Goal: Task Accomplishment & Management: Manage account settings

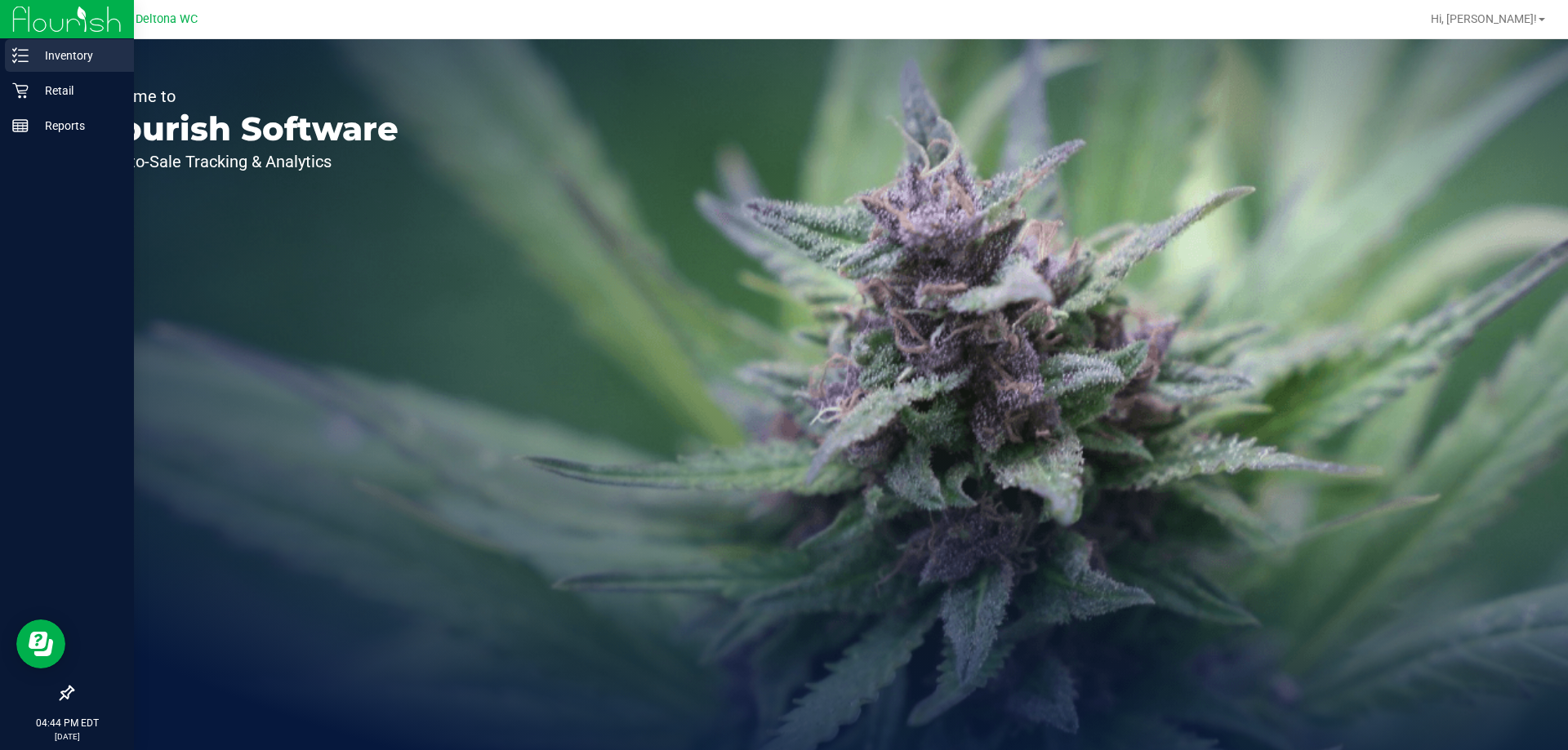
click at [59, 54] on p "Inventory" at bounding box center [77, 55] width 98 height 20
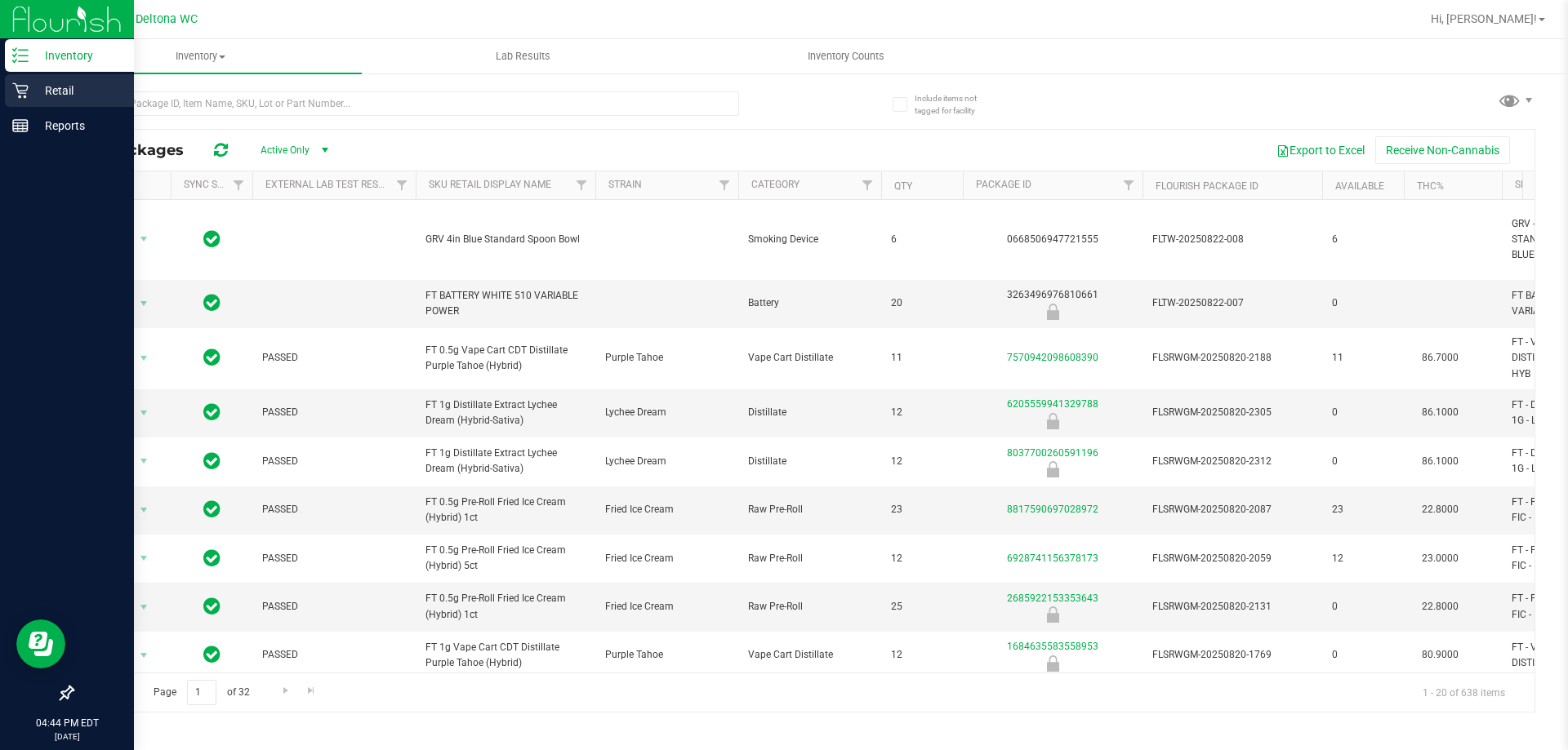
click at [83, 82] on p "Retail" at bounding box center [77, 91] width 98 height 20
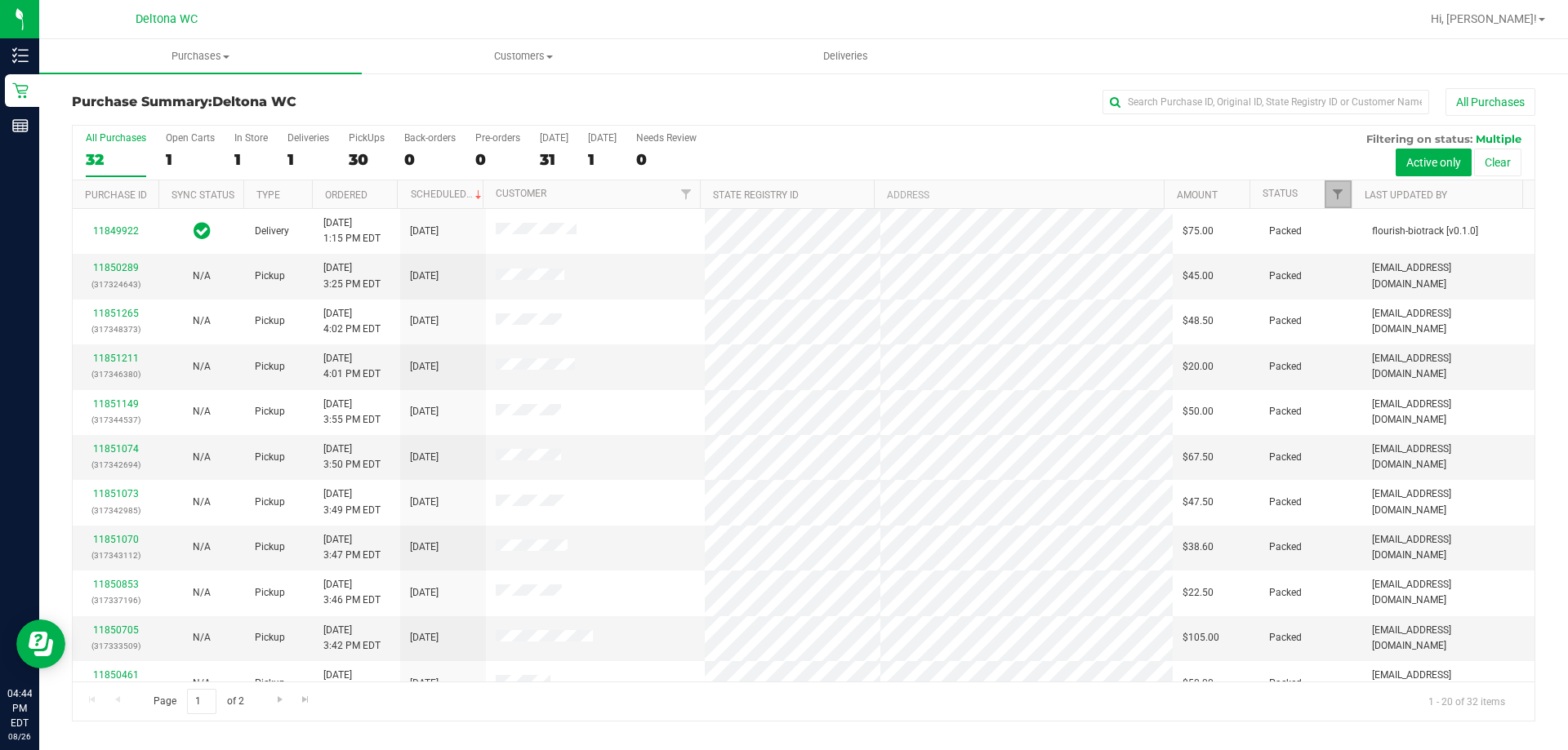
click at [1343, 194] on span "Filter" at bounding box center [1338, 194] width 13 height 13
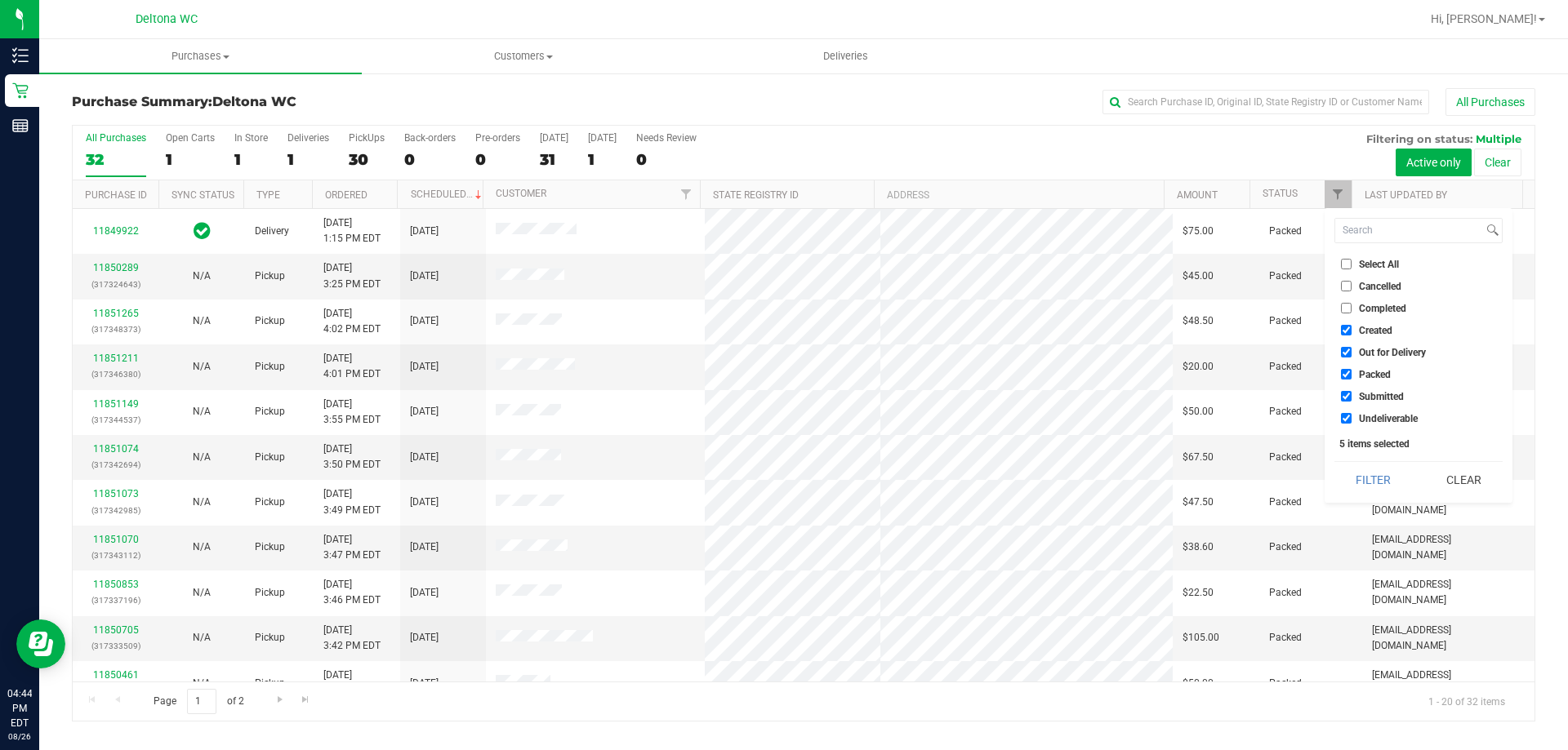
click at [1356, 421] on label "Undeliverable" at bounding box center [1379, 418] width 77 height 11
click at [1351, 421] on input "Undeliverable" at bounding box center [1346, 418] width 11 height 11
checkbox input "false"
click at [1349, 375] on input "Packed" at bounding box center [1346, 374] width 11 height 11
checkbox input "false"
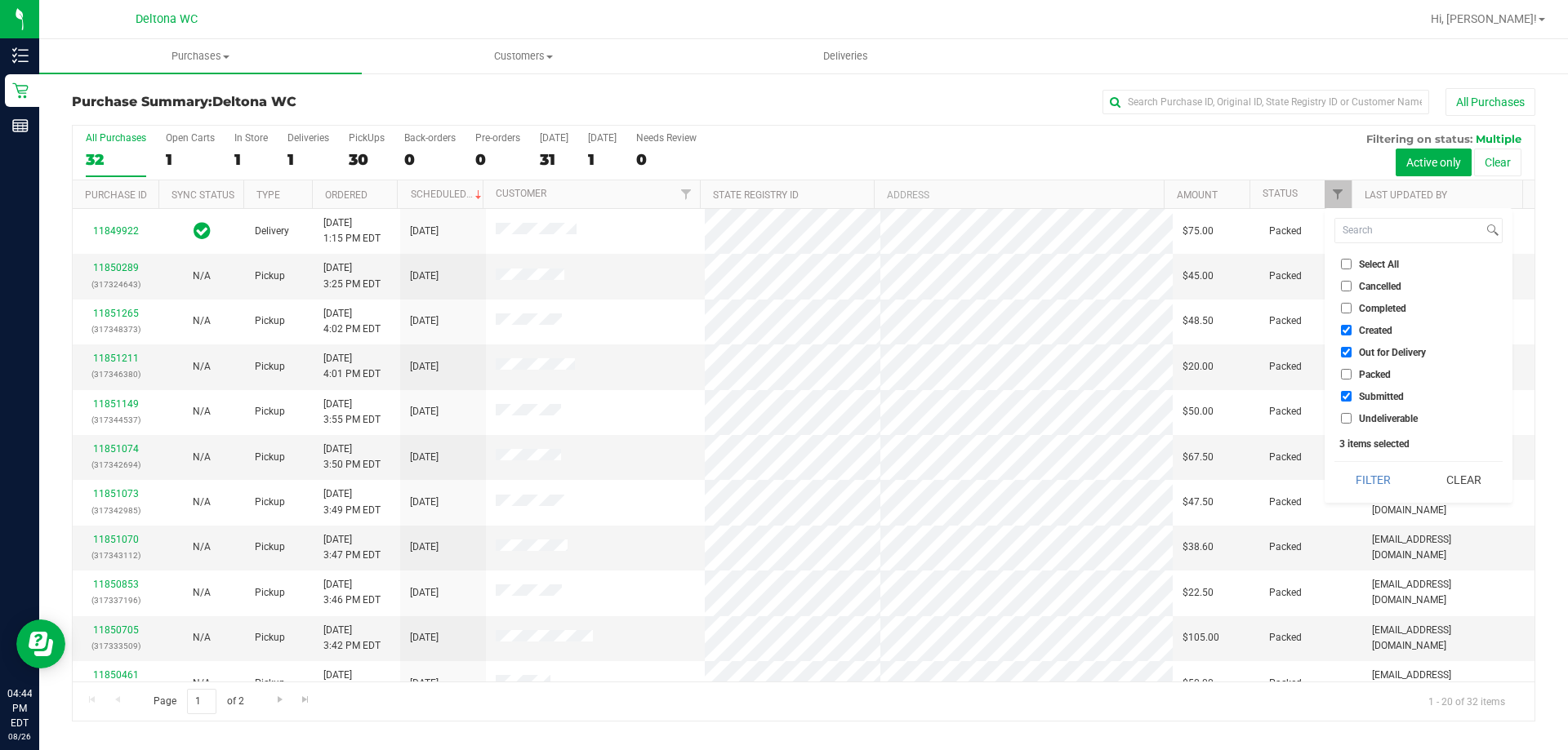
click at [1349, 354] on input "Out for Delivery" at bounding box center [1346, 352] width 11 height 11
checkbox input "false"
click at [1356, 326] on label "Created" at bounding box center [1366, 330] width 51 height 11
click at [1351, 326] on input "Created" at bounding box center [1346, 330] width 11 height 11
checkbox input "false"
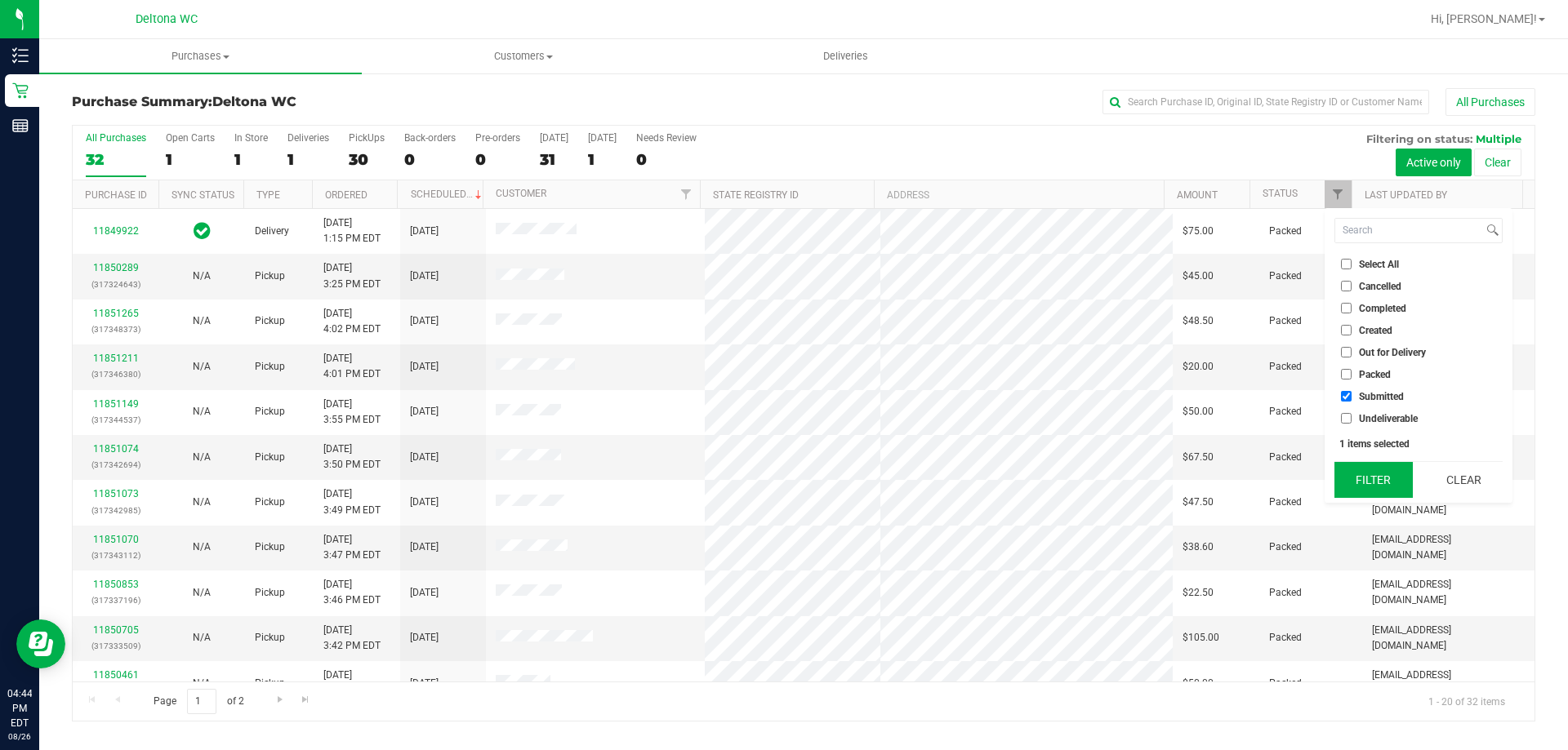
click at [1369, 476] on button "Filter" at bounding box center [1373, 480] width 78 height 36
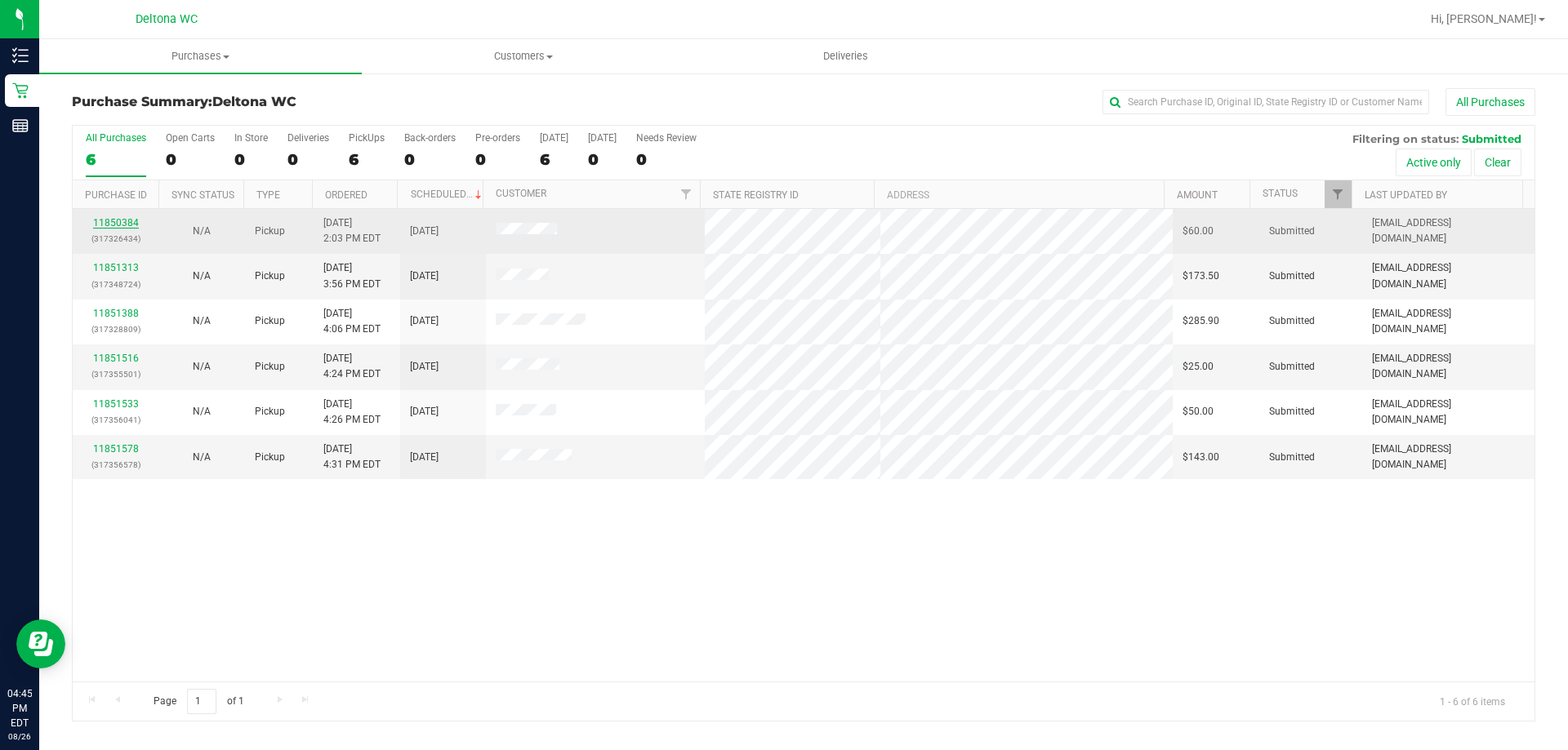
click at [104, 223] on link "11850384" at bounding box center [116, 223] width 45 height 12
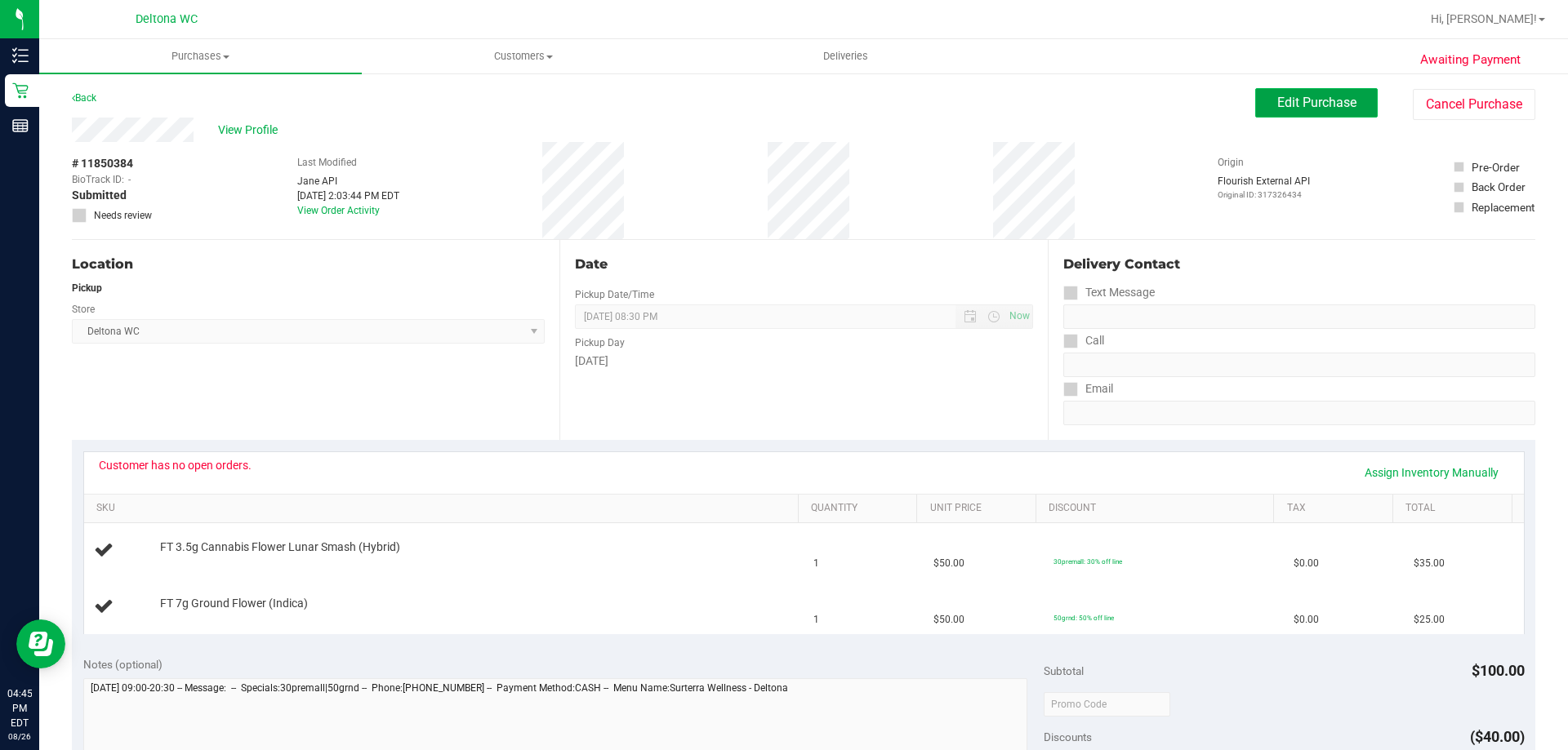
click at [1309, 102] on span "Edit Purchase" at bounding box center [1317, 103] width 79 height 16
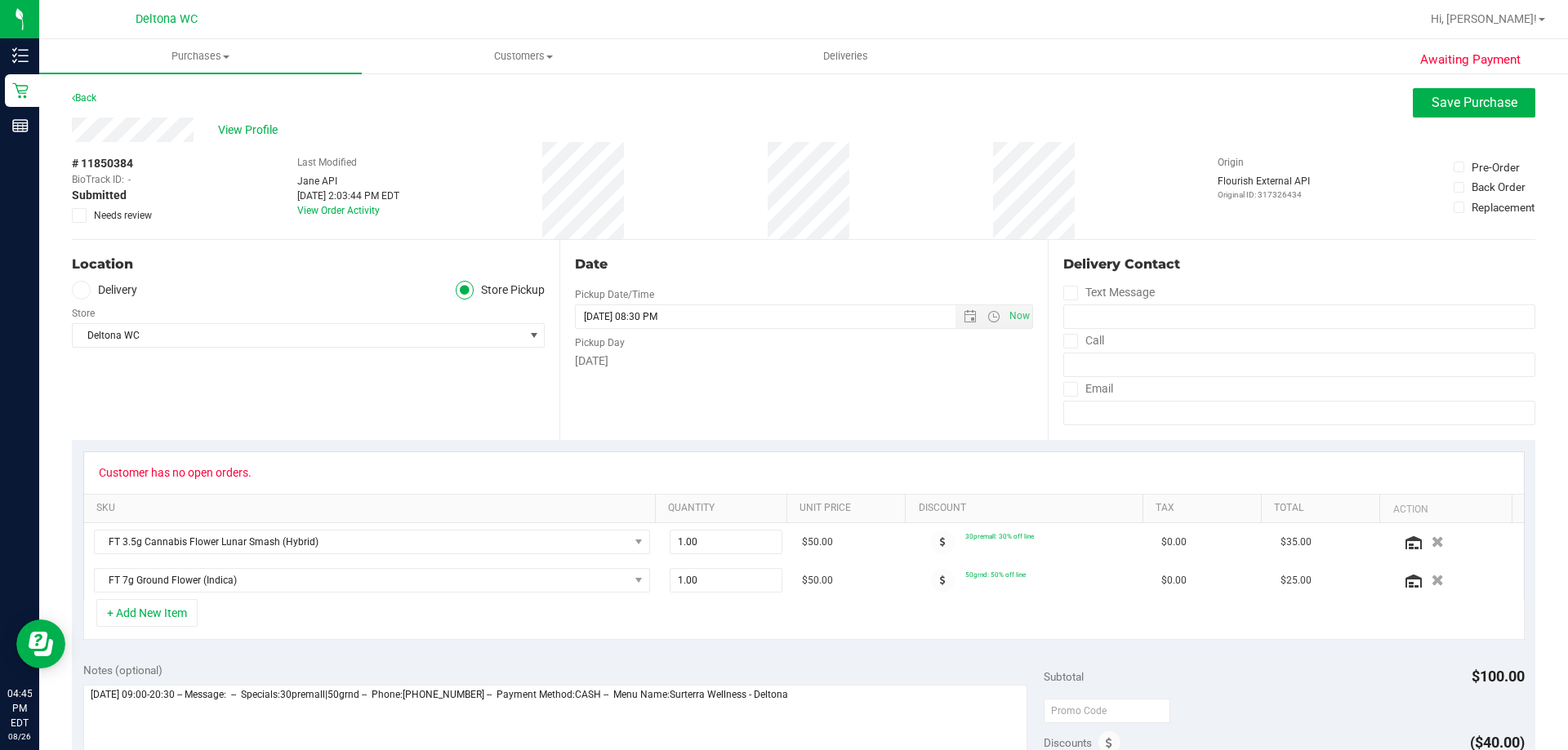
click at [87, 210] on label "Needs review" at bounding box center [113, 215] width 82 height 15
click at [0, 0] on input "Needs review" at bounding box center [0, 0] width 0 height 0
click at [1480, 99] on span "Save Purchase" at bounding box center [1474, 103] width 86 height 16
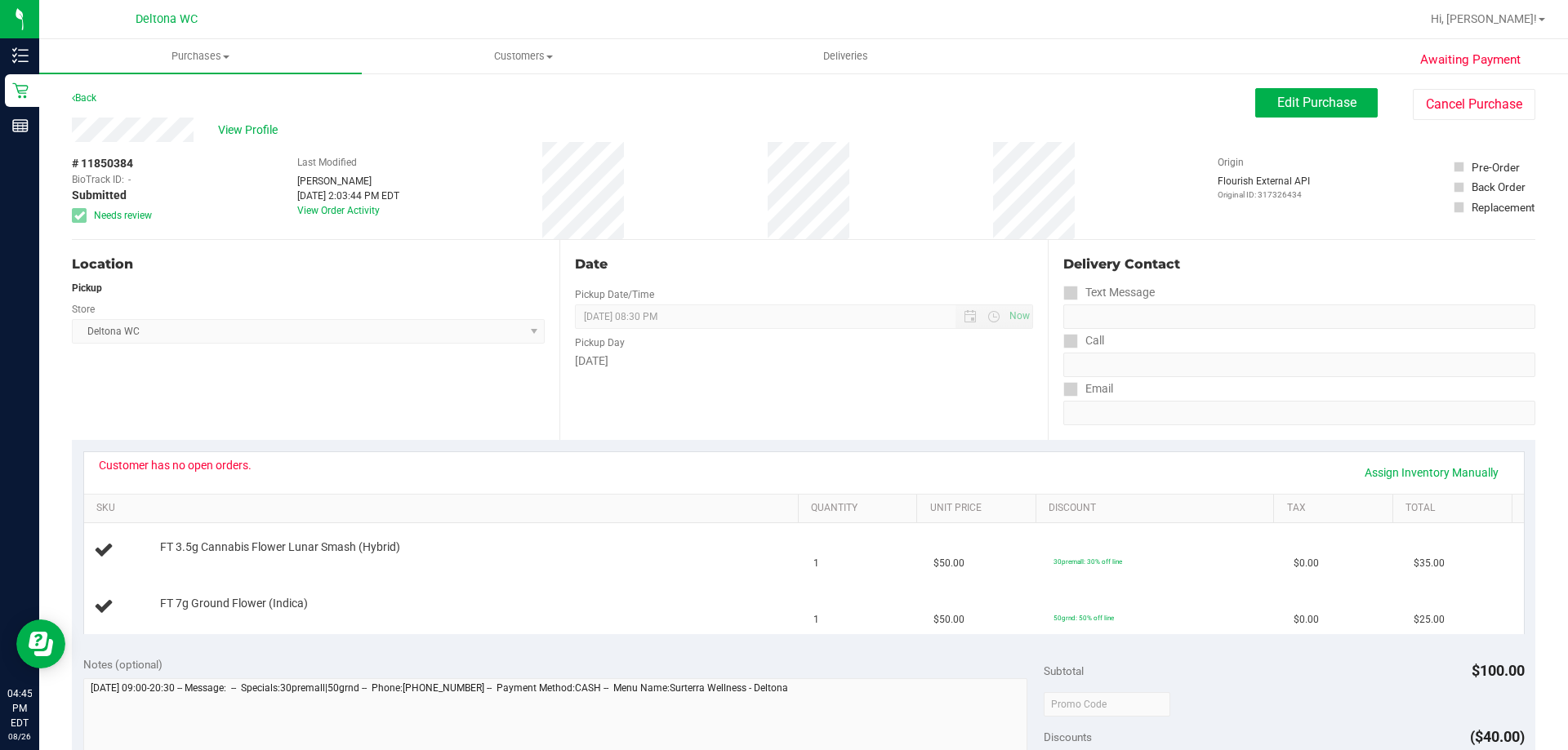
click at [261, 120] on div "View Profile" at bounding box center [663, 129] width 1183 height 25
click at [258, 131] on span "View Profile" at bounding box center [251, 129] width 65 height 17
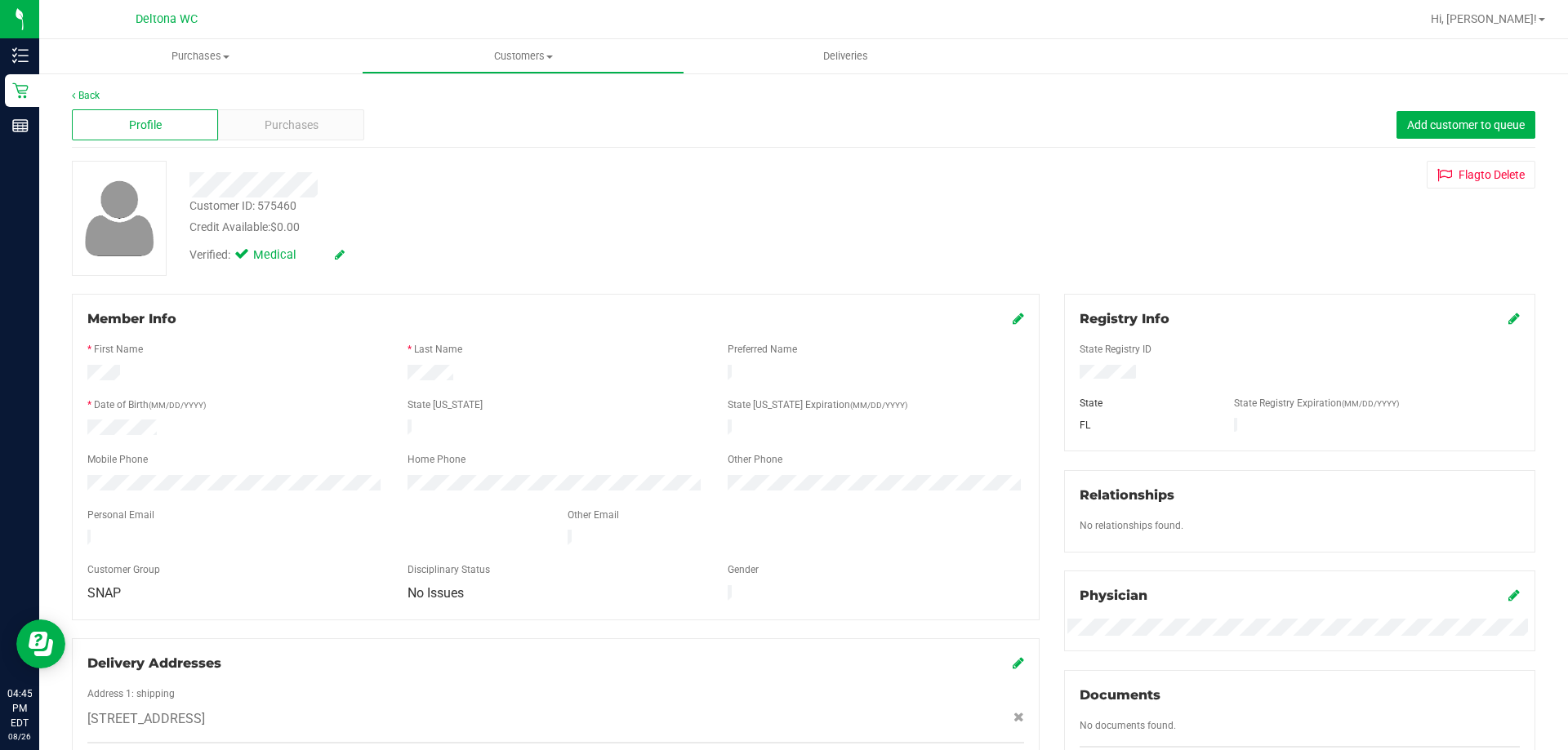
click at [270, 200] on div "Customer ID: 575460" at bounding box center [243, 206] width 107 height 17
copy div "575460"
click at [401, 248] on div "Verified: Medical" at bounding box center [302, 255] width 223 height 18
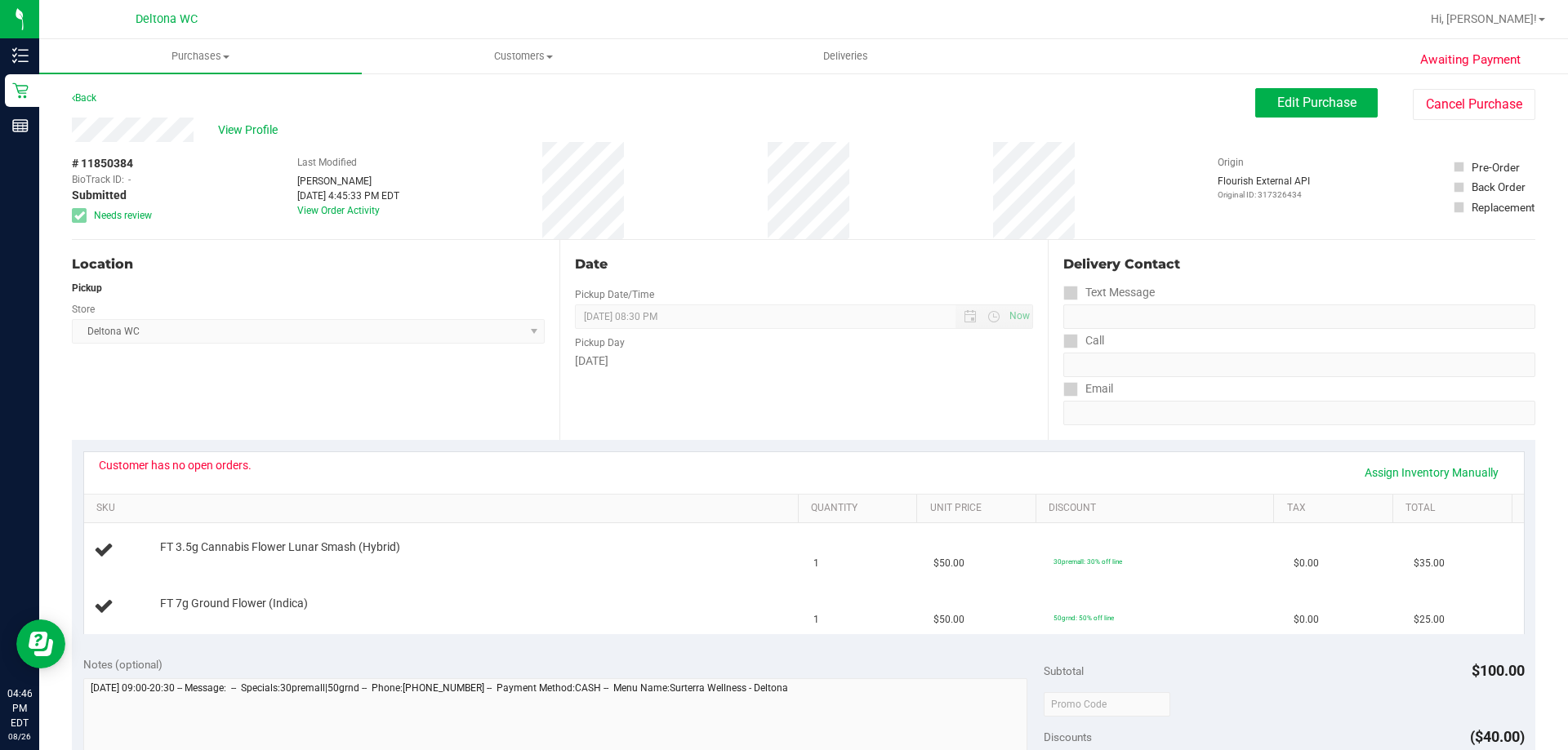
click at [103, 167] on span "# 11850384" at bounding box center [103, 163] width 61 height 17
copy span "11850384"
drag, startPoint x: 434, startPoint y: 413, endPoint x: 439, endPoint y: 427, distance: 14.9
click at [435, 414] on div "Location Pickup Store Deltona WC Select Store [PERSON_NAME][GEOGRAPHIC_DATA] [P…" at bounding box center [315, 340] width 487 height 200
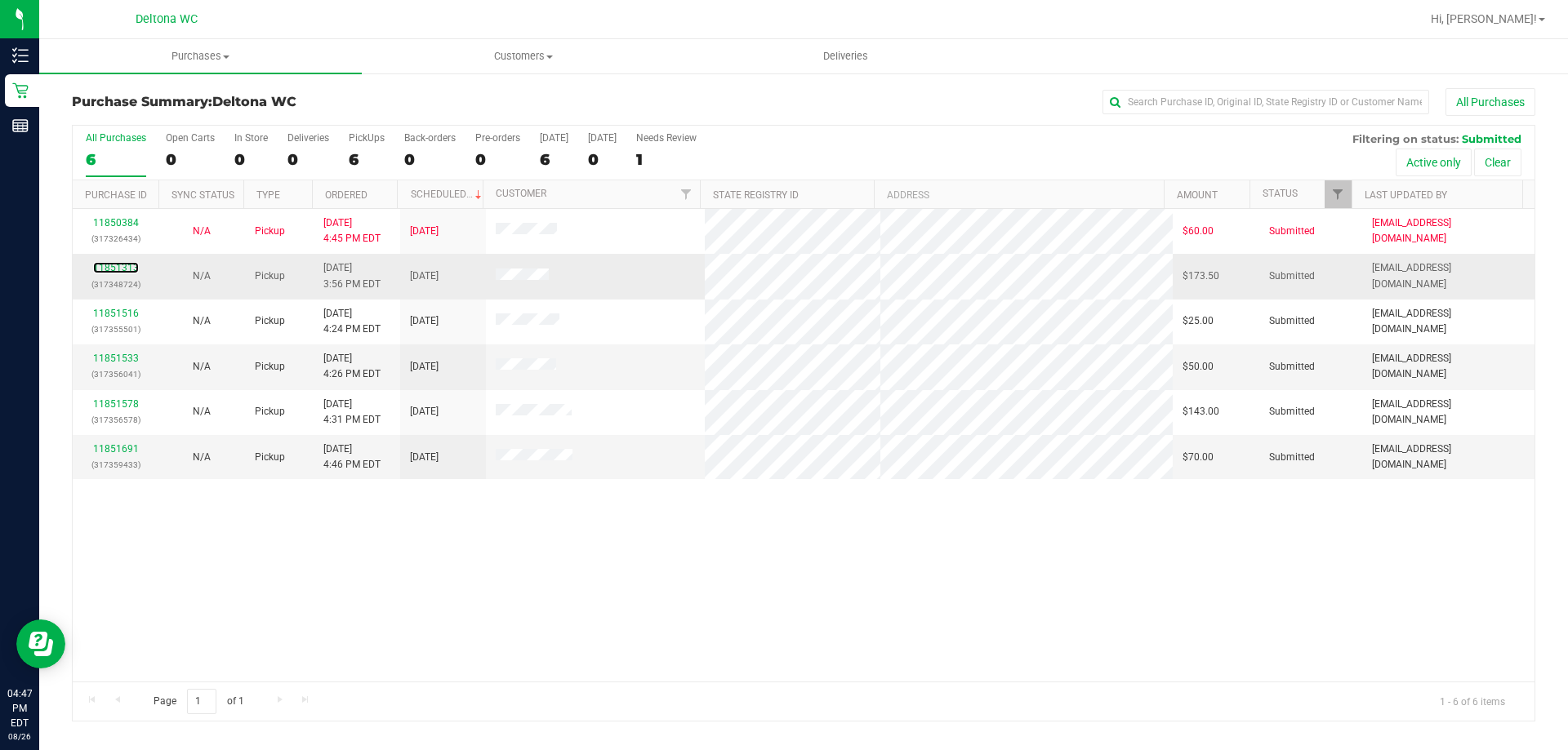
click at [123, 261] on div "11851313 (317348724)" at bounding box center [115, 276] width 66 height 31
click at [123, 265] on link "11851313" at bounding box center [116, 268] width 45 height 12
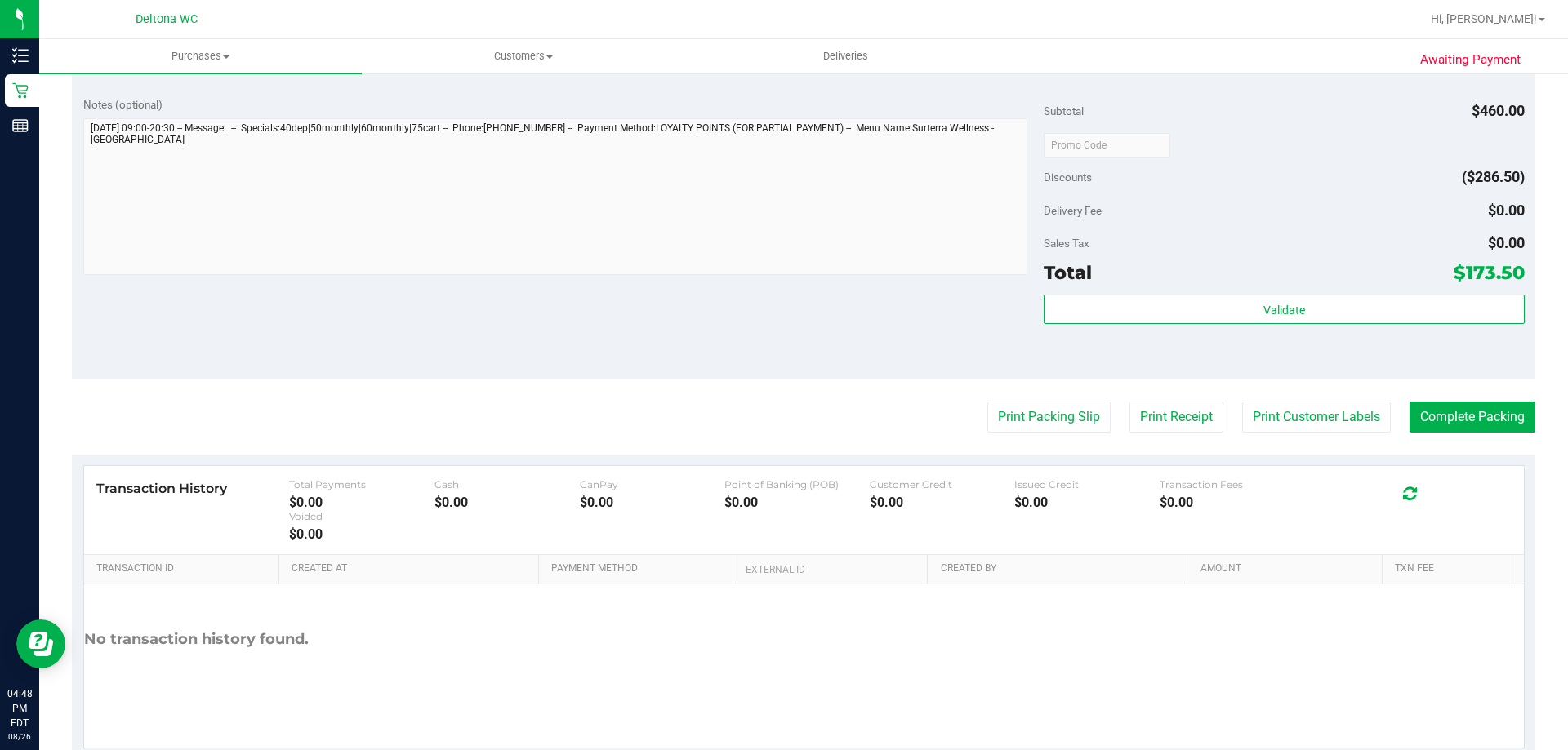
scroll to position [1179, 0]
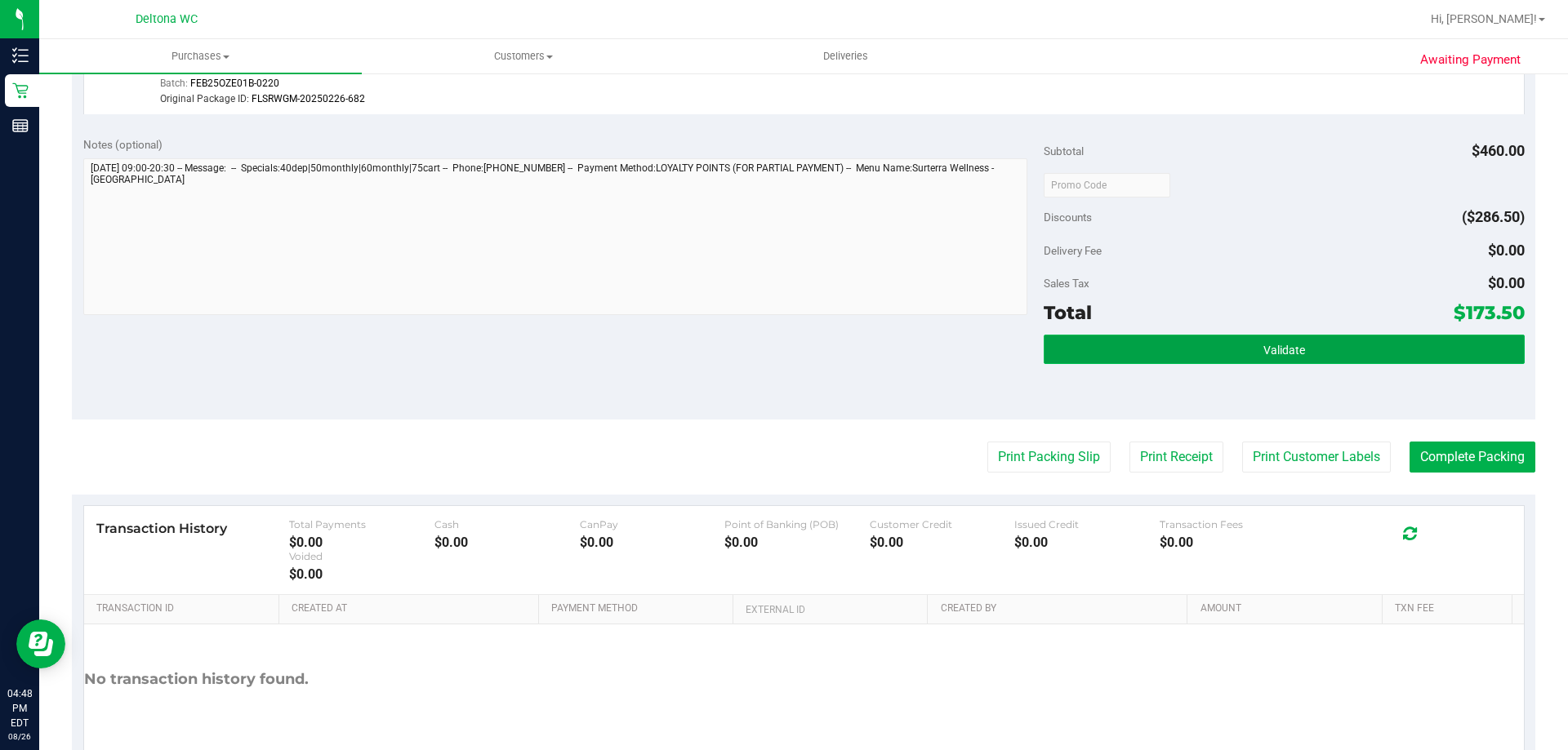
click at [1170, 341] on button "Validate" at bounding box center [1284, 350] width 480 height 30
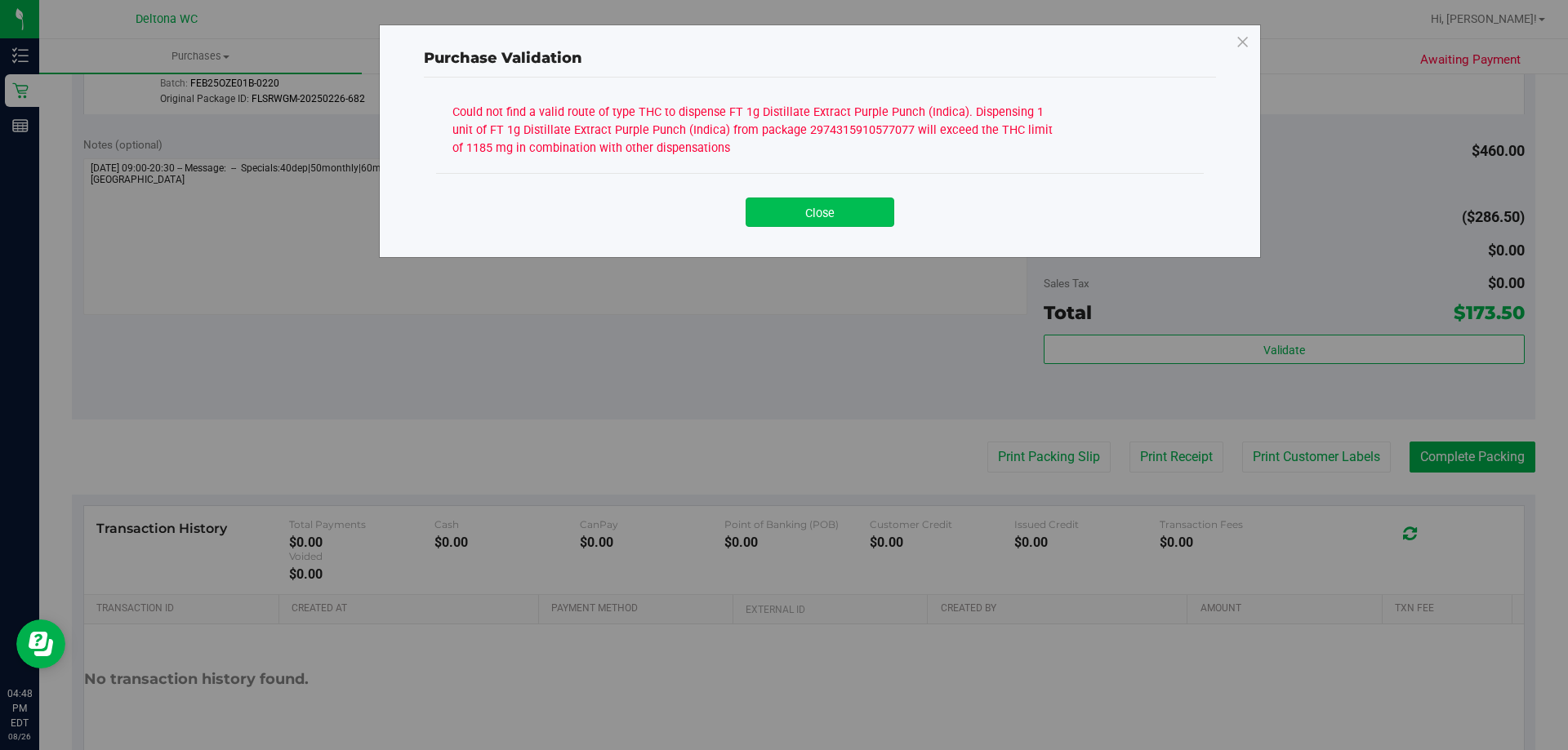
click at [857, 223] on button "Close" at bounding box center [820, 212] width 148 height 30
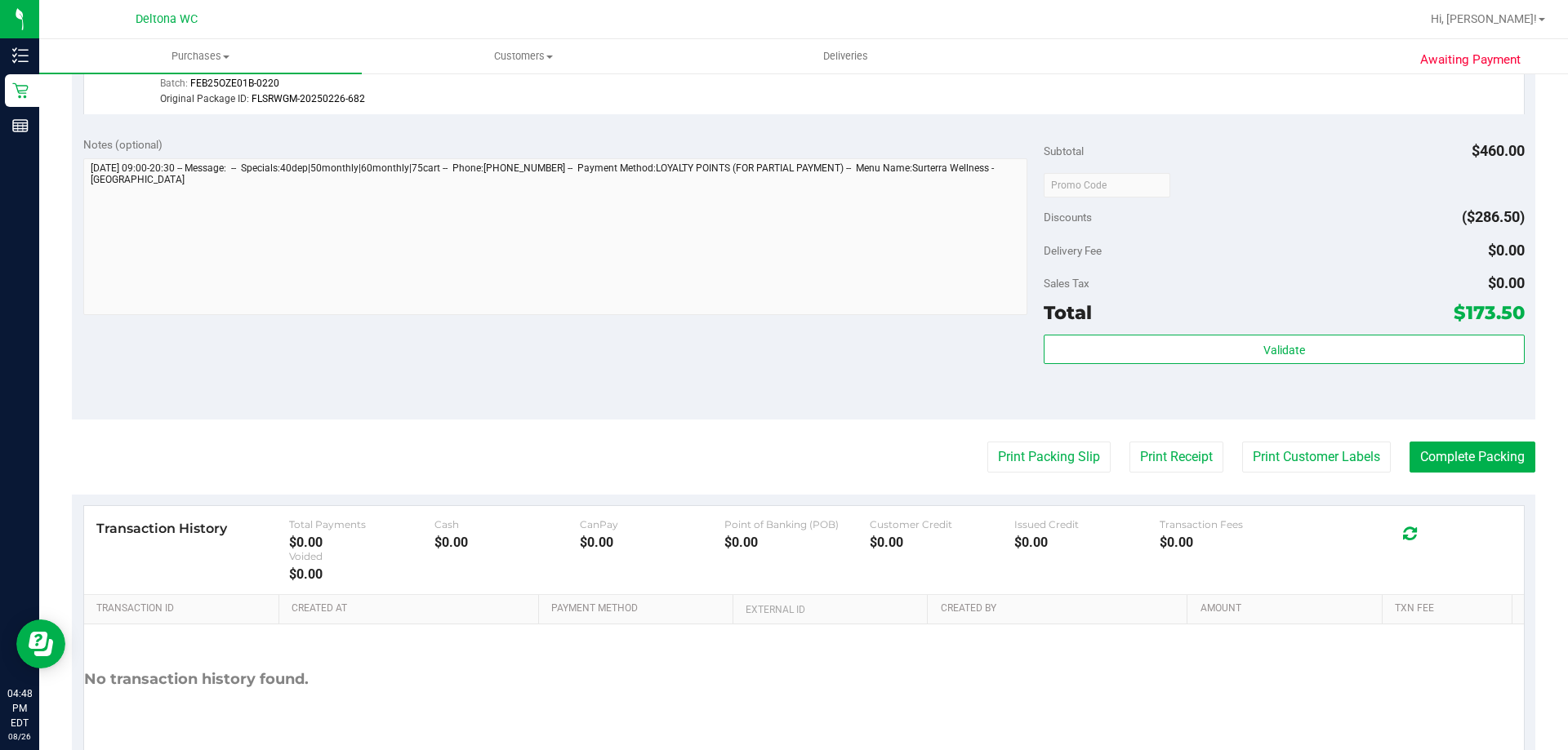
click at [1073, 332] on div "Subtotal $460.00 Discounts ($286.50) Delivery Fee $0.00 Sales Tax $0.00 Total $…" at bounding box center [1284, 272] width 480 height 272
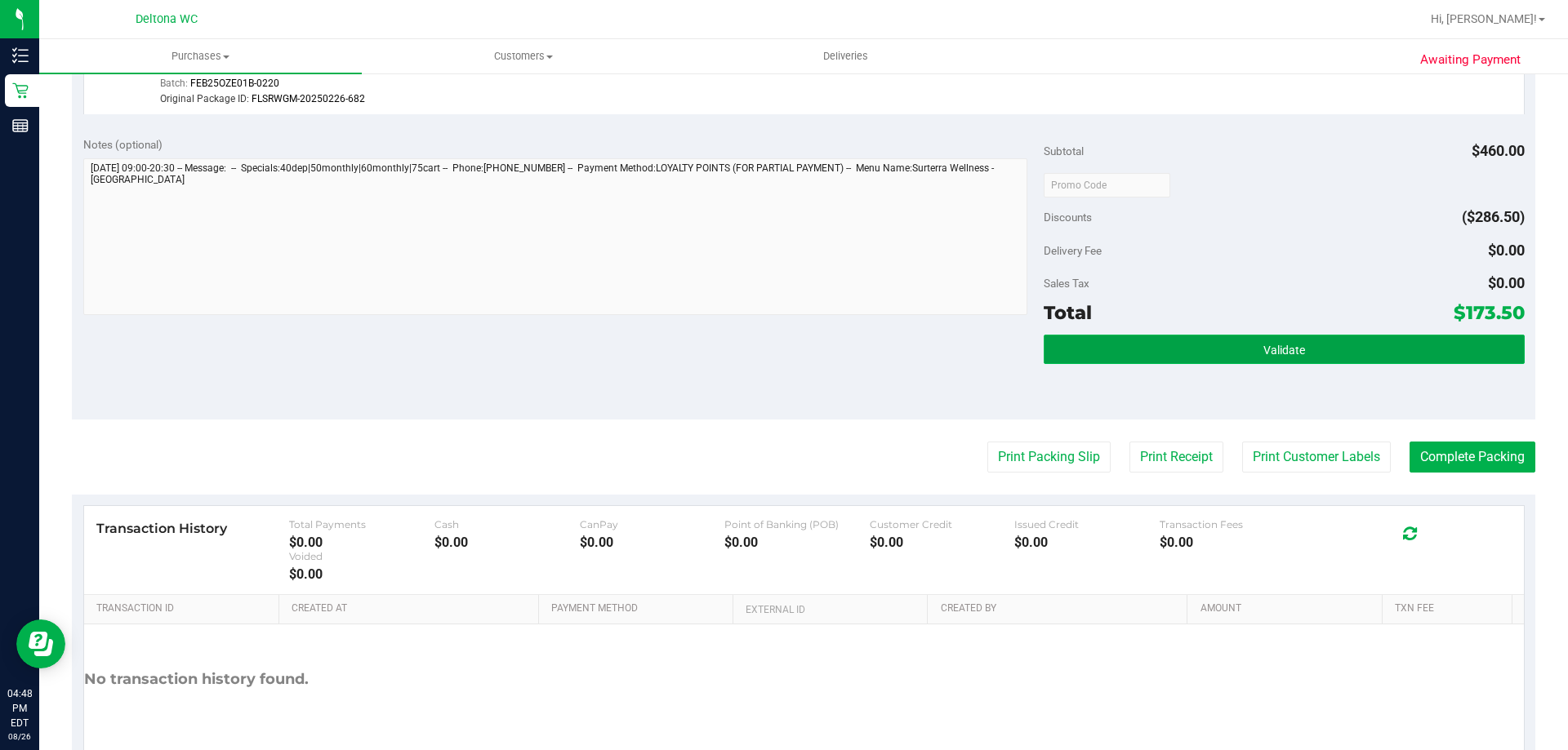
click at [1069, 347] on button "Validate" at bounding box center [1284, 350] width 480 height 30
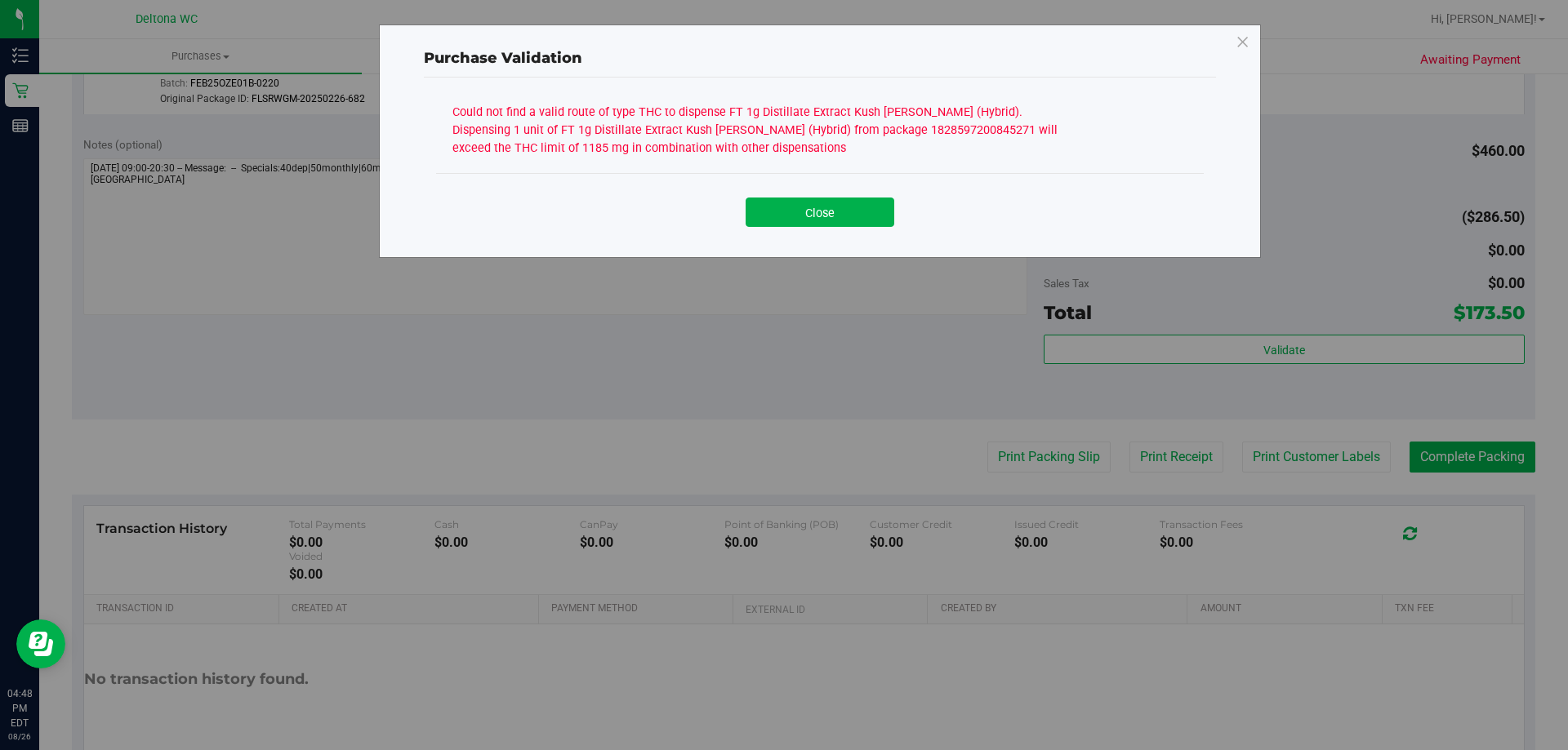
click at [822, 205] on button "Close" at bounding box center [820, 212] width 148 height 30
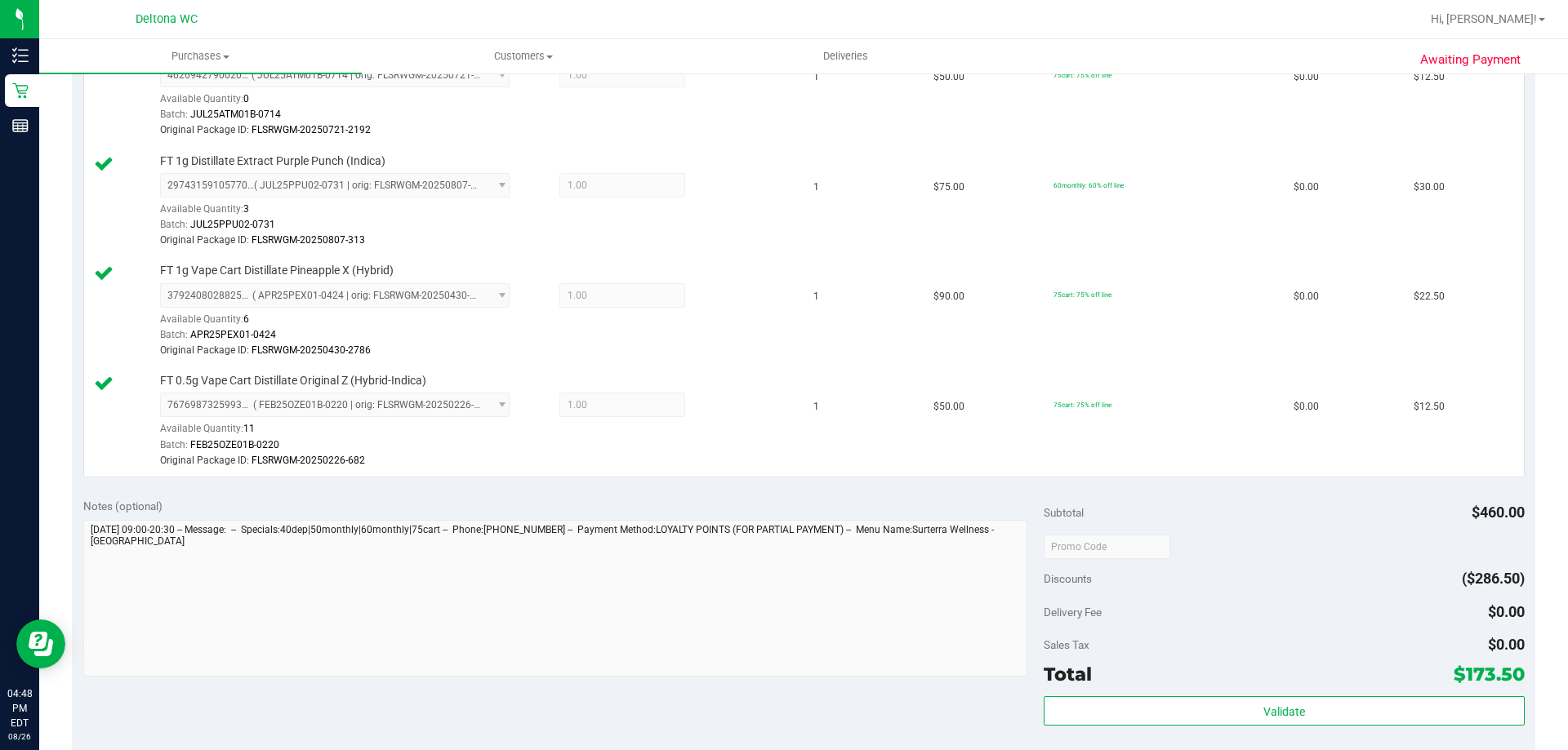
scroll to position [934, 0]
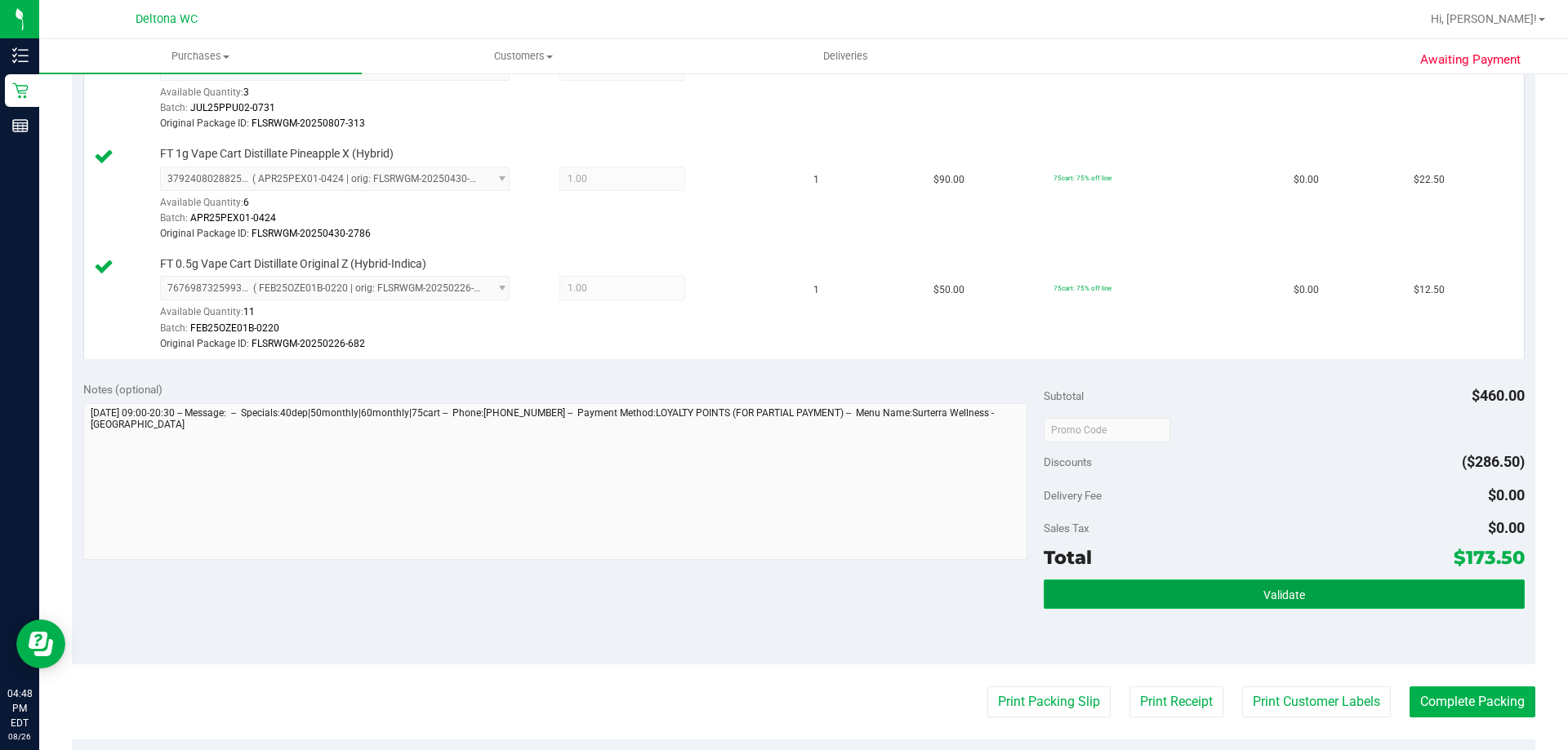
click at [1142, 592] on button "Validate" at bounding box center [1284, 595] width 480 height 30
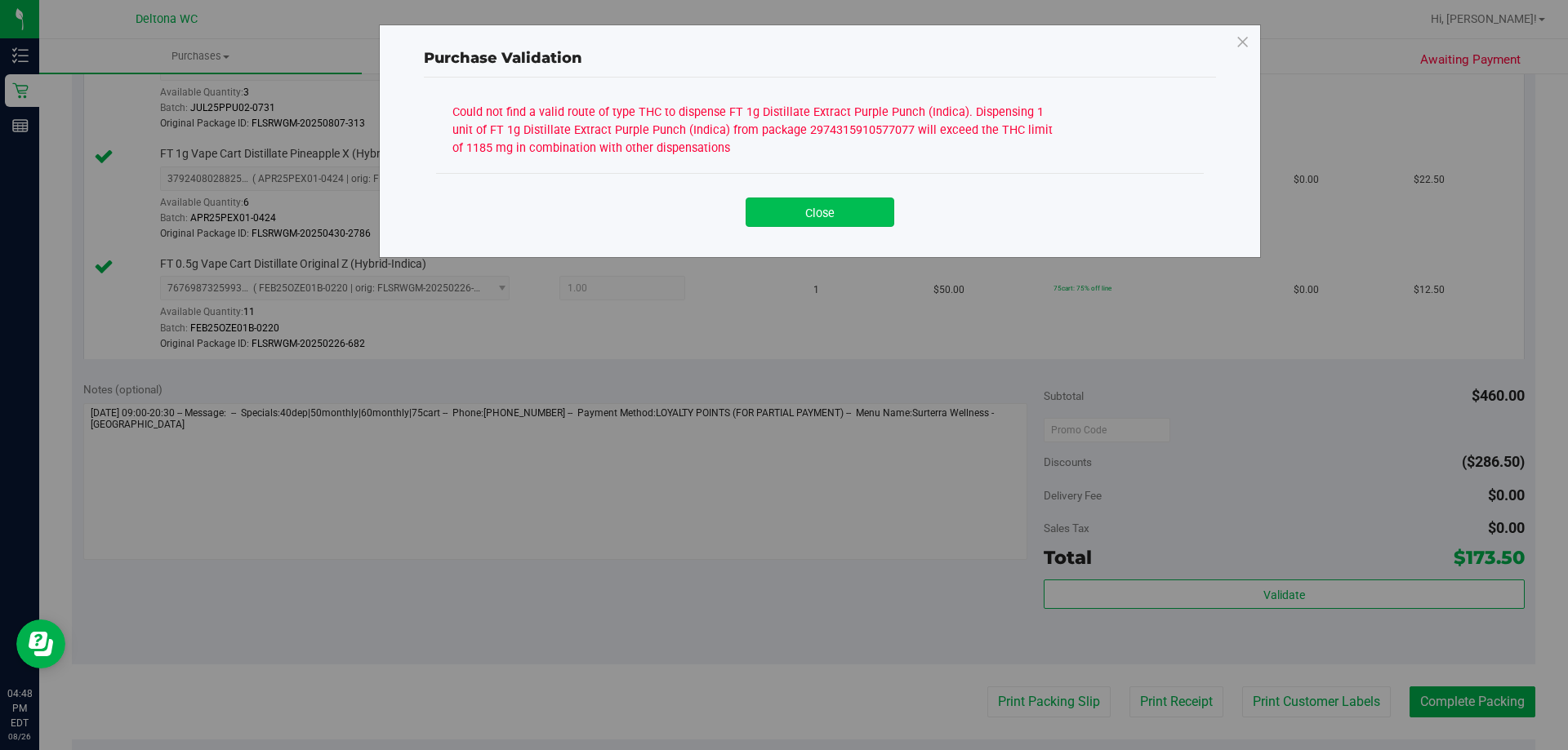
click at [838, 214] on button "Close" at bounding box center [820, 212] width 148 height 30
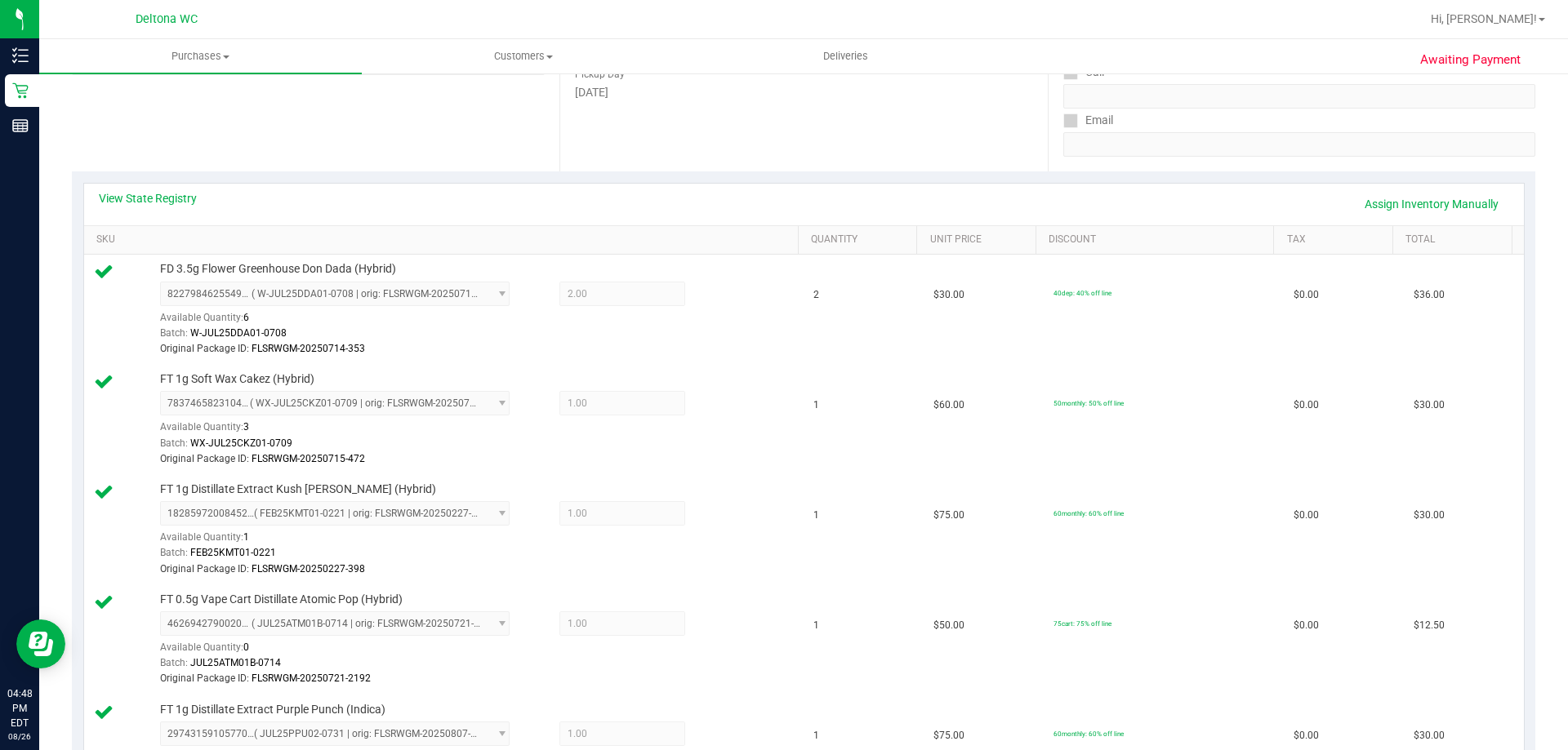
scroll to position [0, 0]
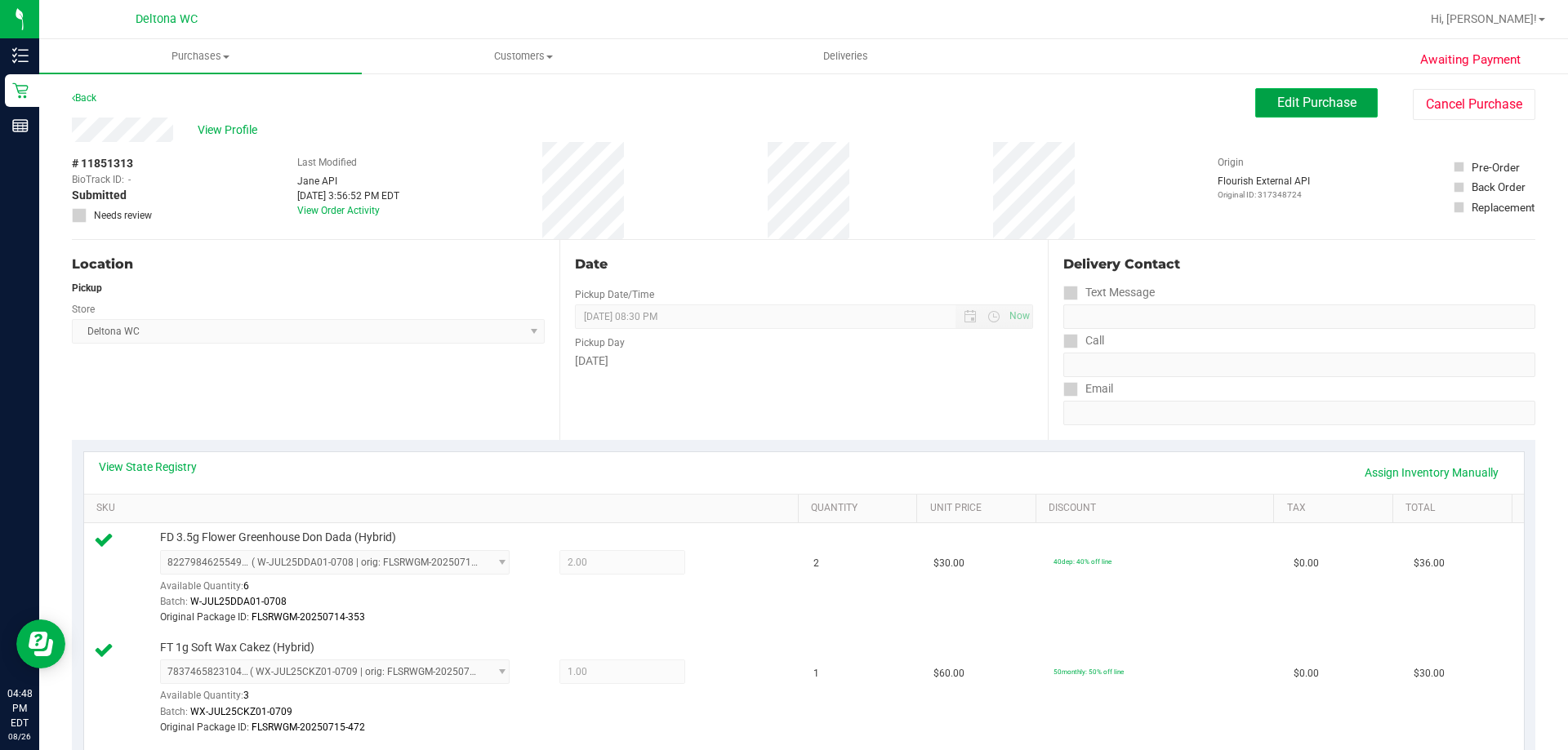
click at [1278, 115] on button "Edit Purchase" at bounding box center [1317, 103] width 123 height 30
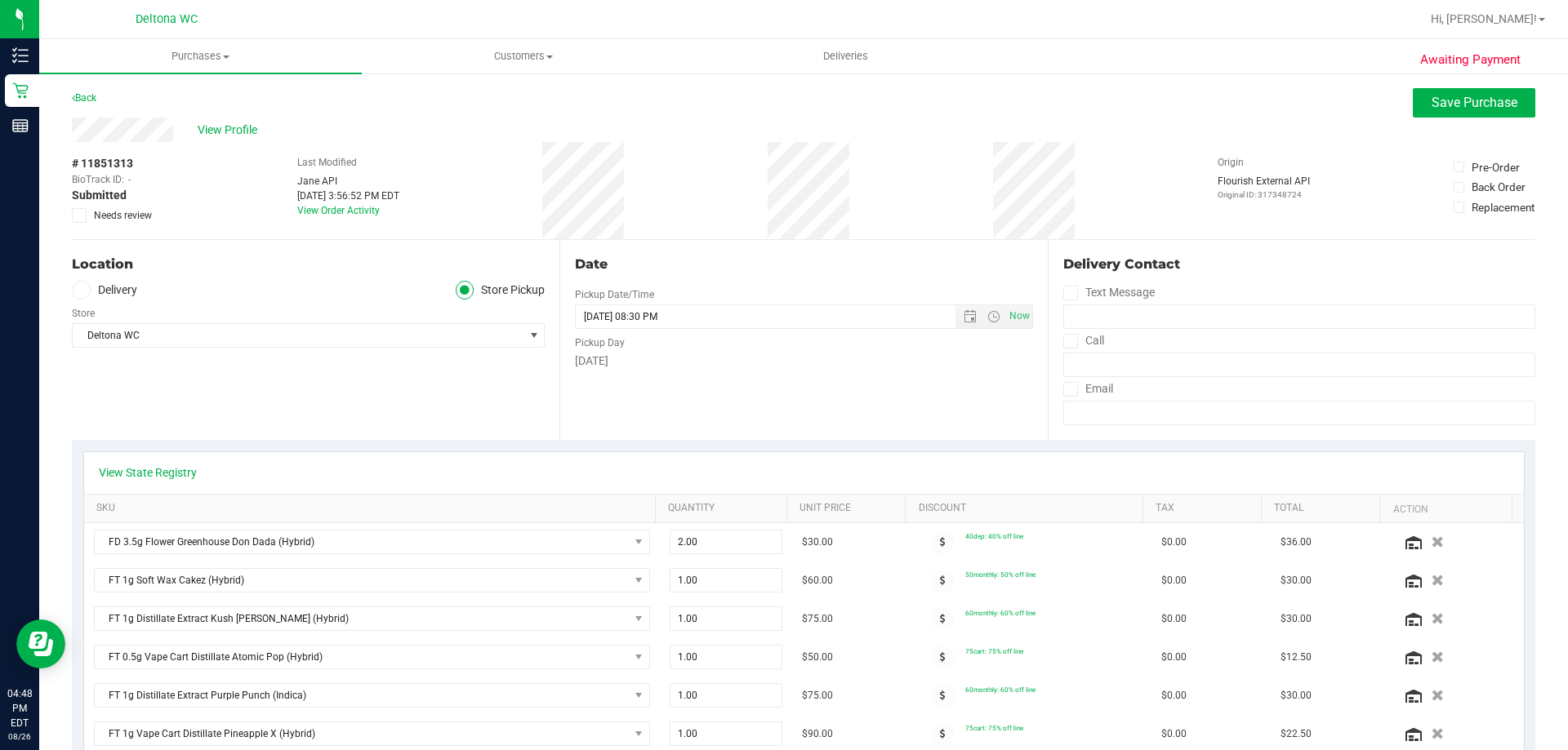
click at [78, 215] on icon at bounding box center [79, 215] width 11 height 0
click at [0, 0] on input "Needs review" at bounding box center [0, 0] width 0 height 0
click at [1465, 101] on span "Save Purchase" at bounding box center [1474, 103] width 86 height 16
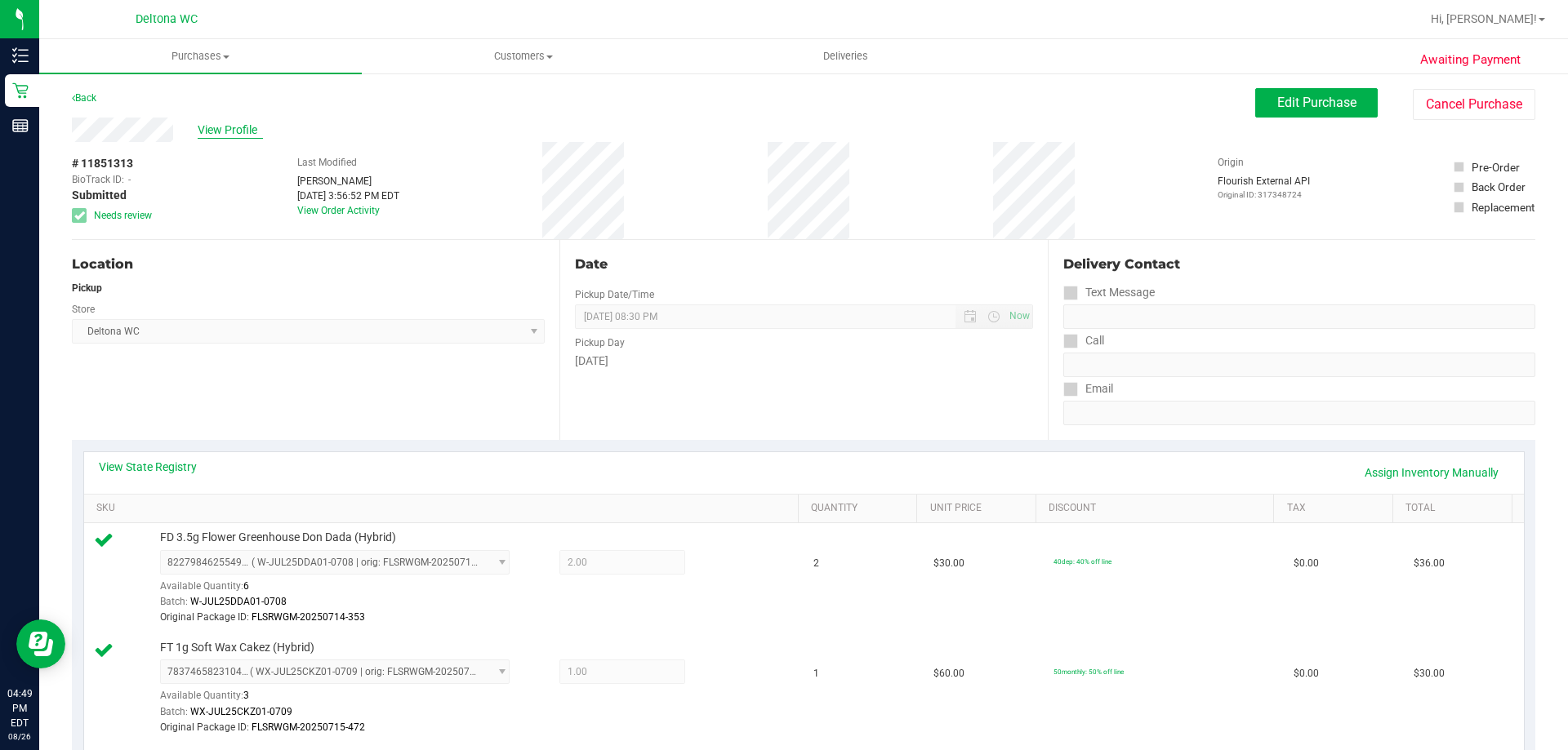
click at [232, 133] on span "View Profile" at bounding box center [230, 129] width 65 height 17
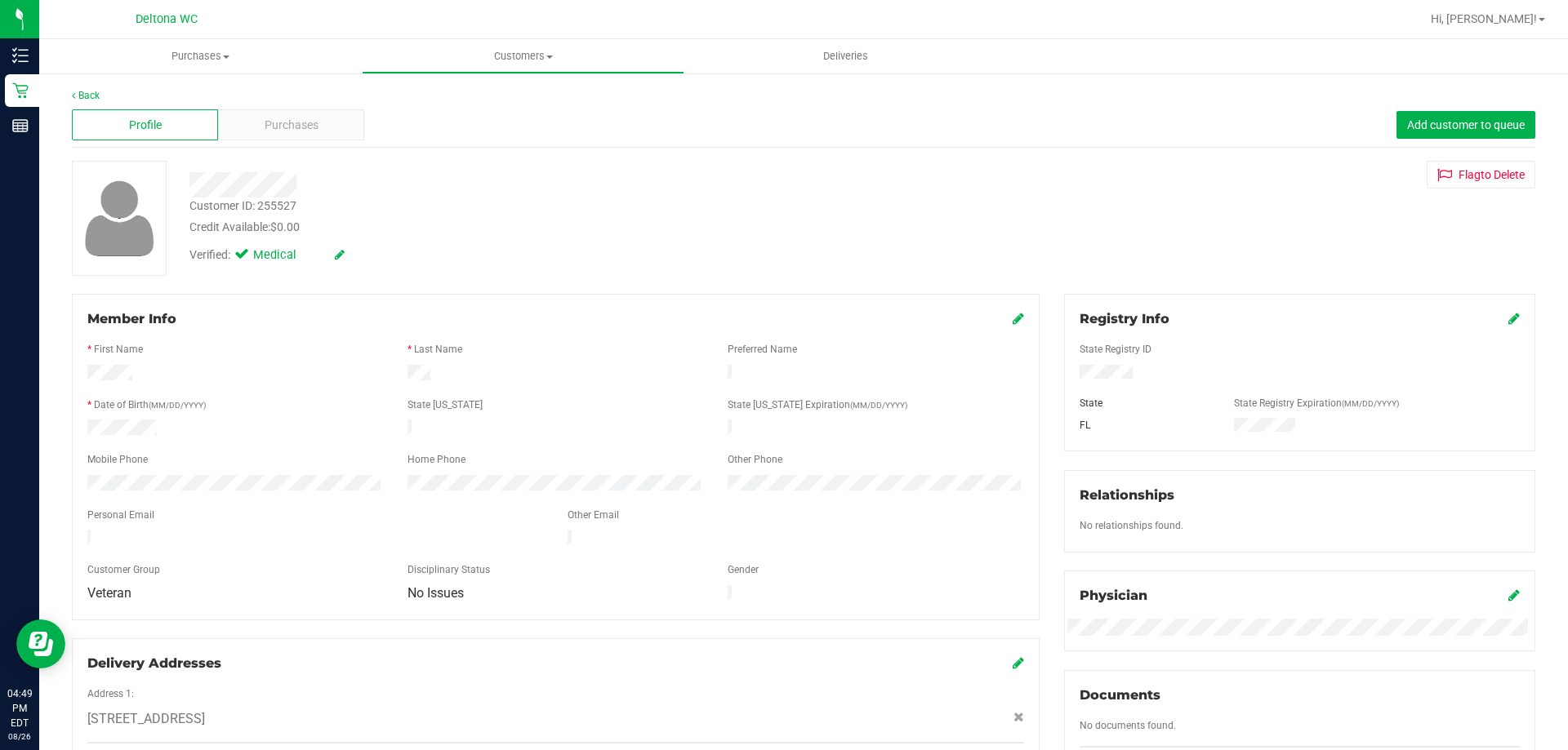
click at [275, 204] on div "Customer ID: 255527" at bounding box center [243, 206] width 107 height 17
copy div "255527"
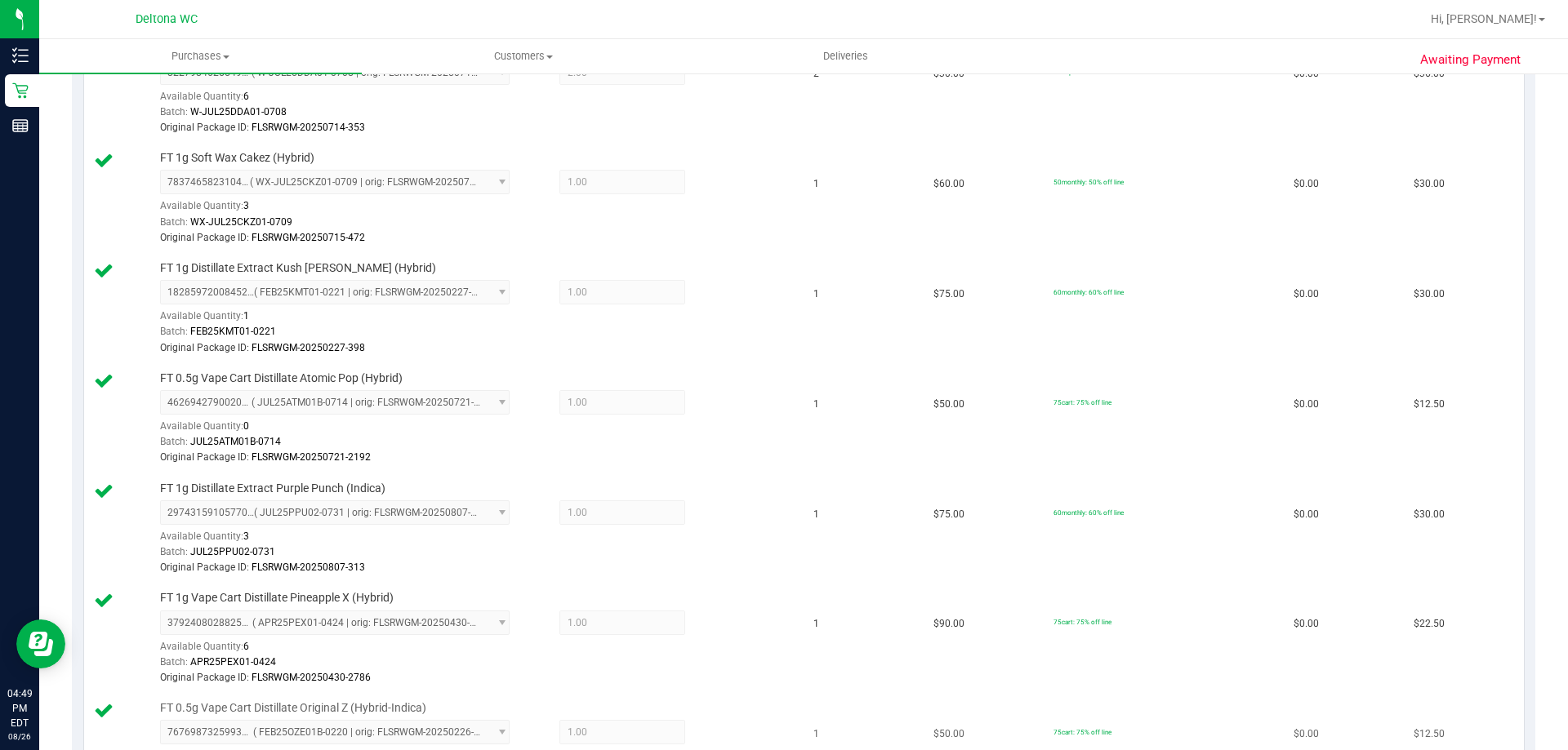
scroll to position [653, 0]
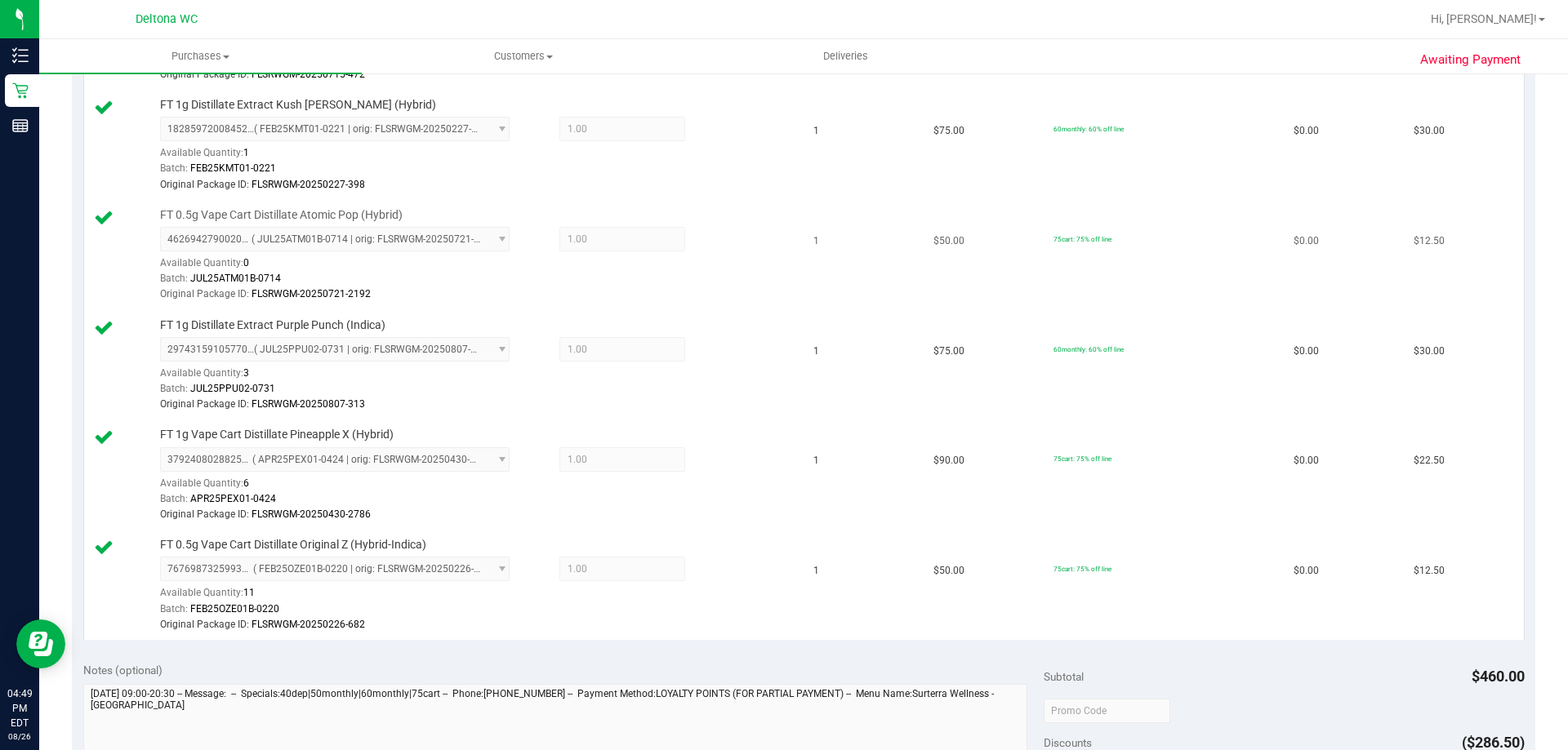
click at [142, 284] on div "FT 0.5g Vape Cart Distillate Atomic Pop (Hybrid) 4626942790020918 ( JUL25ATM01B…" at bounding box center [444, 255] width 701 height 96
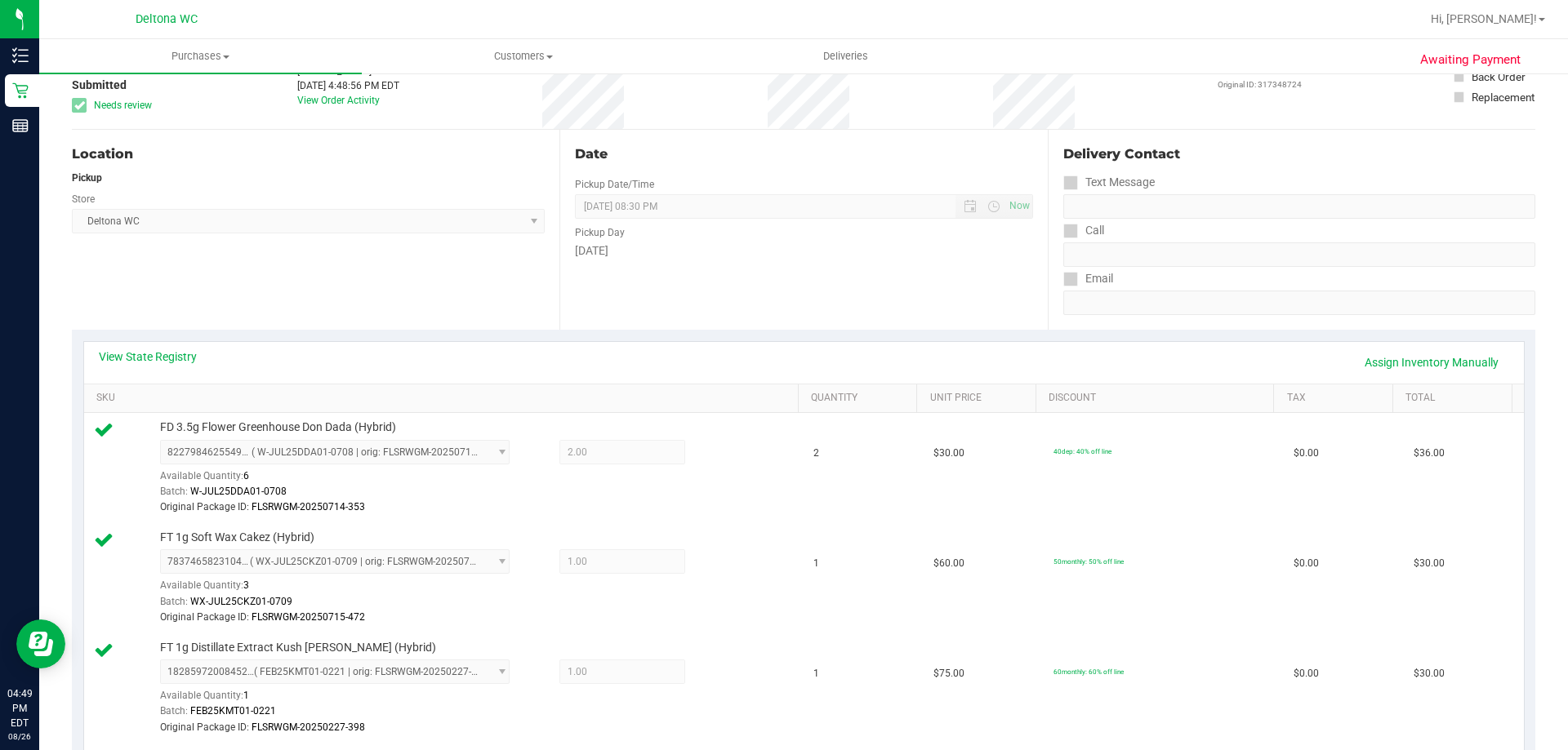
scroll to position [0, 0]
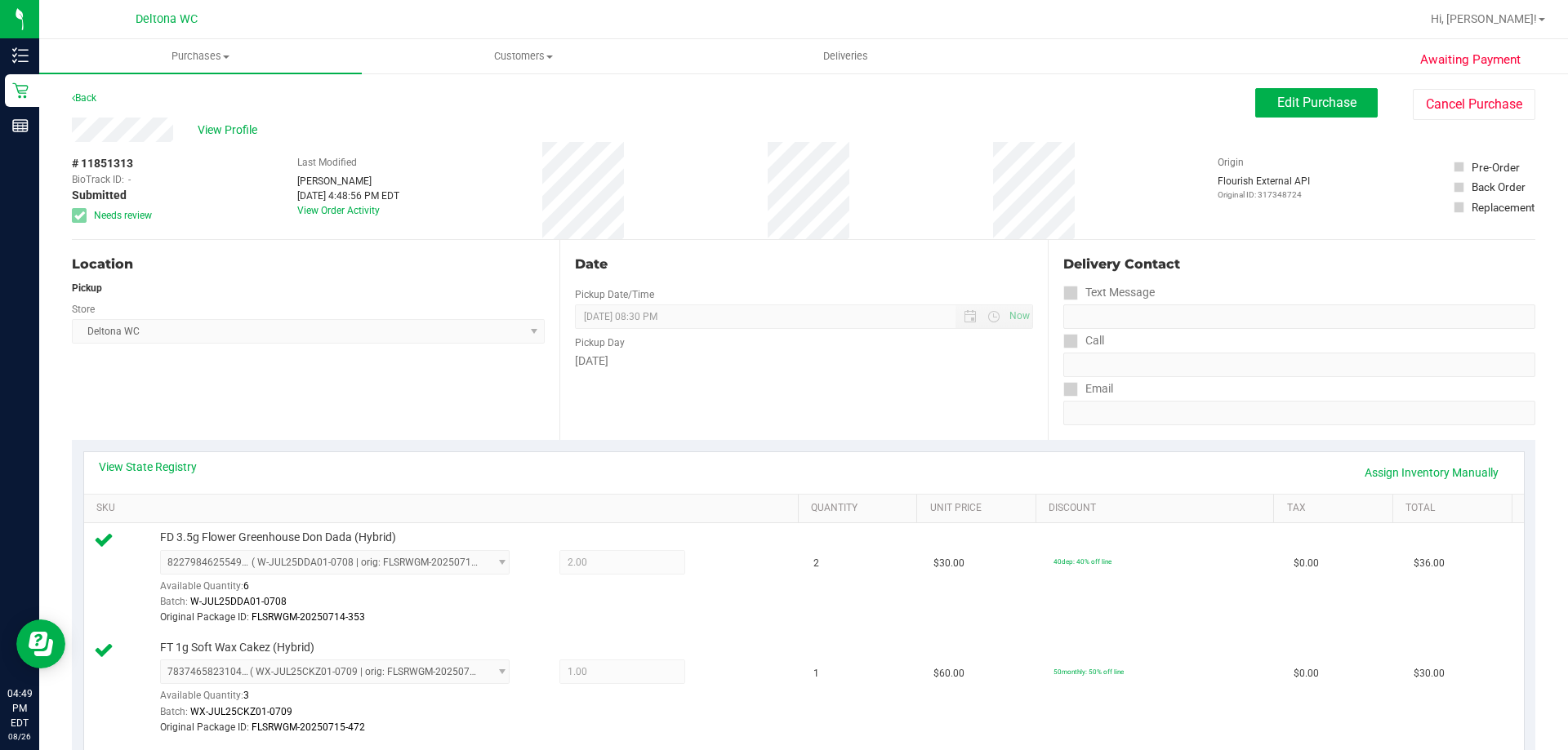
click at [111, 163] on span "# 11851313" at bounding box center [103, 163] width 61 height 17
copy span "11851313"
click at [378, 323] on span "Deltona WC Select Store [PERSON_NAME][GEOGRAPHIC_DATA] [PERSON_NAME][GEOGRAPHIC…" at bounding box center [308, 331] width 473 height 25
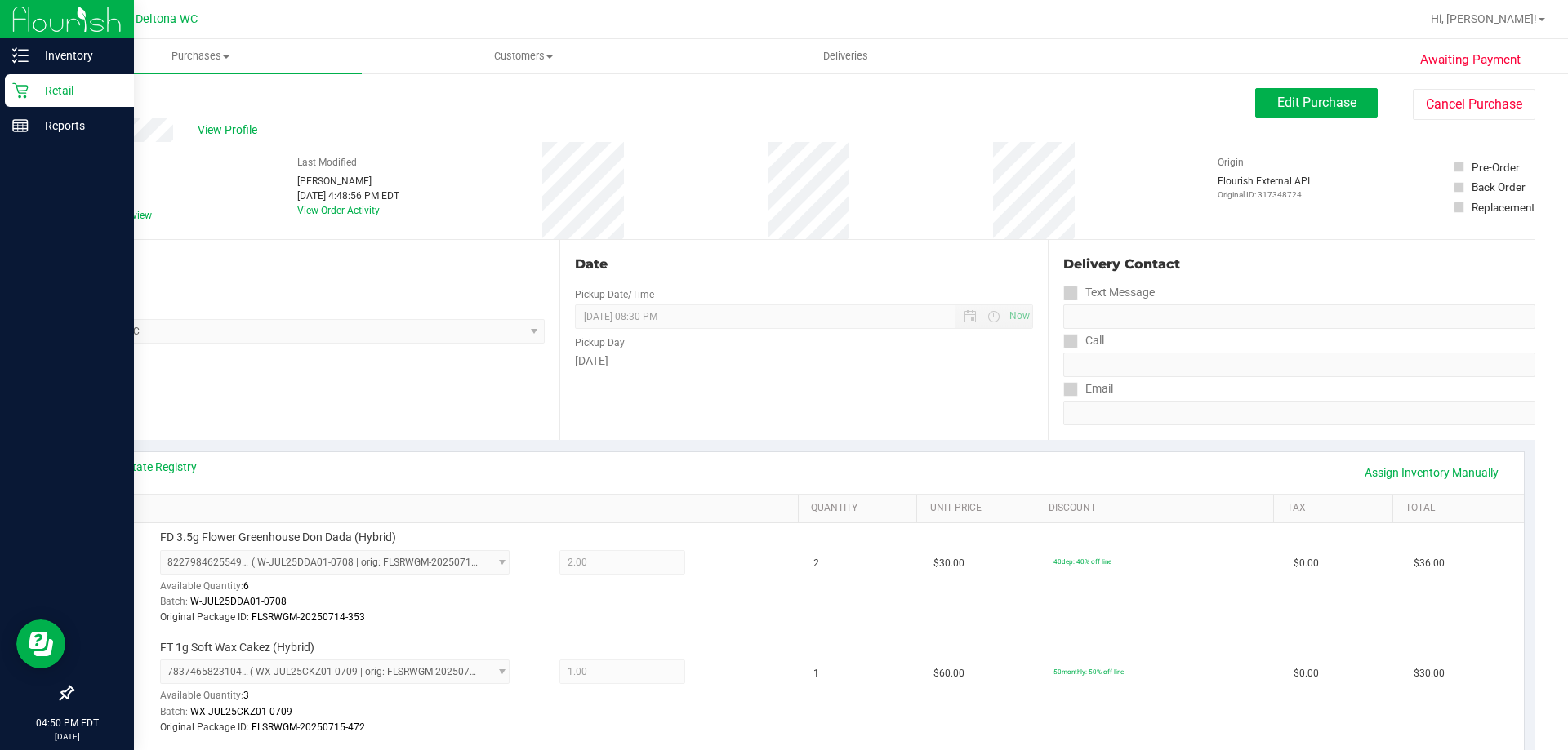
click at [36, 96] on p "Retail" at bounding box center [77, 91] width 98 height 20
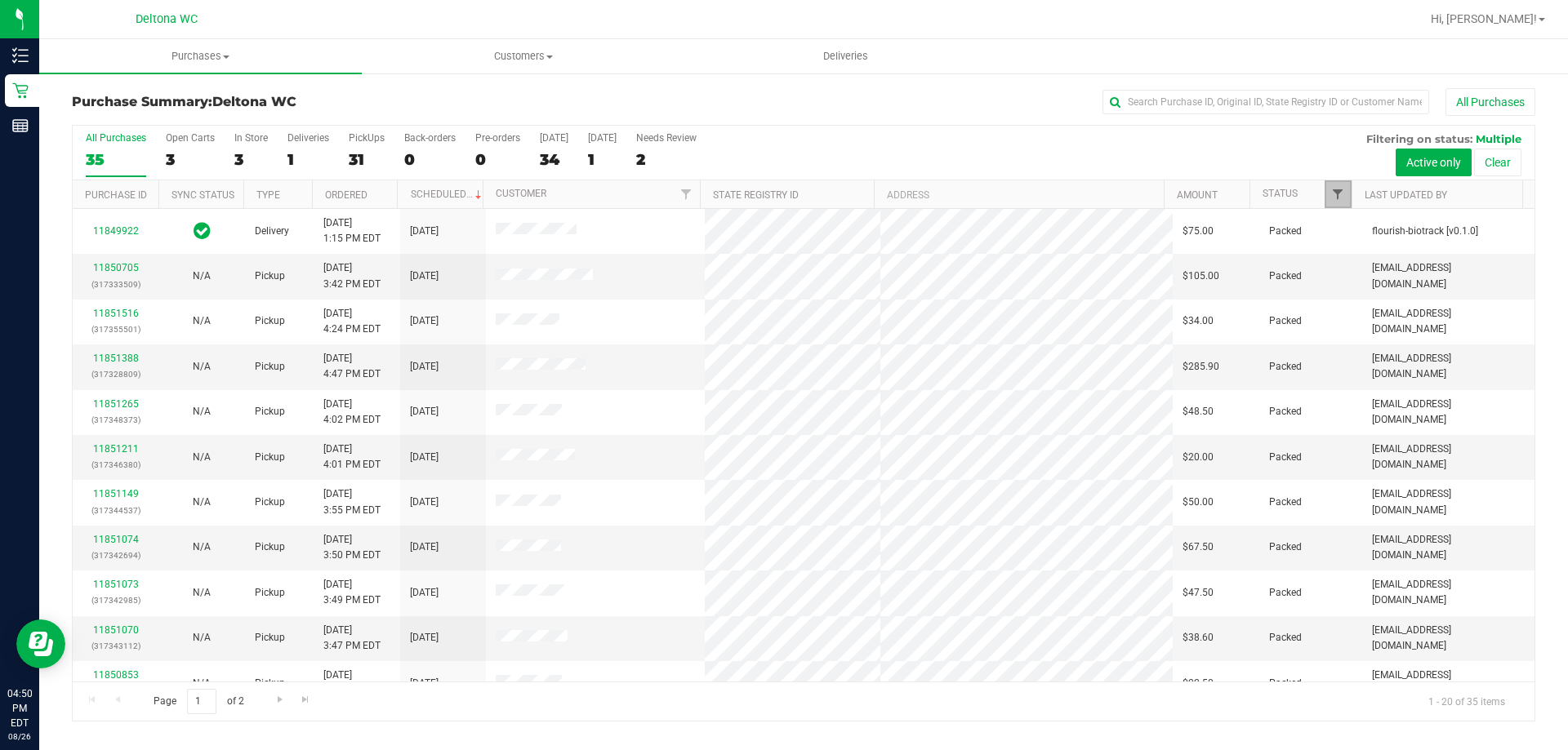
click at [1334, 195] on span "Filter" at bounding box center [1338, 194] width 13 height 13
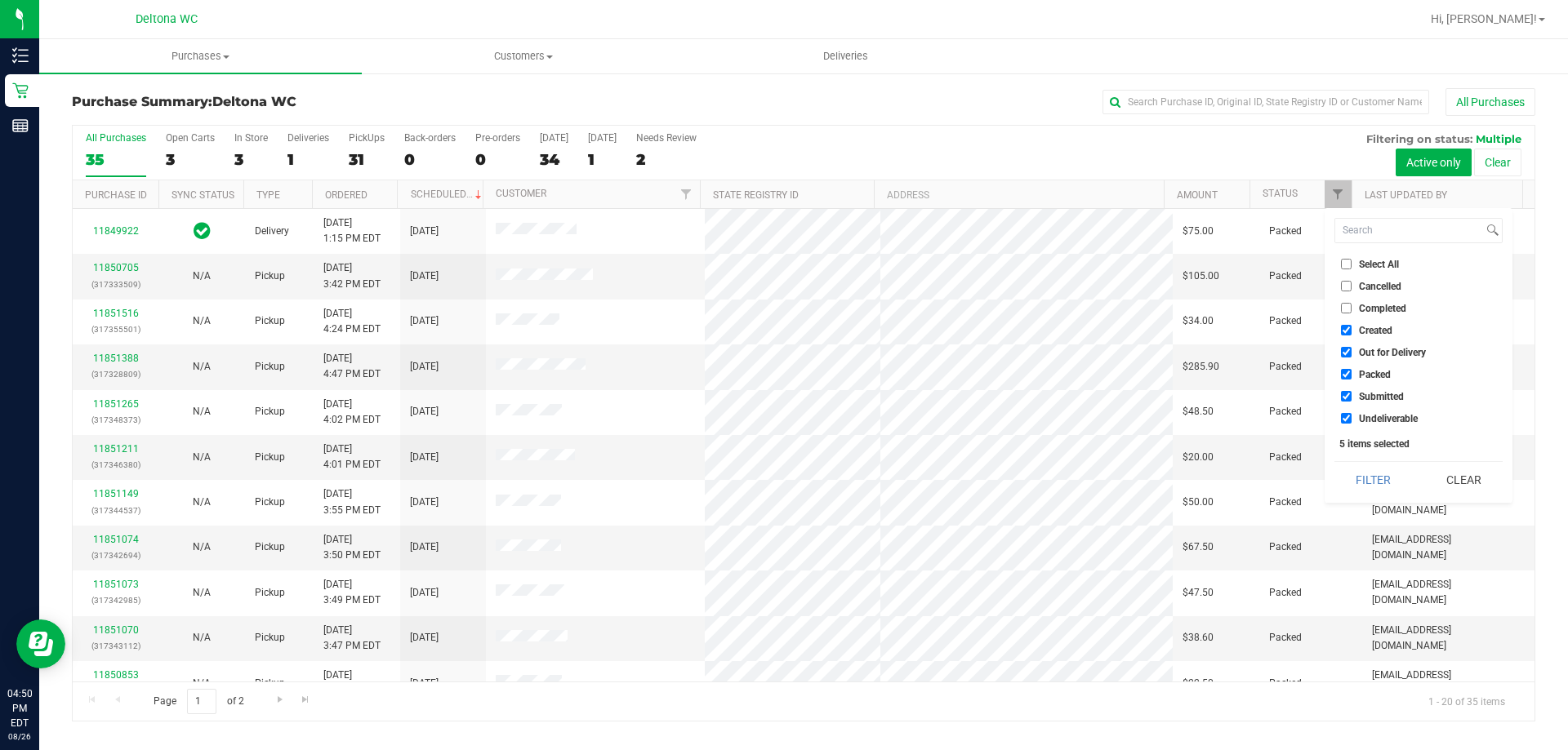
click at [1352, 331] on label "Created" at bounding box center [1366, 330] width 51 height 11
click at [1351, 331] on input "Created" at bounding box center [1346, 330] width 11 height 11
checkbox input "false"
click at [1348, 350] on input "Out for Delivery" at bounding box center [1346, 352] width 11 height 11
checkbox input "false"
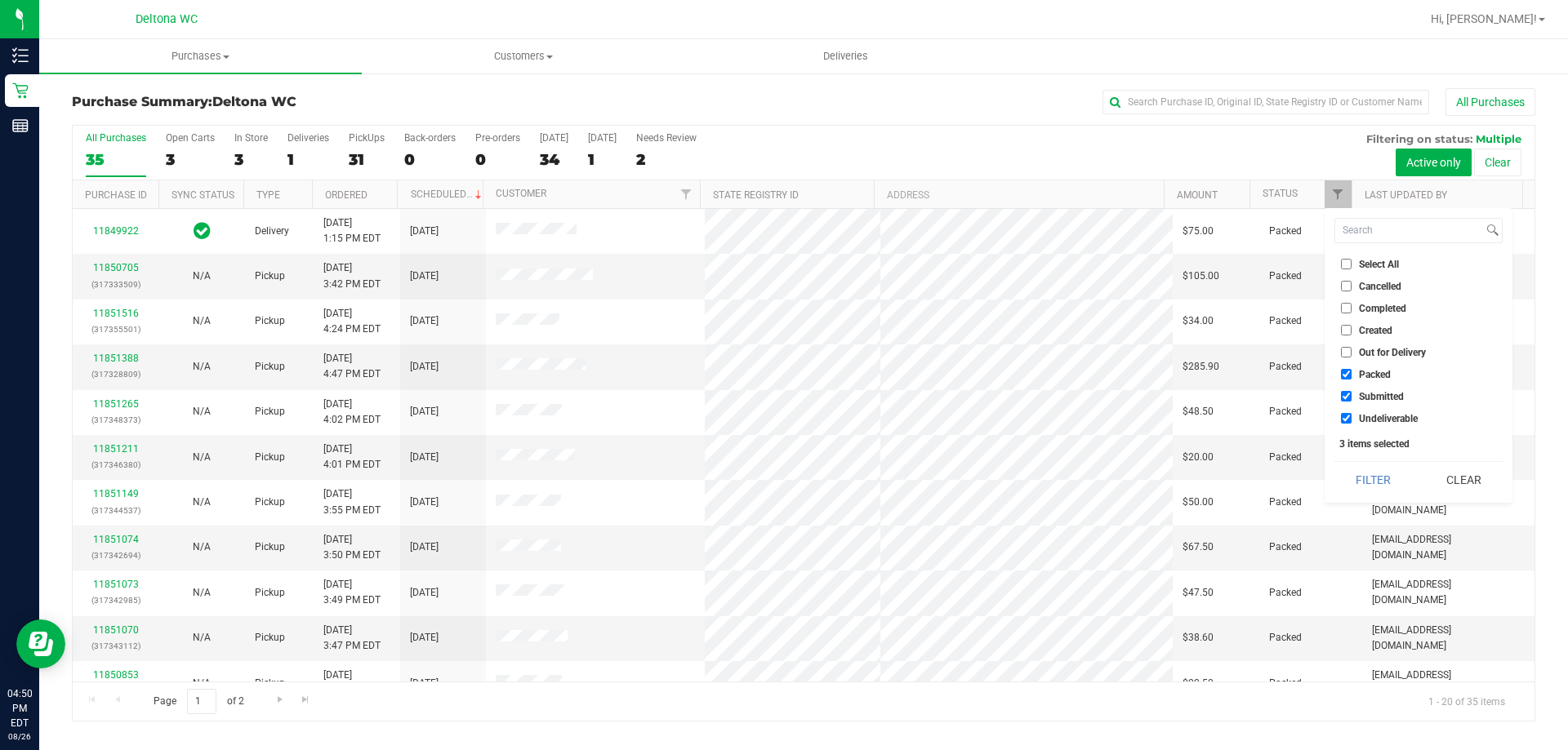
click at [1353, 375] on label "Packed" at bounding box center [1365, 374] width 49 height 11
click at [1351, 375] on input "Packed" at bounding box center [1346, 374] width 11 height 11
checkbox input "false"
click at [1348, 421] on input "Undeliverable" at bounding box center [1346, 418] width 11 height 11
checkbox input "false"
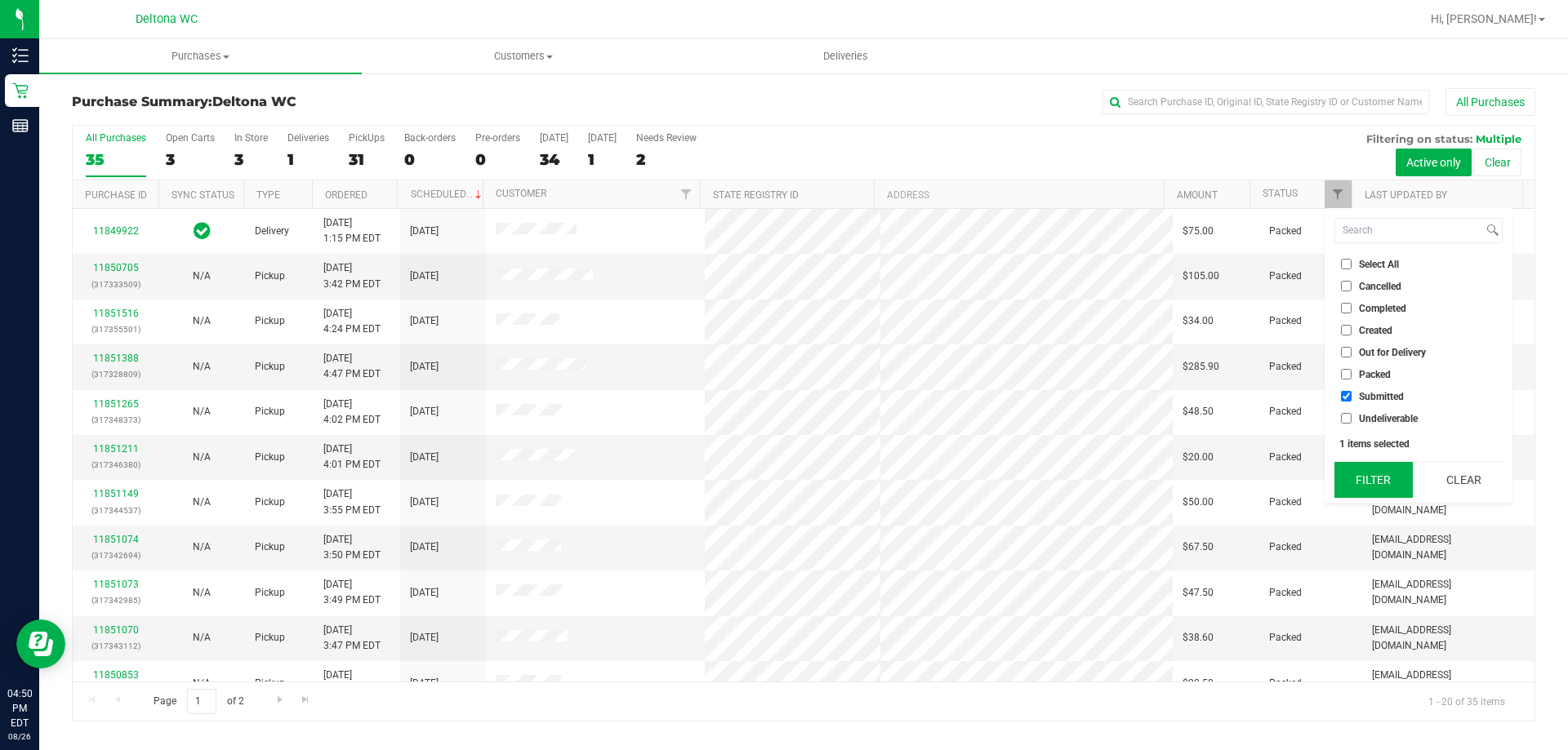
click at [1380, 479] on button "Filter" at bounding box center [1373, 480] width 78 height 36
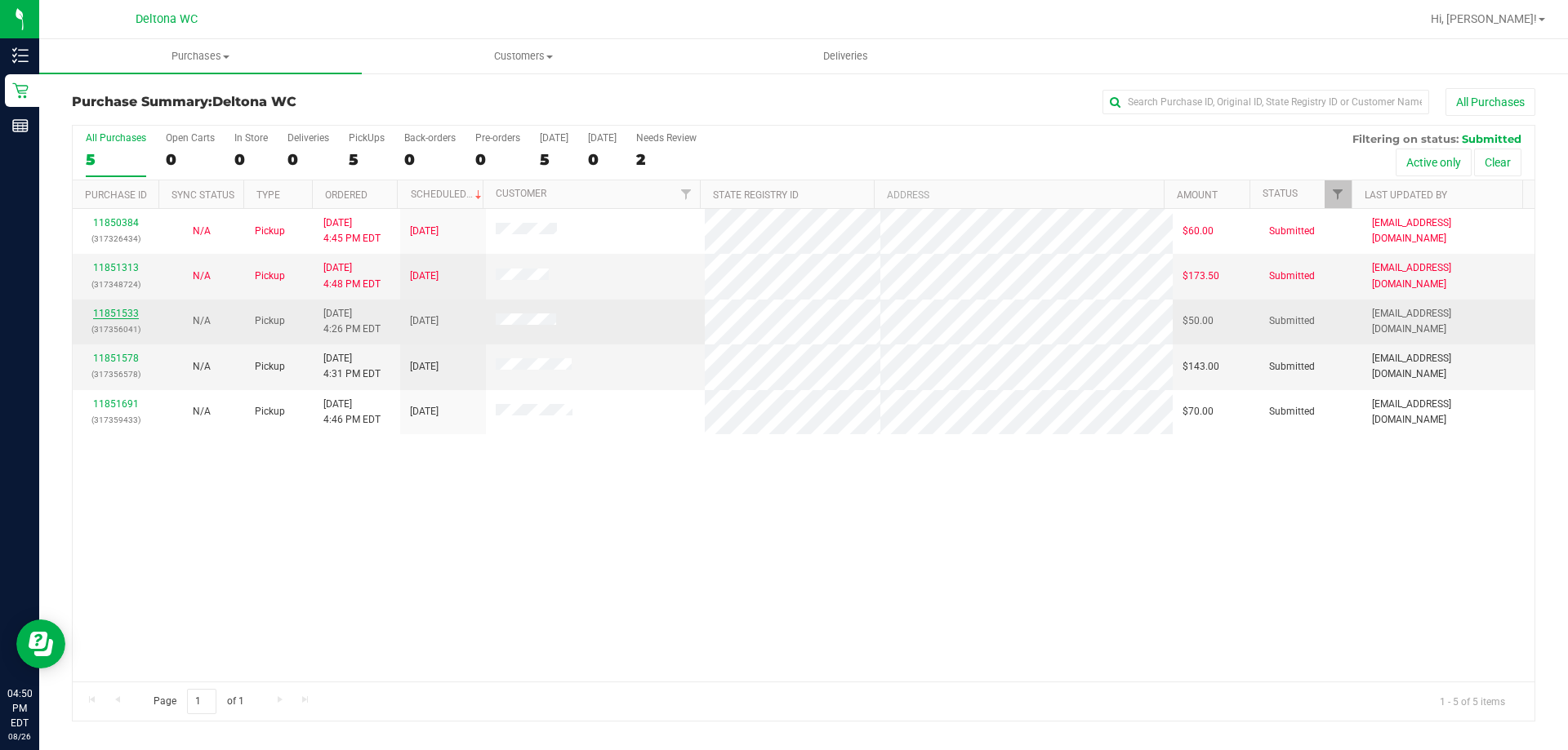
click at [109, 314] on link "11851533" at bounding box center [116, 313] width 45 height 12
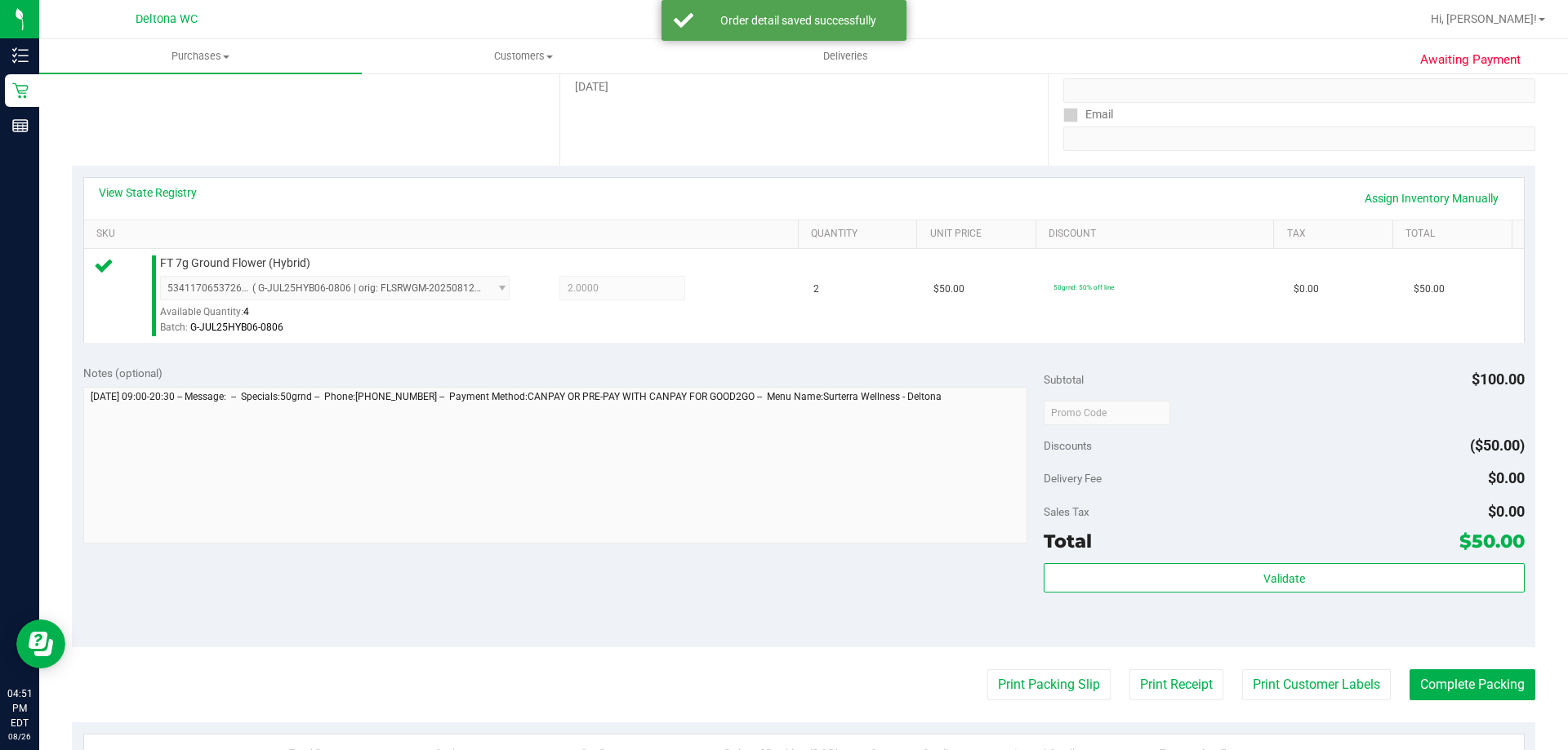
scroll to position [326, 0]
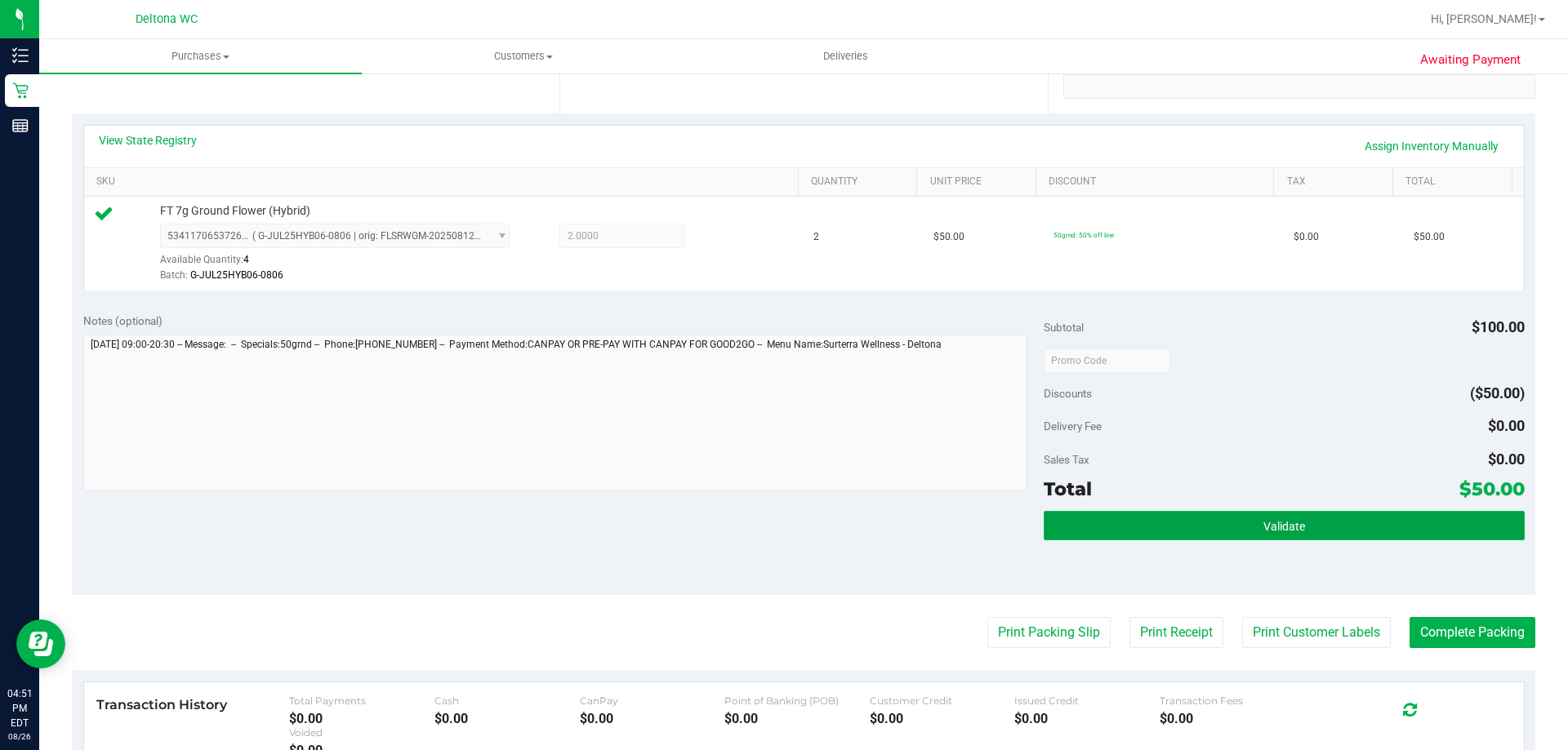
click at [1237, 538] on button "Validate" at bounding box center [1284, 526] width 480 height 30
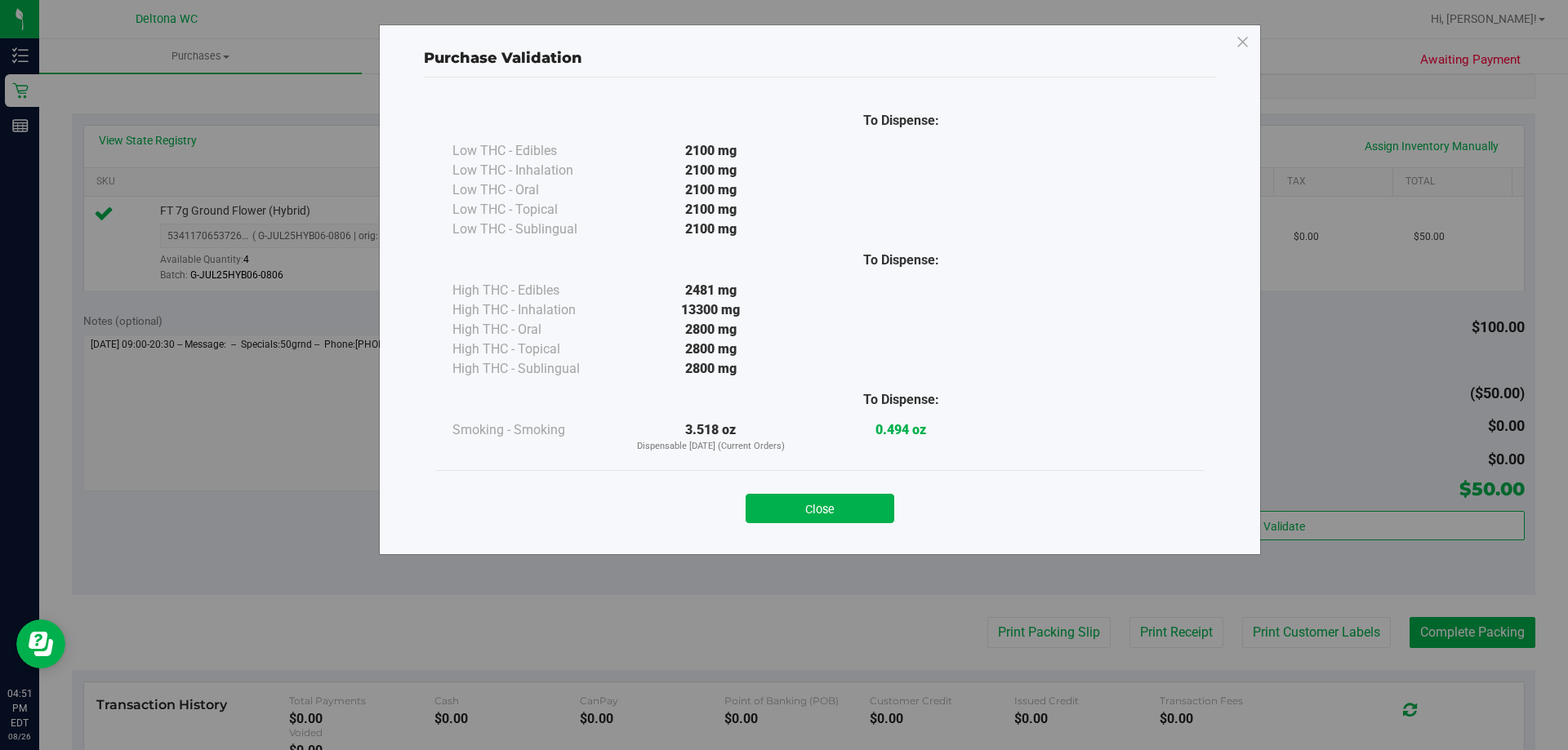
drag, startPoint x: 852, startPoint y: 506, endPoint x: 864, endPoint y: 506, distance: 12.0
click at [852, 506] on button "Close" at bounding box center [820, 509] width 148 height 30
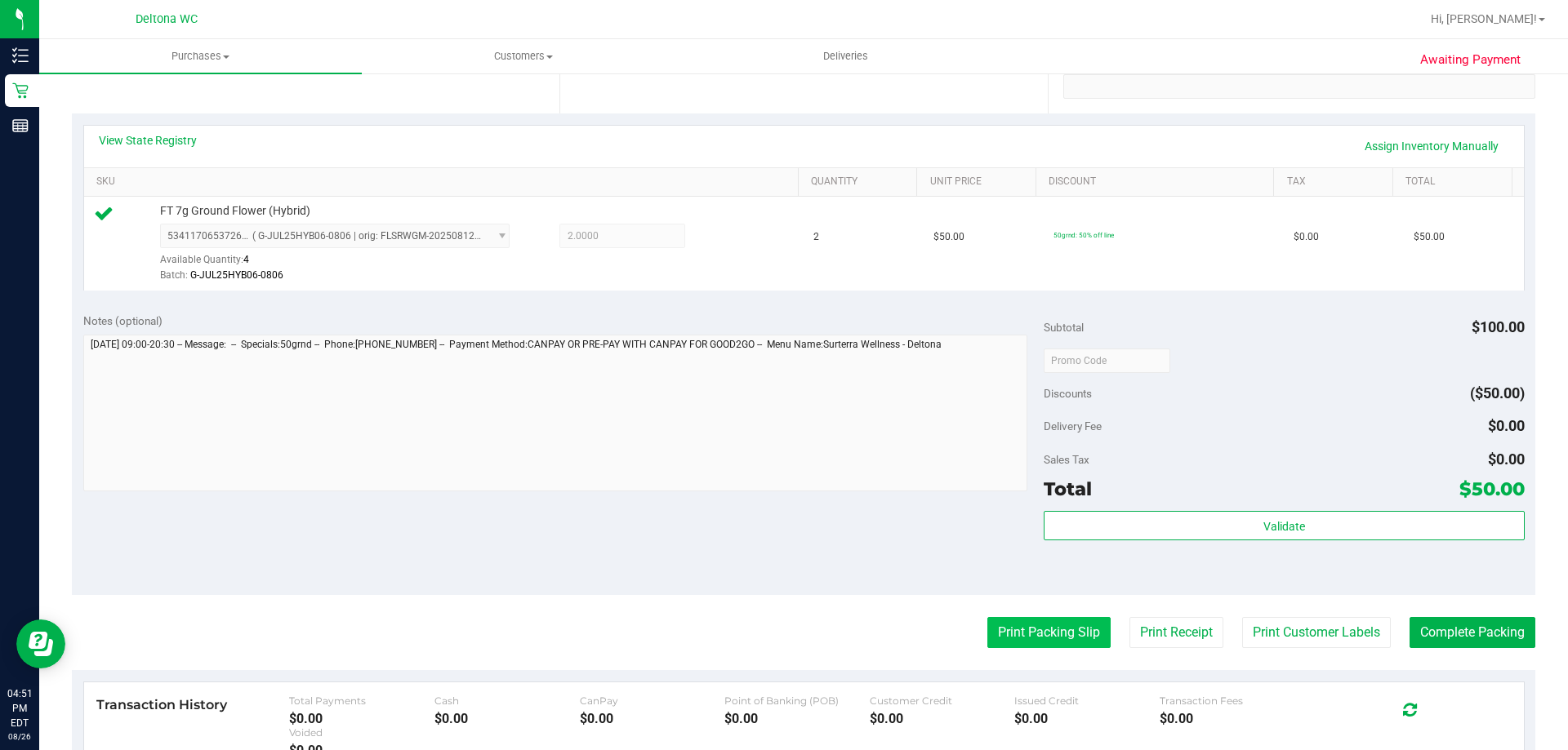
click at [1057, 636] on button "Print Packing Slip" at bounding box center [1049, 632] width 124 height 31
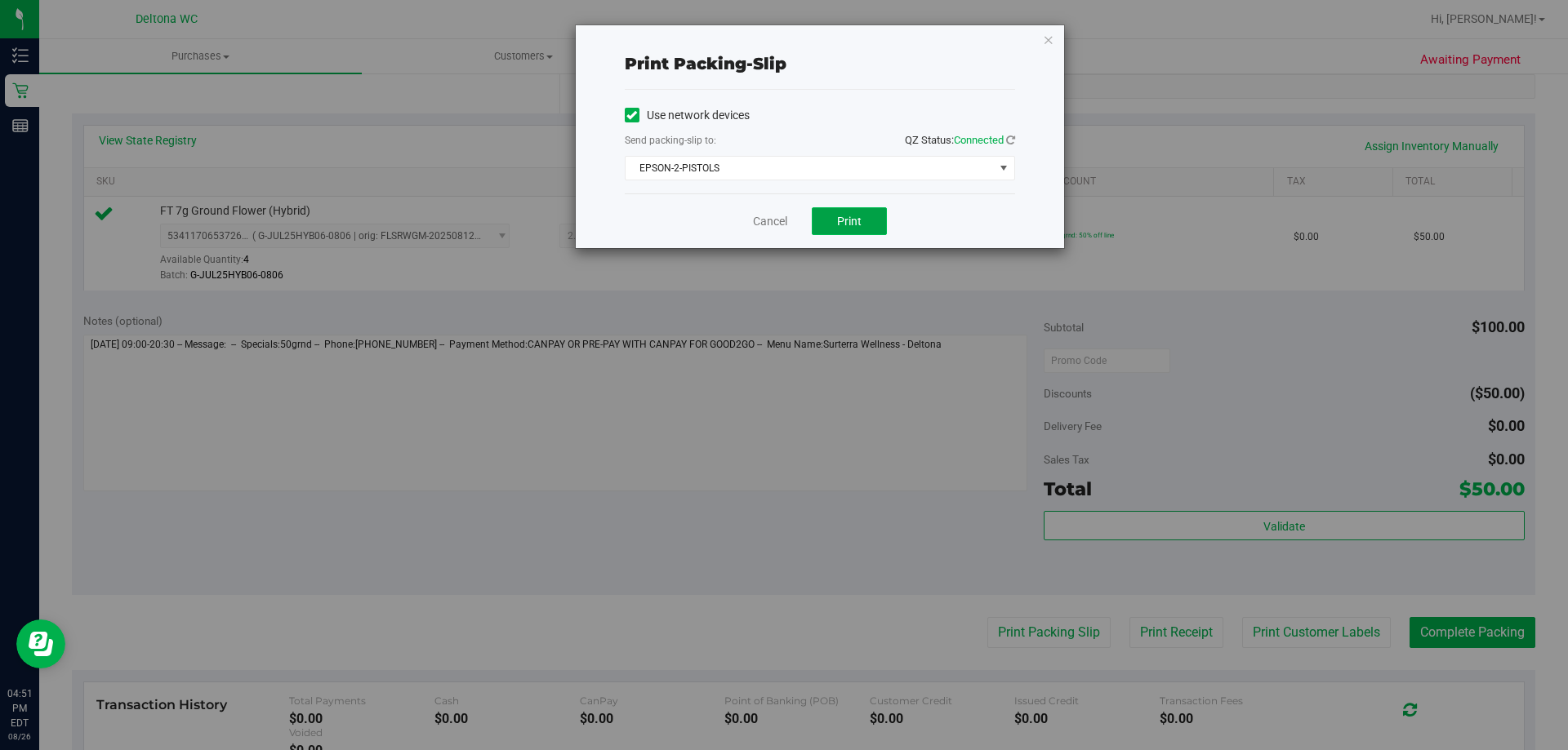
click at [847, 223] on span "Print" at bounding box center [849, 220] width 25 height 13
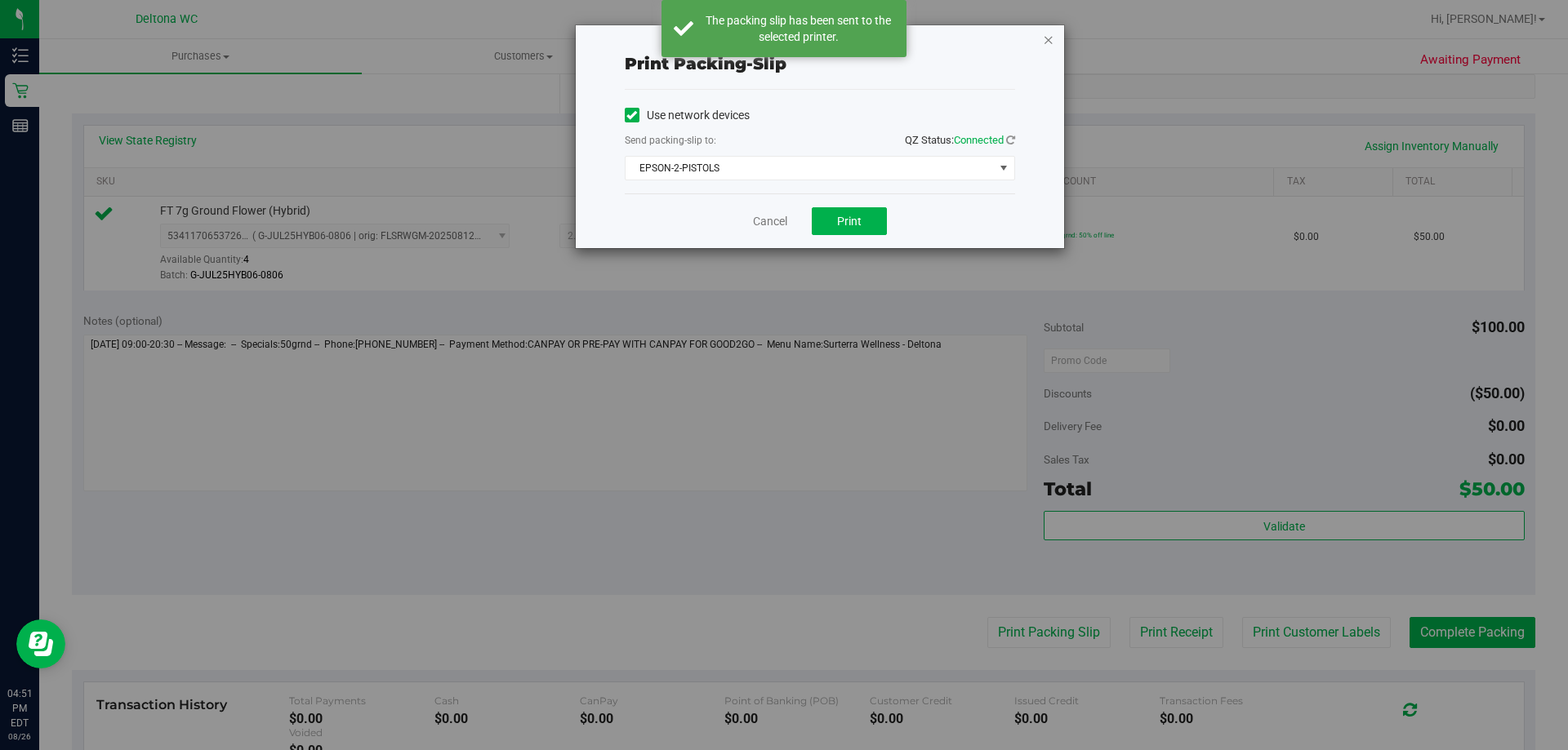
click at [1053, 41] on icon "button" at bounding box center [1049, 40] width 12 height 20
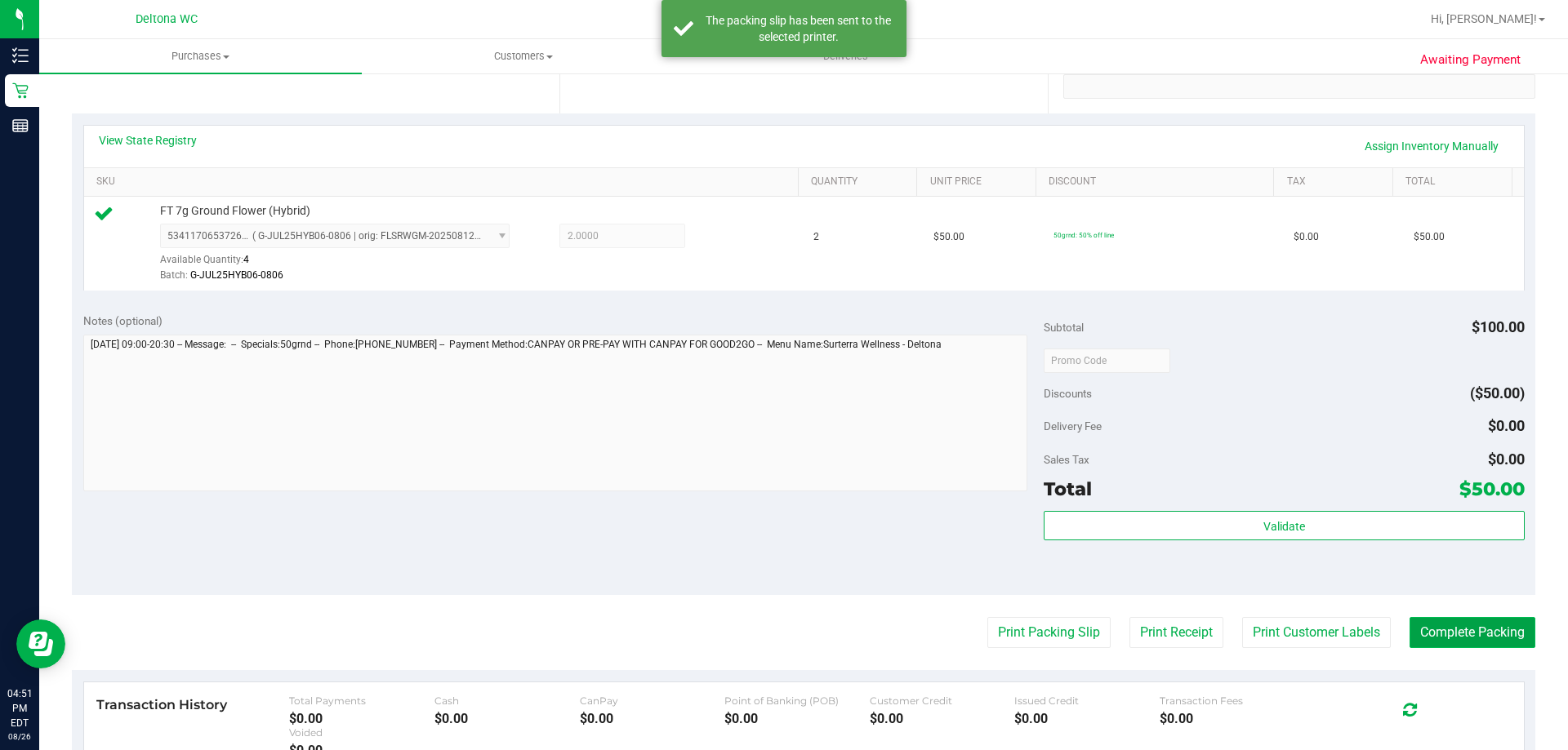
click at [1449, 638] on button "Complete Packing" at bounding box center [1472, 632] width 126 height 31
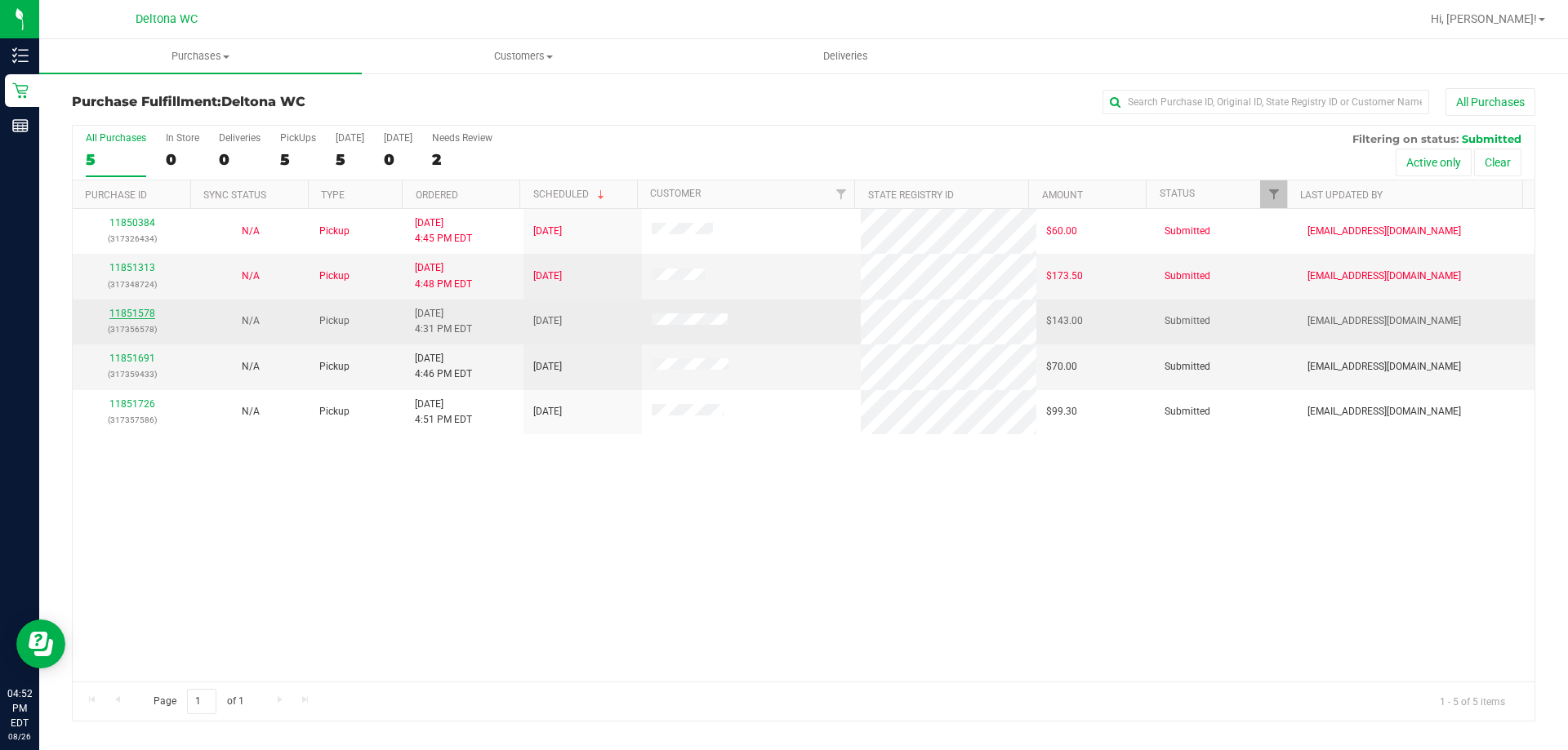
click at [145, 316] on link "11851578" at bounding box center [132, 313] width 45 height 12
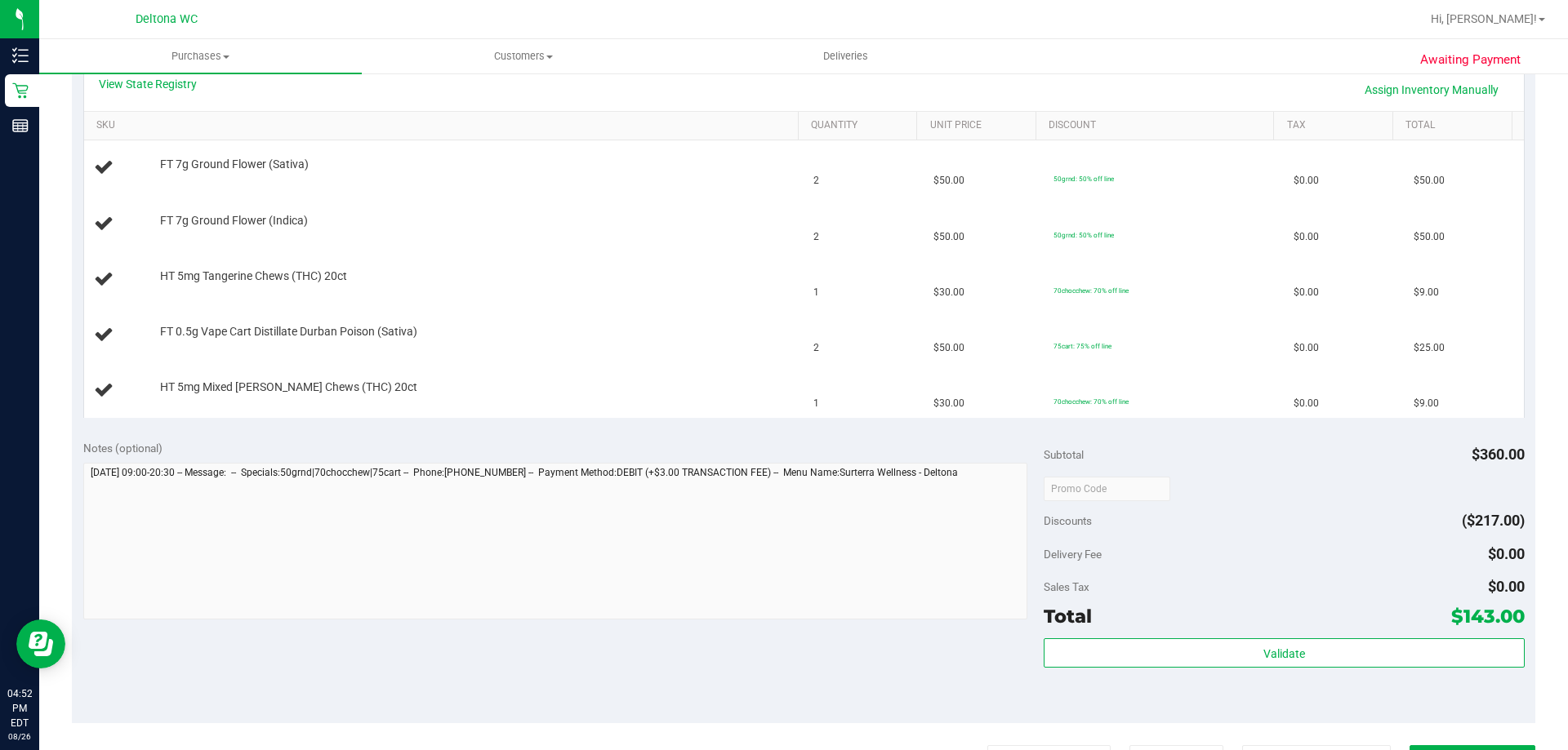
scroll to position [490, 0]
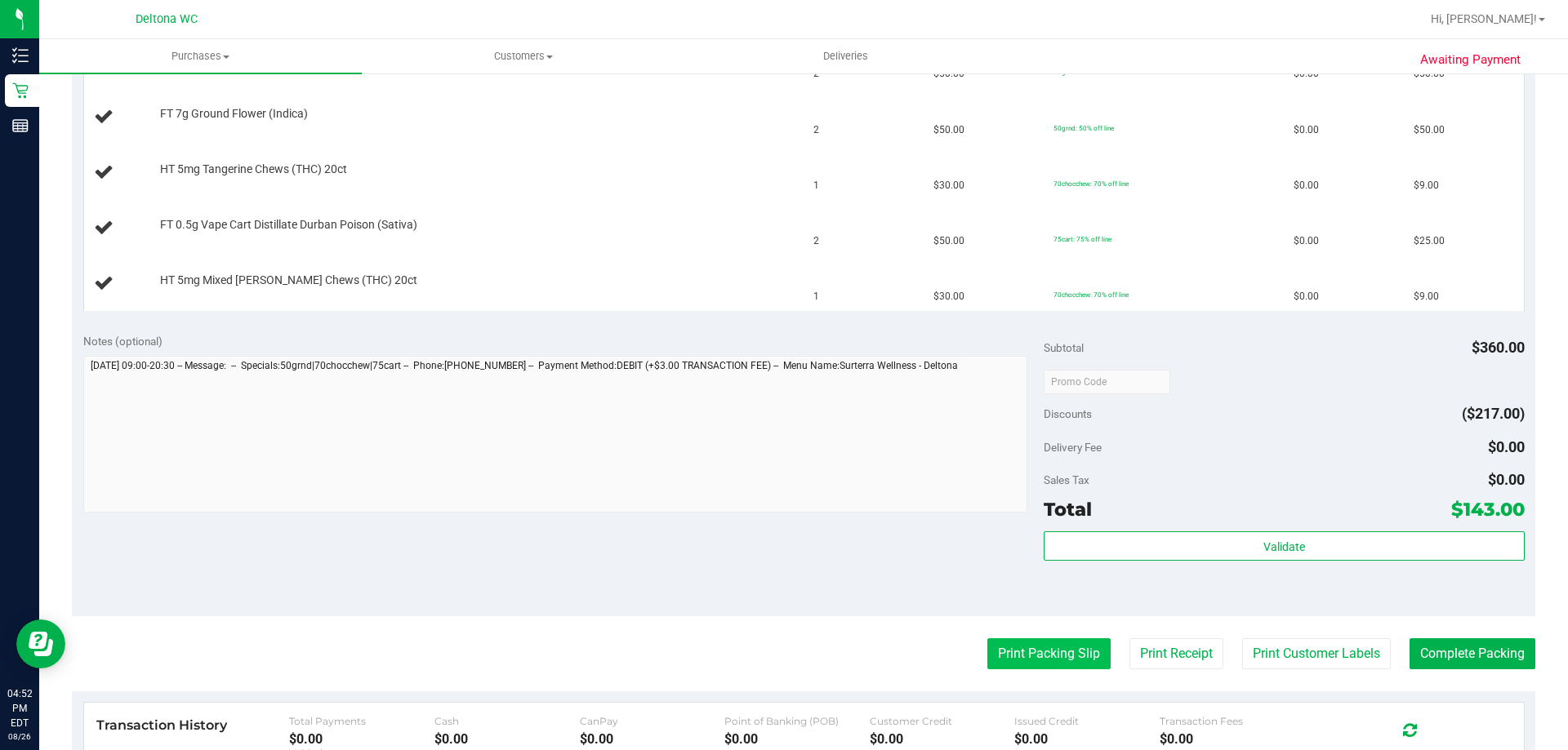
click at [1058, 650] on button "Print Packing Slip" at bounding box center [1049, 653] width 124 height 31
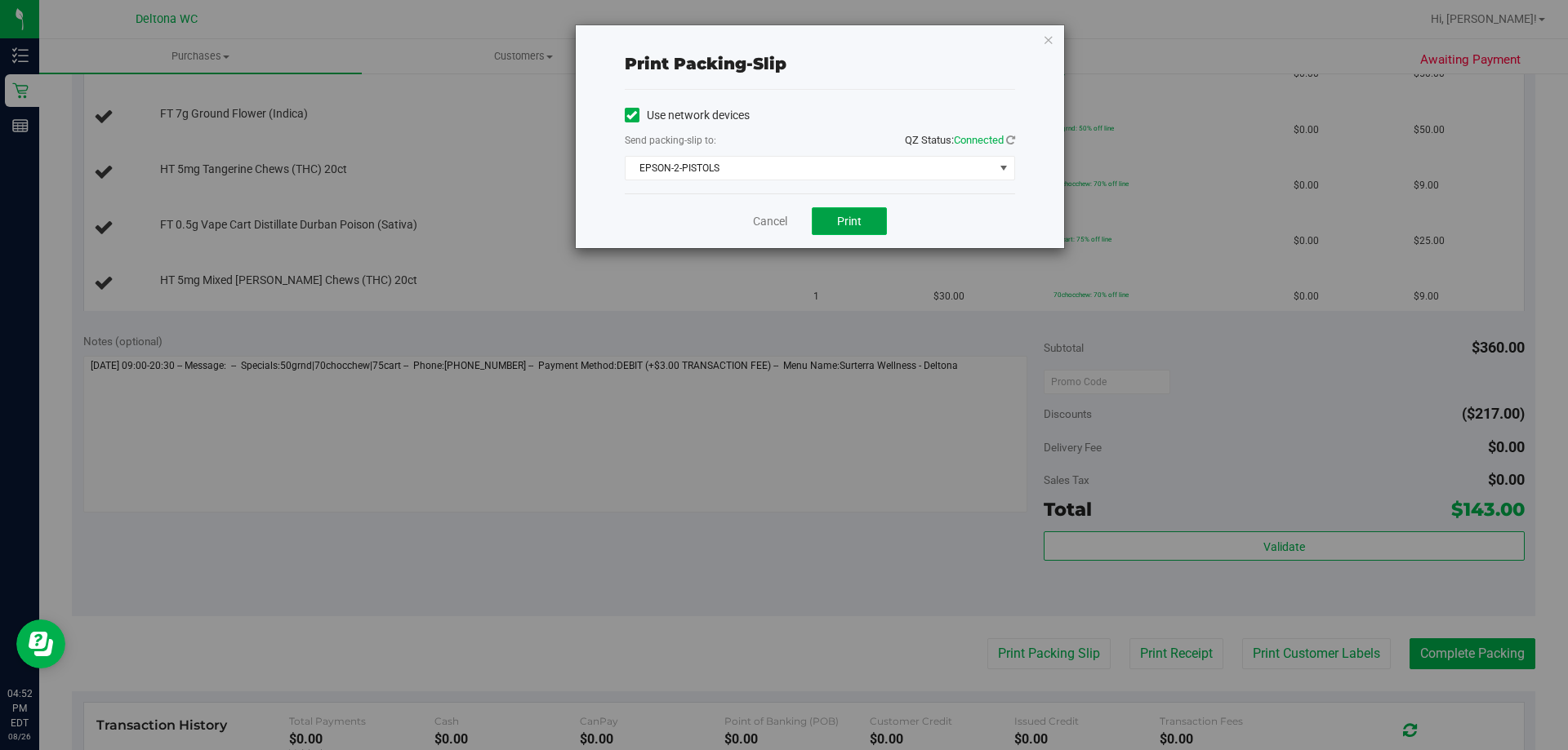
click at [845, 229] on button "Print" at bounding box center [849, 221] width 75 height 28
click at [1050, 37] on icon "button" at bounding box center [1049, 40] width 12 height 20
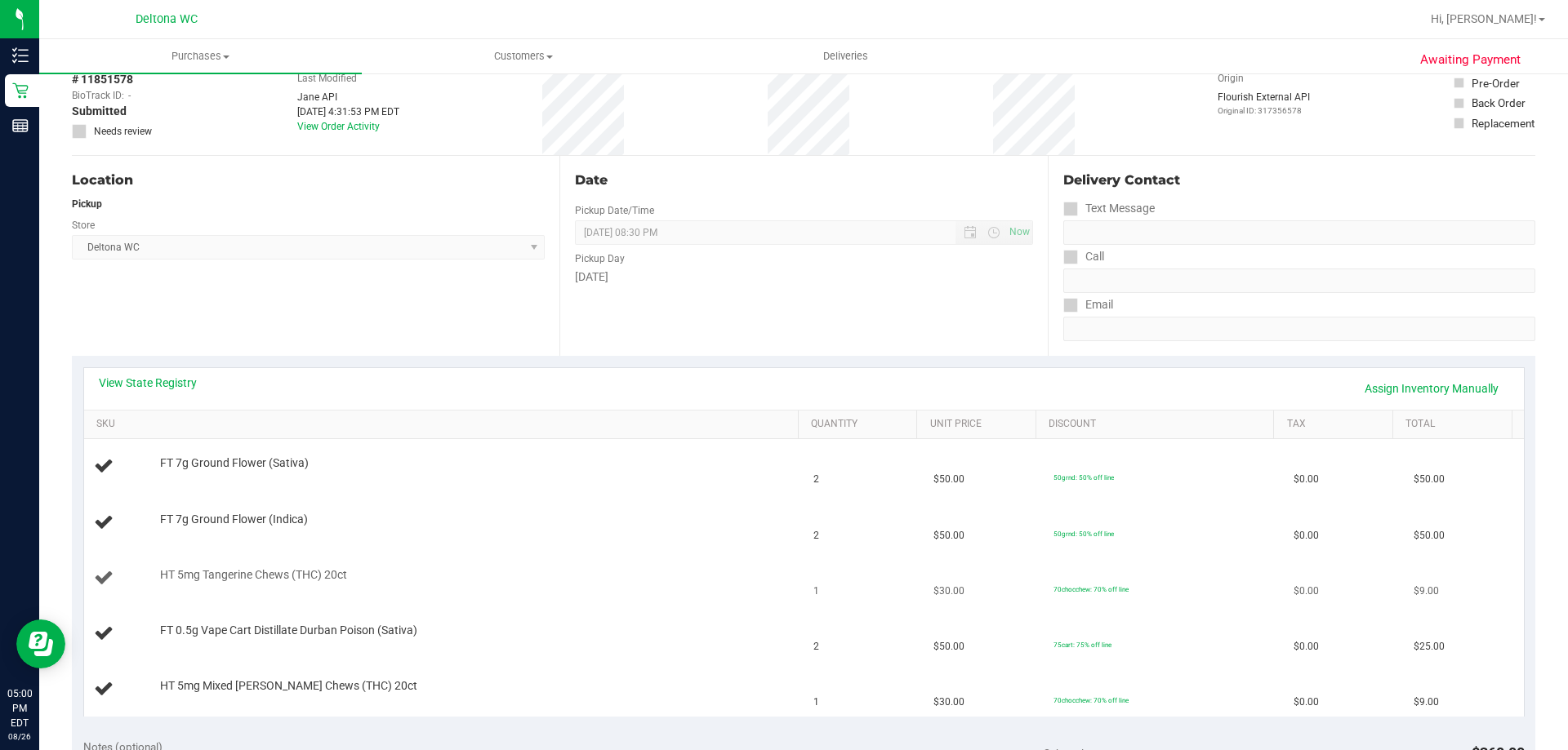
scroll to position [163, 0]
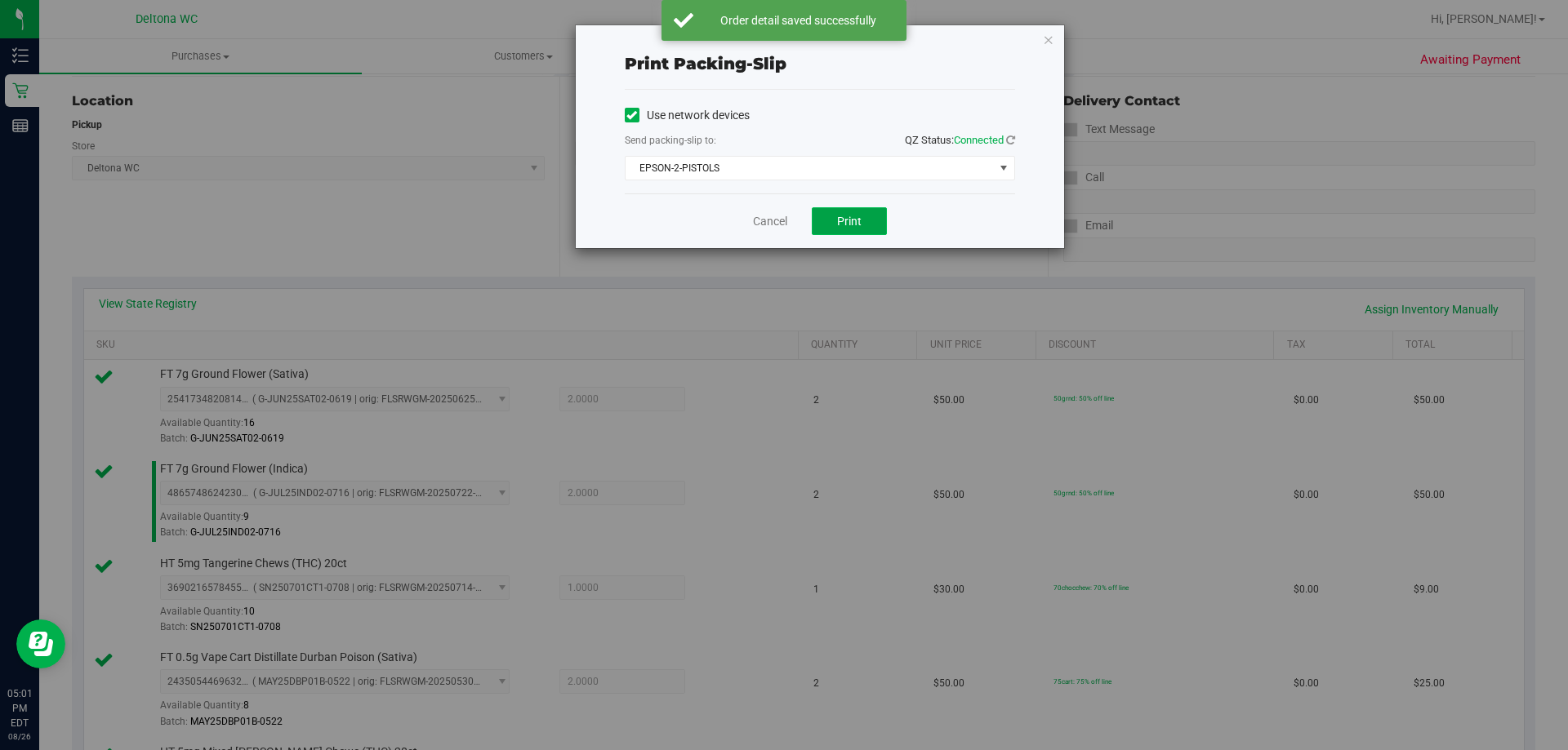
click at [866, 220] on button "Print" at bounding box center [849, 221] width 75 height 28
drag, startPoint x: 1046, startPoint y: 34, endPoint x: 1031, endPoint y: 66, distance: 35.3
click at [1046, 36] on icon "button" at bounding box center [1049, 40] width 12 height 20
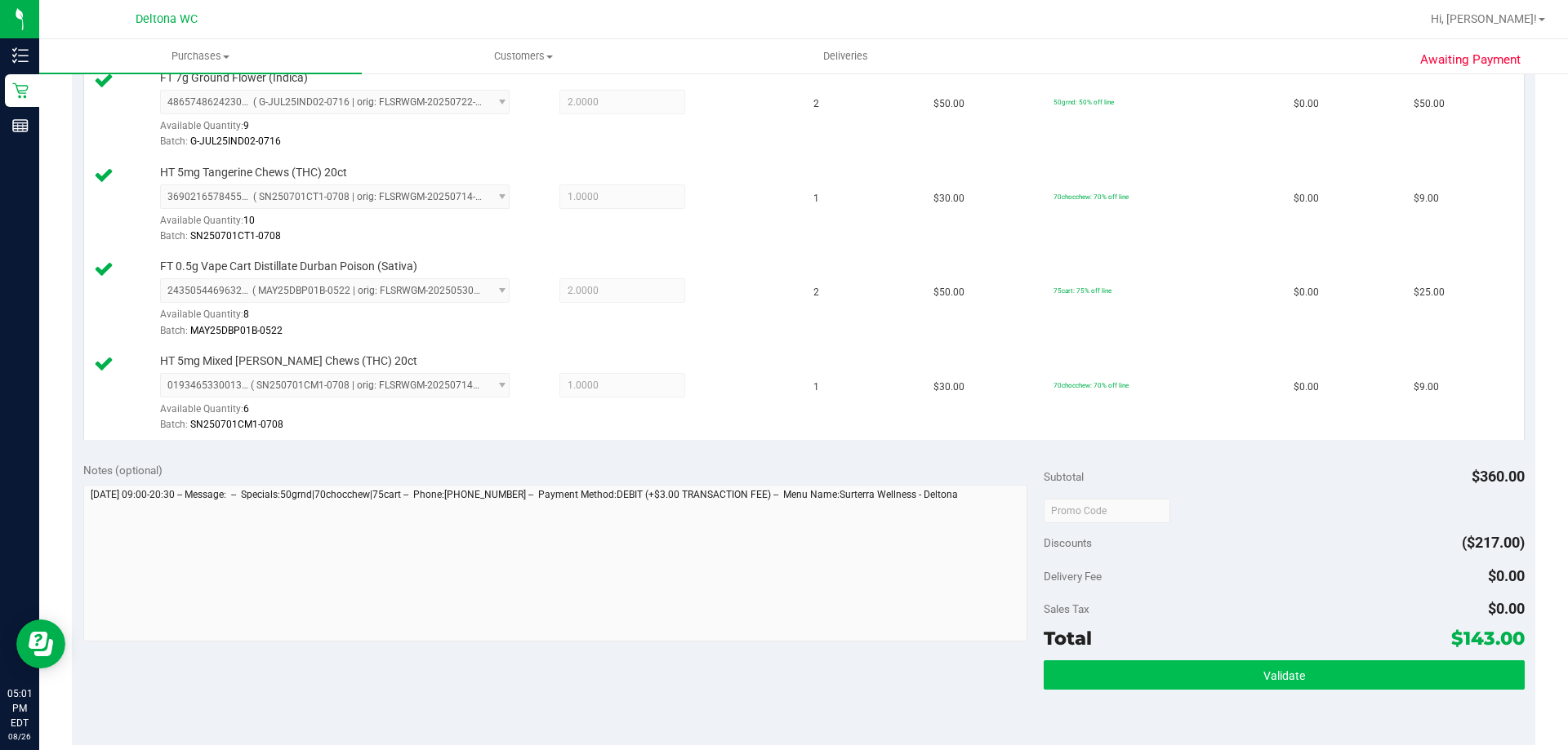
scroll to position [799, 0]
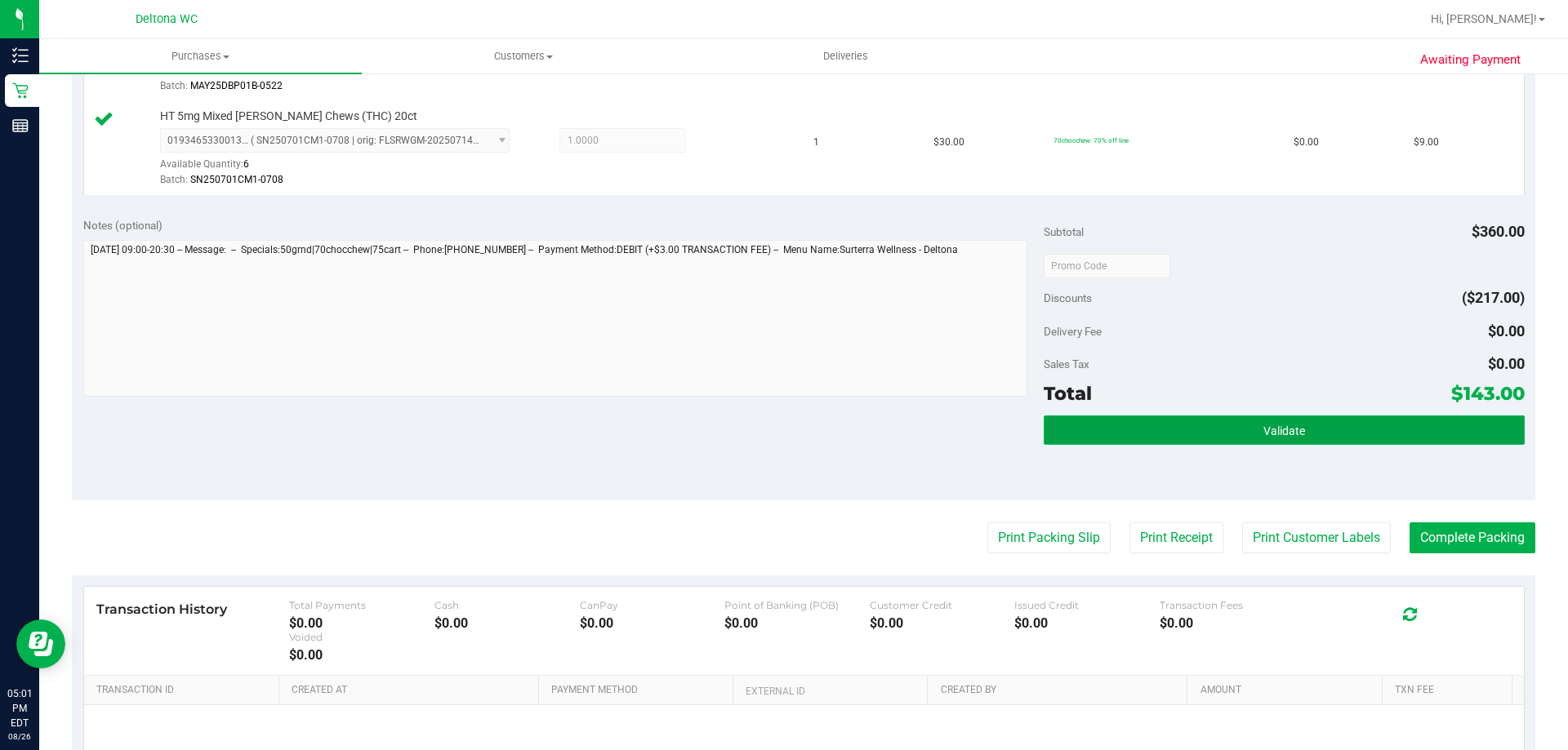
click at [1167, 428] on button "Validate" at bounding box center [1284, 430] width 480 height 30
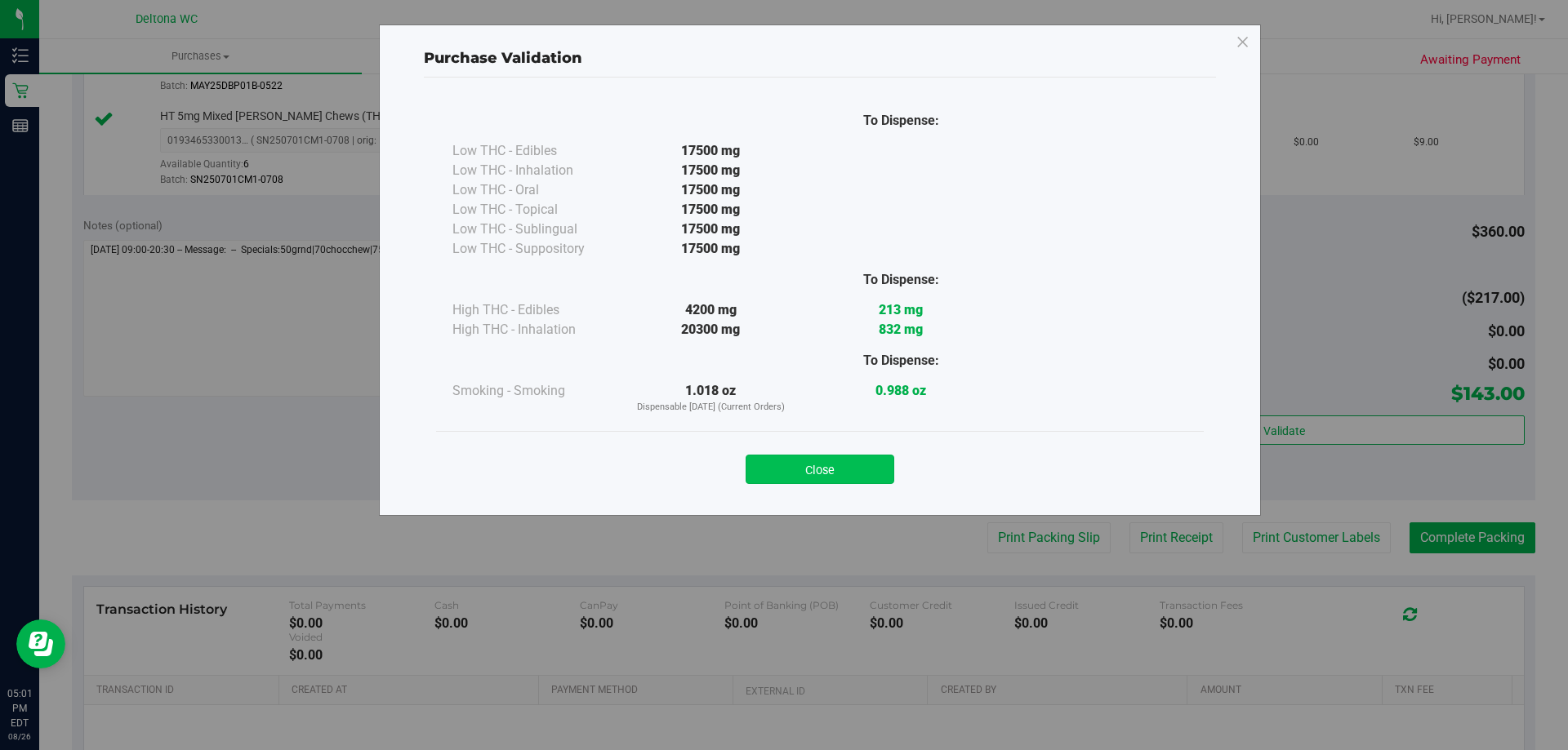
click at [862, 467] on button "Close" at bounding box center [820, 469] width 148 height 30
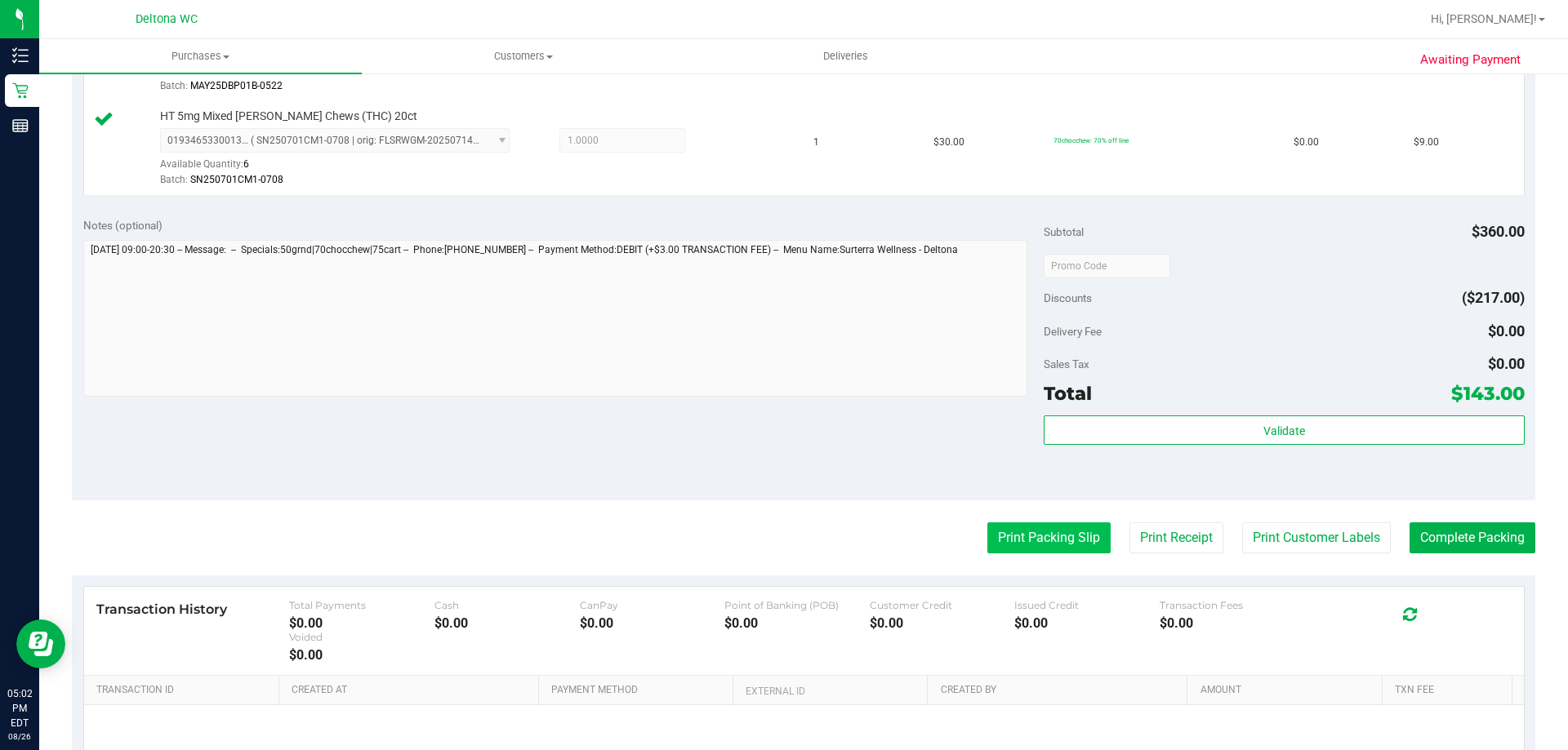
click at [1019, 546] on button "Print Packing Slip" at bounding box center [1049, 538] width 124 height 31
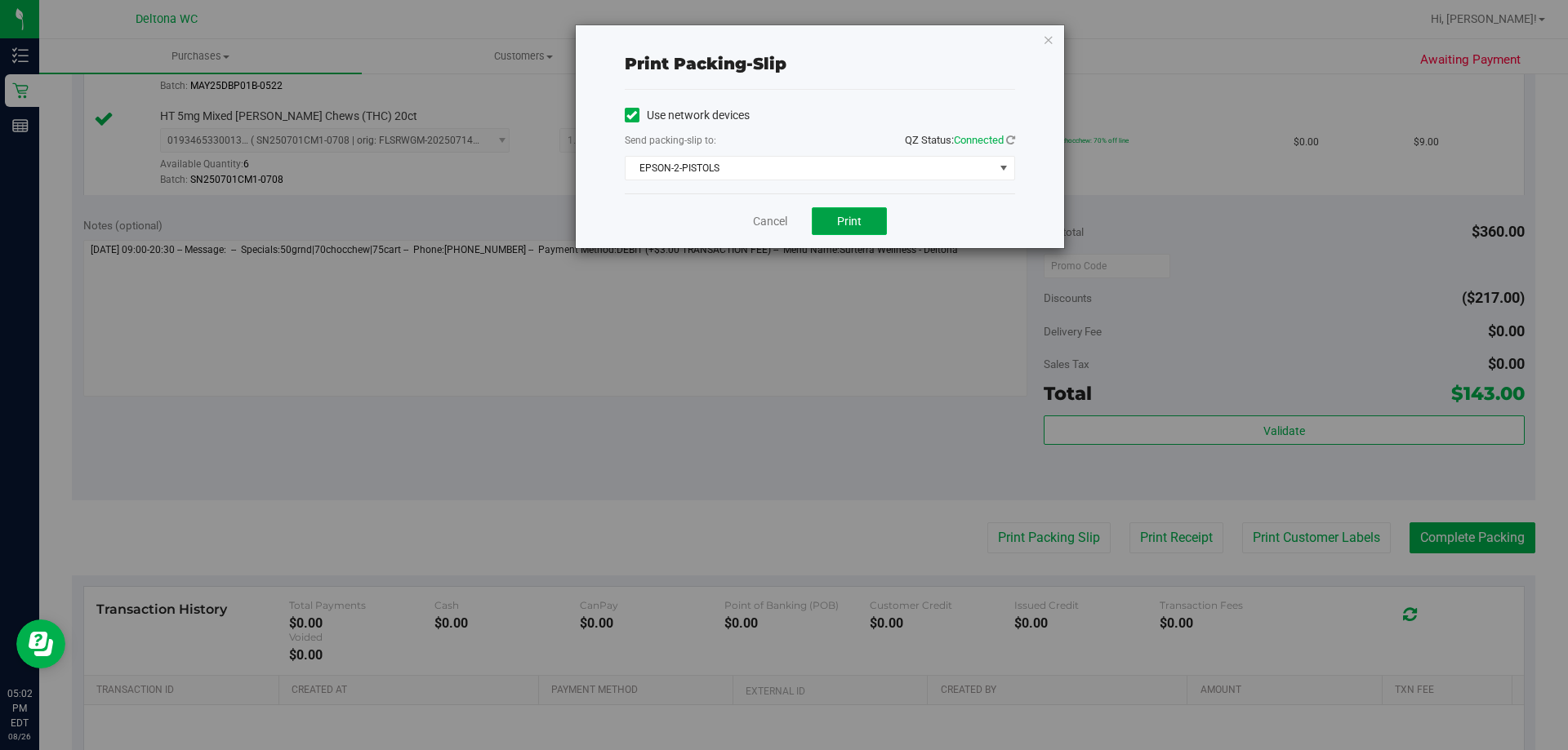
click at [835, 220] on button "Print" at bounding box center [849, 221] width 75 height 28
click at [1045, 43] on icon "button" at bounding box center [1049, 40] width 12 height 20
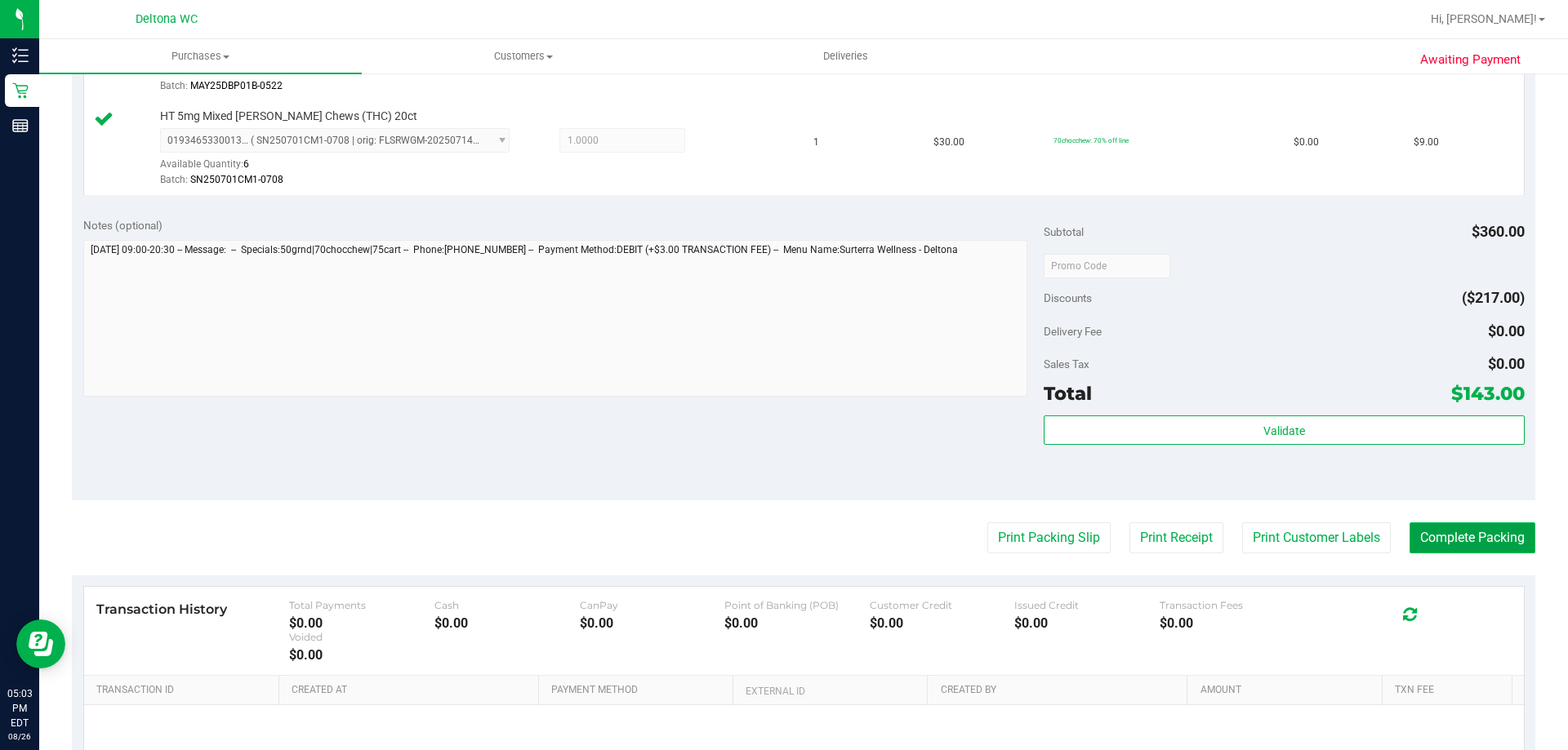
click at [1453, 544] on button "Complete Packing" at bounding box center [1472, 538] width 126 height 31
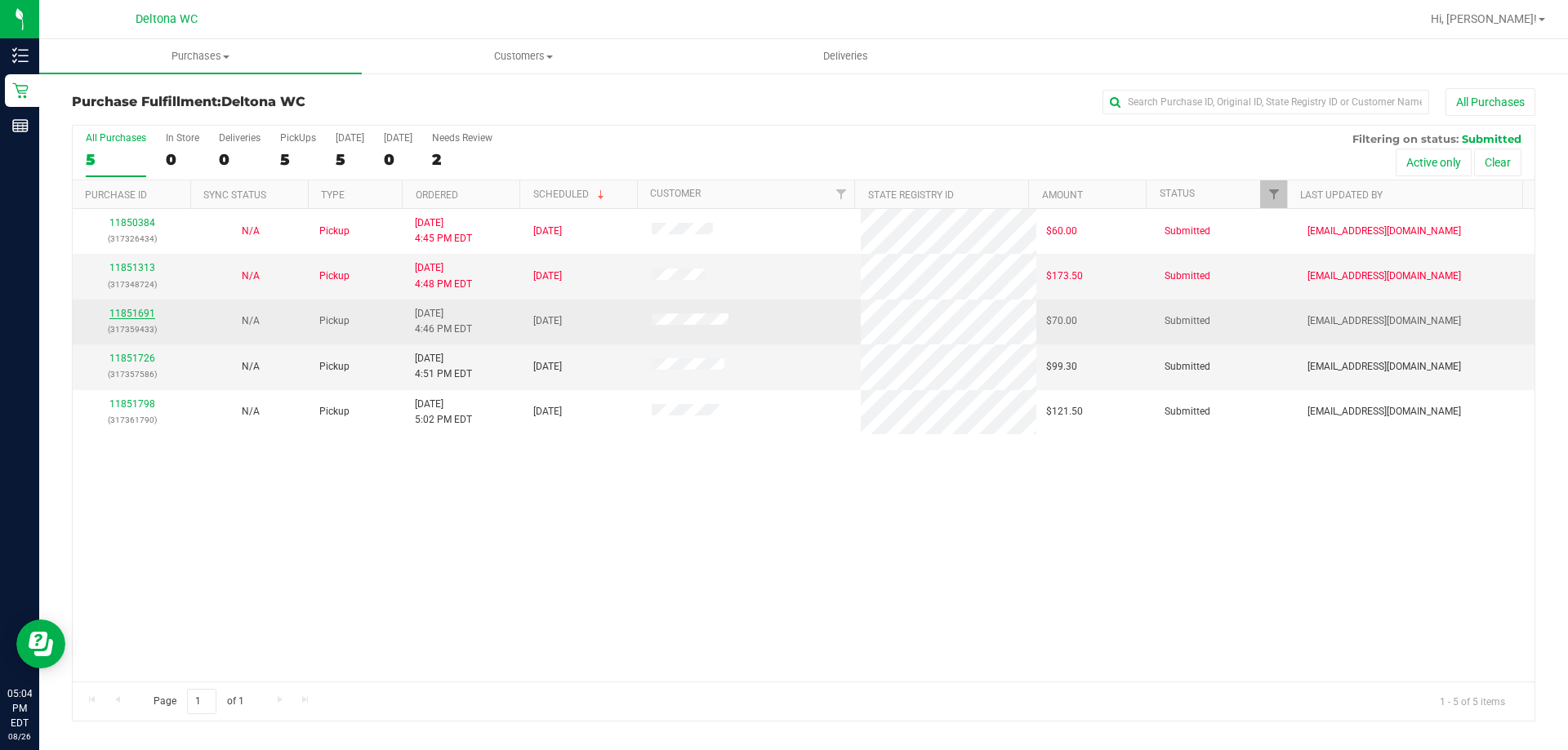
click at [138, 315] on link "11851691" at bounding box center [132, 313] width 45 height 12
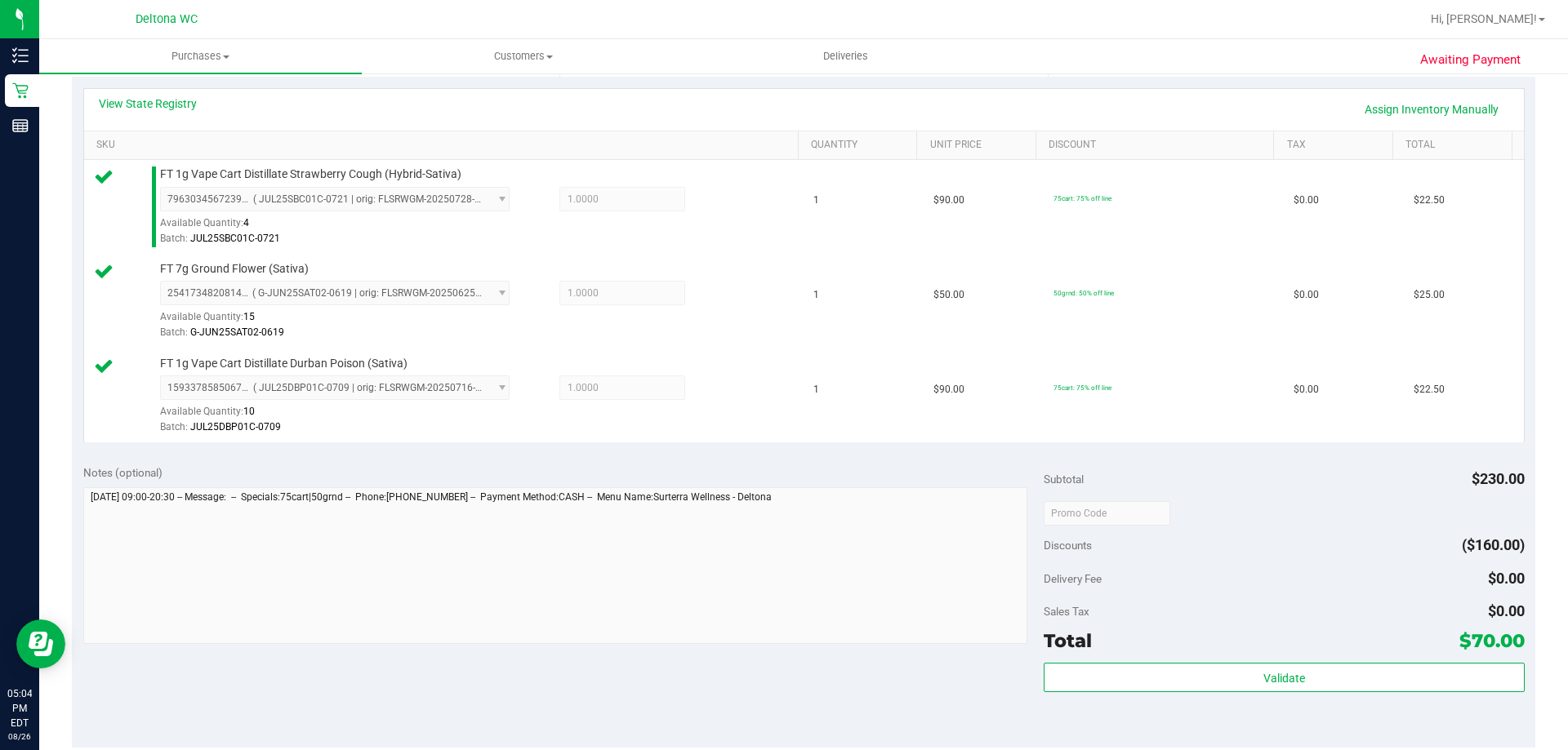
scroll to position [490, 0]
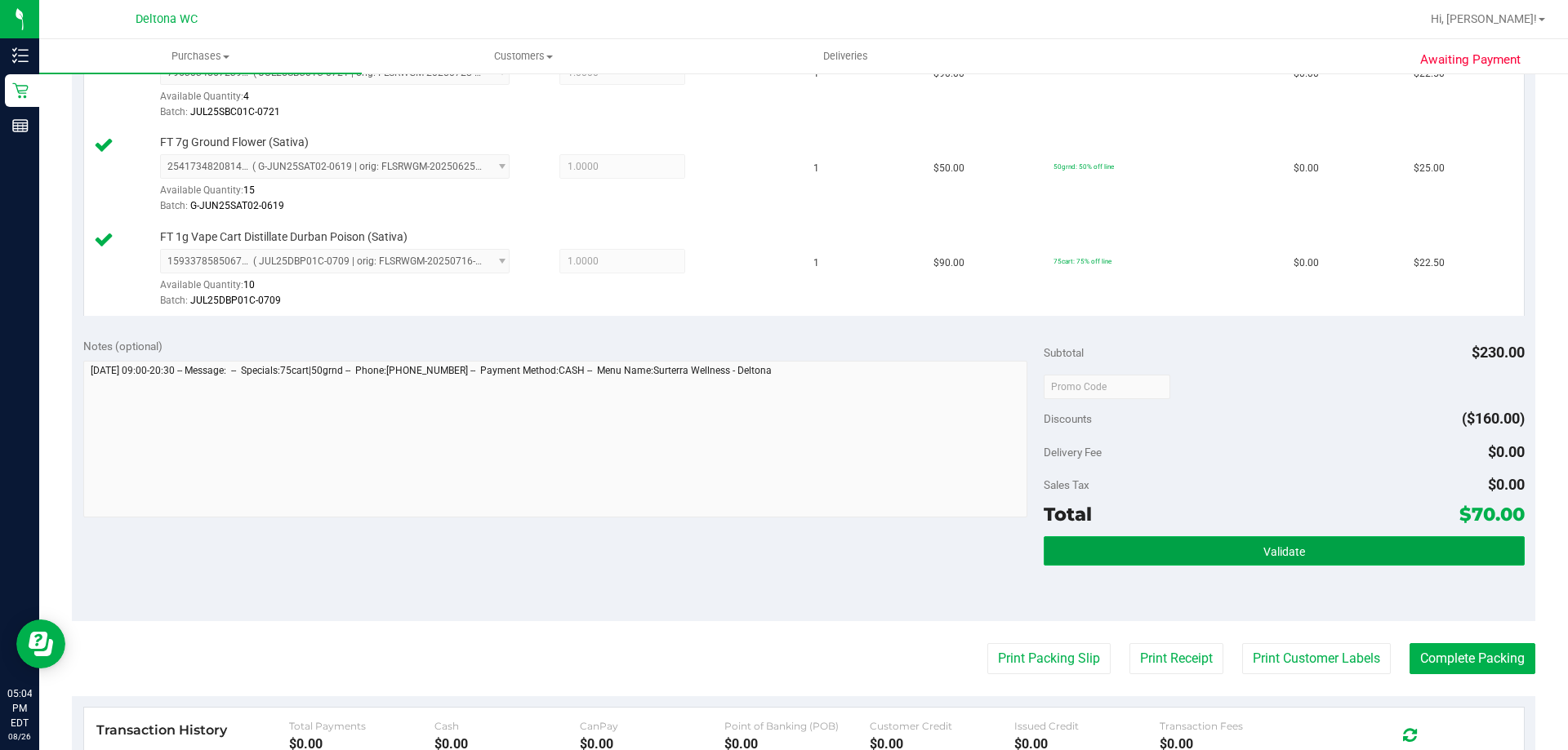
drag, startPoint x: 1204, startPoint y: 553, endPoint x: 1183, endPoint y: 565, distance: 24.2
click at [1206, 555] on button "Validate" at bounding box center [1284, 551] width 480 height 30
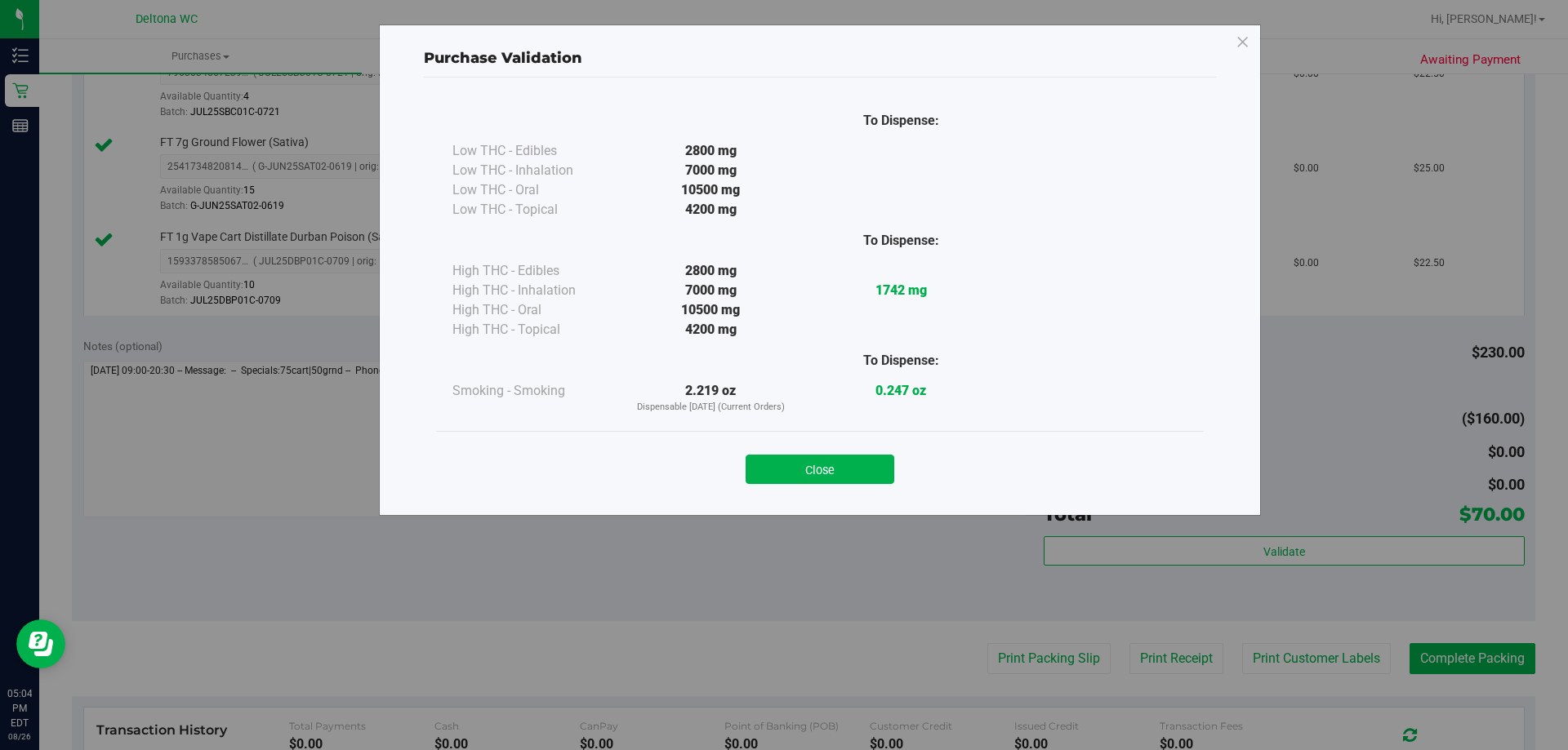
drag, startPoint x: 838, startPoint y: 471, endPoint x: 849, endPoint y: 500, distance: 31.0
click at [838, 472] on button "Close" at bounding box center [820, 469] width 148 height 30
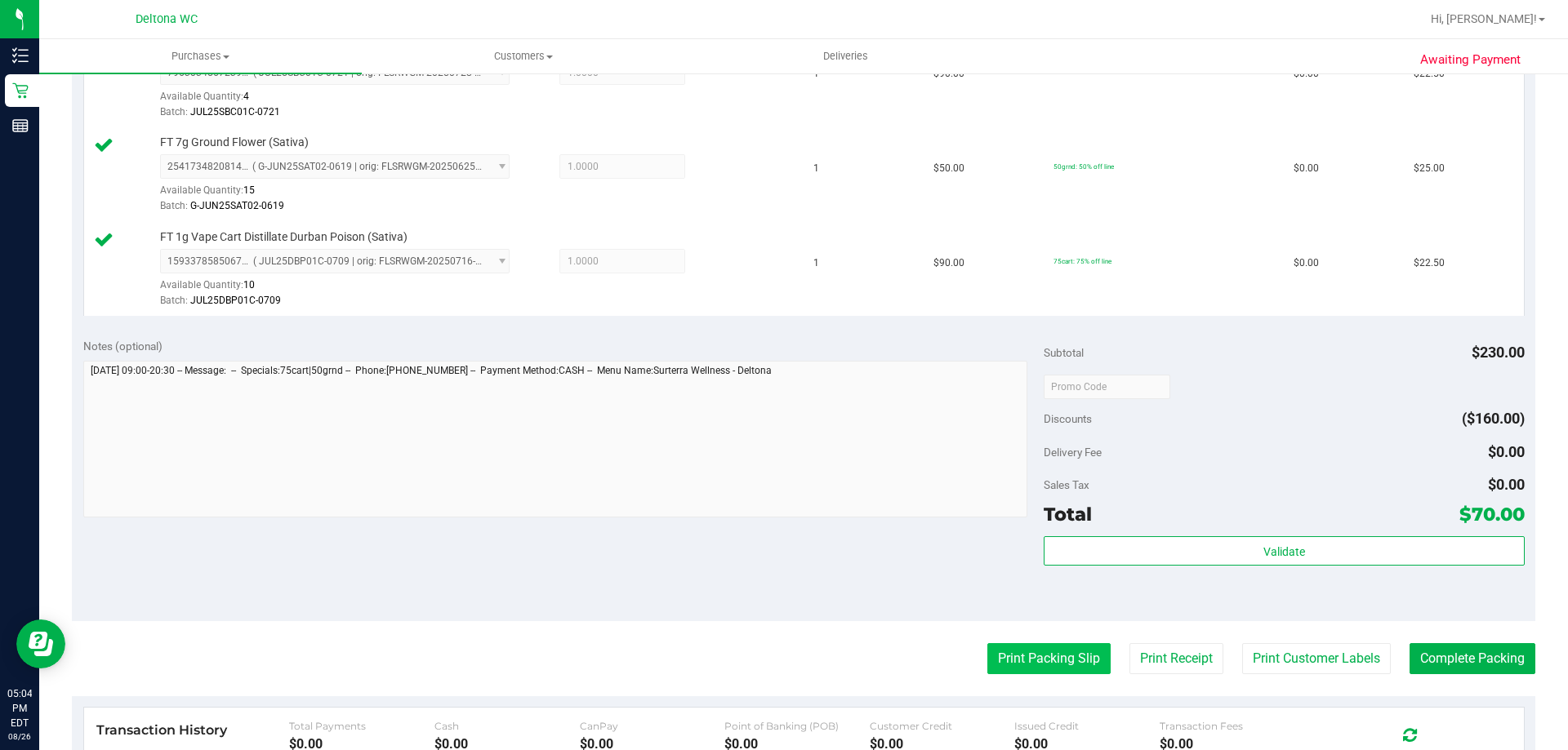
click at [1058, 659] on button "Print Packing Slip" at bounding box center [1049, 658] width 124 height 31
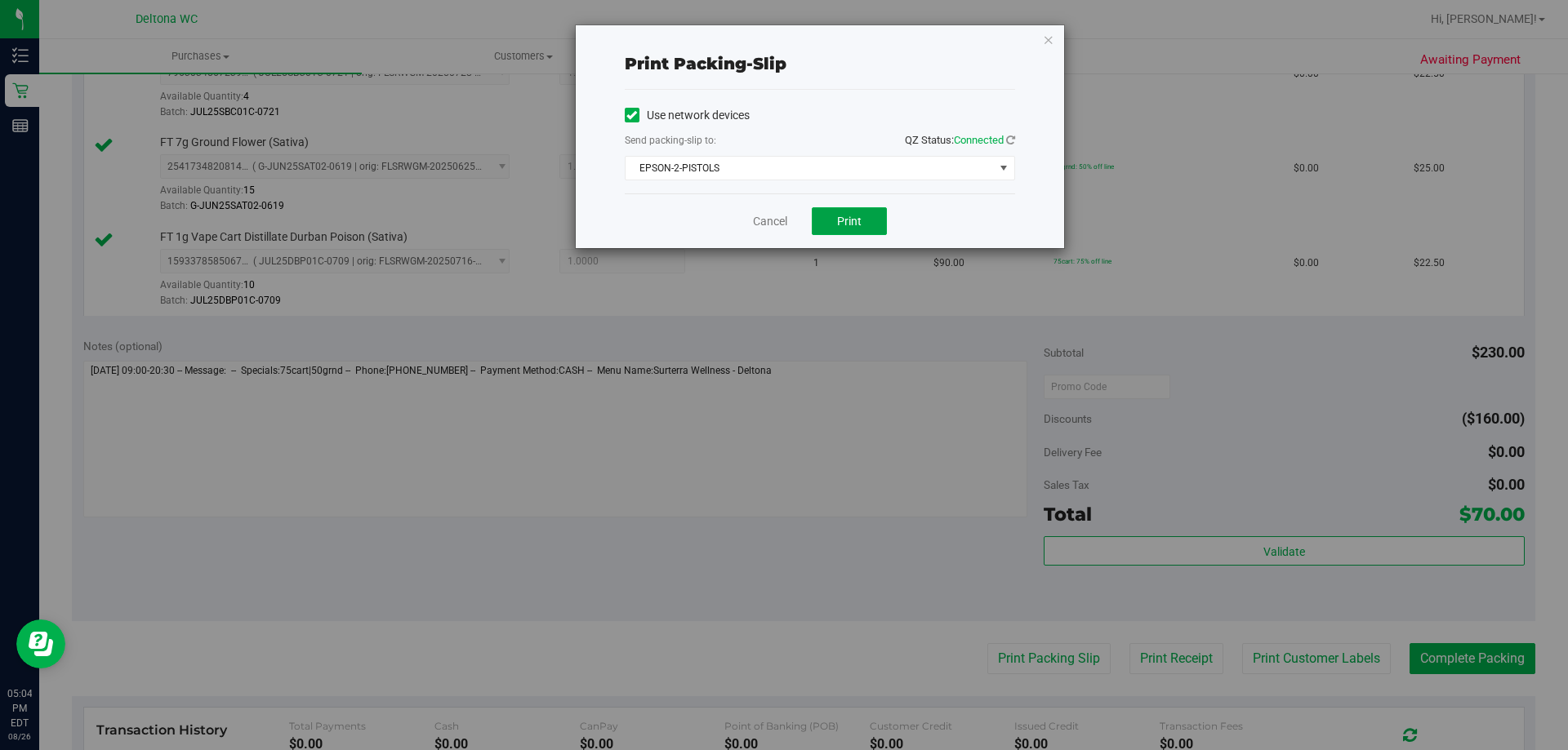
drag, startPoint x: 836, startPoint y: 223, endPoint x: 1248, endPoint y: 408, distance: 451.6
click at [844, 223] on button "Print" at bounding box center [849, 221] width 75 height 28
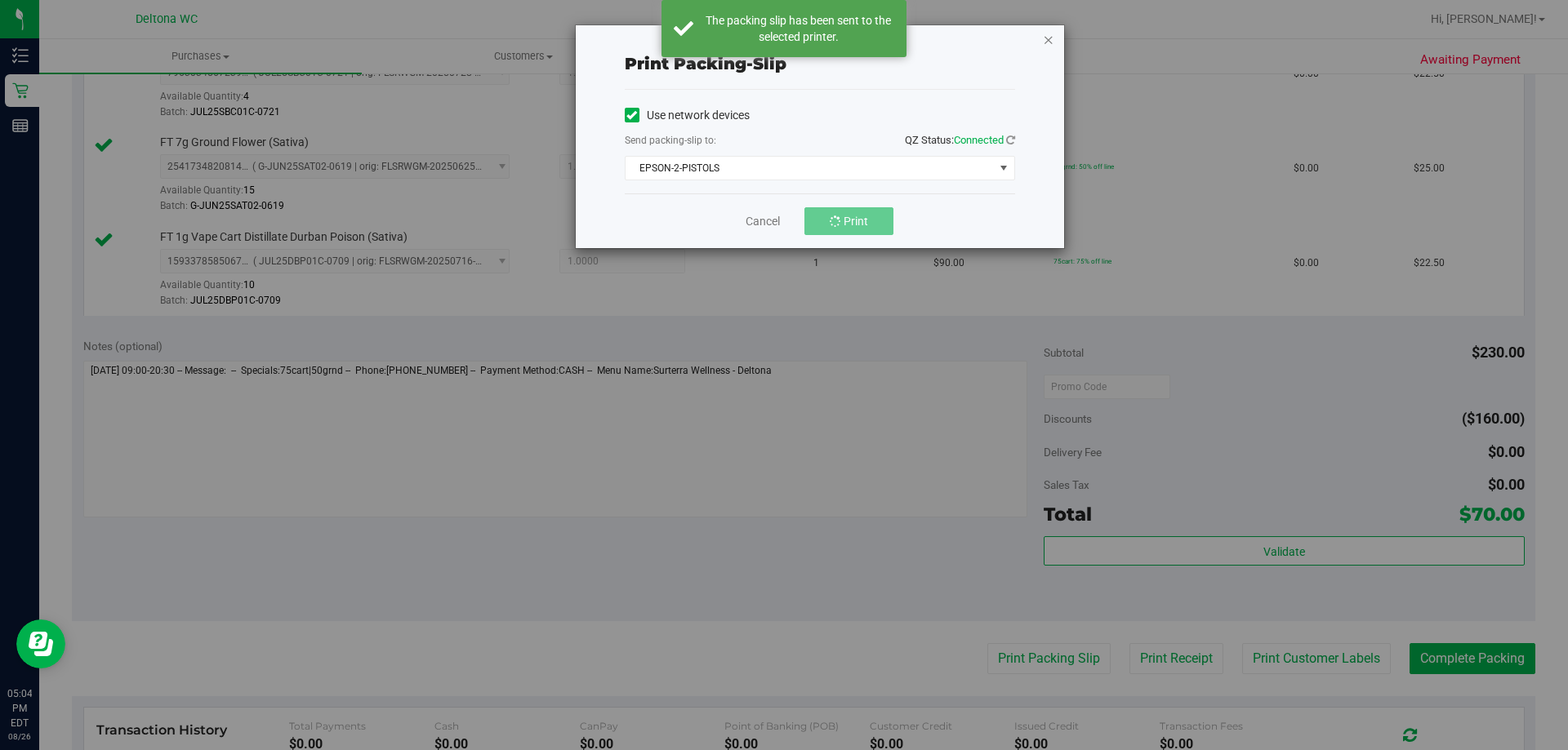
click at [1045, 34] on icon "button" at bounding box center [1049, 40] width 12 height 20
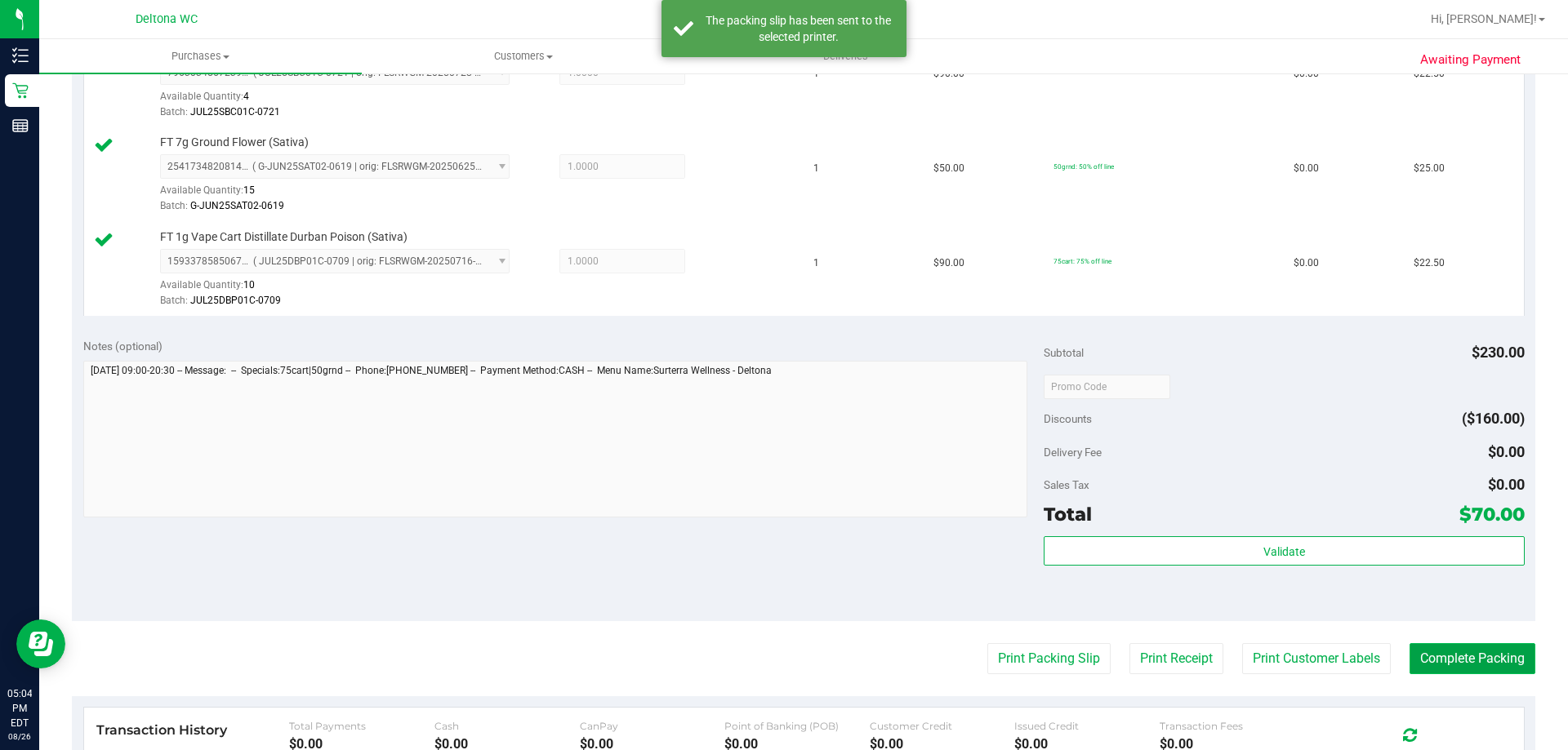
click at [1430, 673] on button "Complete Packing" at bounding box center [1472, 658] width 126 height 31
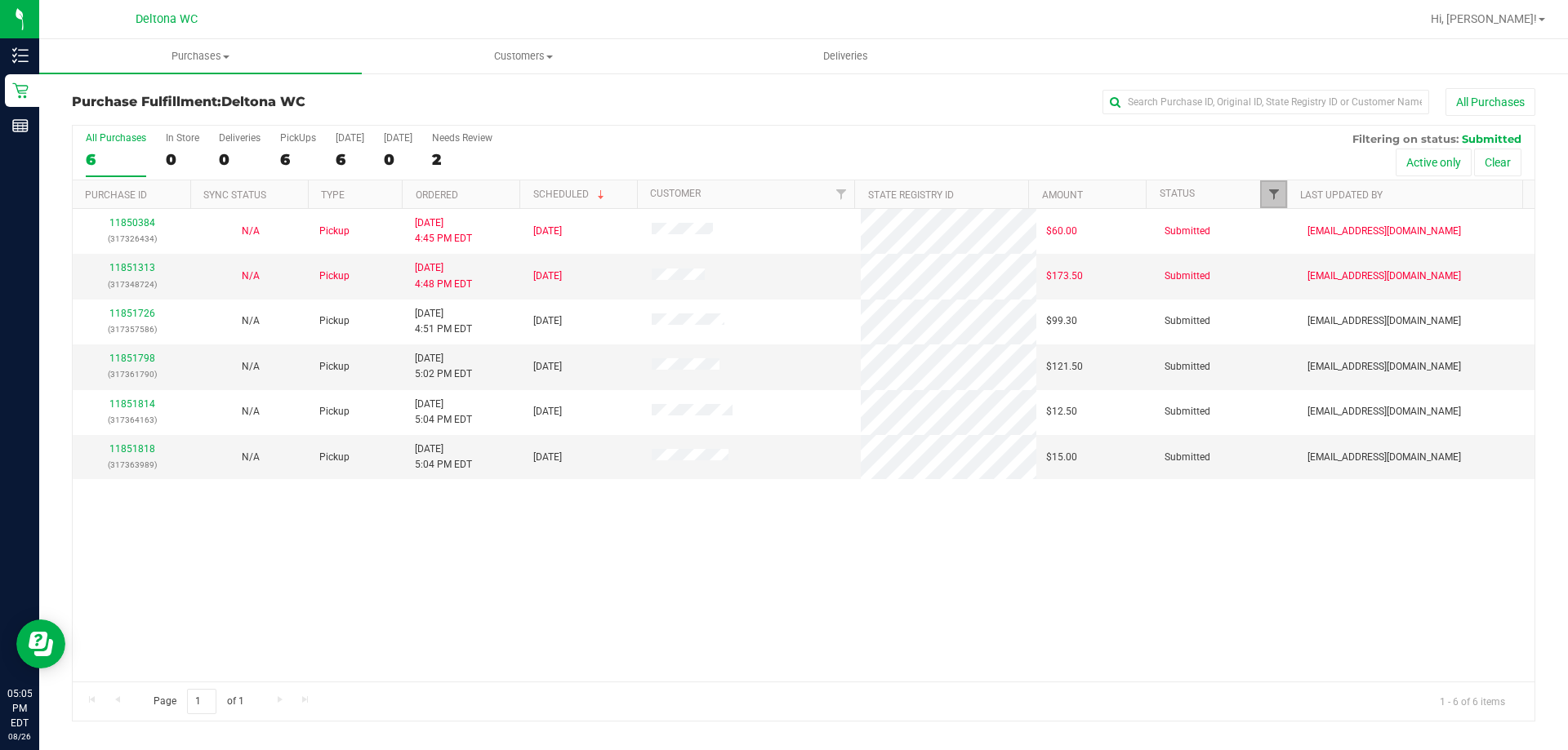
click at [1269, 195] on span "Filter" at bounding box center [1273, 194] width 13 height 13
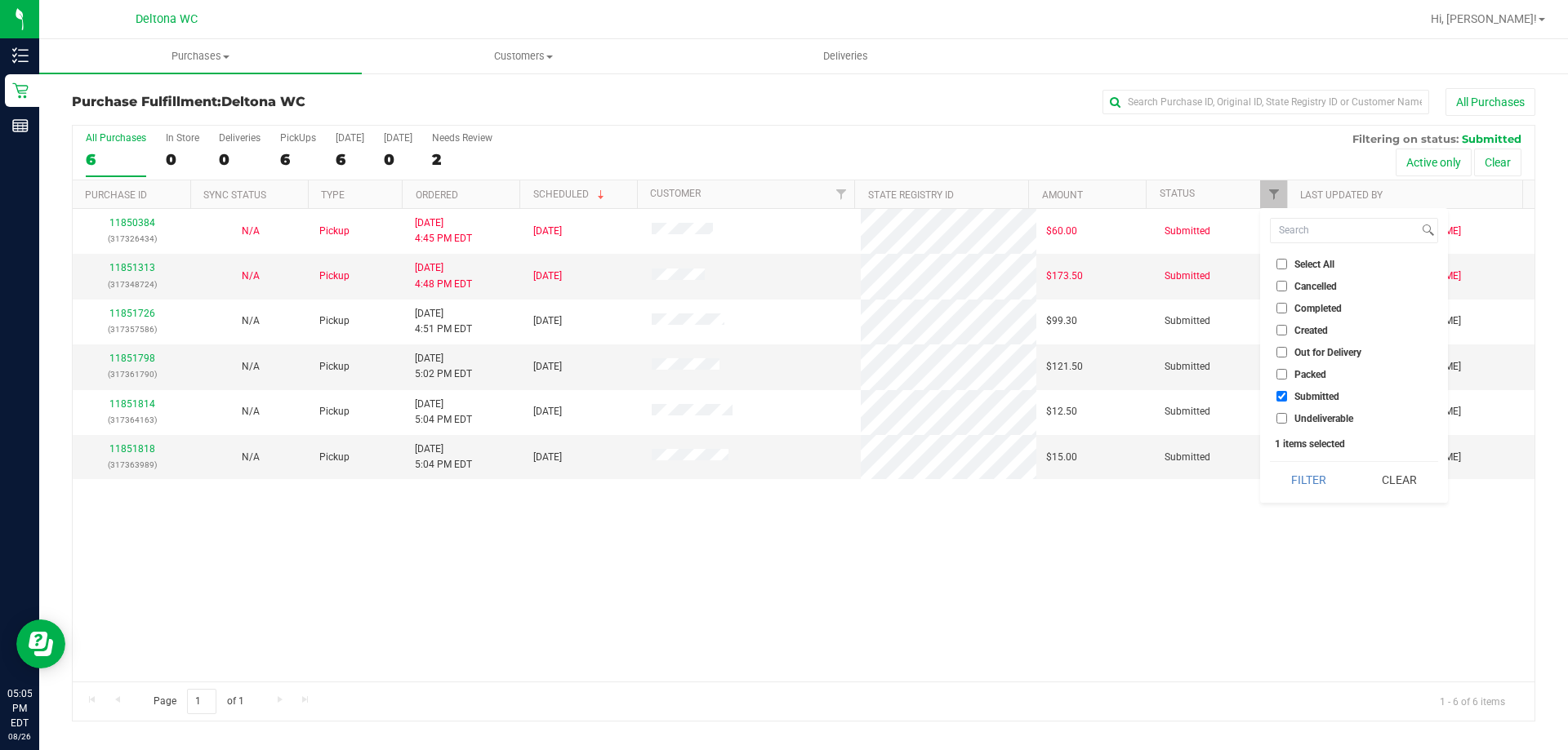
click at [1302, 374] on span "Packed" at bounding box center [1310, 375] width 32 height 10
click at [1287, 374] on input "Packed" at bounding box center [1281, 374] width 11 height 11
checkbox input "true"
click at [1311, 473] on button "Filter" at bounding box center [1309, 480] width 78 height 36
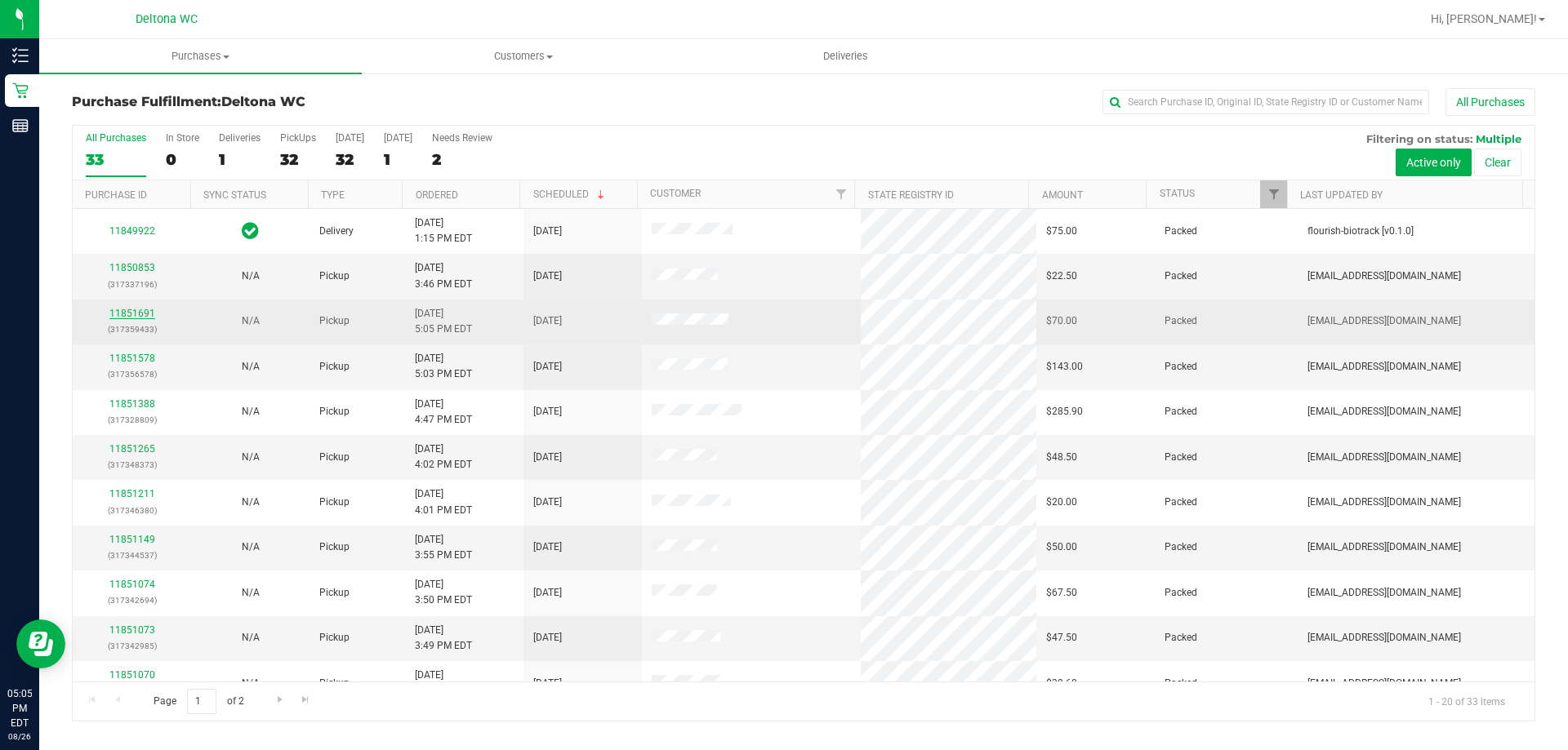
click at [141, 312] on link "11851691" at bounding box center [132, 313] width 45 height 12
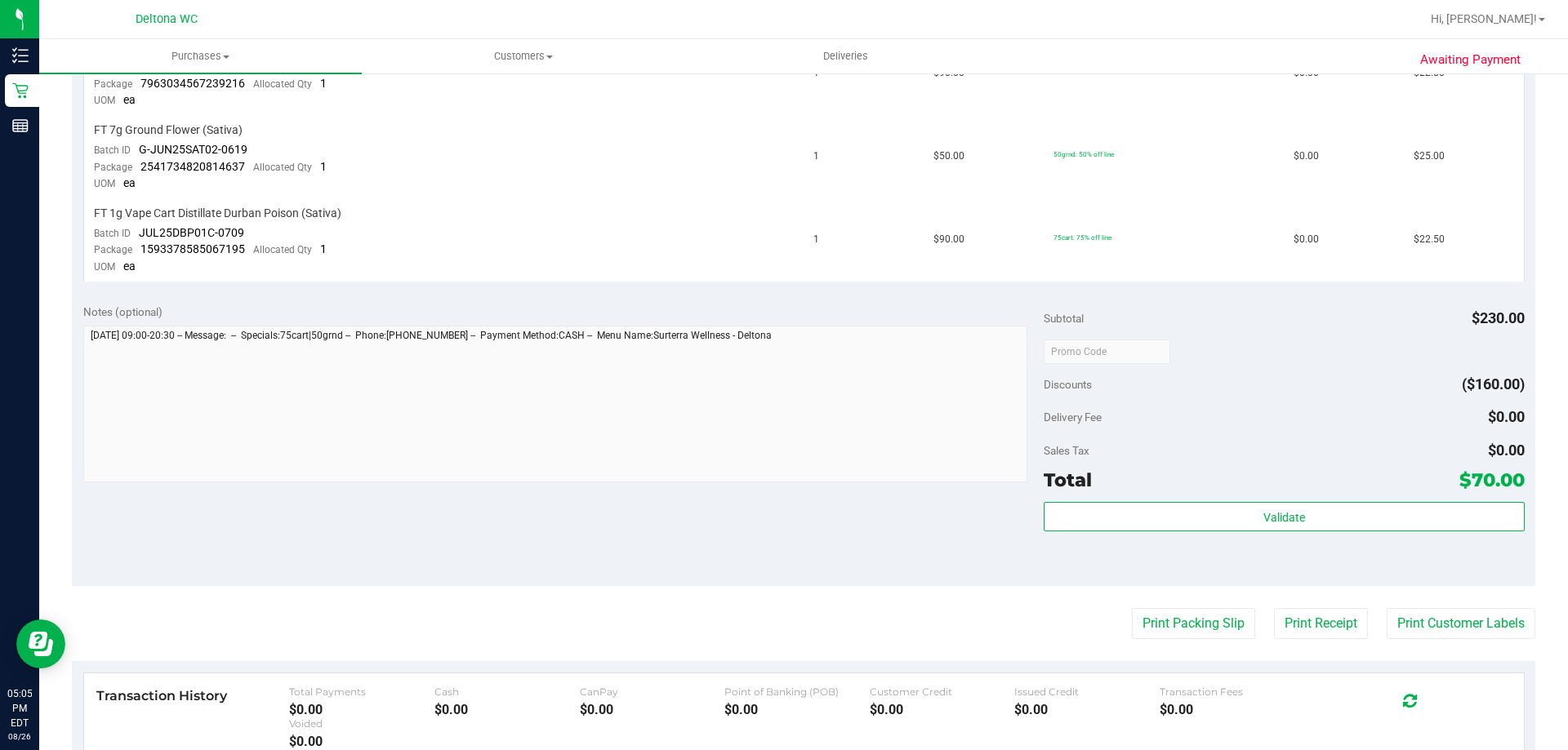
scroll to position [571, 0]
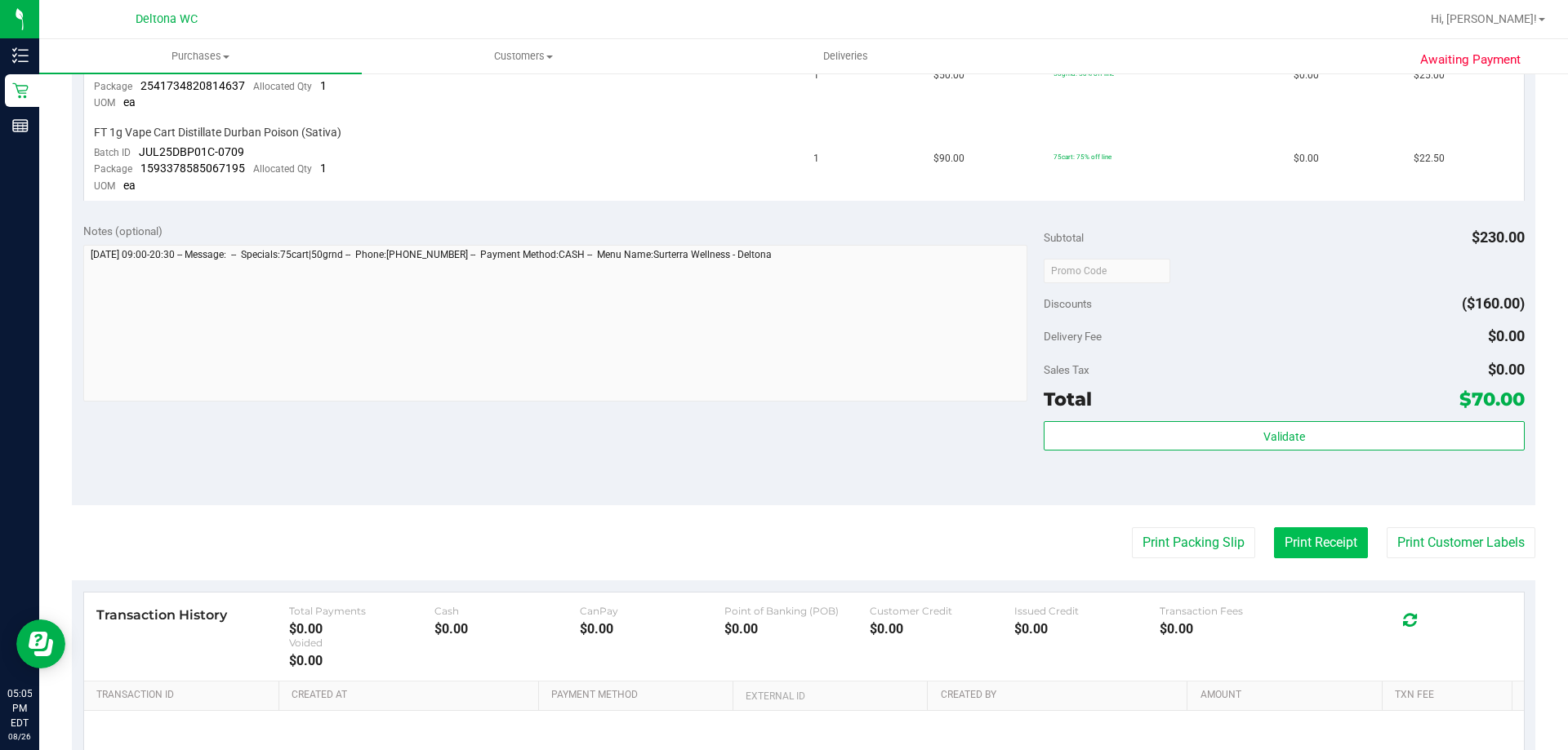
click at [1343, 546] on button "Print Receipt" at bounding box center [1321, 542] width 94 height 31
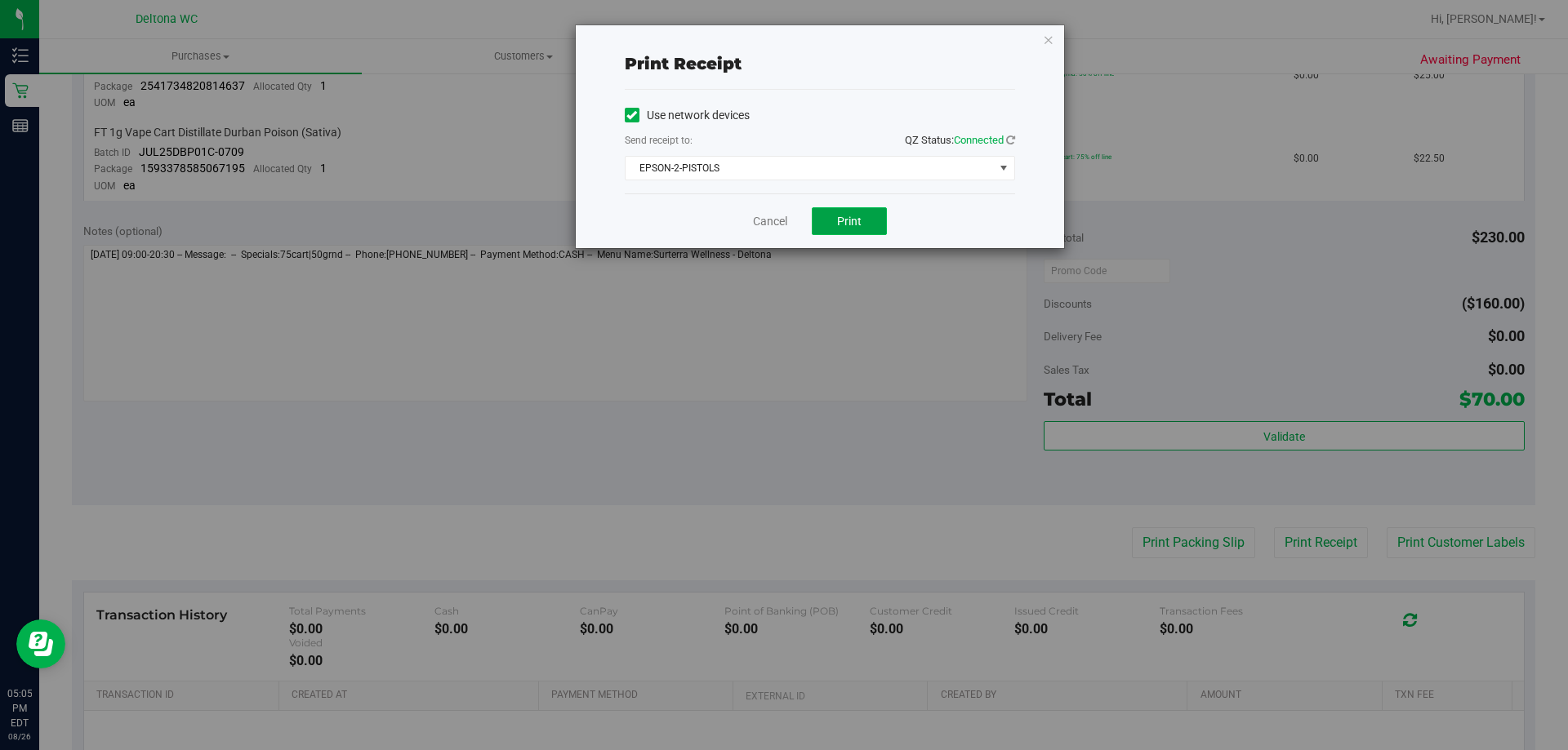
click at [830, 220] on button "Print" at bounding box center [849, 221] width 75 height 28
drag, startPoint x: 1045, startPoint y: 33, endPoint x: 1045, endPoint y: 47, distance: 14.0
click at [1045, 34] on icon "button" at bounding box center [1049, 40] width 12 height 20
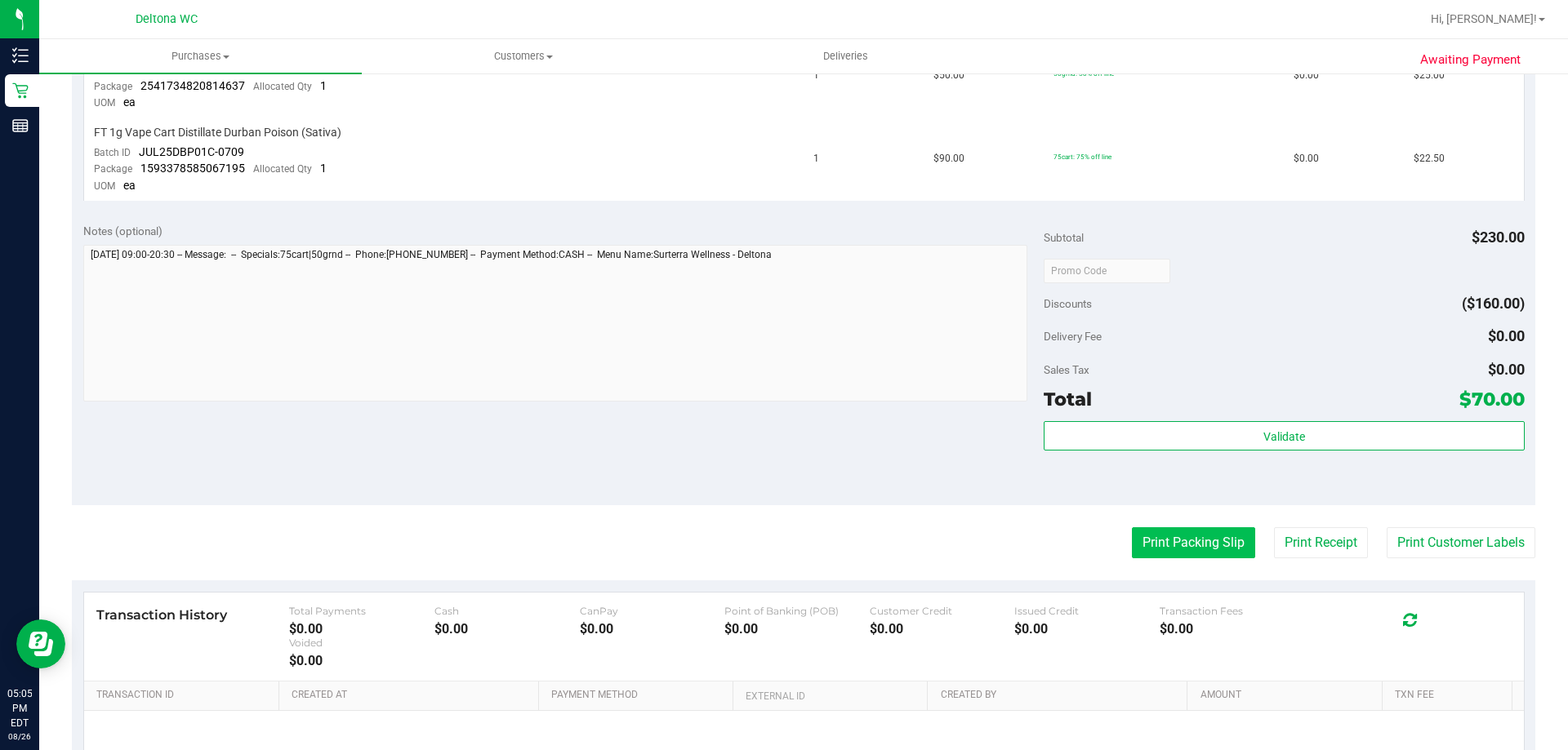
click at [1155, 542] on button "Print Packing Slip" at bounding box center [1193, 542] width 124 height 31
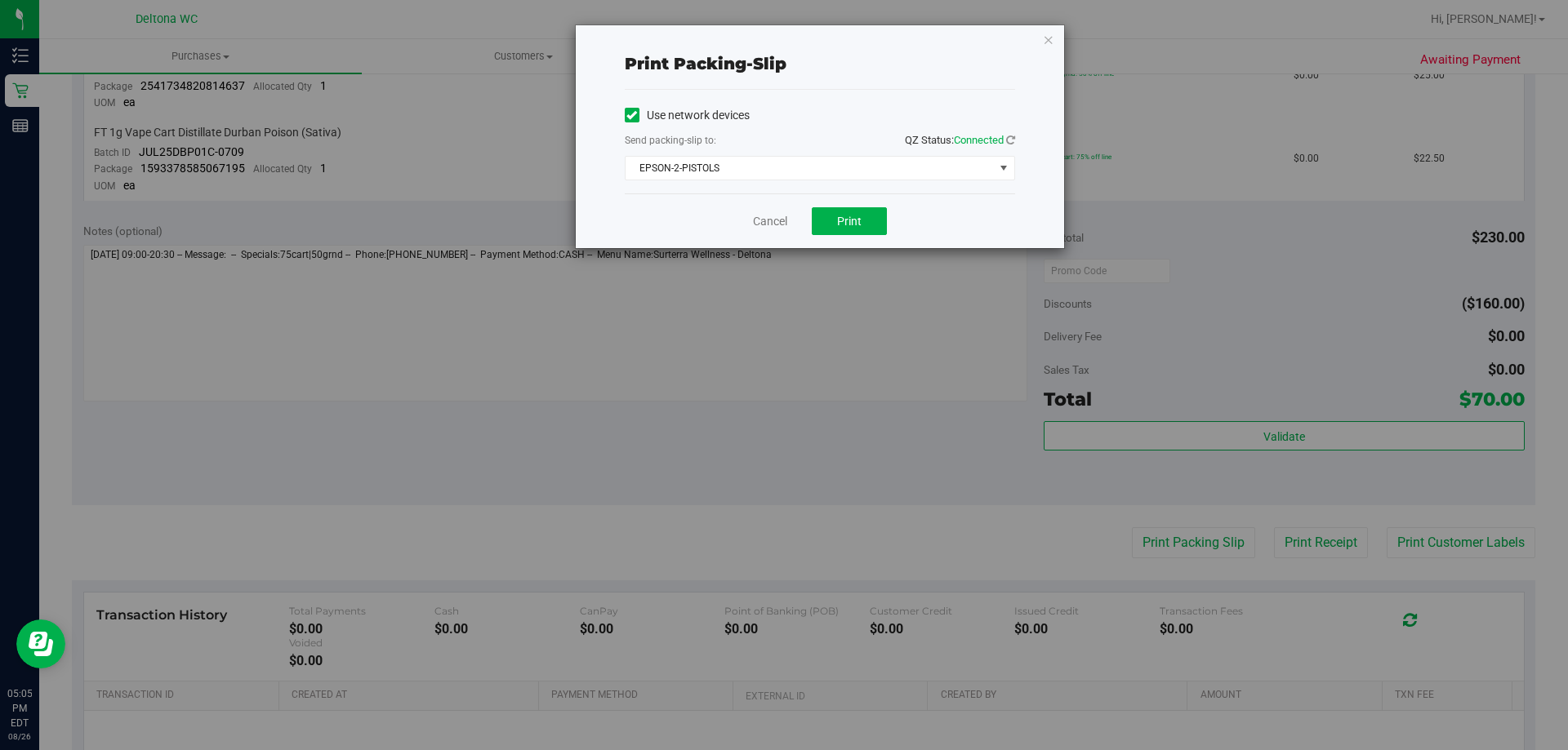
click at [863, 201] on div "Cancel Print" at bounding box center [820, 220] width 391 height 54
drag, startPoint x: 856, startPoint y: 216, endPoint x: 824, endPoint y: 246, distance: 43.9
click at [852, 220] on span "Print" at bounding box center [849, 220] width 25 height 13
click at [1046, 42] on icon "button" at bounding box center [1049, 40] width 12 height 20
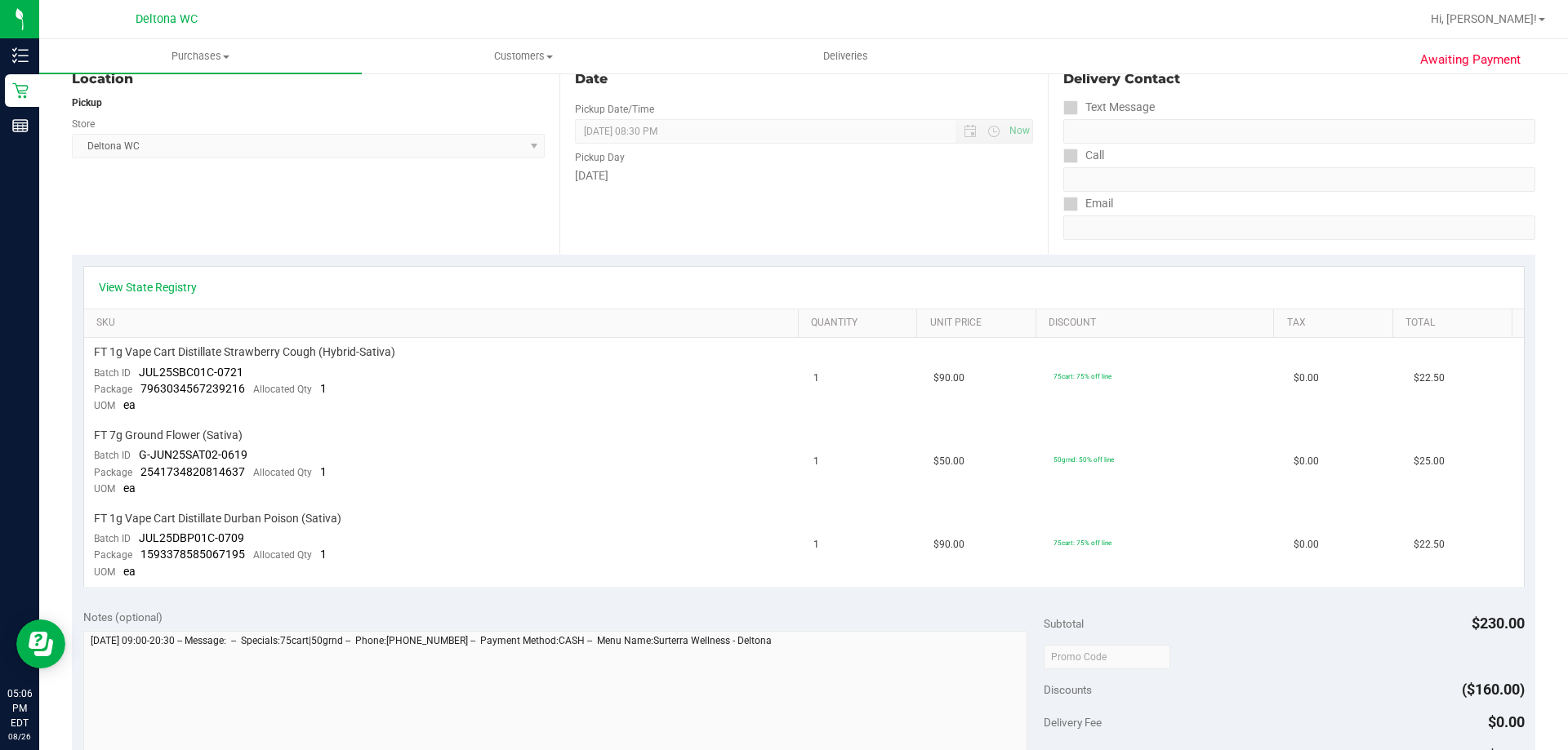
scroll to position [0, 0]
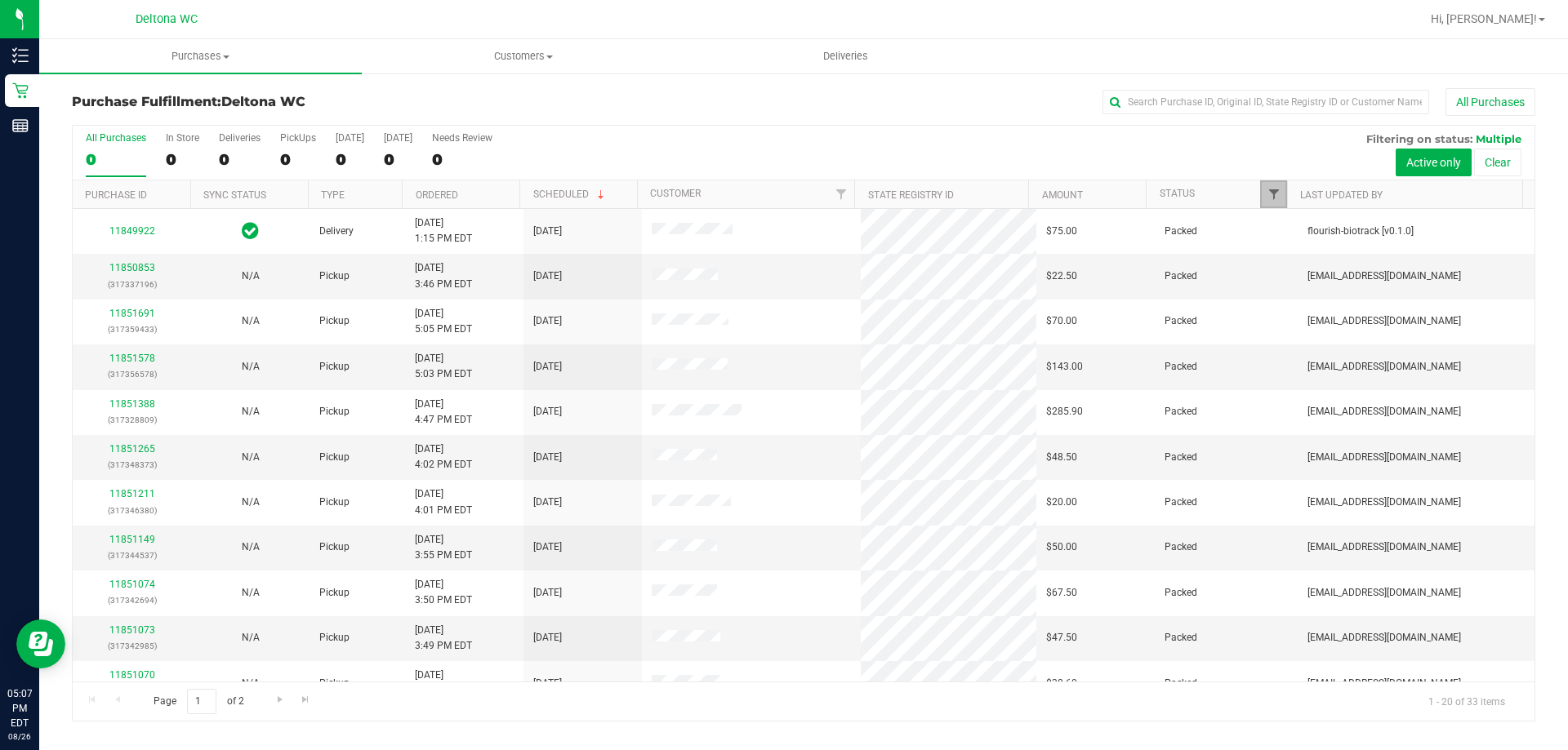
click at [1279, 197] on span "Filter" at bounding box center [1273, 194] width 13 height 13
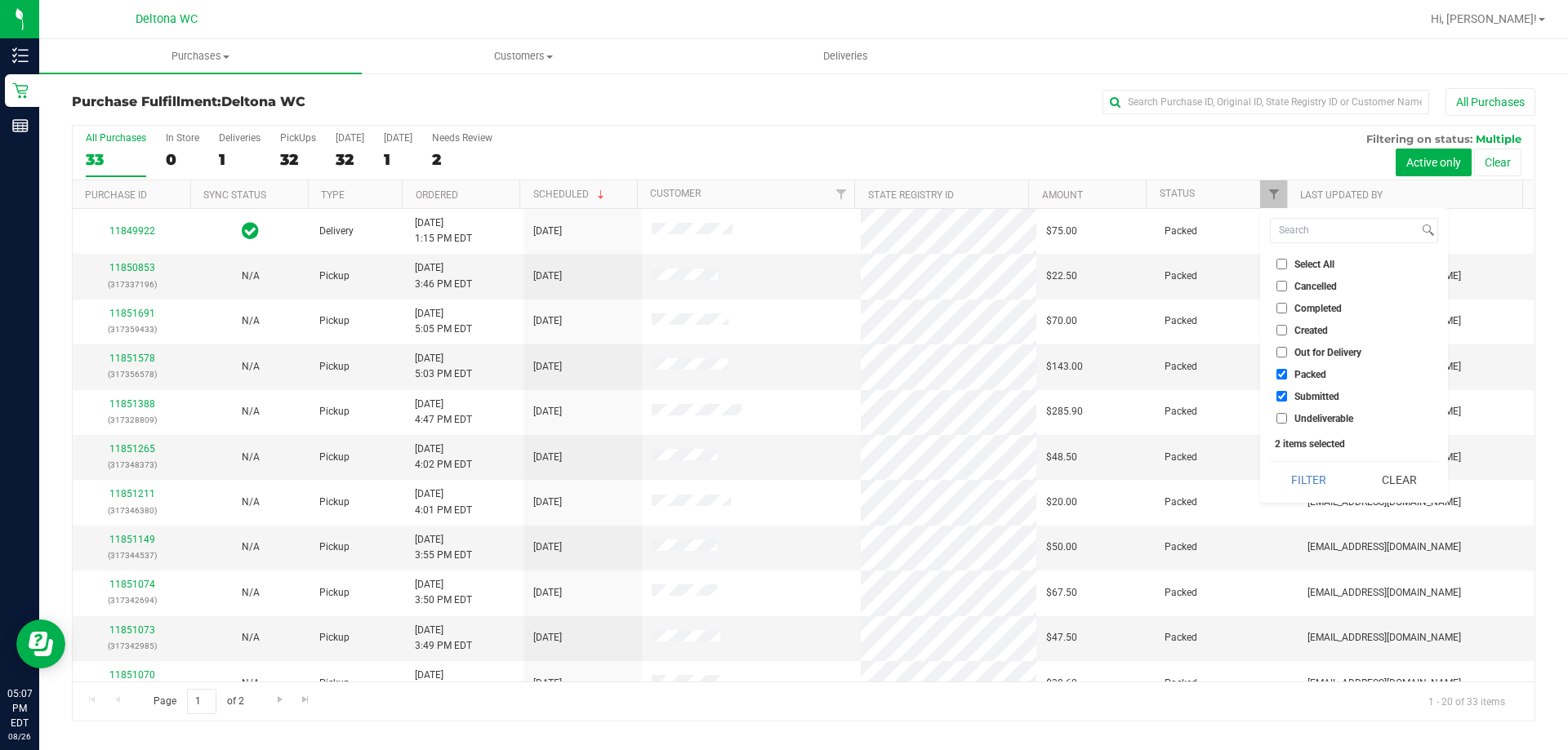
click at [1294, 375] on span "Packed" at bounding box center [1310, 375] width 32 height 10
click at [1287, 375] on input "Packed" at bounding box center [1281, 374] width 11 height 11
checkbox input "false"
click at [1294, 468] on button "Filter" at bounding box center [1309, 480] width 78 height 36
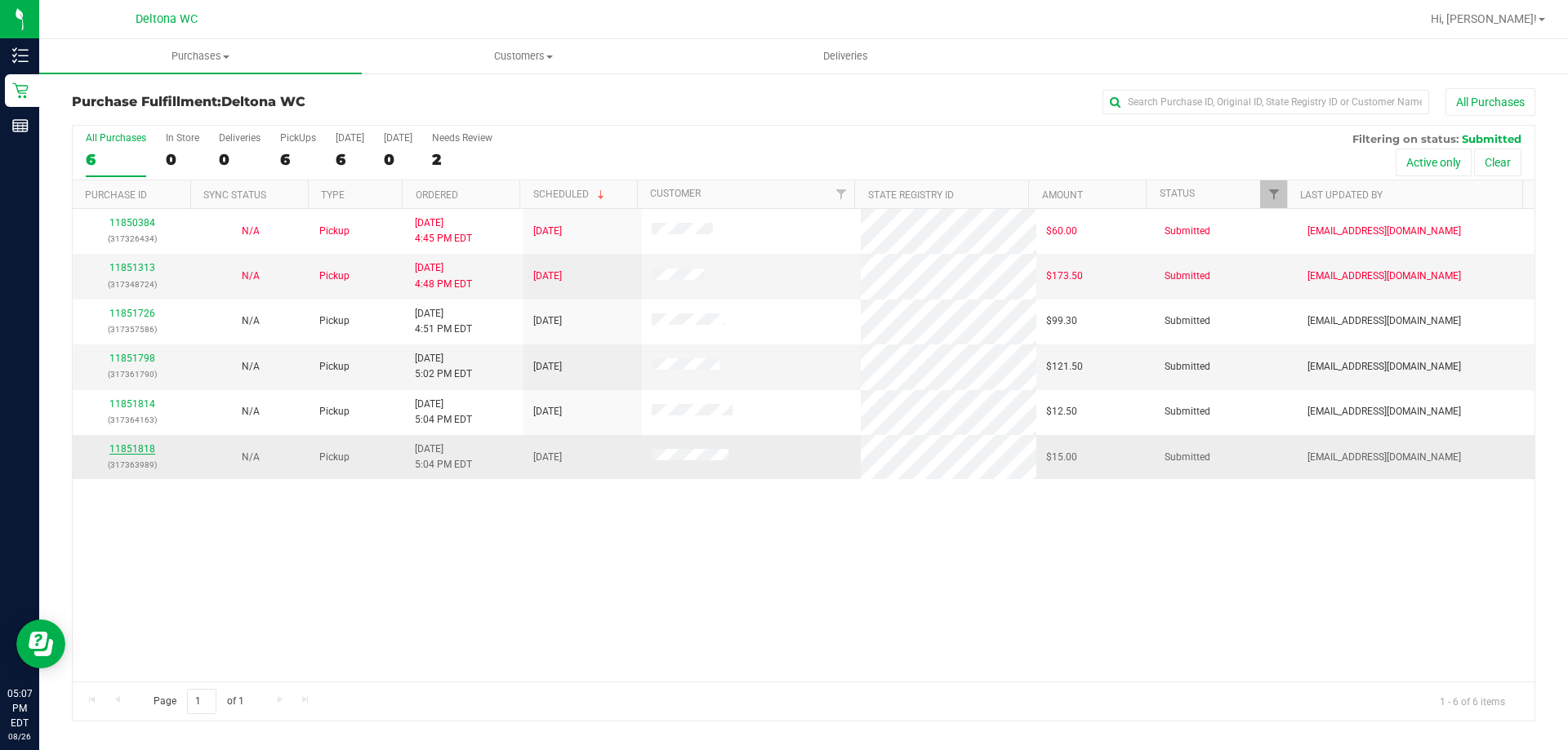
click at [116, 444] on link "11851818" at bounding box center [132, 450] width 45 height 12
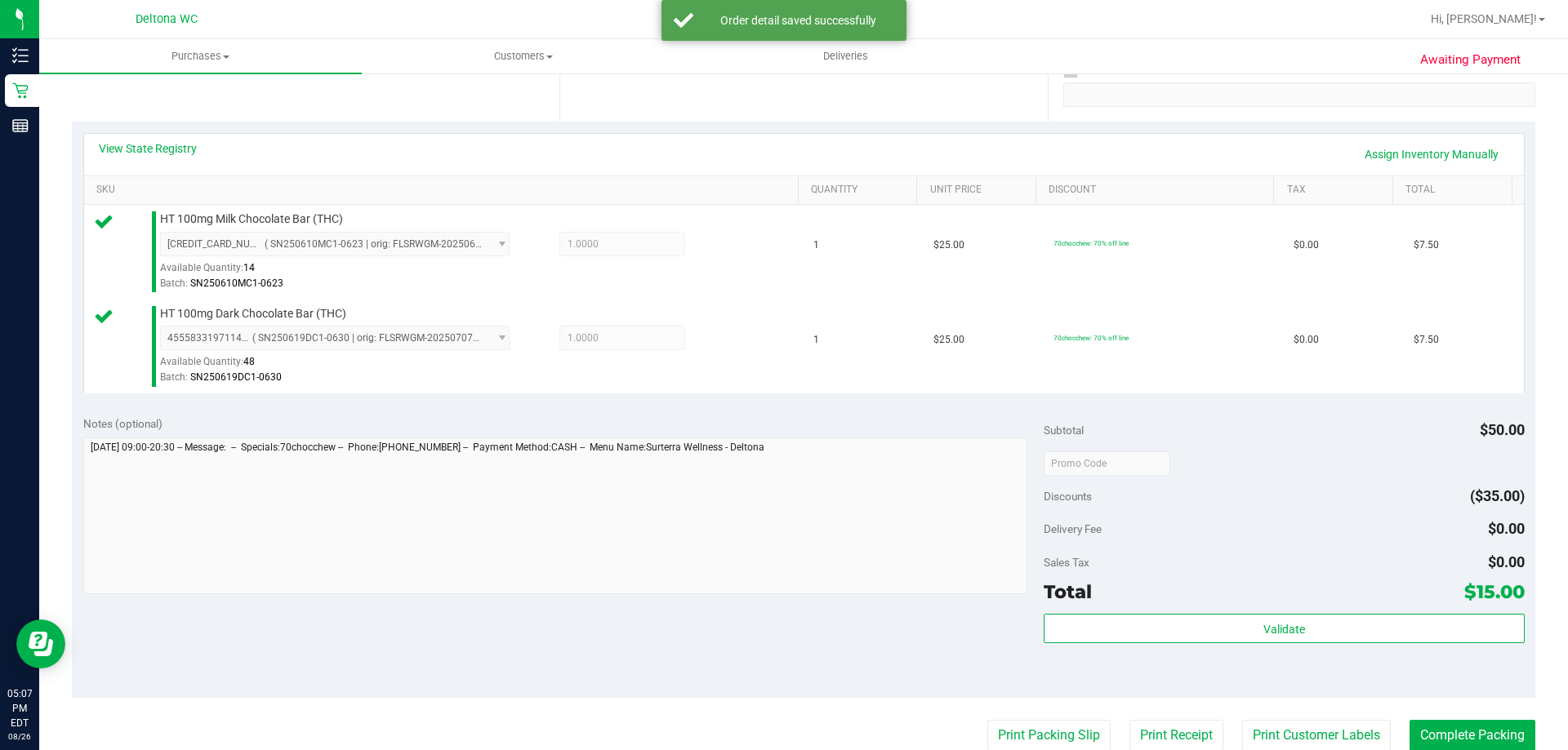
scroll to position [326, 0]
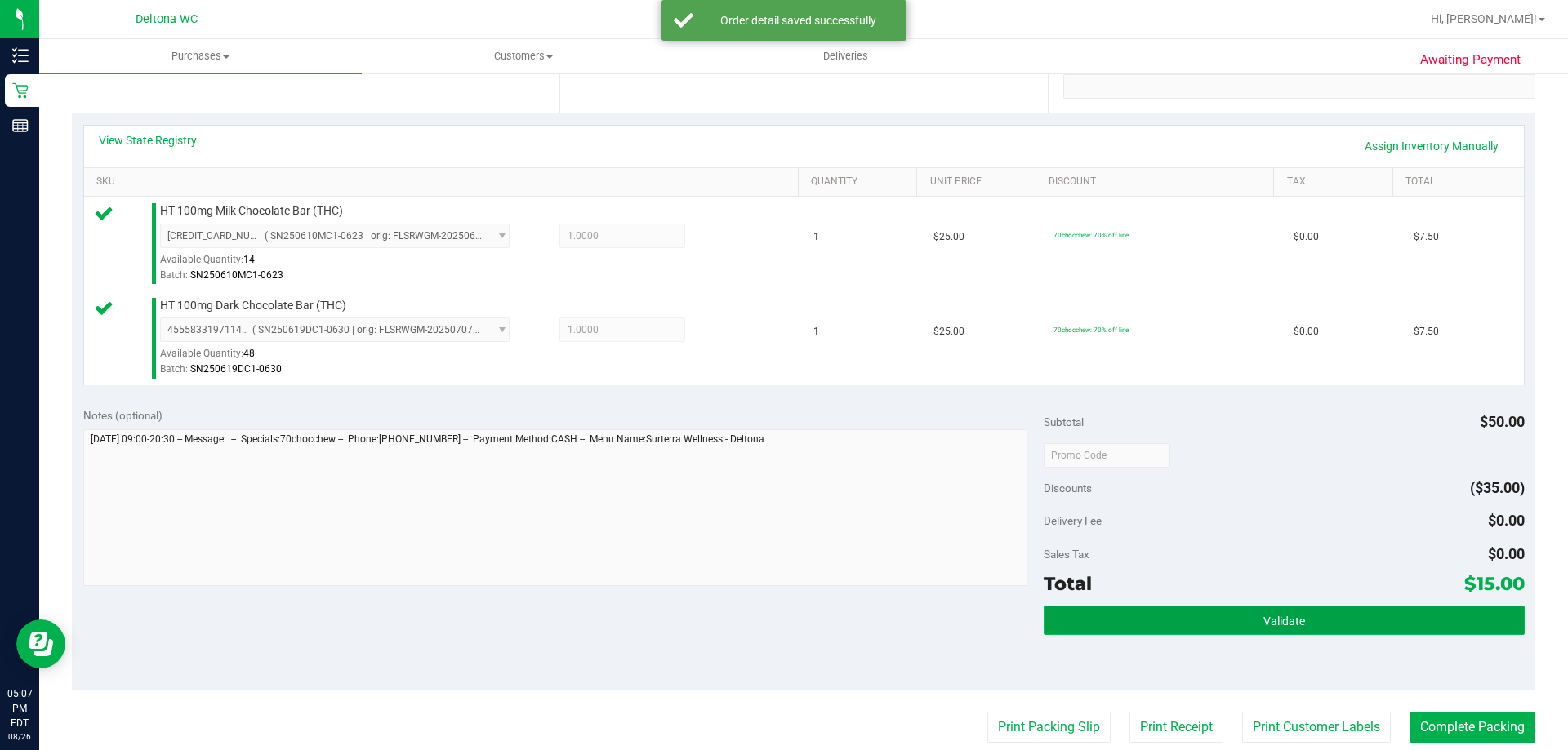
click at [1147, 628] on button "Validate" at bounding box center [1284, 621] width 480 height 30
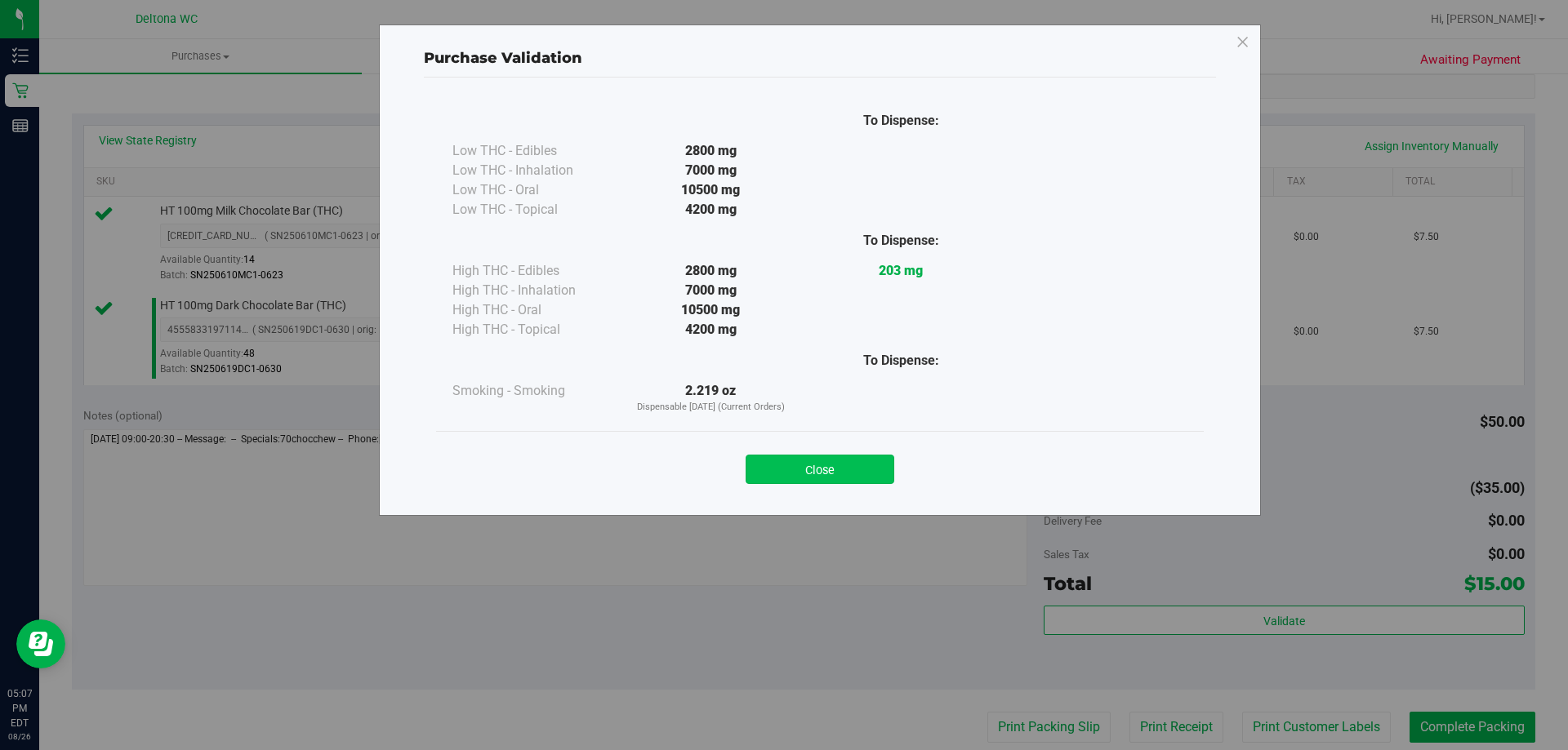
click at [805, 480] on button "Close" at bounding box center [820, 469] width 148 height 30
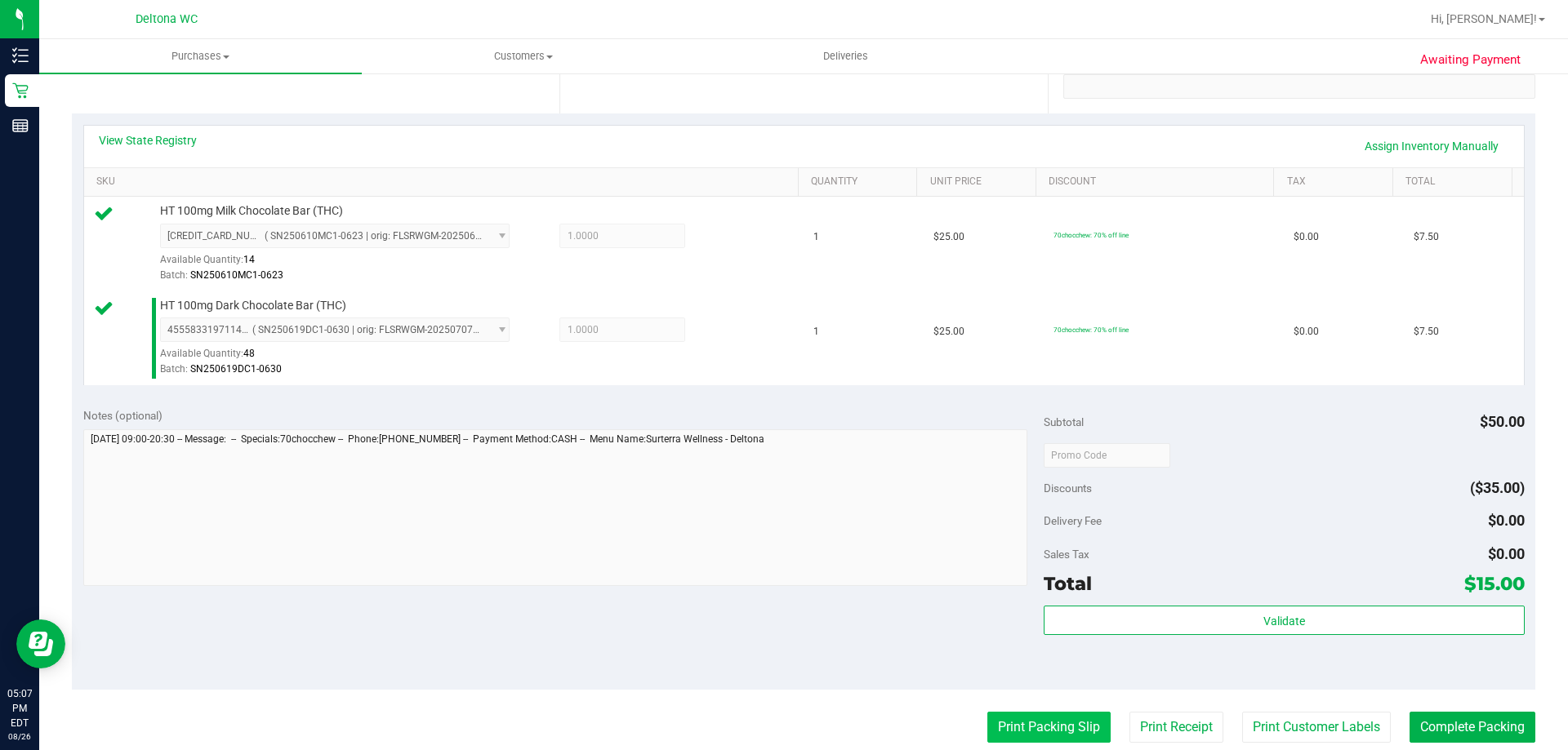
click at [1047, 718] on button "Print Packing Slip" at bounding box center [1049, 726] width 124 height 31
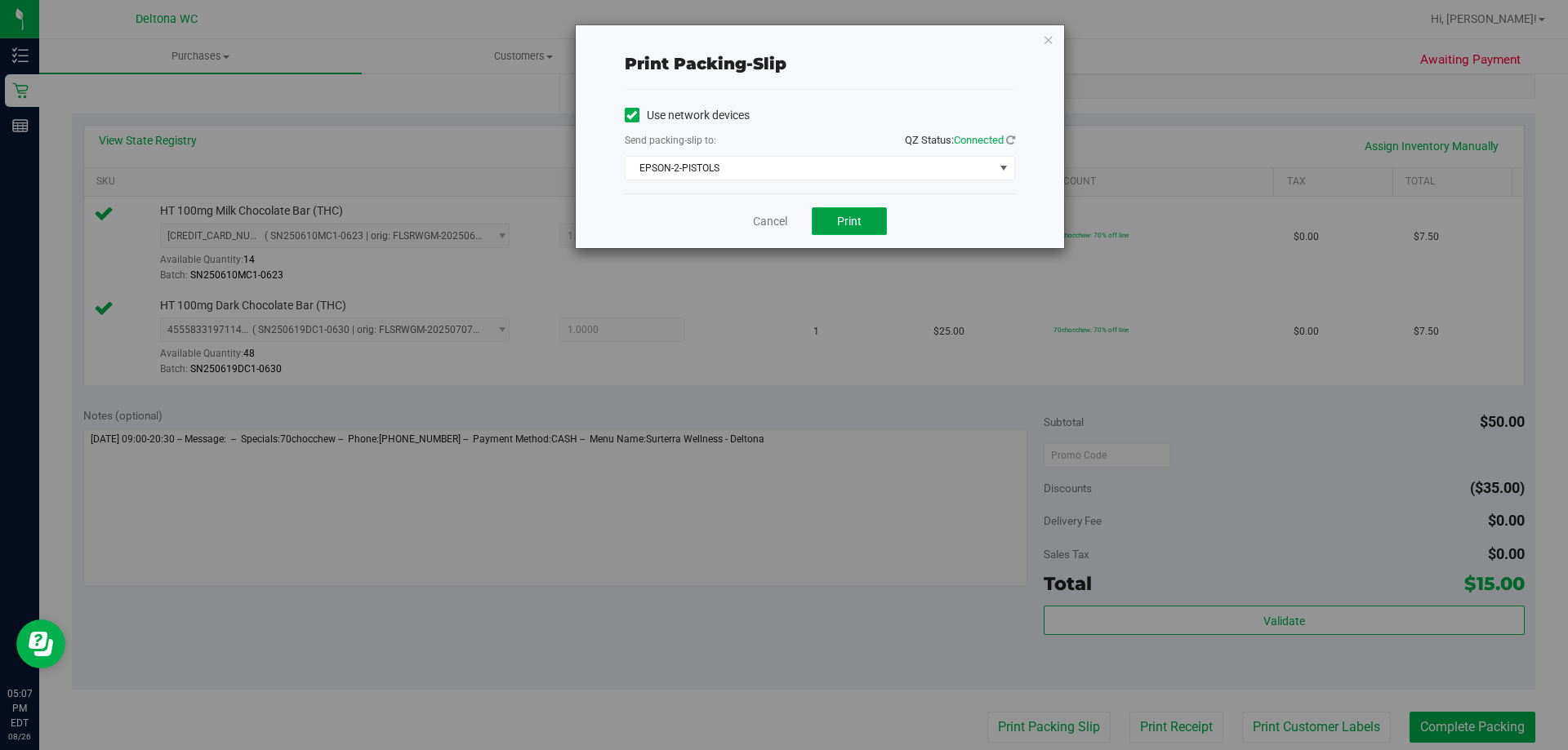
click at [845, 227] on span "Print" at bounding box center [849, 220] width 25 height 13
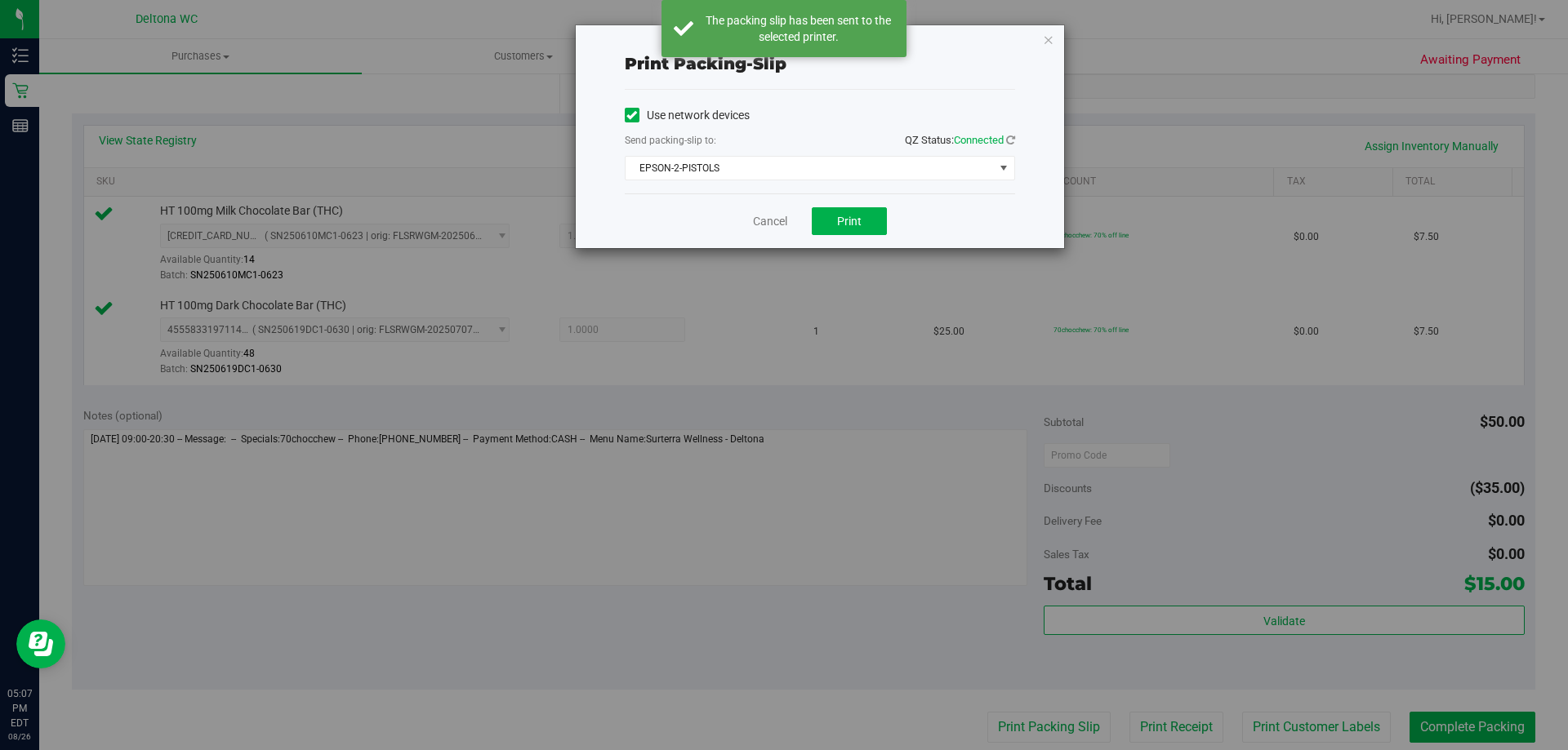
drag, startPoint x: 1049, startPoint y: 42, endPoint x: 1059, endPoint y: 69, distance: 28.8
click at [1049, 42] on icon "button" at bounding box center [1049, 40] width 12 height 20
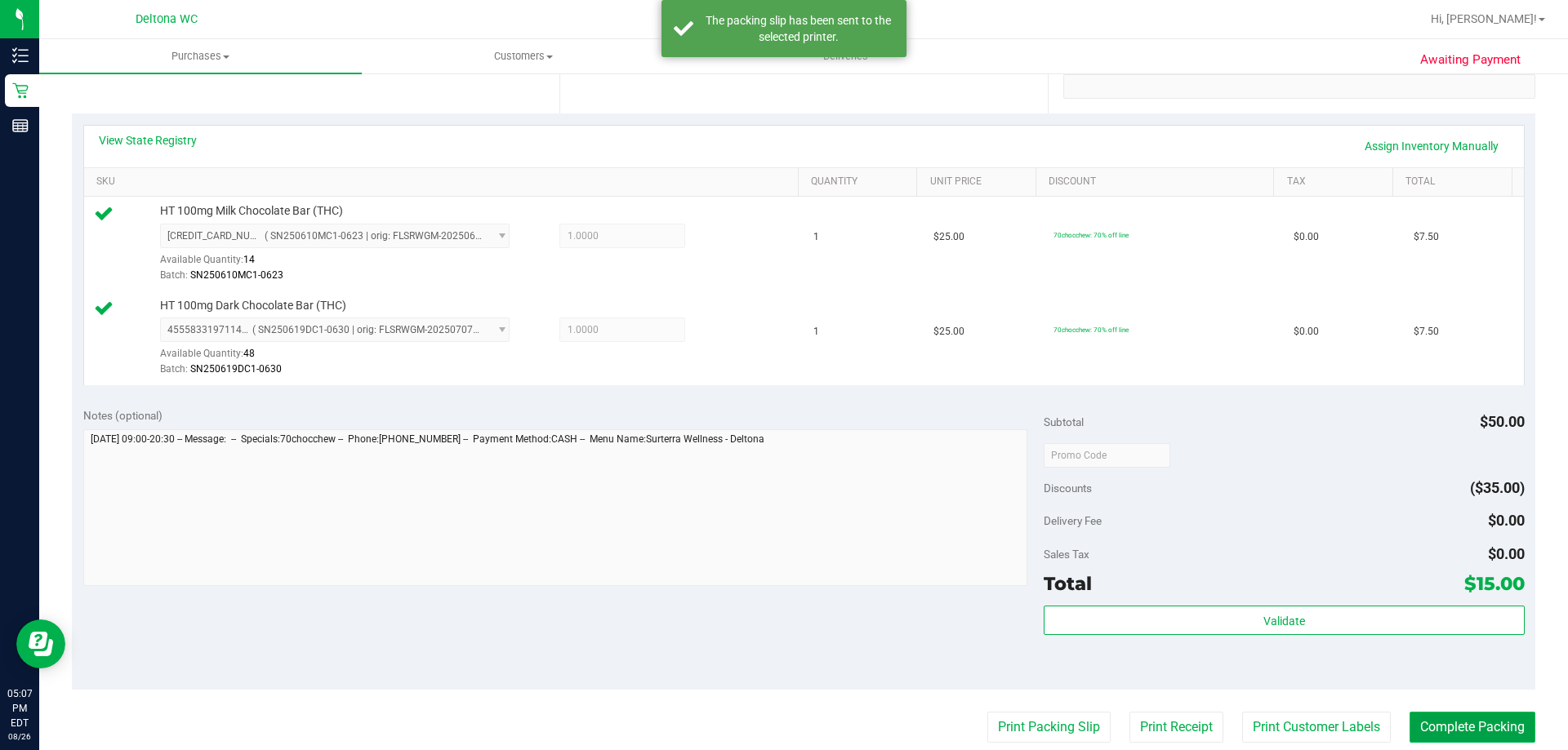
click at [1434, 714] on button "Complete Packing" at bounding box center [1472, 726] width 126 height 31
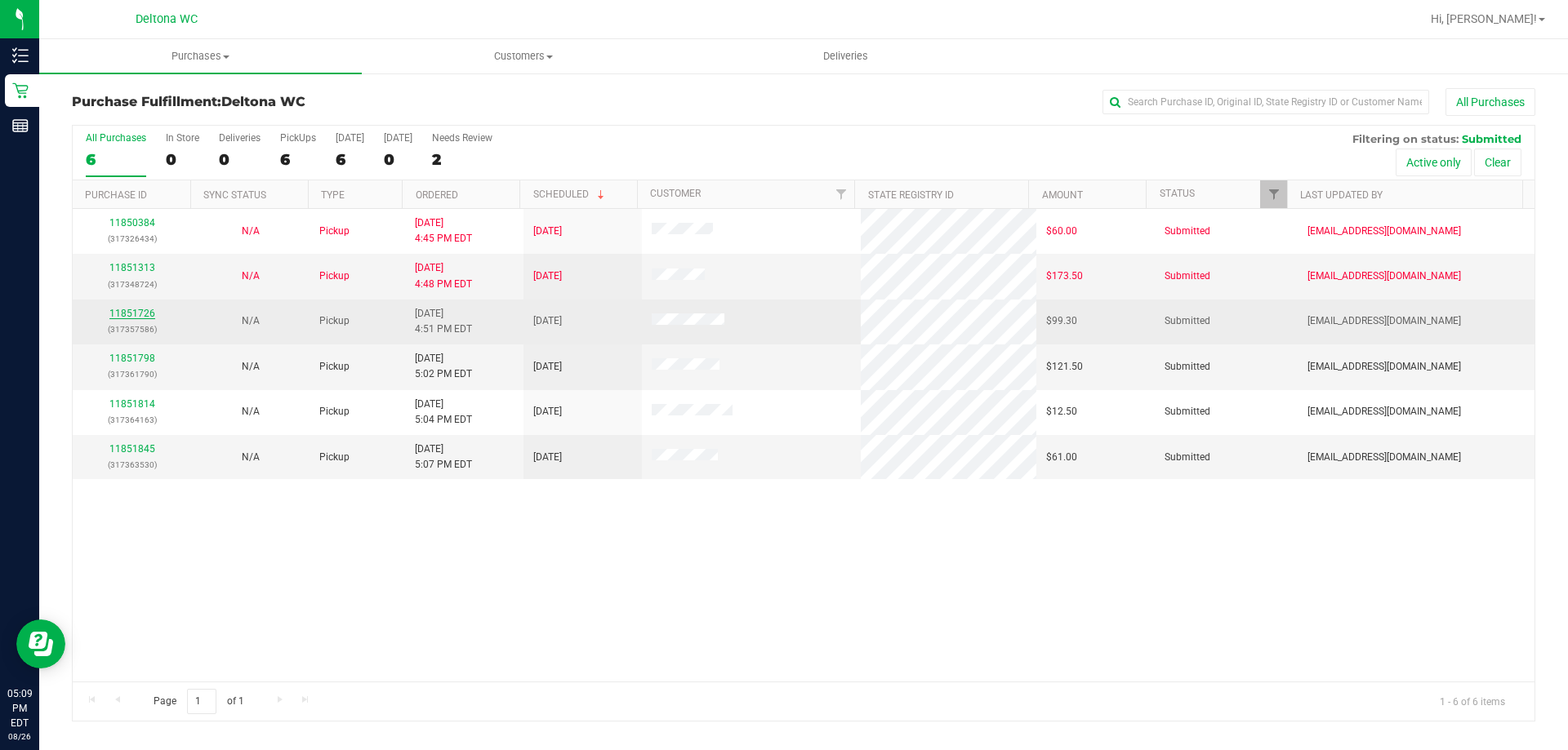
click at [130, 309] on link "11851726" at bounding box center [132, 313] width 45 height 12
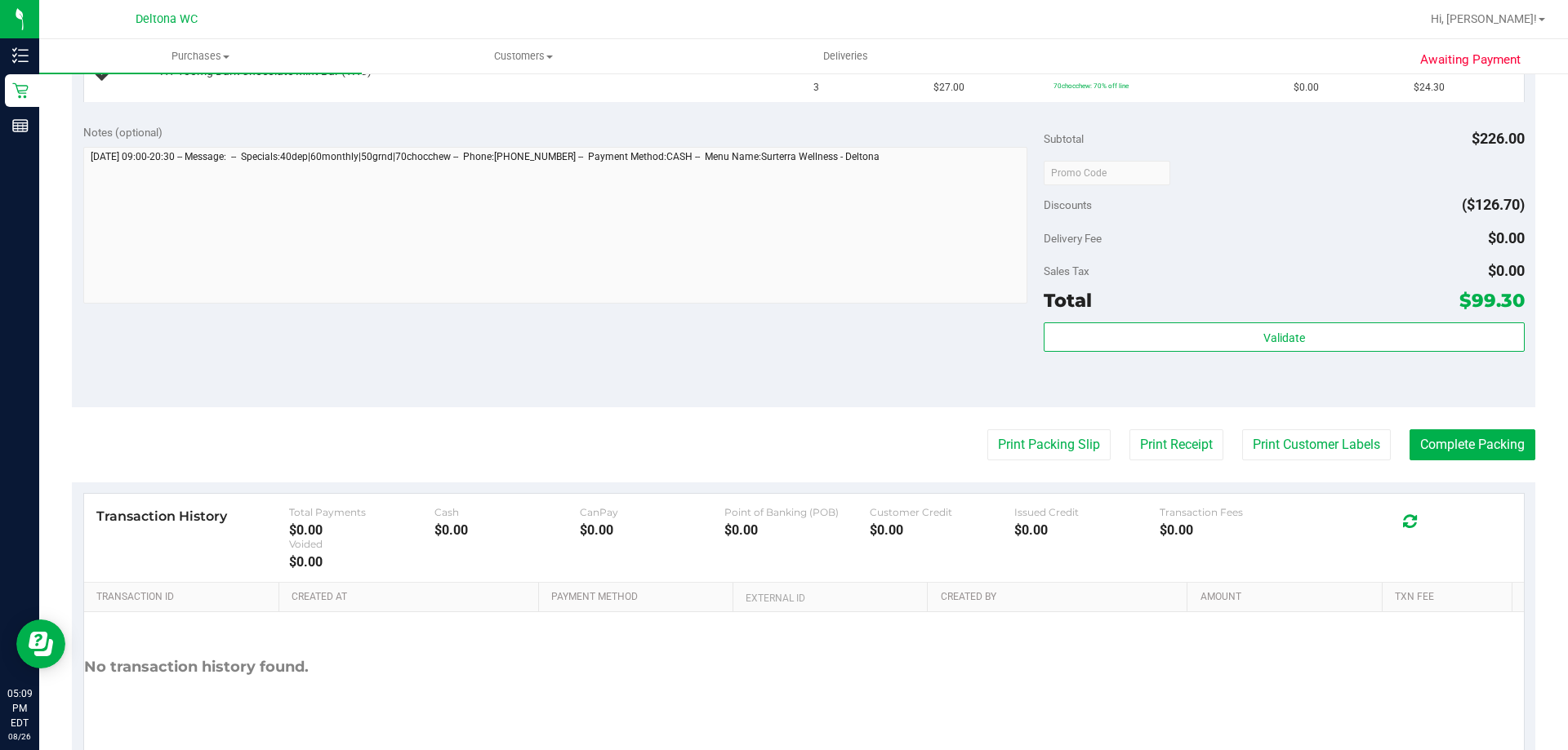
scroll to position [734, 0]
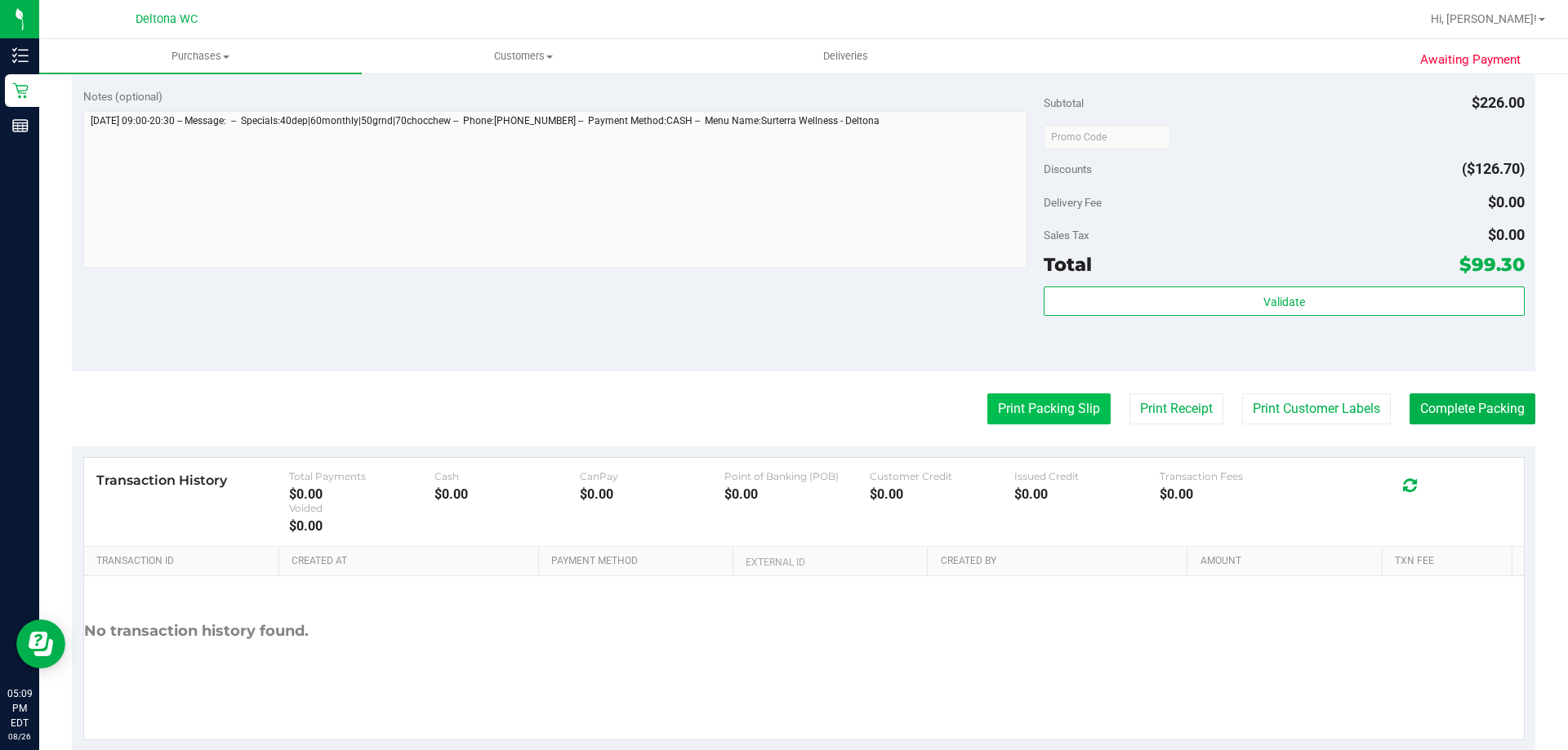
click at [1035, 411] on button "Print Packing Slip" at bounding box center [1049, 408] width 124 height 31
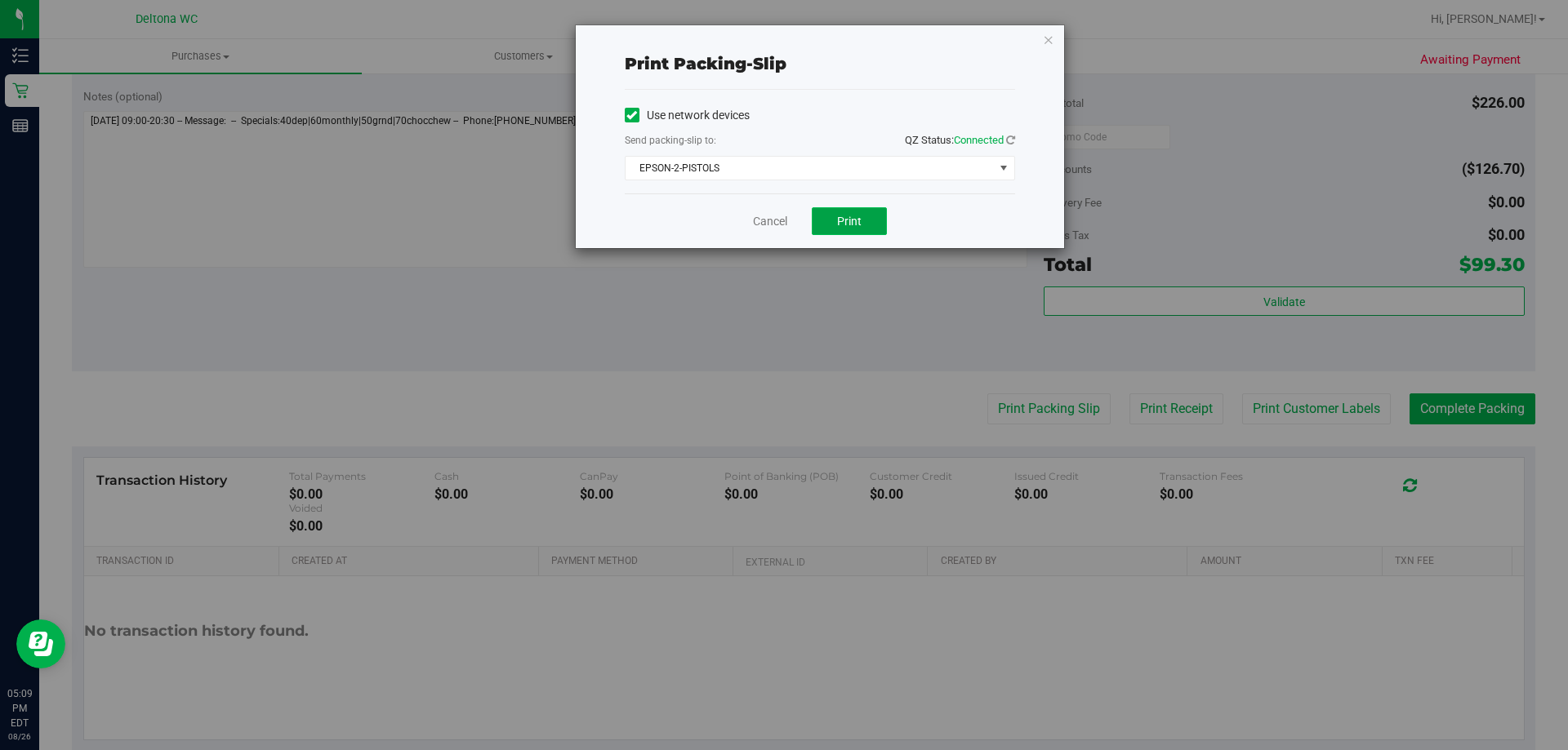
click at [866, 223] on button "Print" at bounding box center [849, 221] width 75 height 28
click at [1049, 43] on icon "button" at bounding box center [1049, 40] width 12 height 20
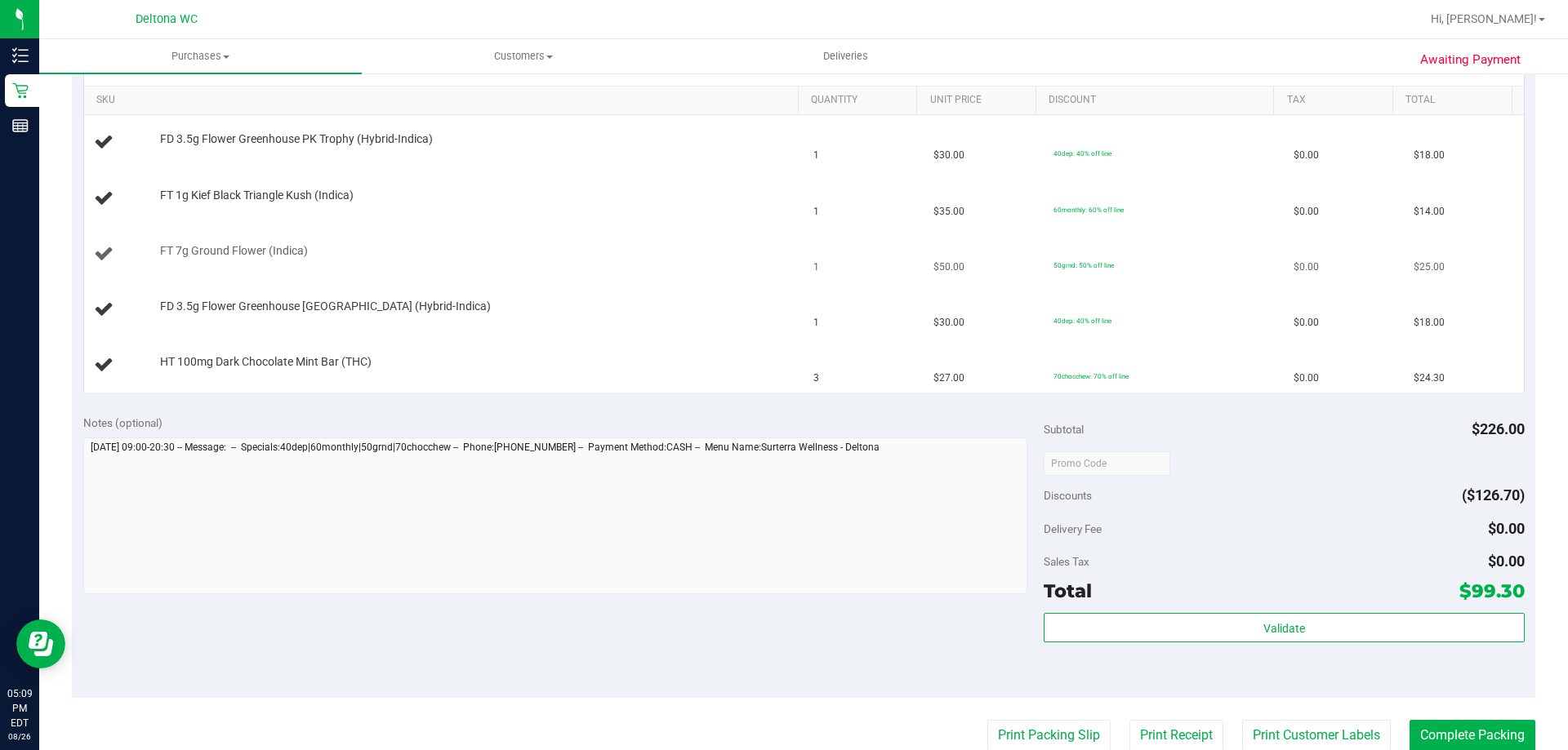
scroll to position [326, 0]
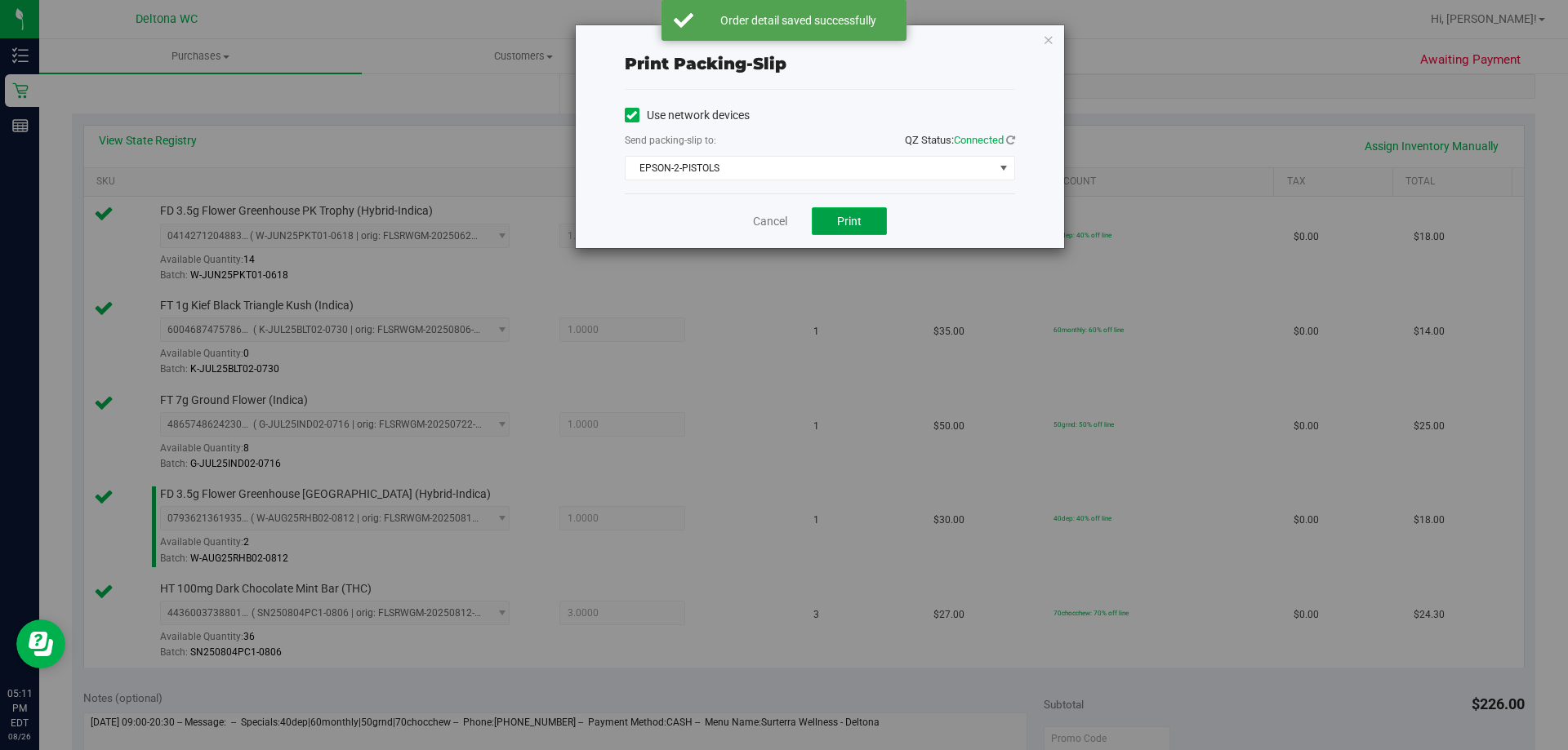
click at [844, 208] on button "Print" at bounding box center [849, 221] width 75 height 28
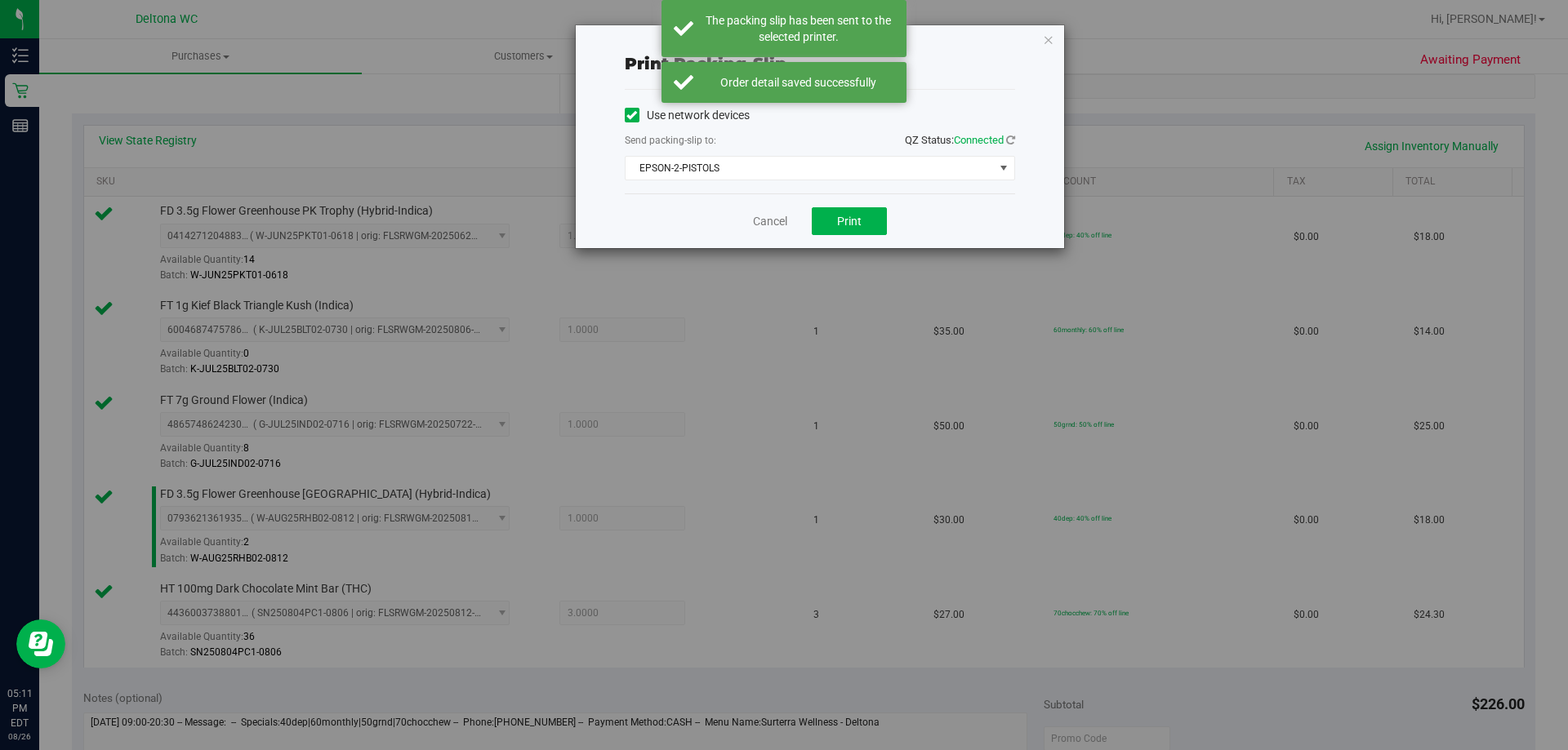
click at [1051, 40] on icon "button" at bounding box center [1049, 40] width 12 height 20
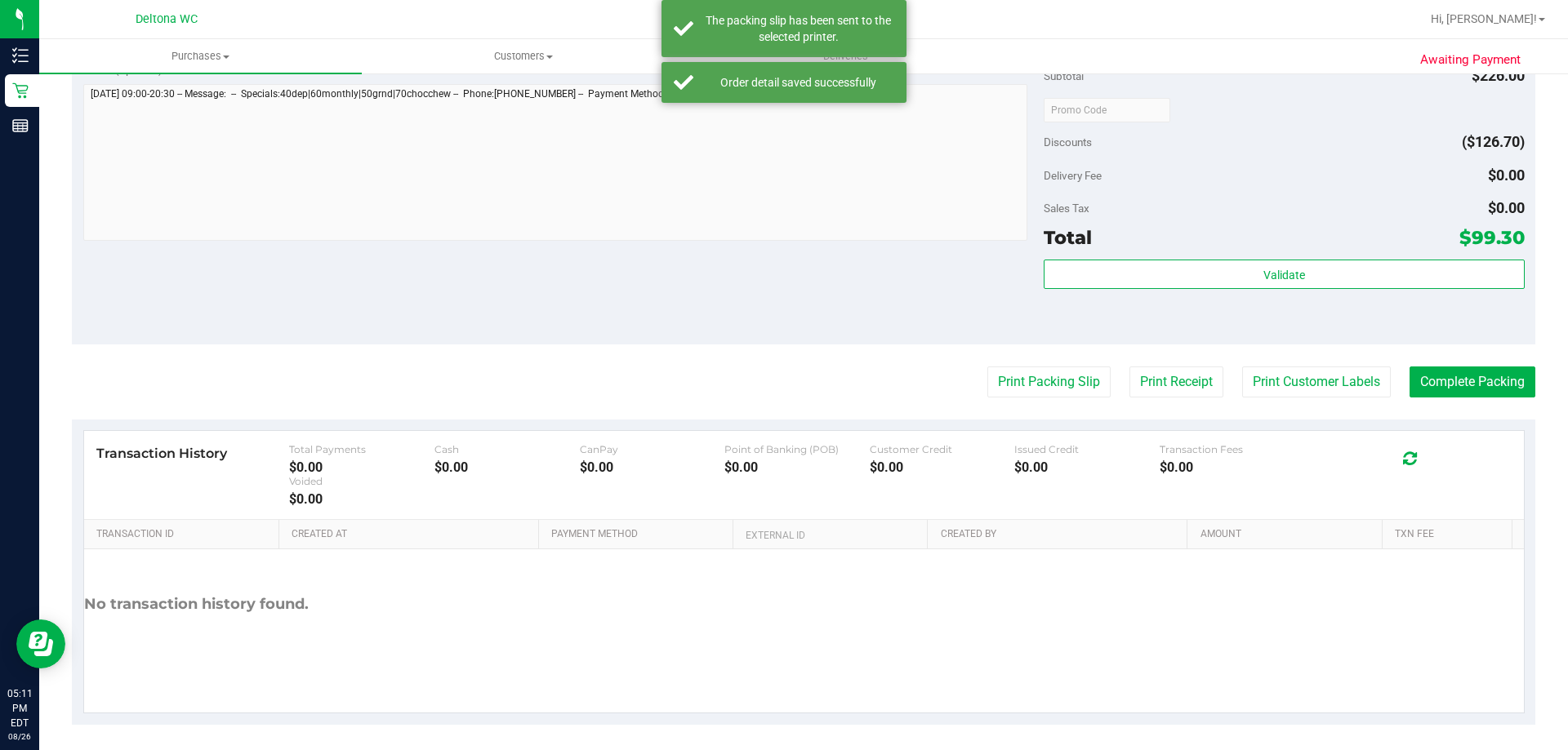
scroll to position [962, 0]
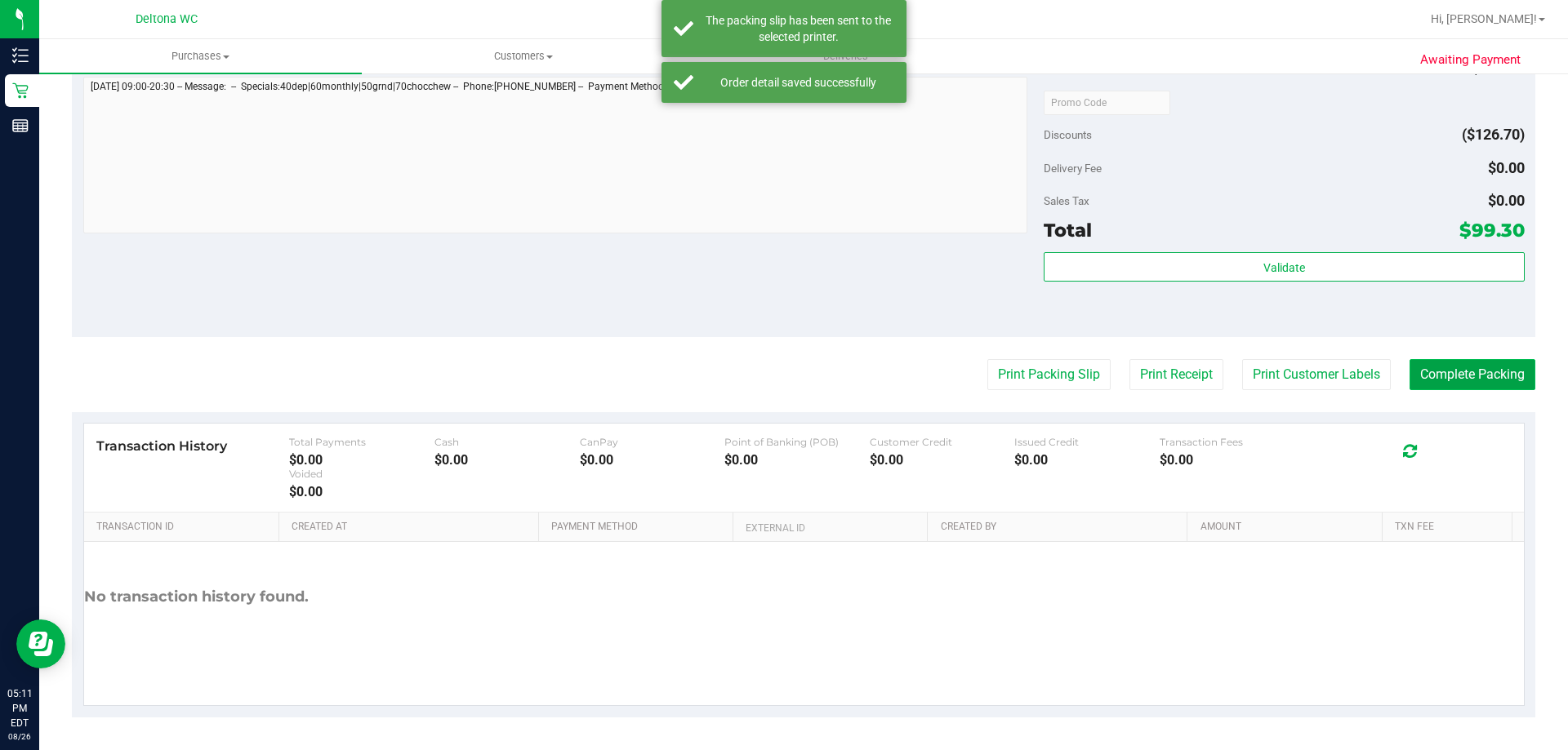
click at [1439, 386] on button "Complete Packing" at bounding box center [1472, 374] width 126 height 31
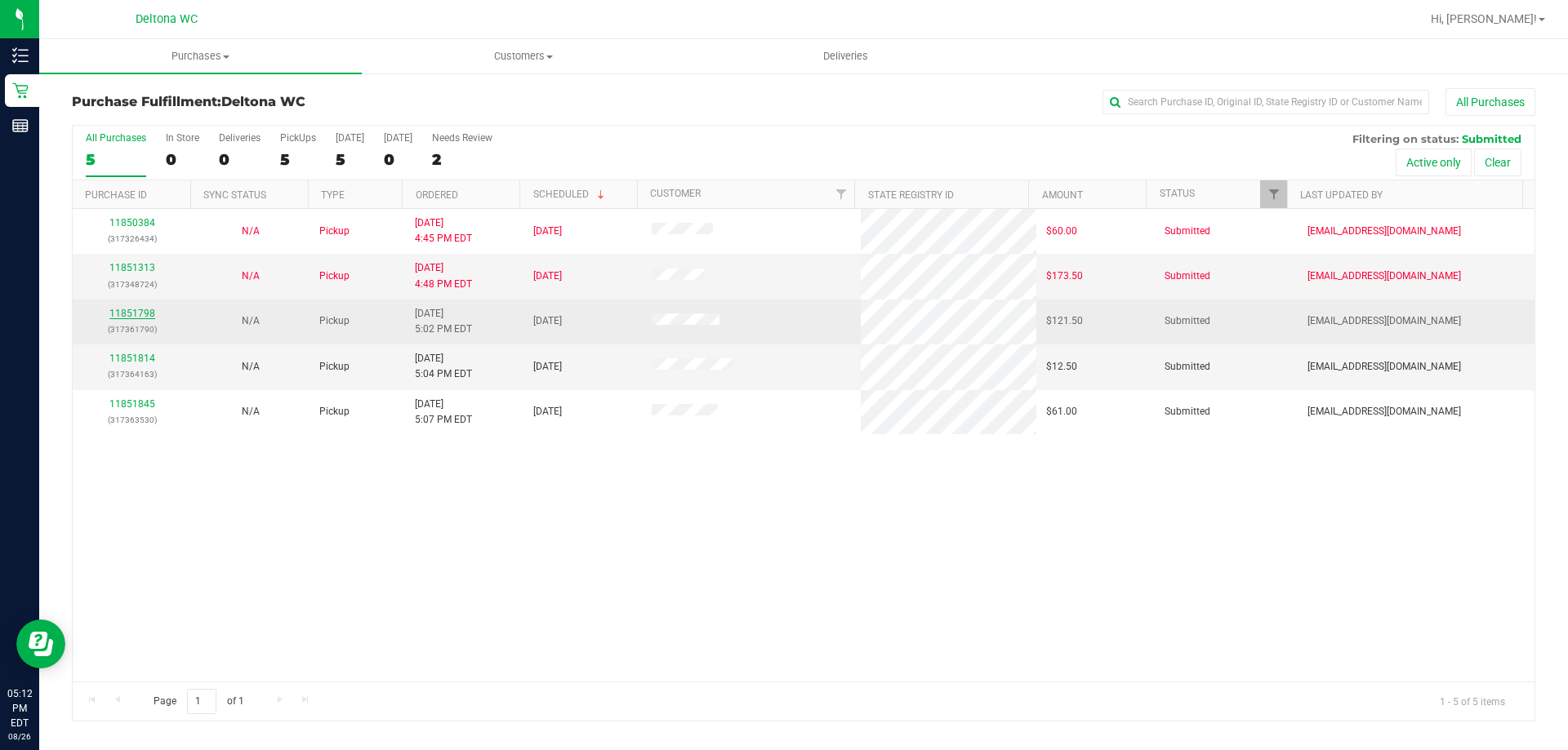
click at [146, 309] on link "11851798" at bounding box center [132, 313] width 45 height 12
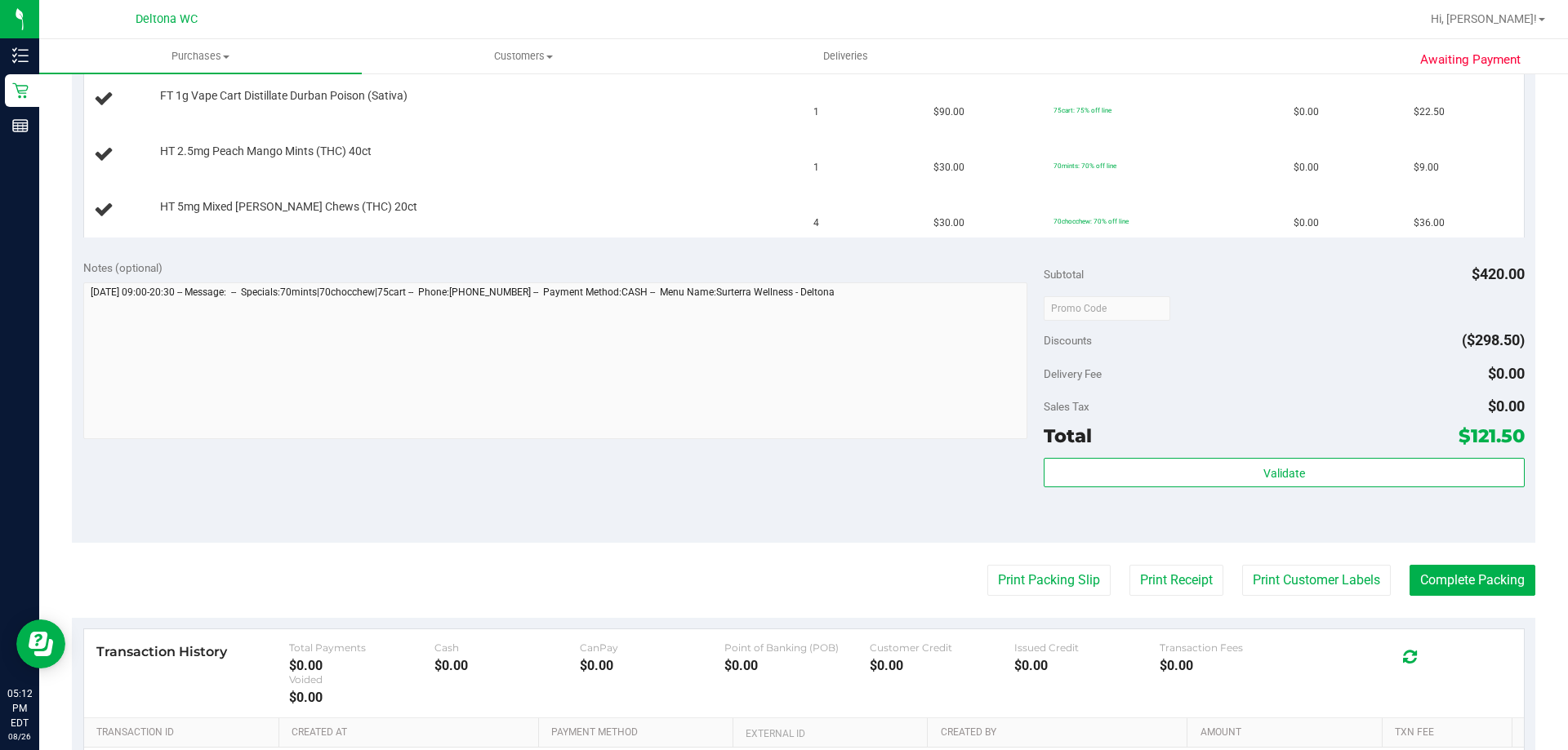
scroll to position [571, 0]
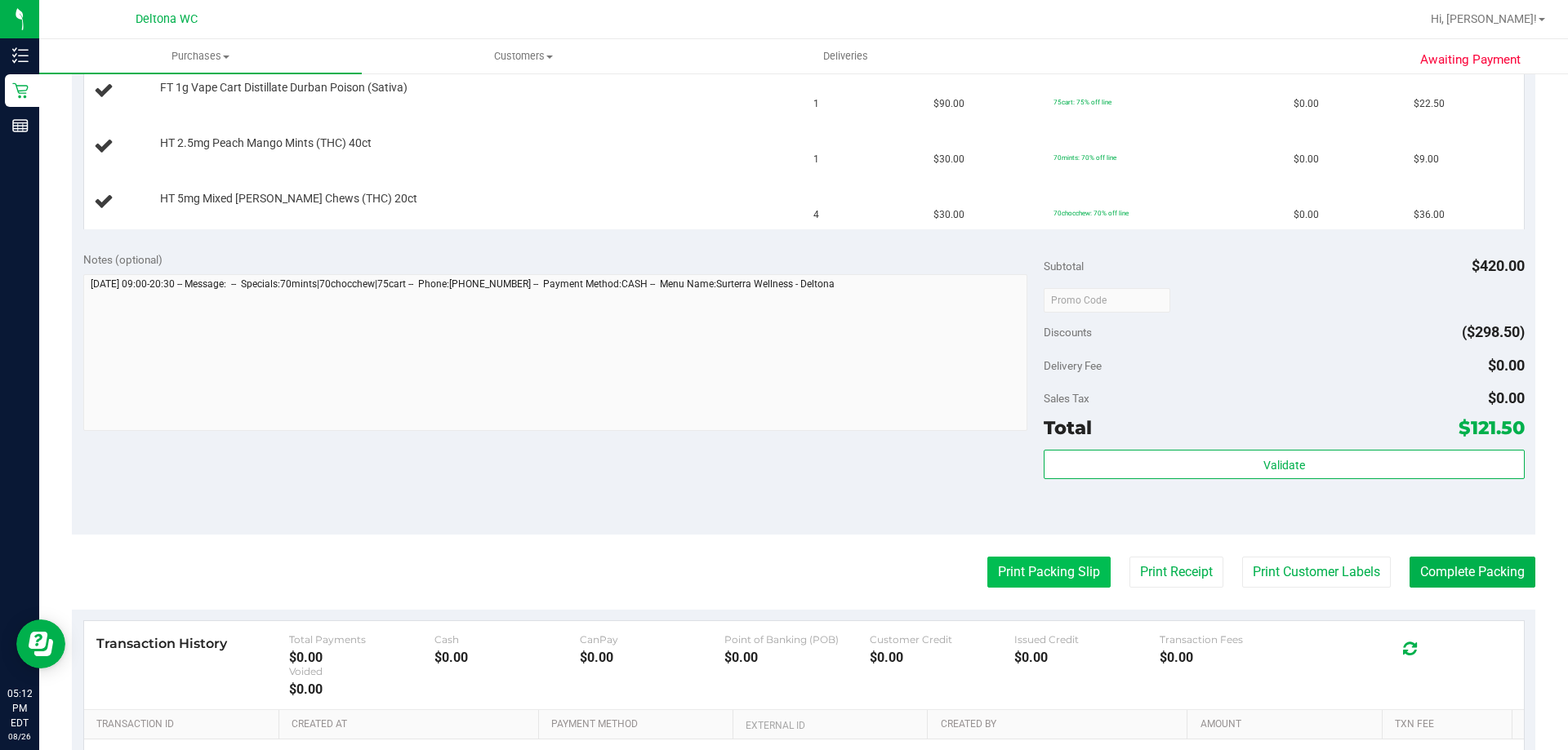
click at [1020, 584] on button "Print Packing Slip" at bounding box center [1049, 571] width 124 height 31
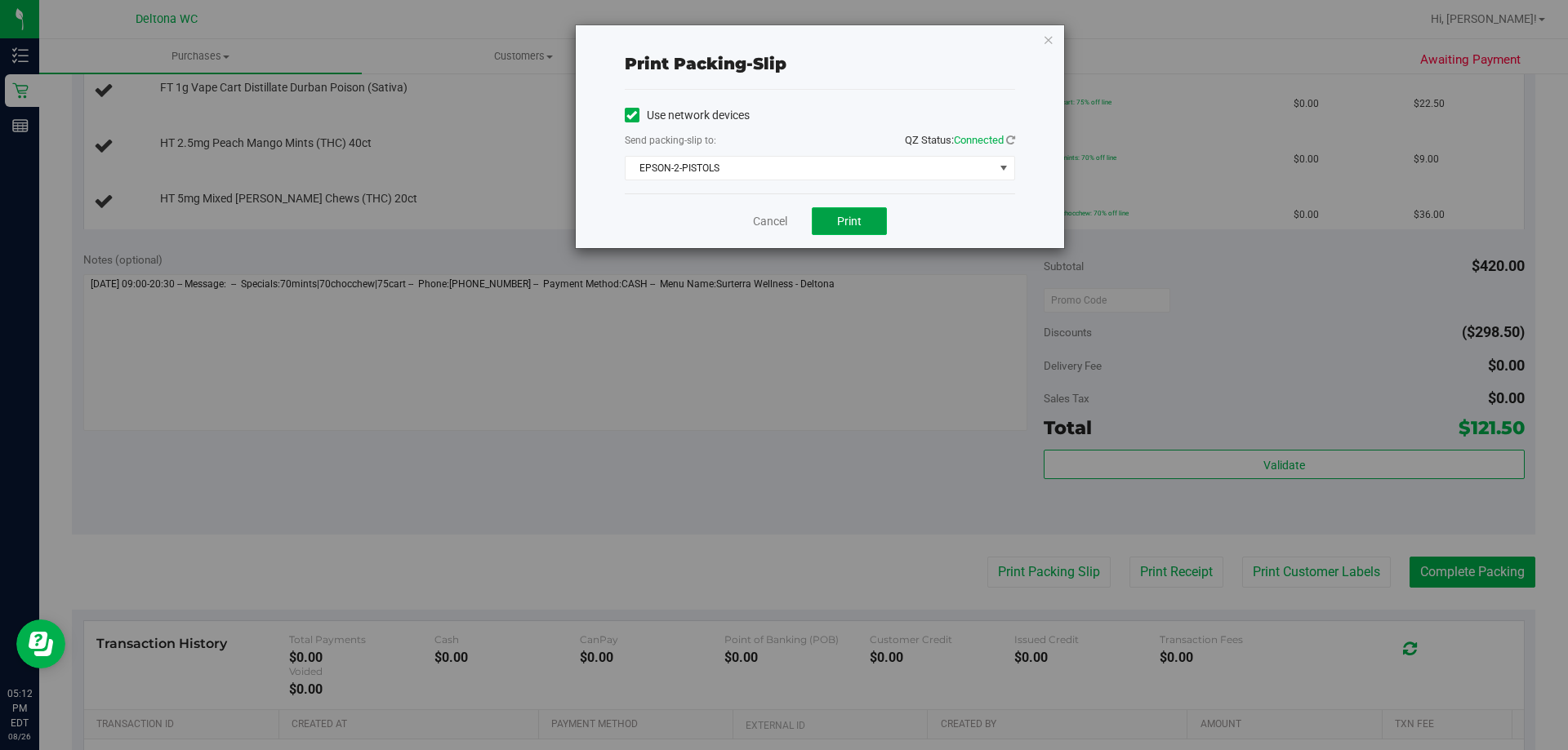
click at [851, 210] on button "Print" at bounding box center [849, 221] width 75 height 28
click at [1050, 40] on icon "button" at bounding box center [1049, 40] width 12 height 20
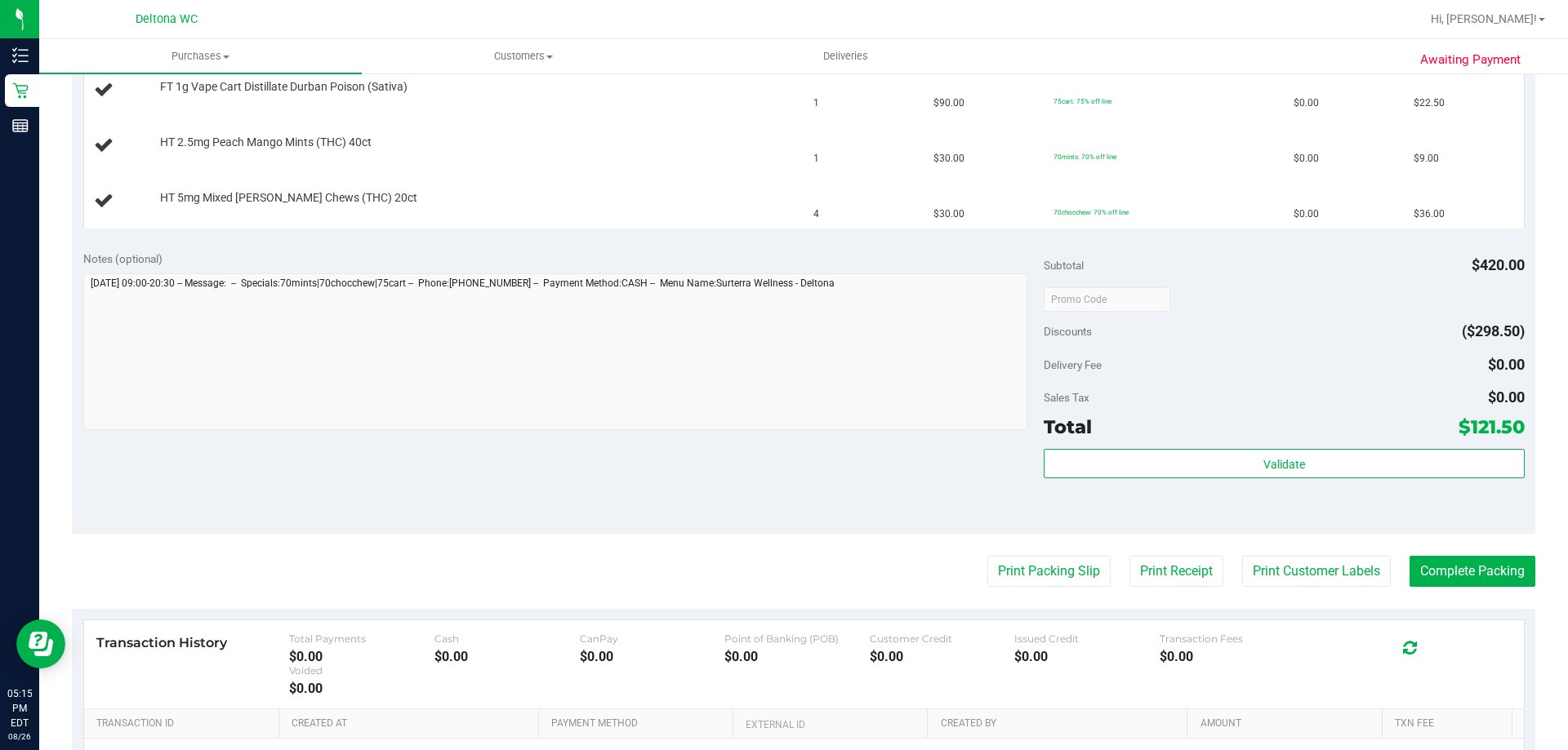
scroll to position [769, 0]
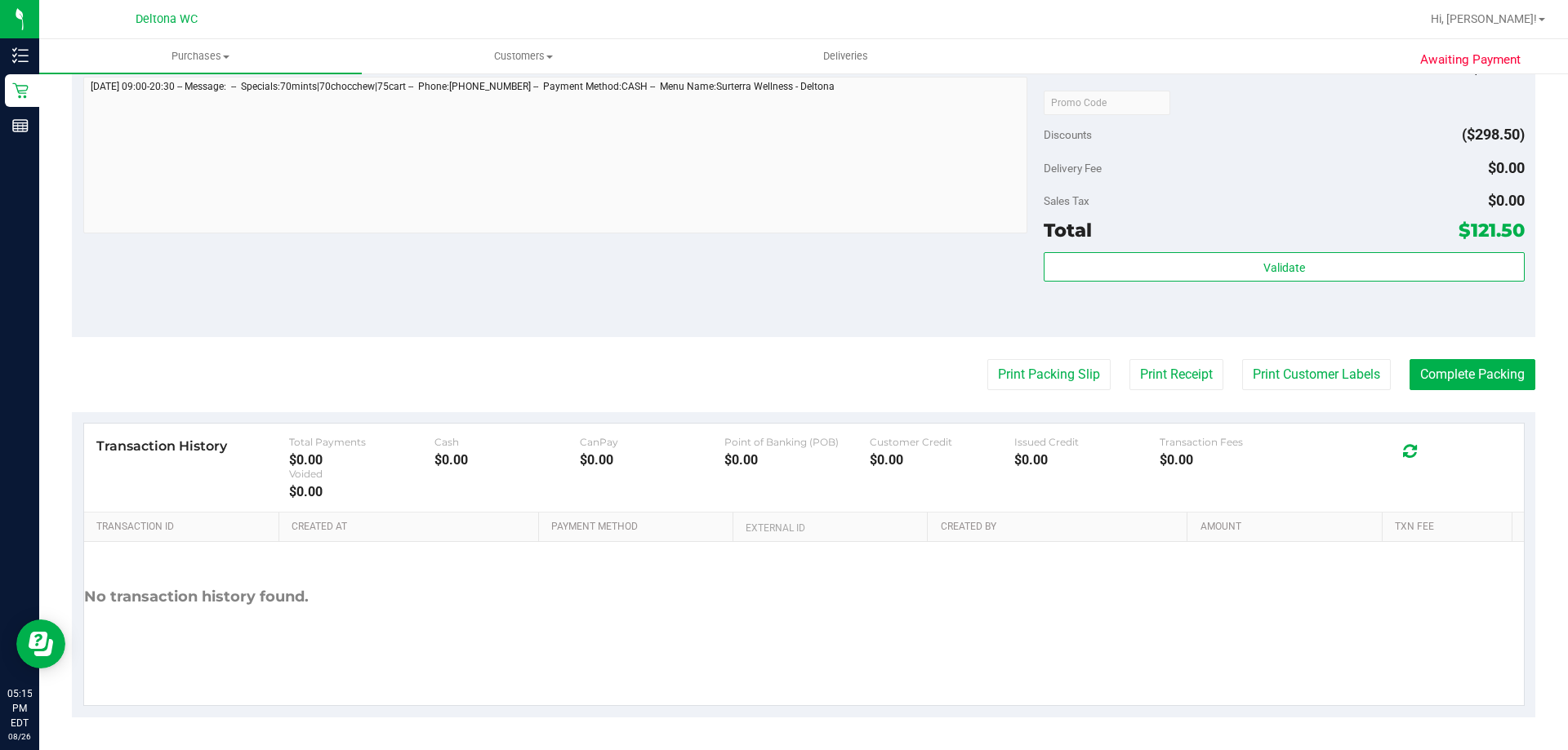
click at [988, 359] on button "Print Packing Slip" at bounding box center [1049, 374] width 124 height 31
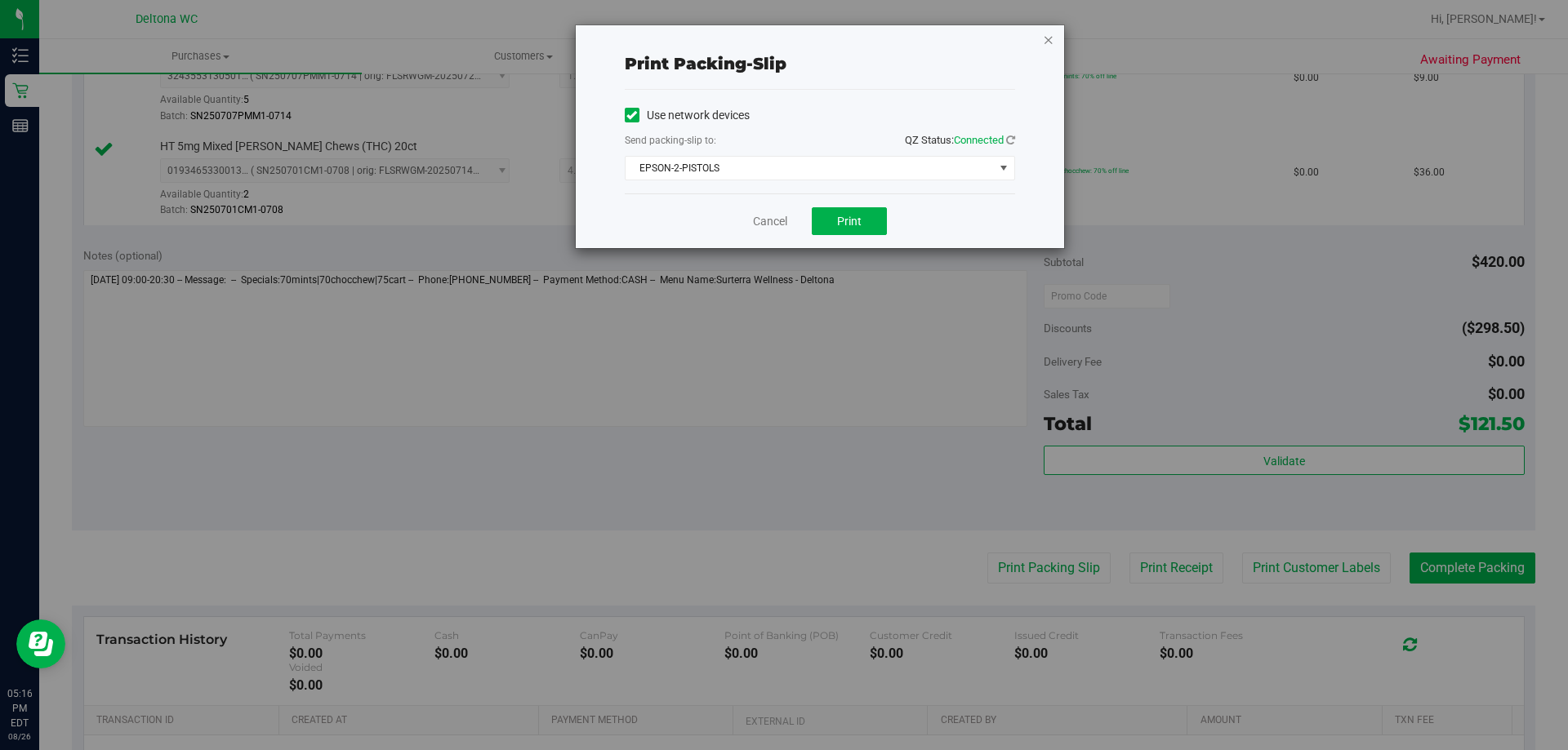
click at [1054, 36] on icon "button" at bounding box center [1049, 40] width 12 height 20
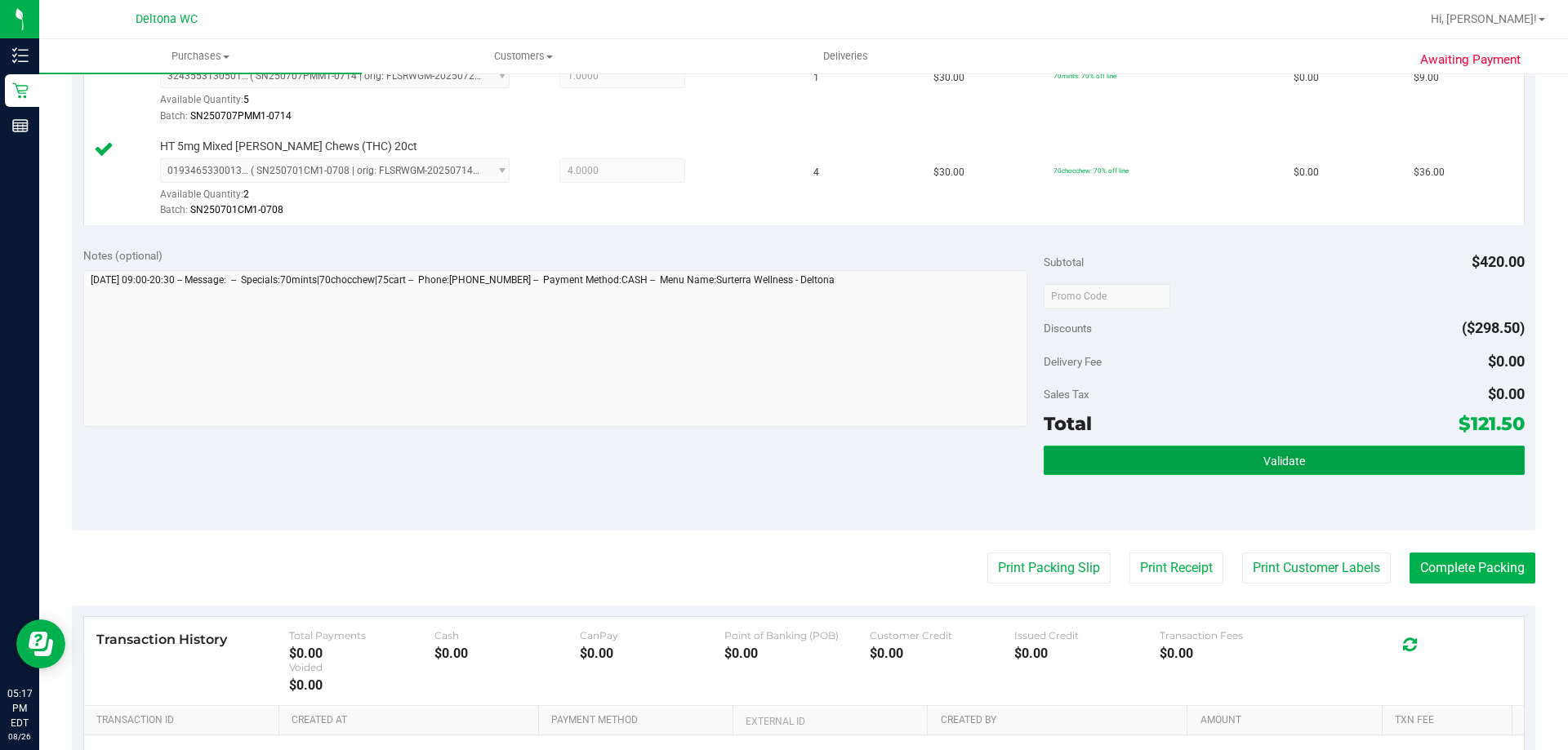
click at [1120, 462] on button "Validate" at bounding box center [1284, 460] width 480 height 30
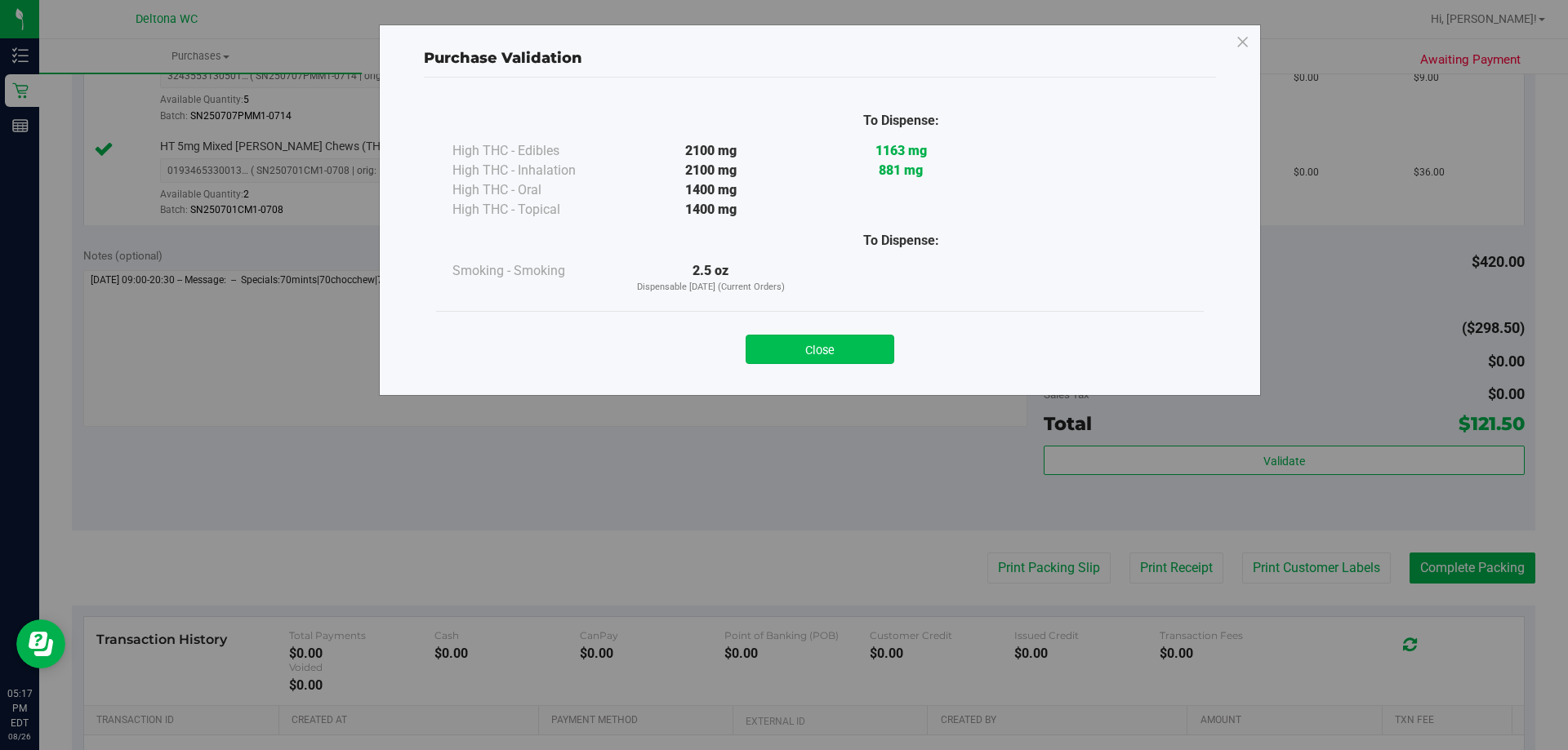
click at [859, 355] on button "Close" at bounding box center [820, 350] width 148 height 30
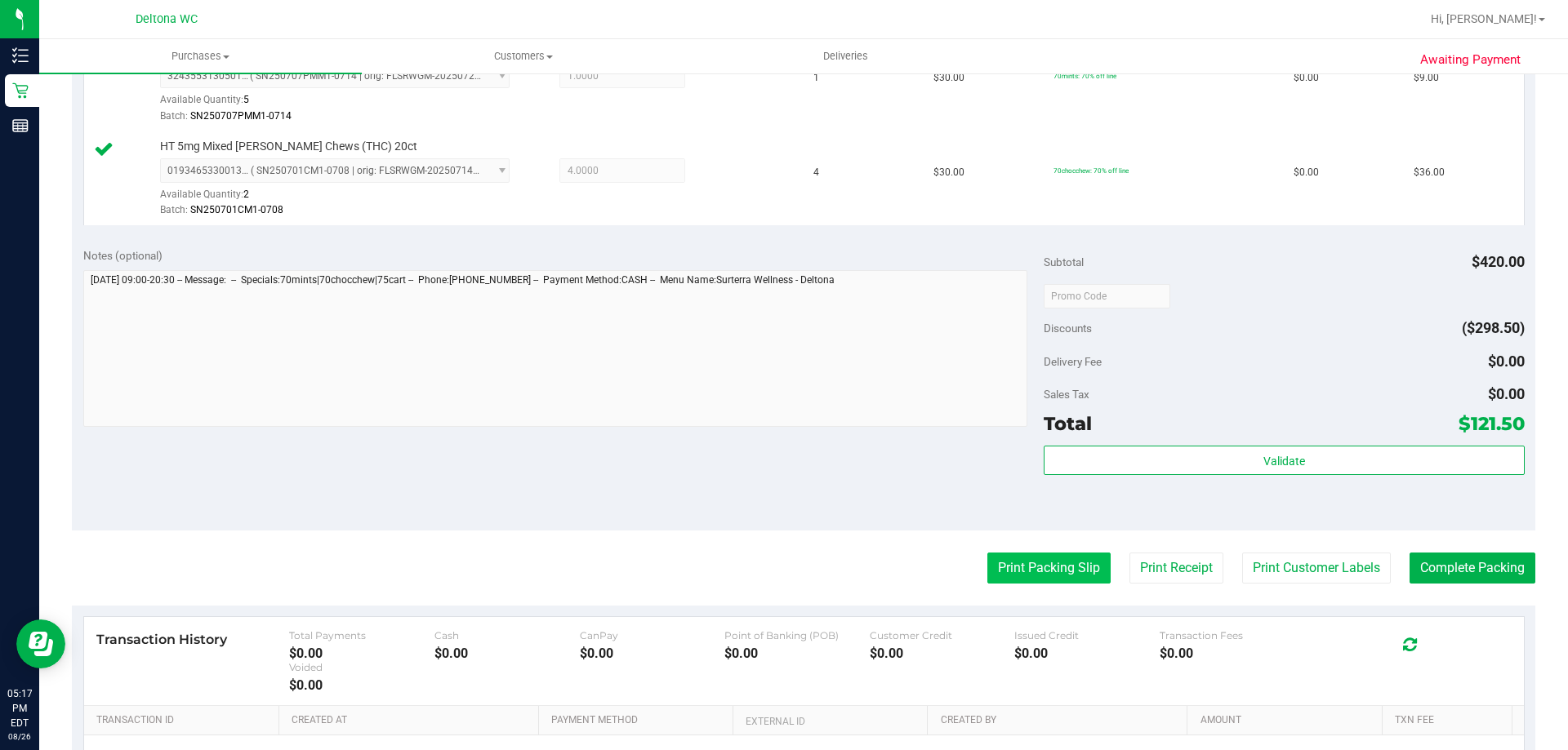
click at [1044, 564] on button "Print Packing Slip" at bounding box center [1049, 567] width 124 height 31
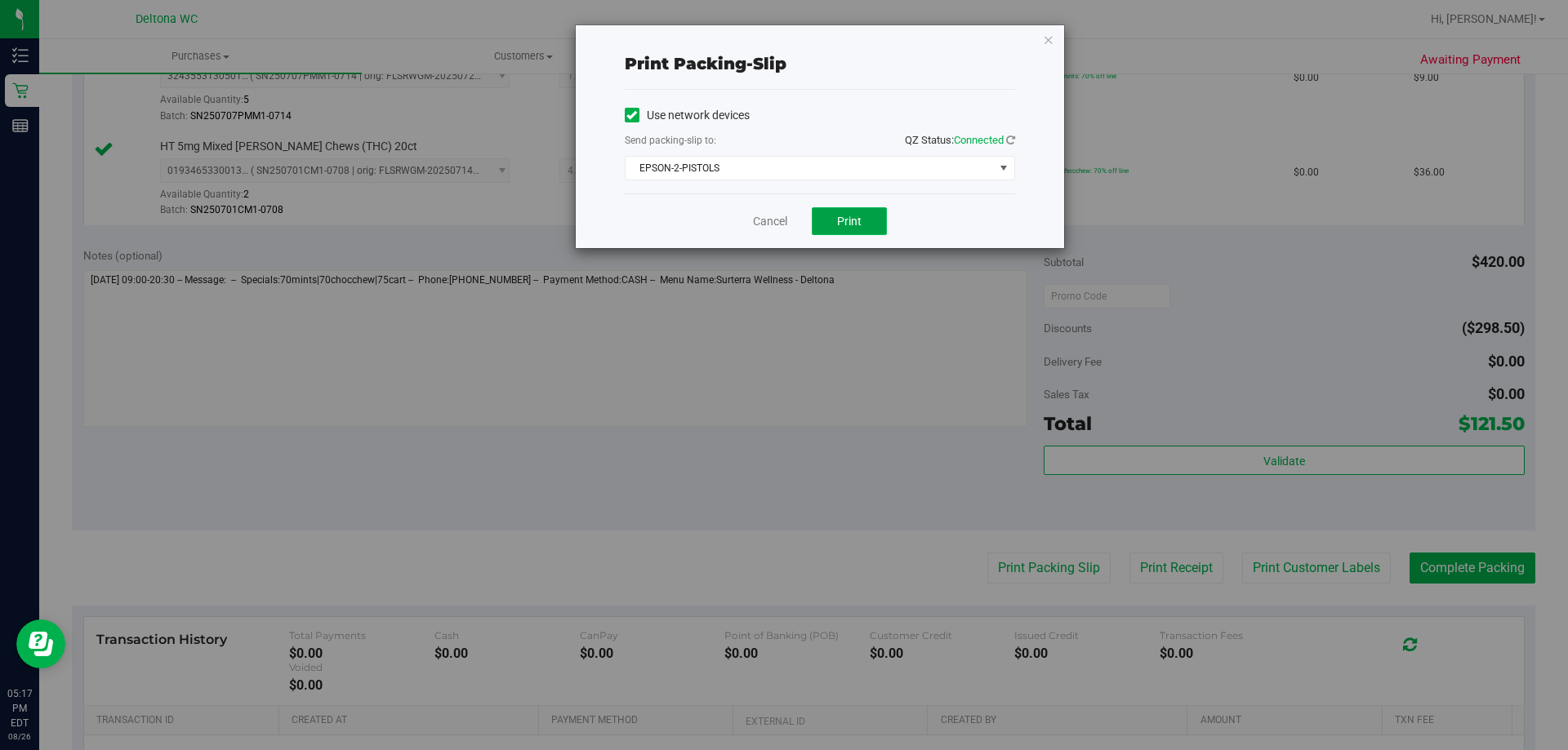
click at [852, 222] on span "Print" at bounding box center [849, 220] width 25 height 13
click at [856, 218] on span "Print" at bounding box center [849, 220] width 25 height 13
click at [1045, 42] on icon "button" at bounding box center [1049, 40] width 12 height 20
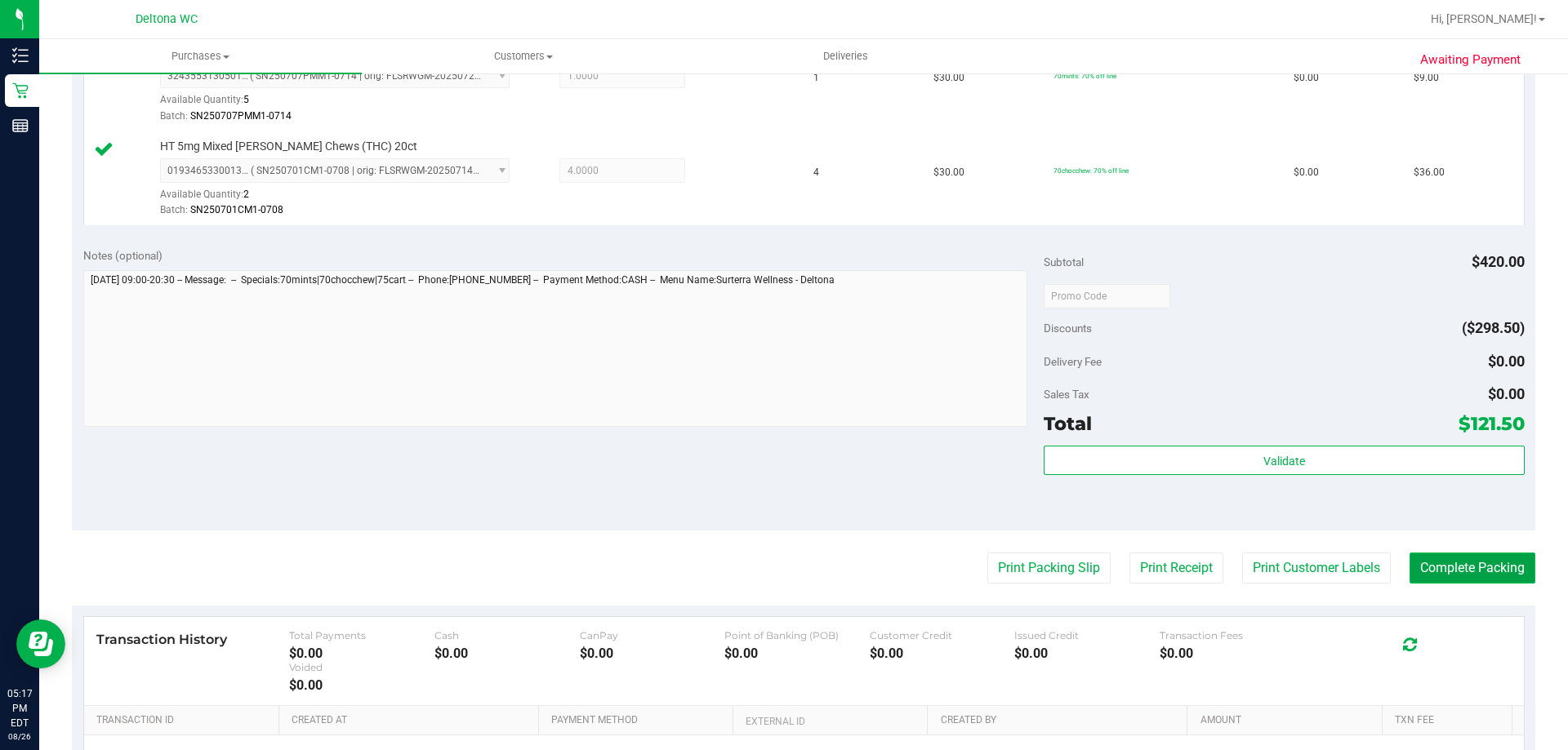
click at [1435, 570] on button "Complete Packing" at bounding box center [1472, 567] width 126 height 31
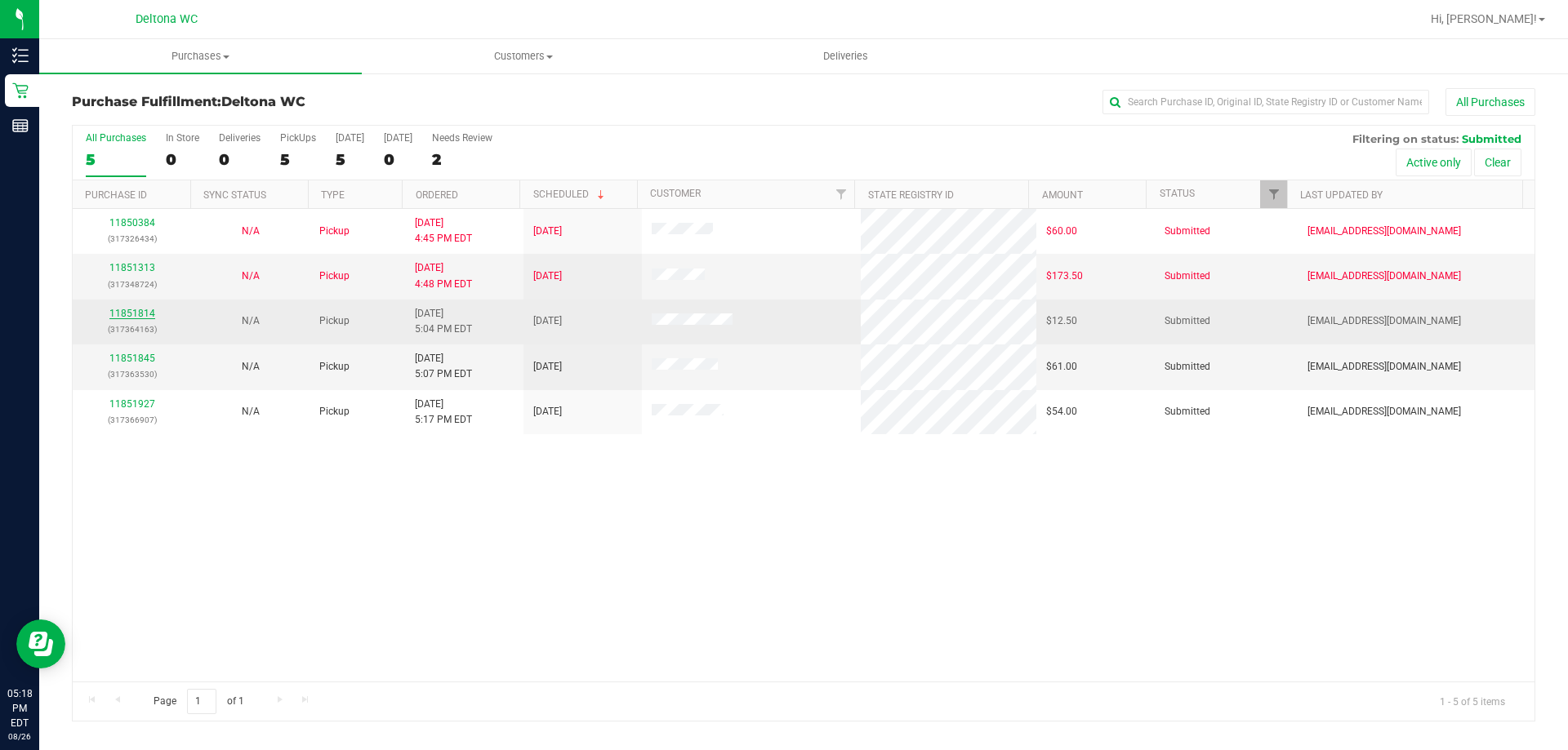
click at [142, 312] on link "11851814" at bounding box center [132, 313] width 45 height 12
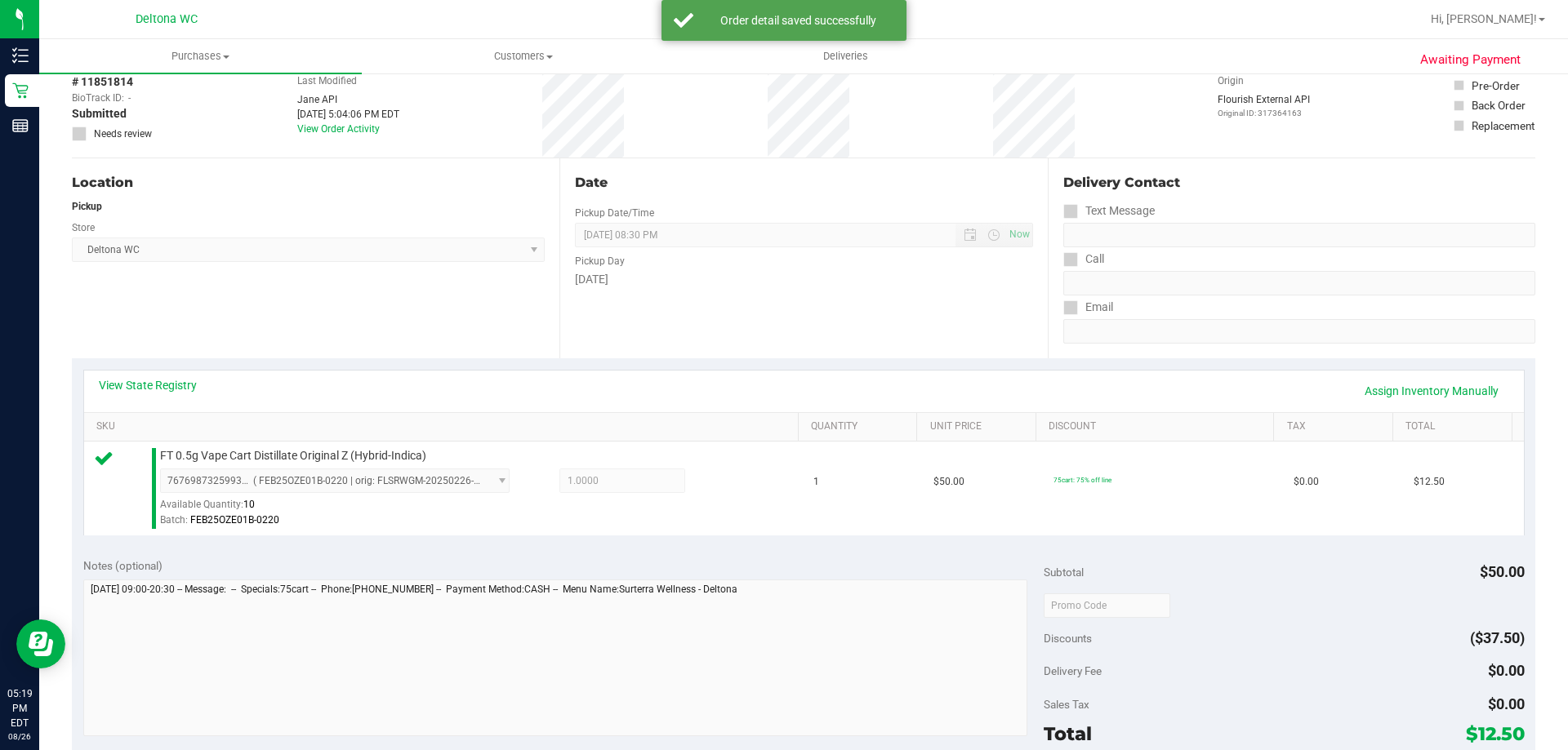
scroll to position [245, 0]
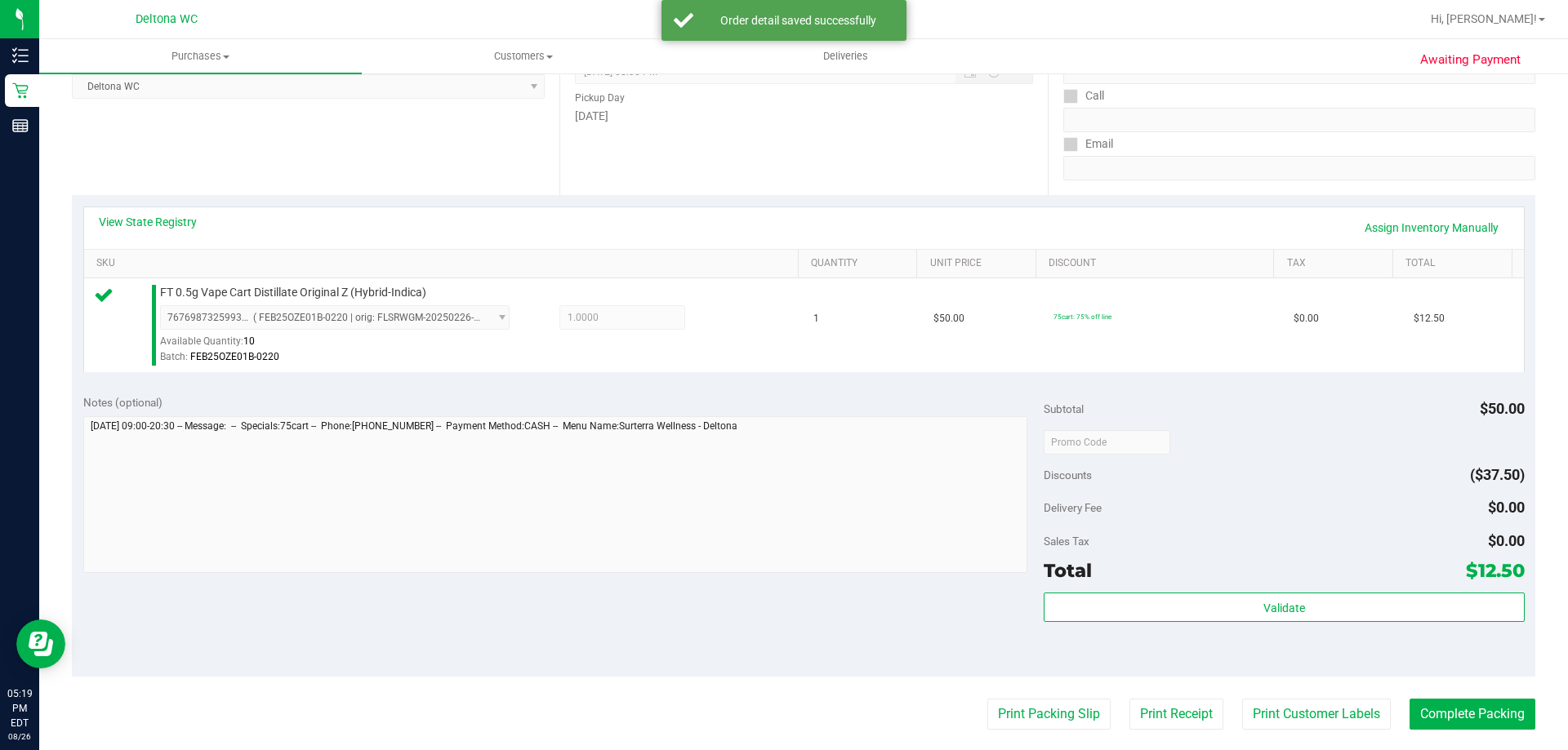
click at [1103, 635] on div "Validate" at bounding box center [1284, 629] width 480 height 73
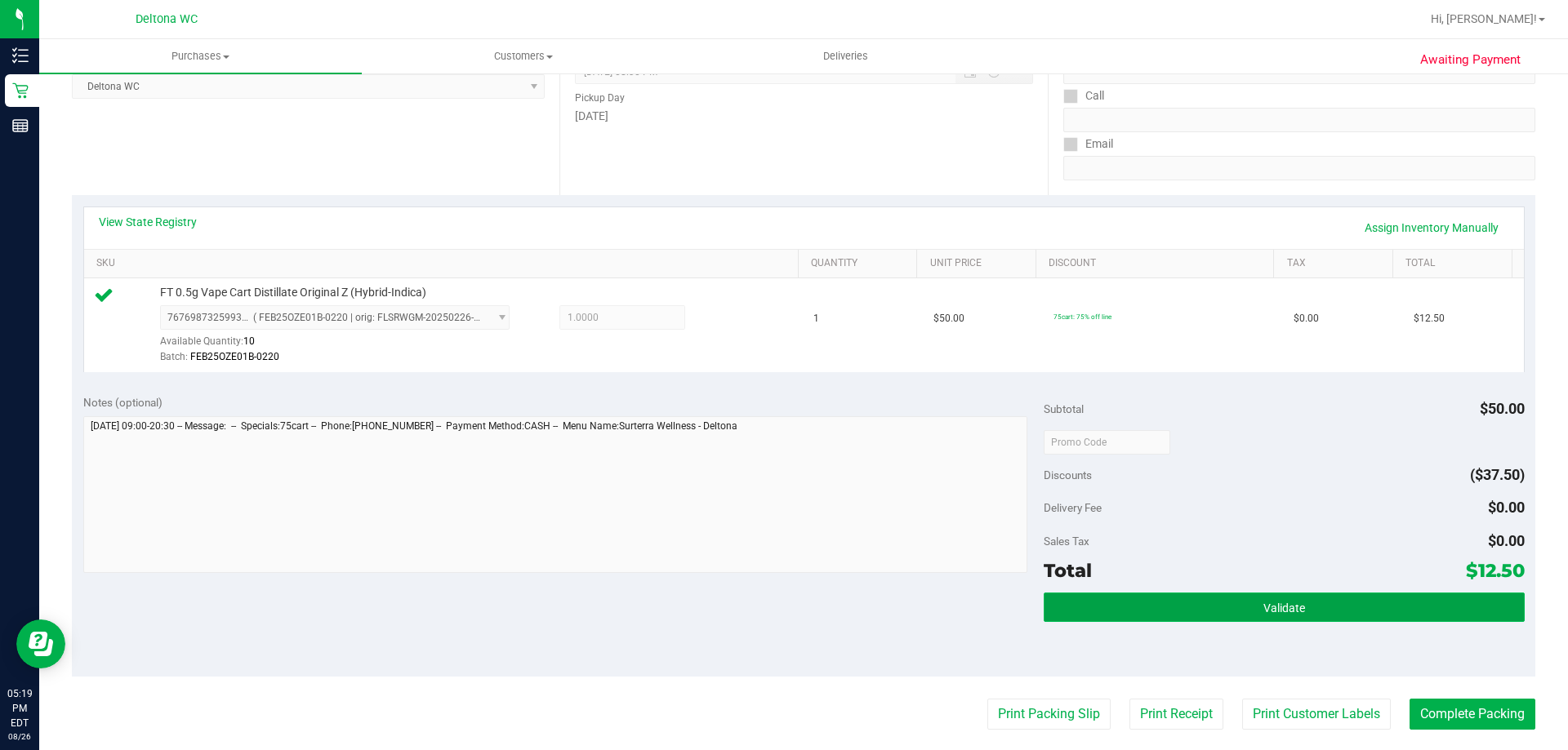
click at [1089, 610] on button "Validate" at bounding box center [1284, 608] width 480 height 30
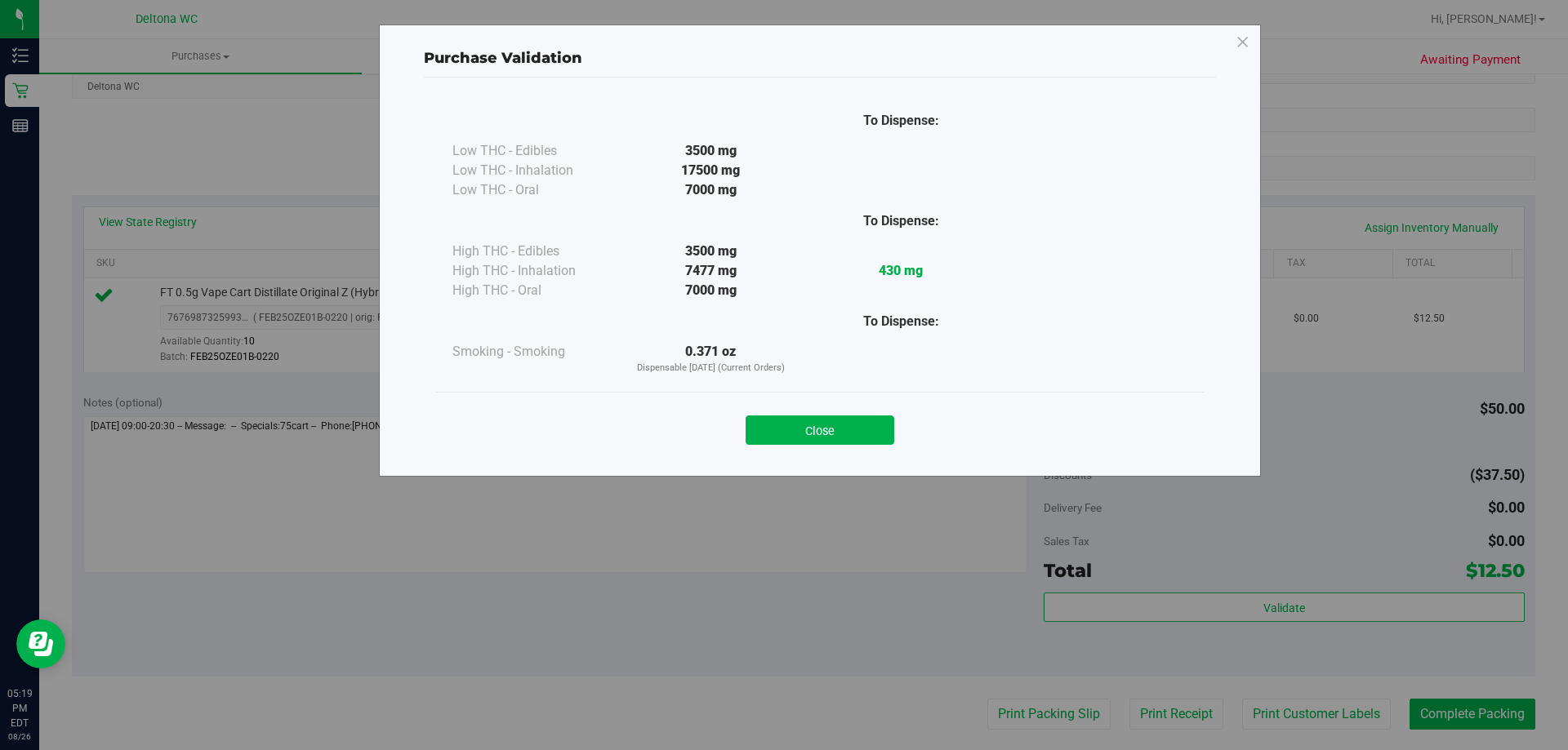
click at [752, 420] on button "Close" at bounding box center [820, 430] width 148 height 30
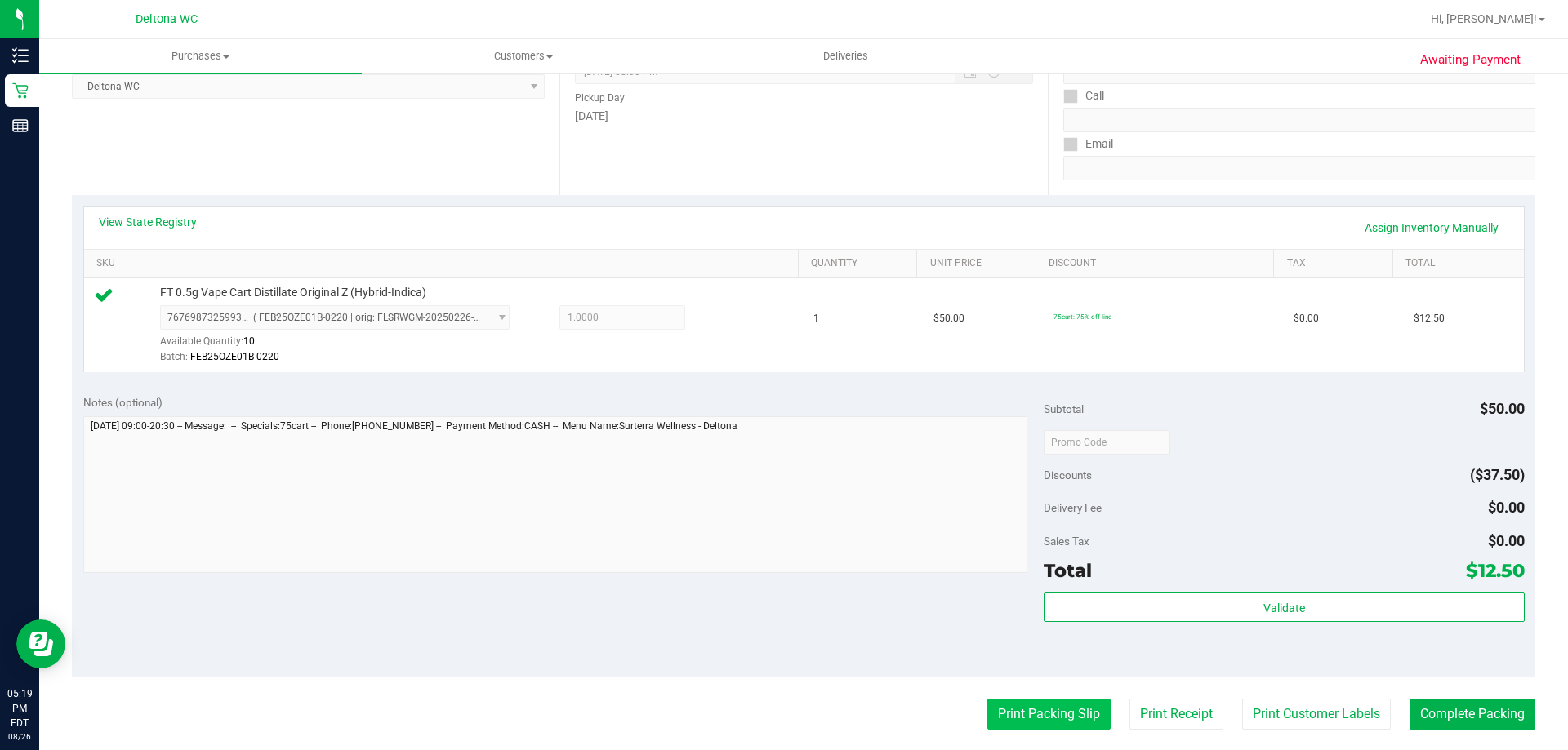
click at [1021, 705] on button "Print Packing Slip" at bounding box center [1049, 713] width 124 height 31
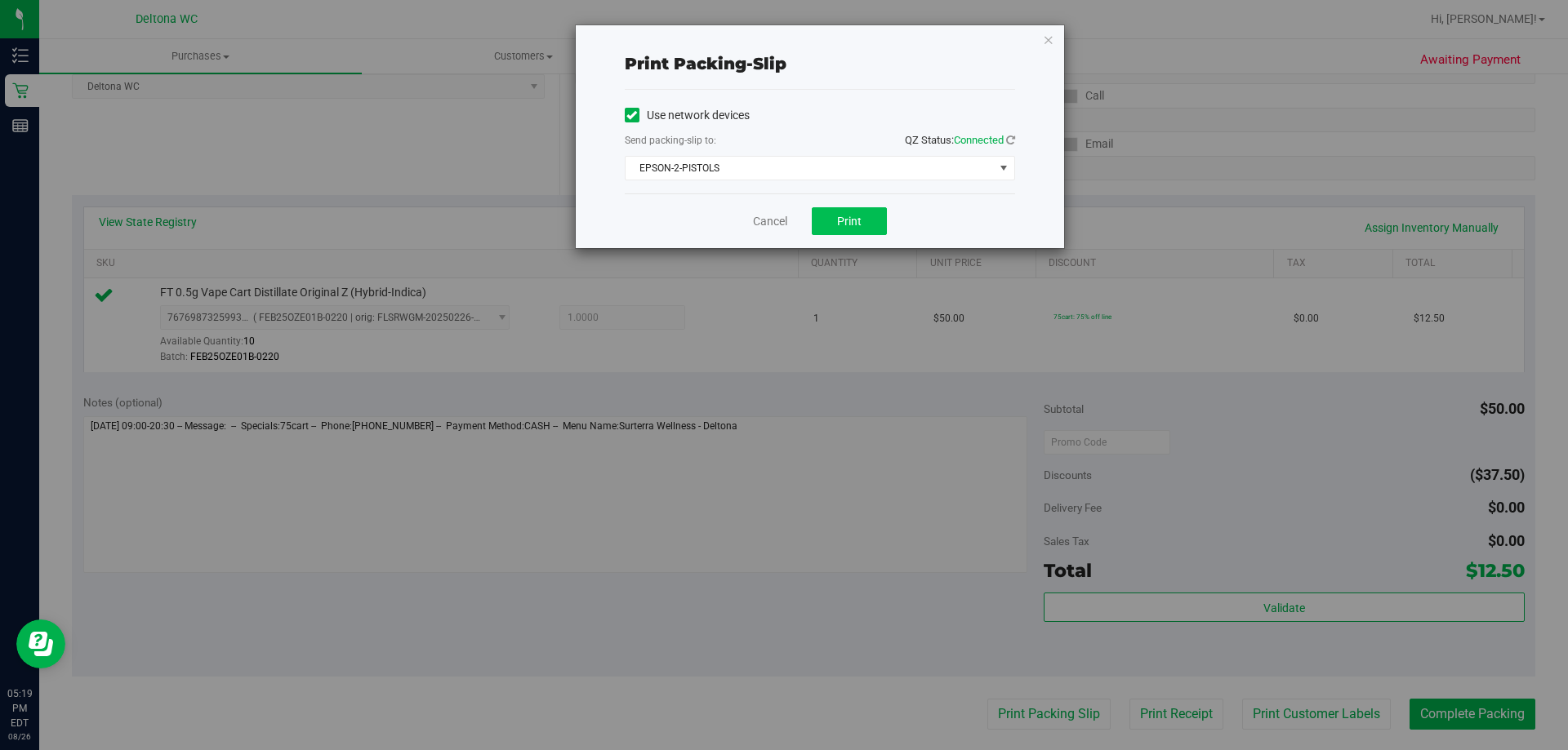
click at [837, 234] on div "Cancel Print" at bounding box center [820, 220] width 391 height 54
click at [838, 232] on button "Print" at bounding box center [849, 221] width 75 height 28
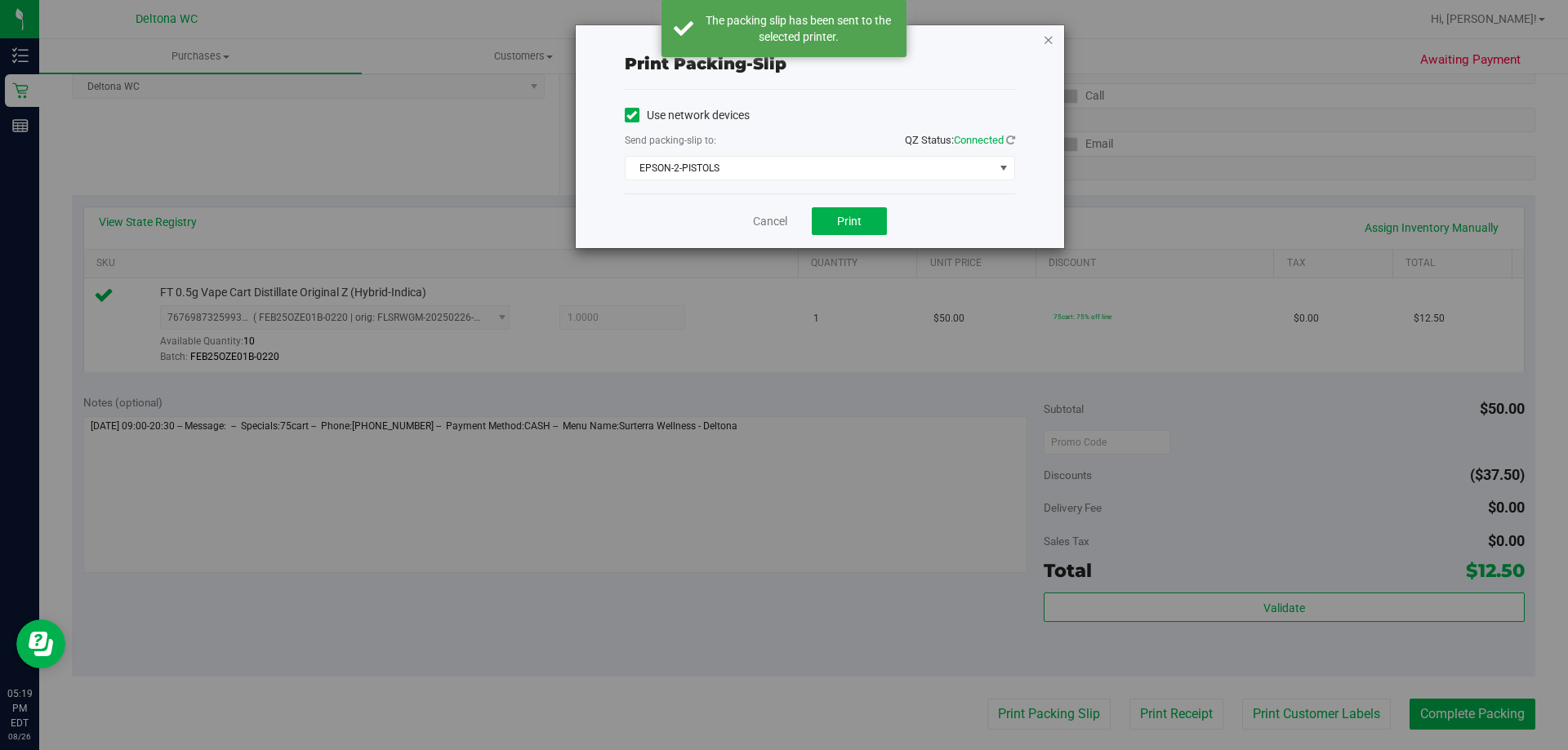
click at [1049, 44] on icon "button" at bounding box center [1049, 40] width 12 height 20
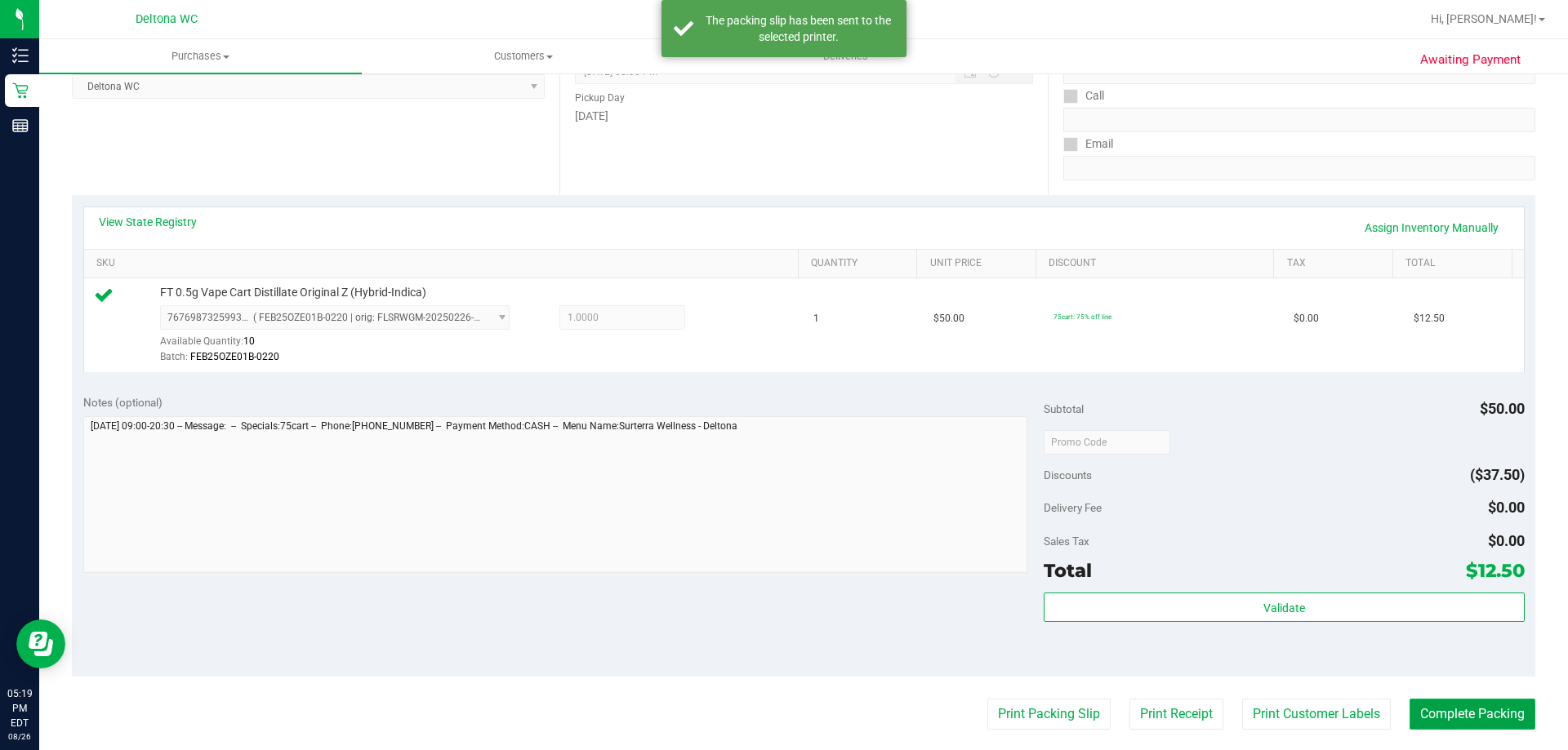
click at [1449, 707] on button "Complete Packing" at bounding box center [1472, 713] width 126 height 31
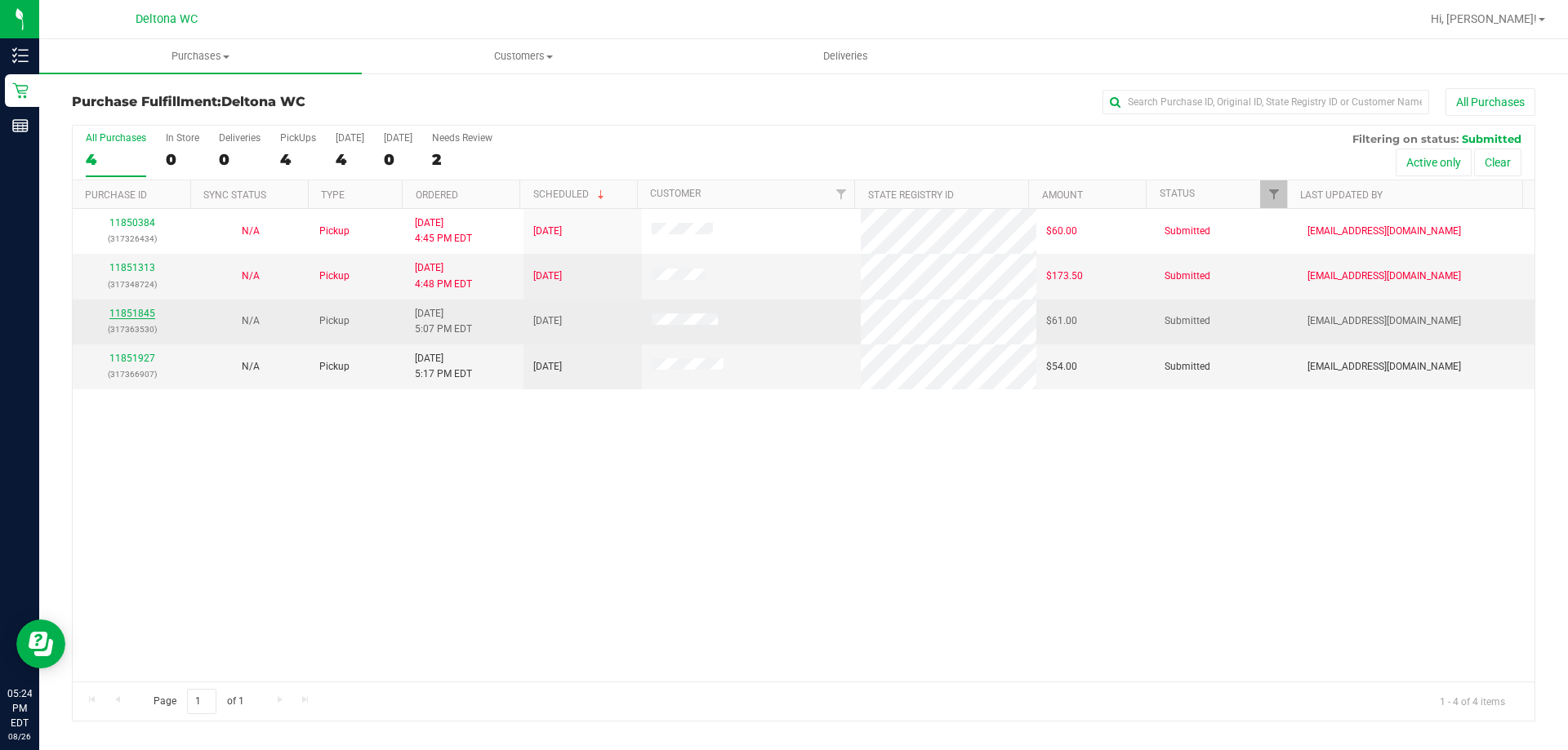
click at [143, 310] on link "11851845" at bounding box center [132, 313] width 45 height 12
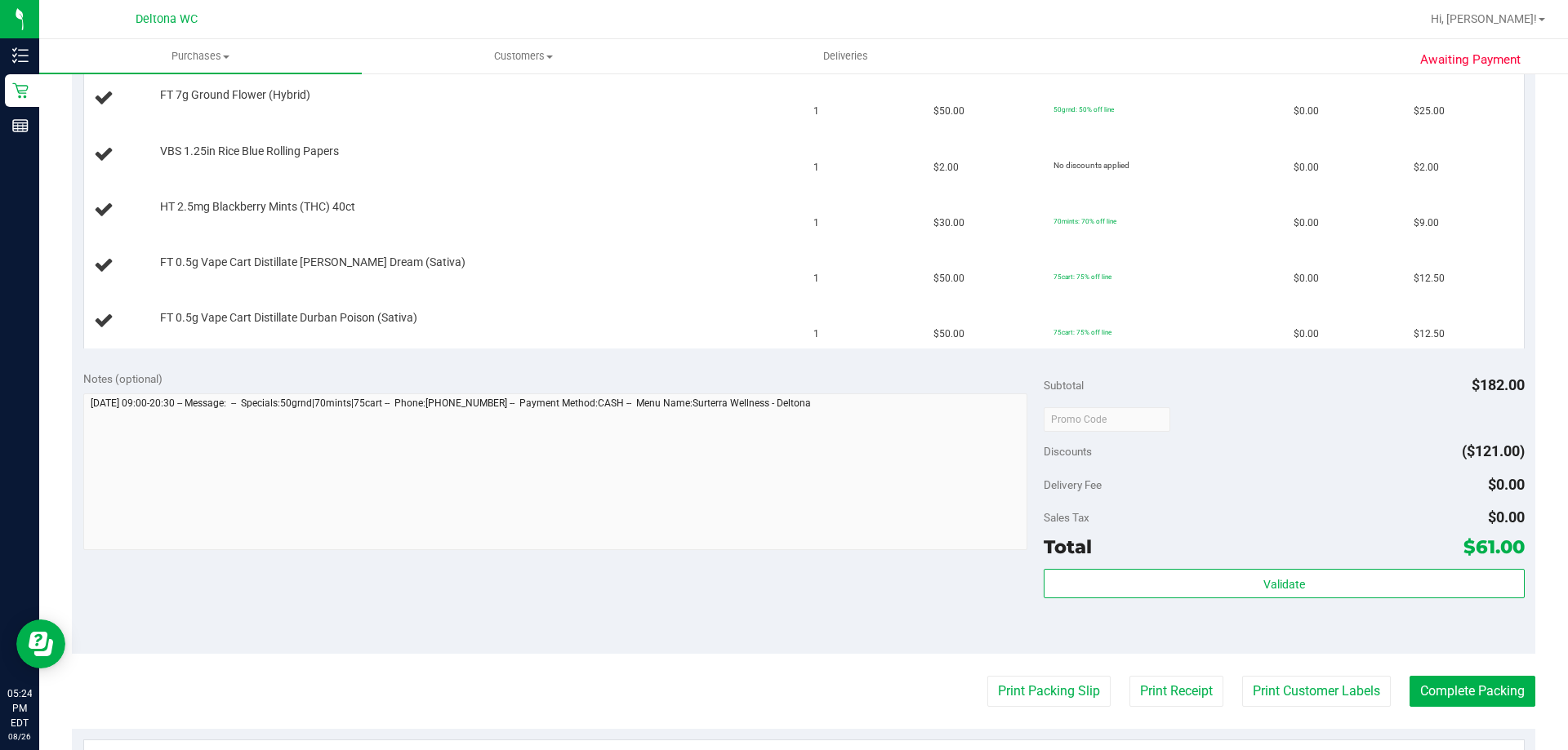
scroll to position [490, 0]
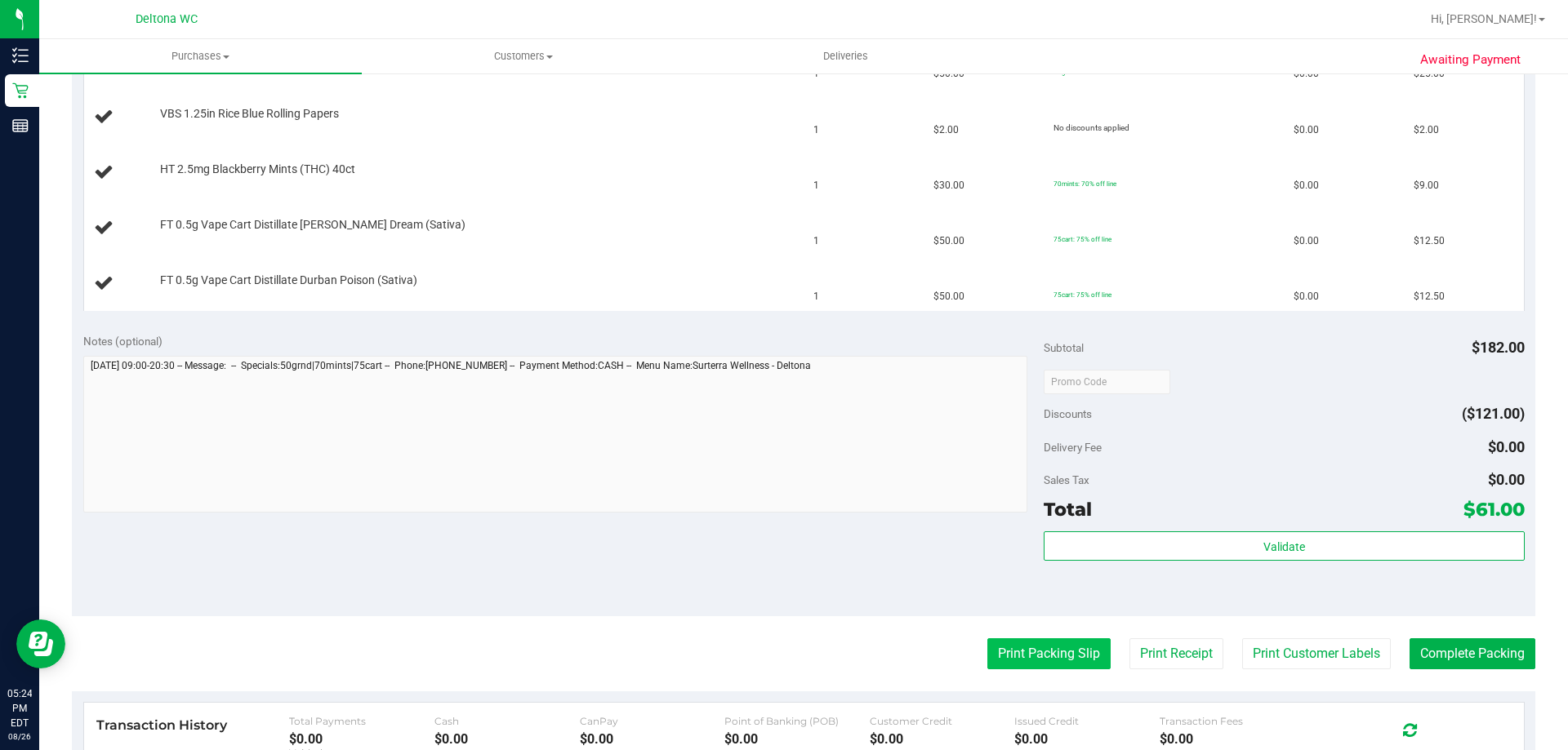
click at [1047, 662] on button "Print Packing Slip" at bounding box center [1049, 653] width 124 height 31
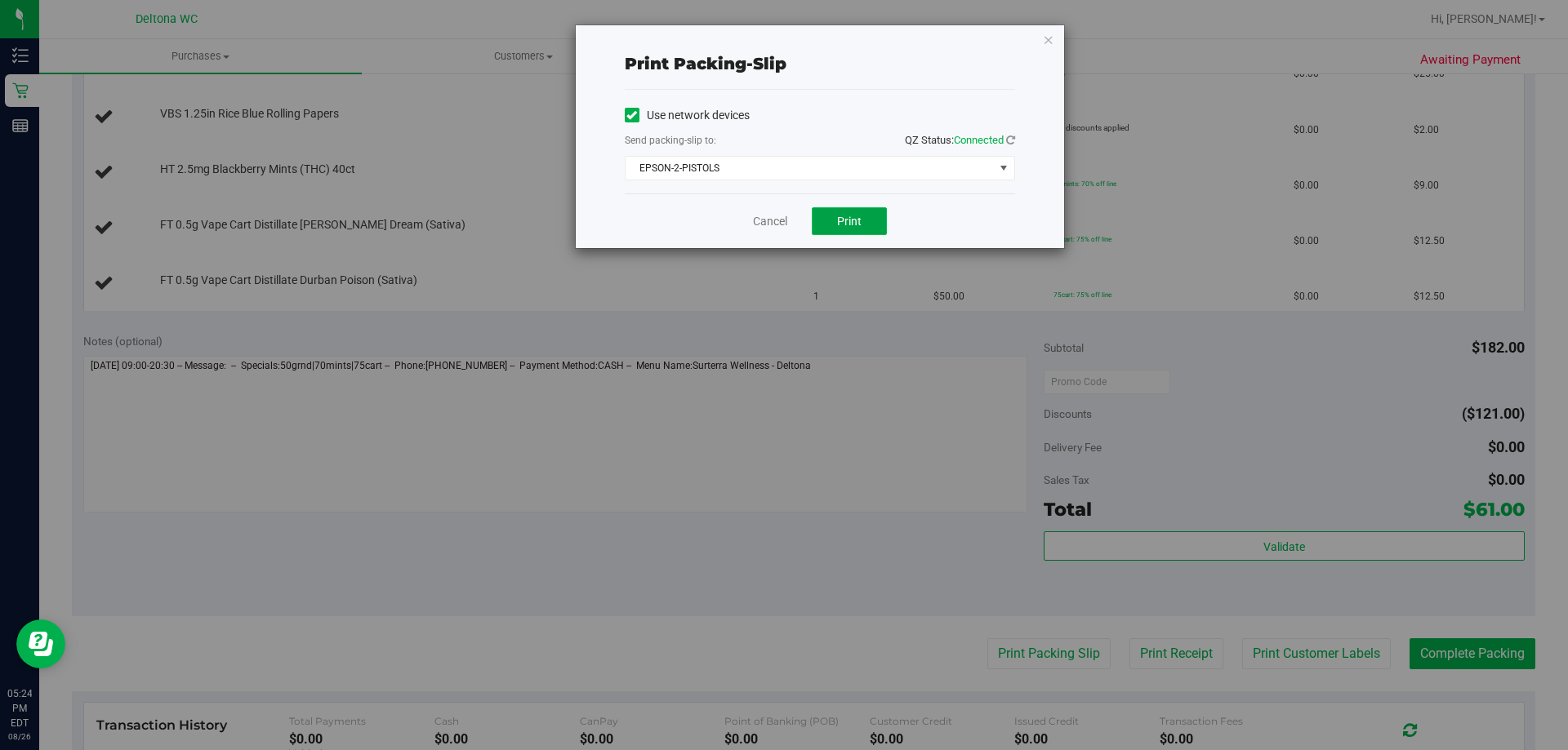
click at [848, 220] on span "Print" at bounding box center [849, 220] width 25 height 13
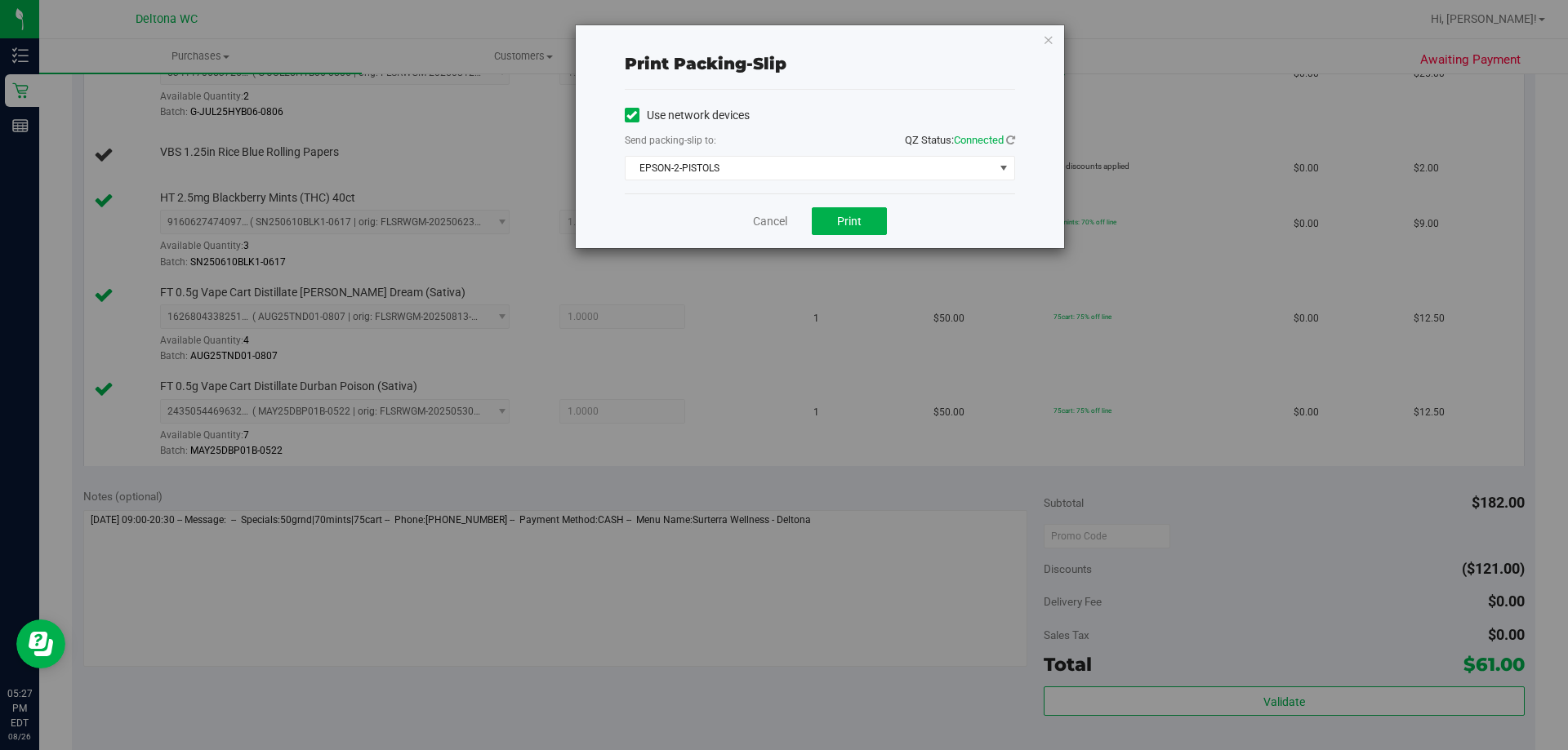
click at [1057, 38] on div "Print packing-slip Use network devices Send packing-slip to: QZ Status: Connect…" at bounding box center [820, 137] width 488 height 223
click at [1054, 40] on div "Print packing-slip Use network devices Send packing-slip to: QZ Status: Connect…" at bounding box center [820, 137] width 488 height 223
click at [1047, 40] on icon "button" at bounding box center [1049, 40] width 12 height 20
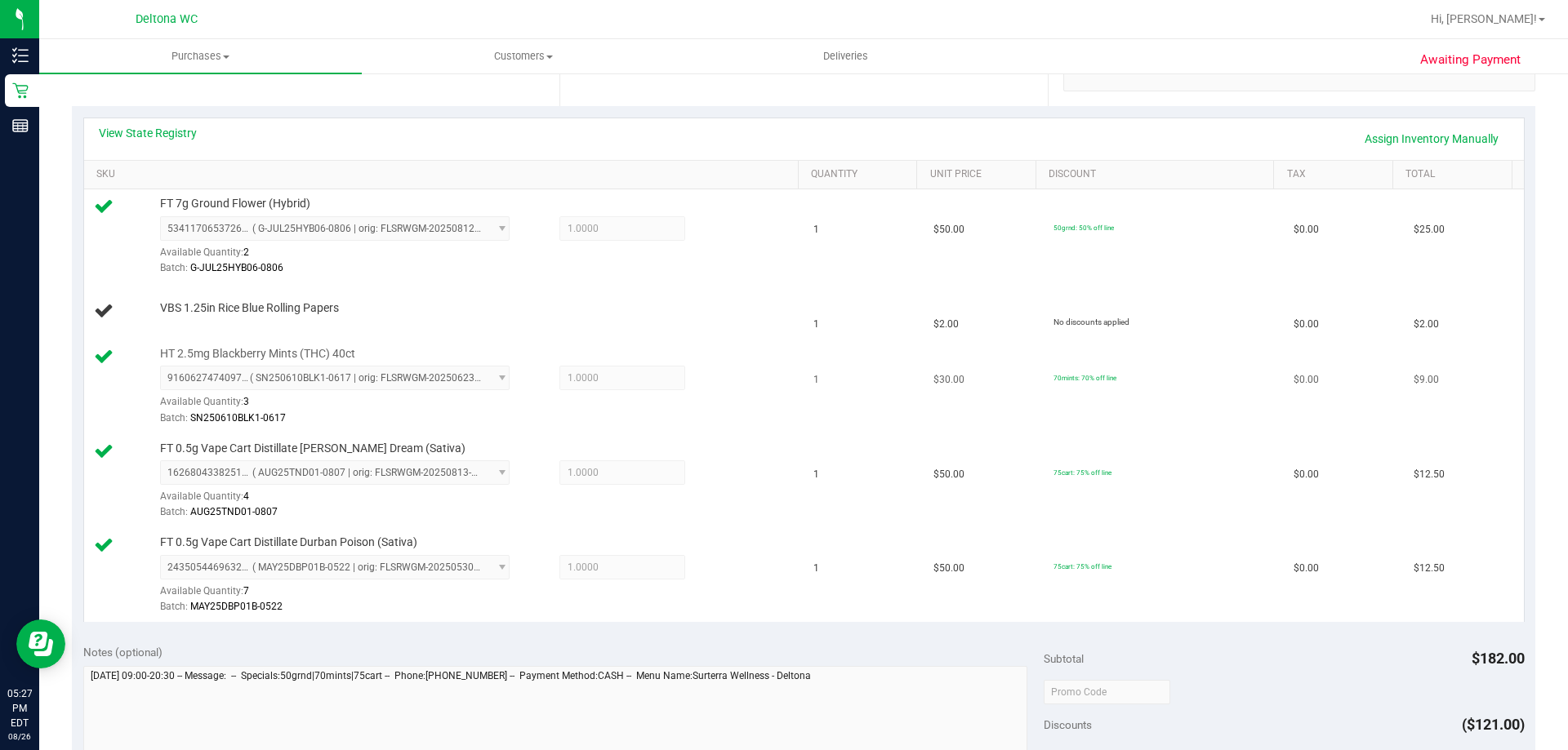
scroll to position [332, 0]
click at [111, 311] on icon at bounding box center [104, 312] width 20 height 20
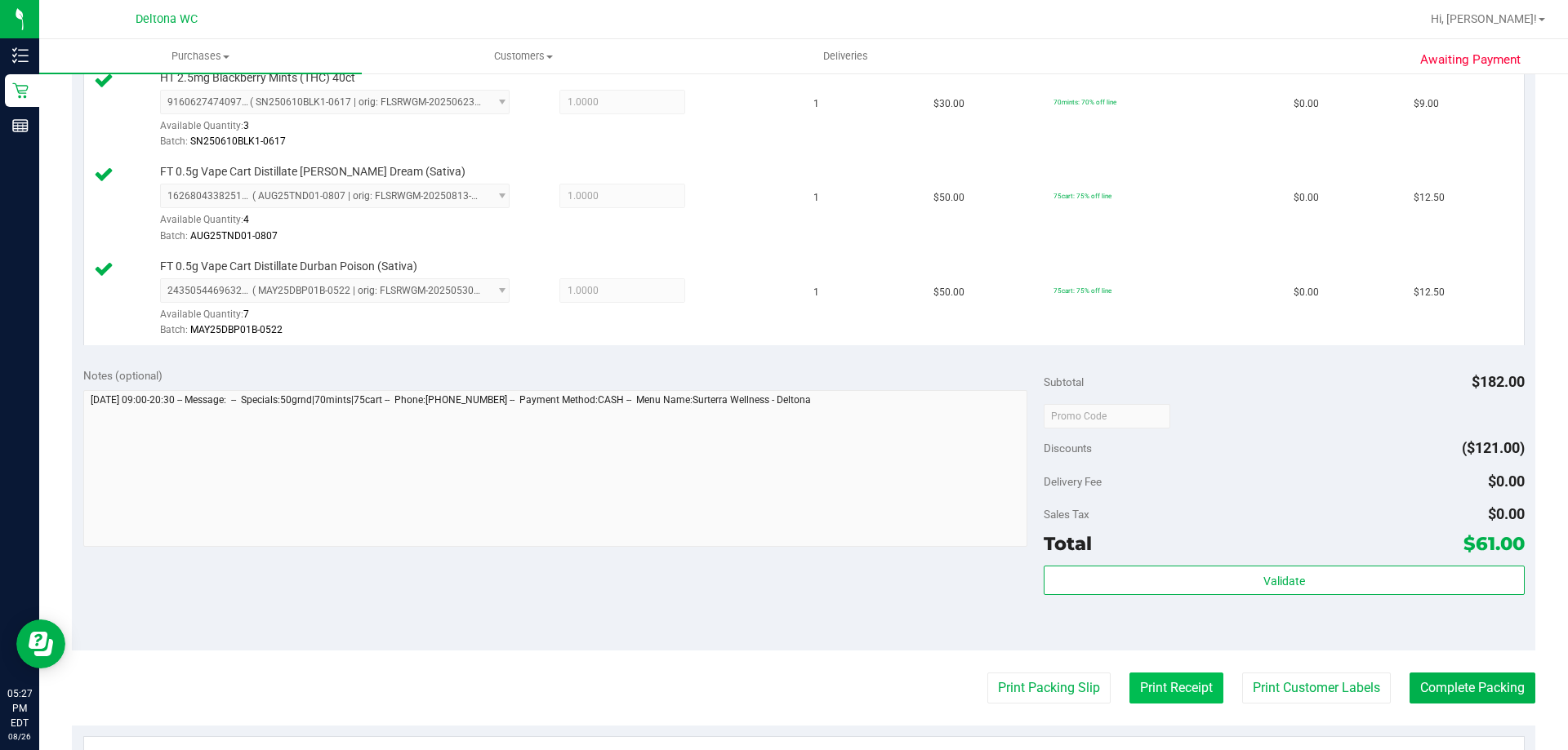
scroll to position [678, 0]
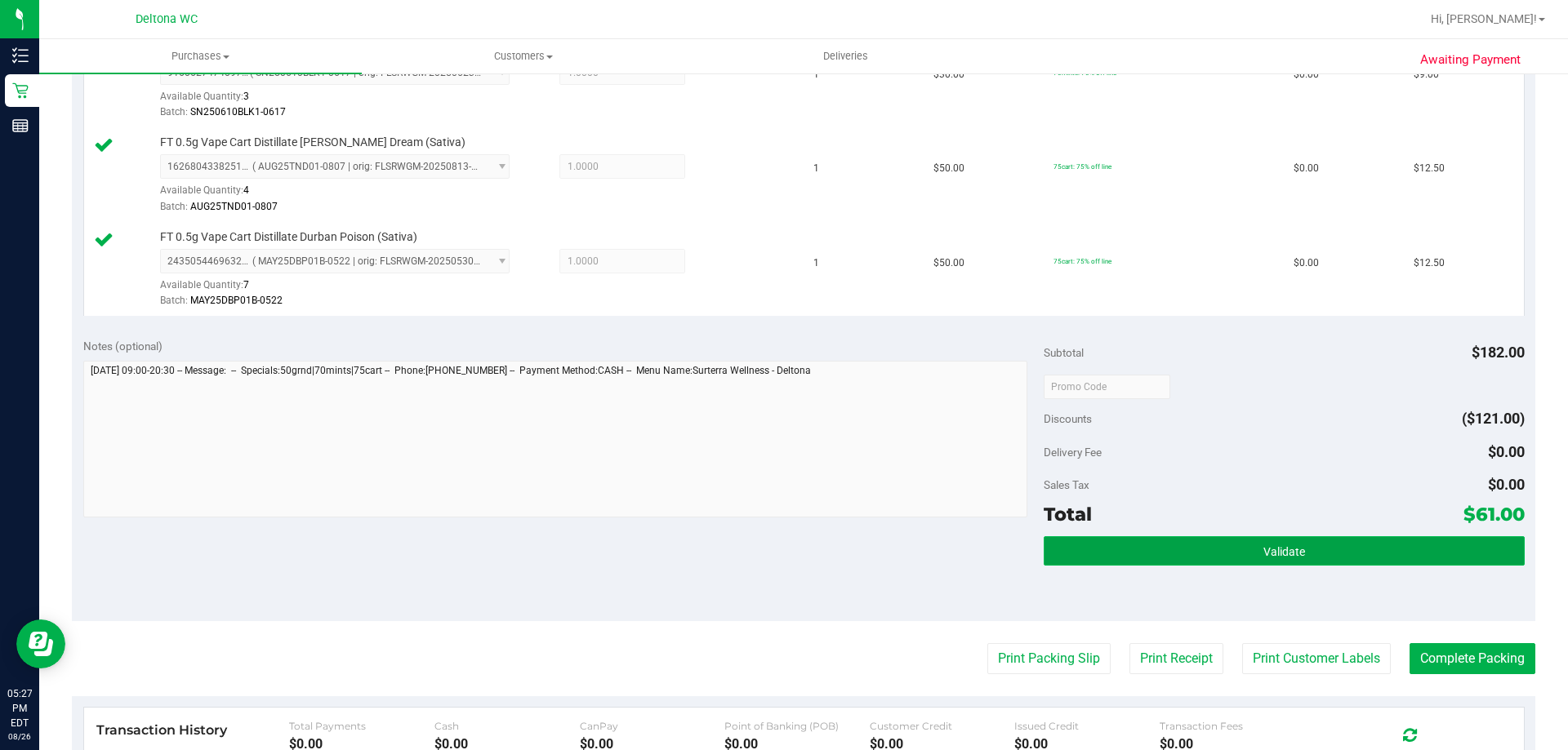
drag, startPoint x: 1190, startPoint y: 552, endPoint x: 1184, endPoint y: 546, distance: 8.5
click at [1185, 546] on button "Validate" at bounding box center [1284, 551] width 480 height 30
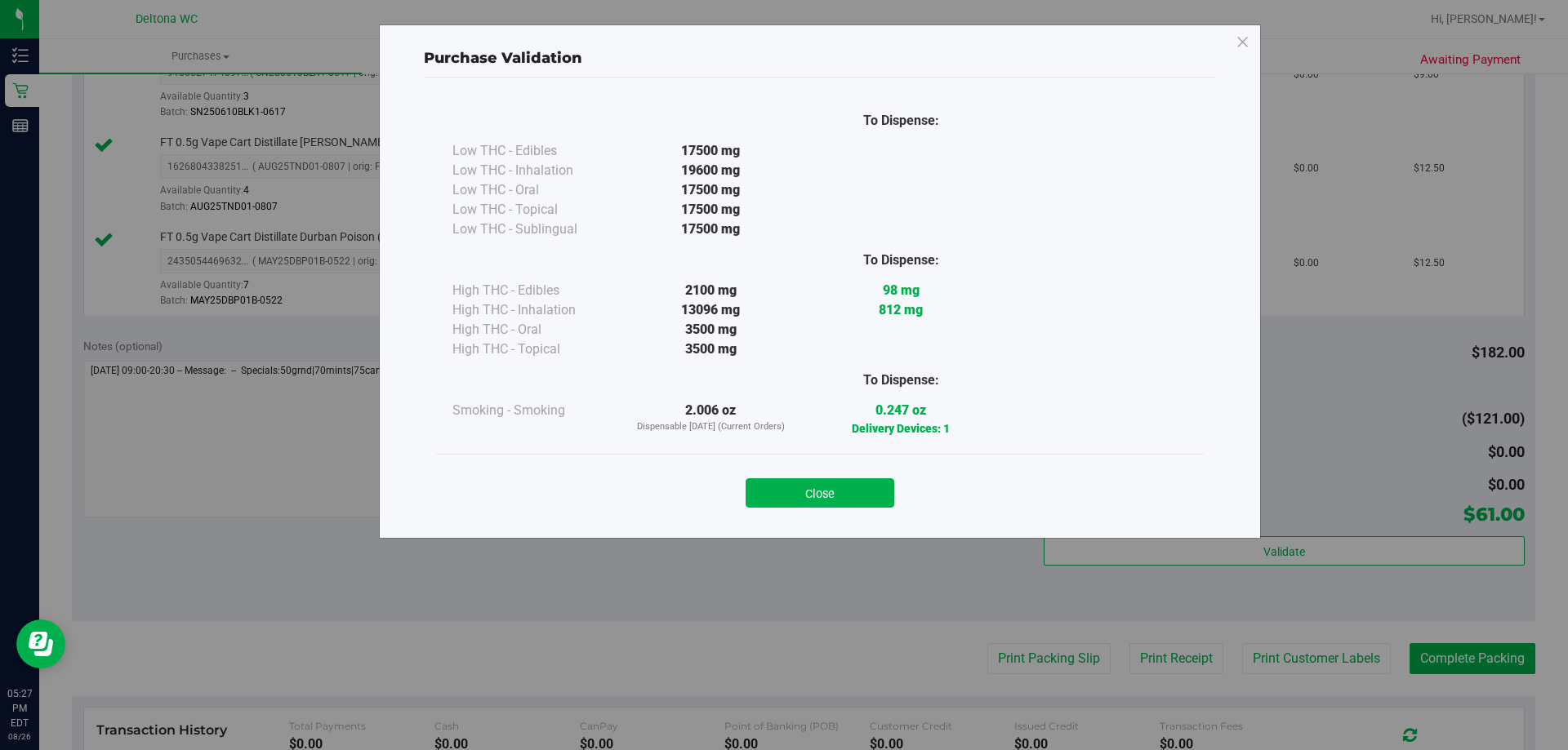
drag, startPoint x: 885, startPoint y: 484, endPoint x: 875, endPoint y: 485, distance: 10.0
click at [876, 483] on button "Close" at bounding box center [820, 493] width 148 height 30
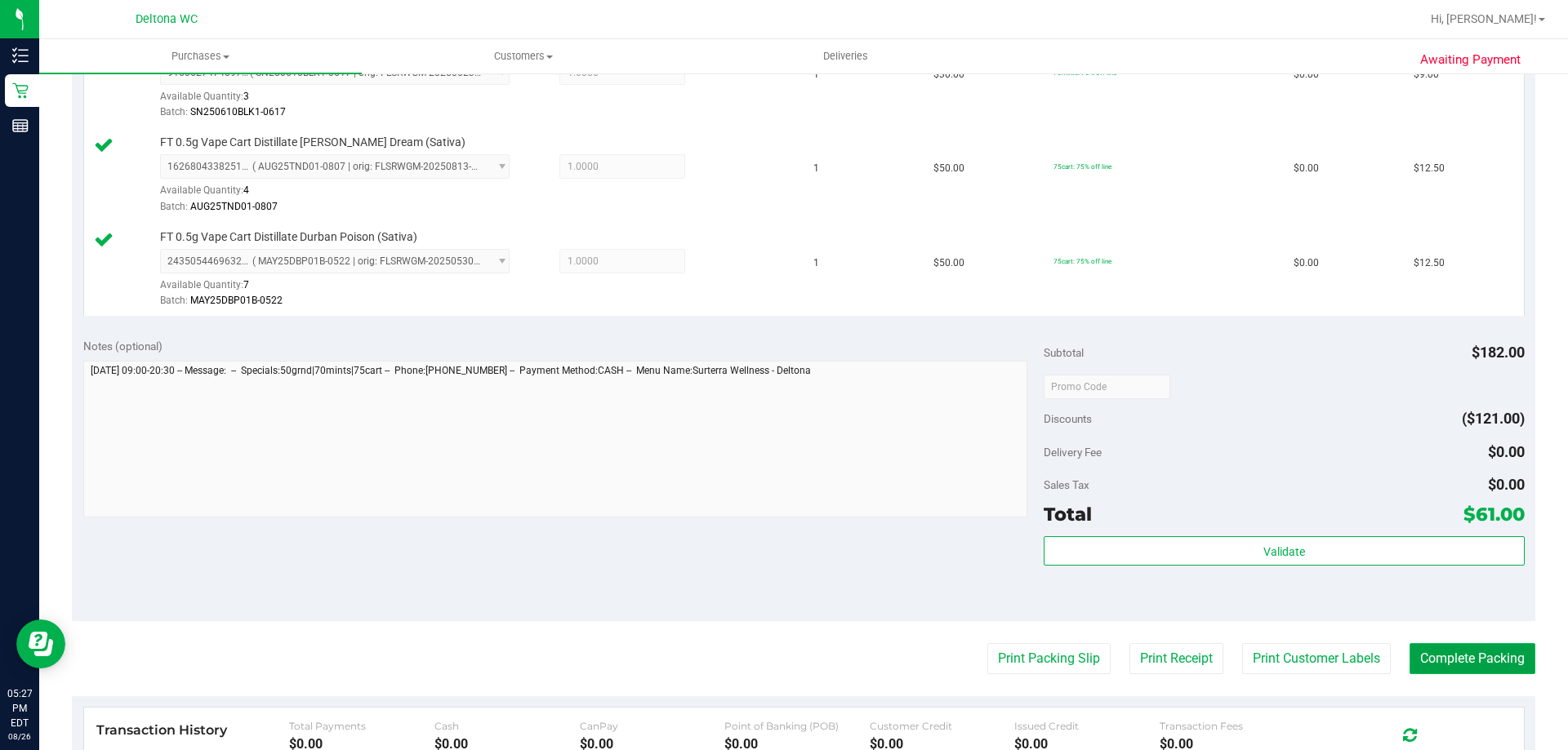
click at [1437, 664] on button "Complete Packing" at bounding box center [1472, 658] width 126 height 31
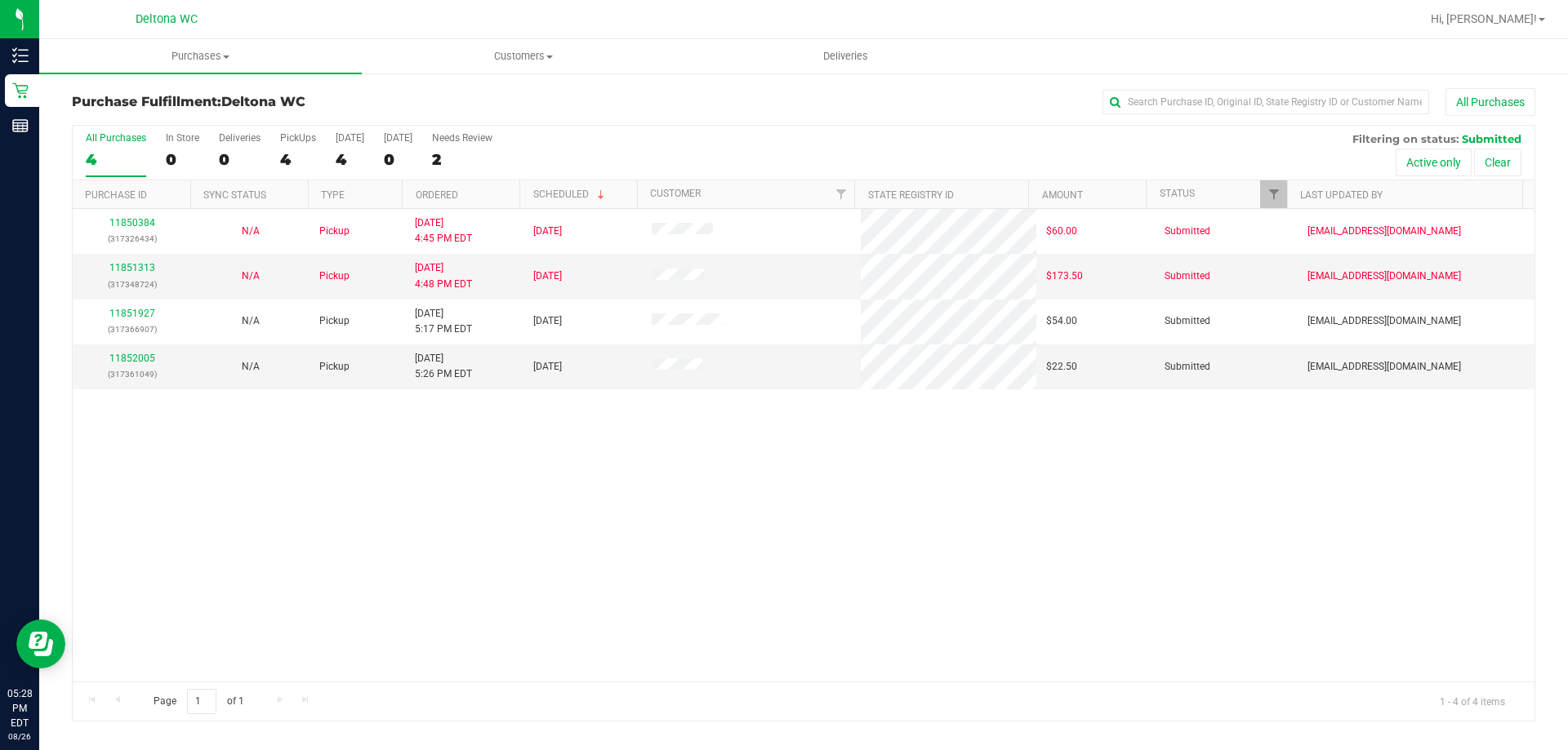
click at [479, 523] on div "11850384 (317326434) N/A Pickup [DATE] 4:45 PM EDT 8/26/2025 $60.00 Submitted […" at bounding box center [804, 445] width 1462 height 472
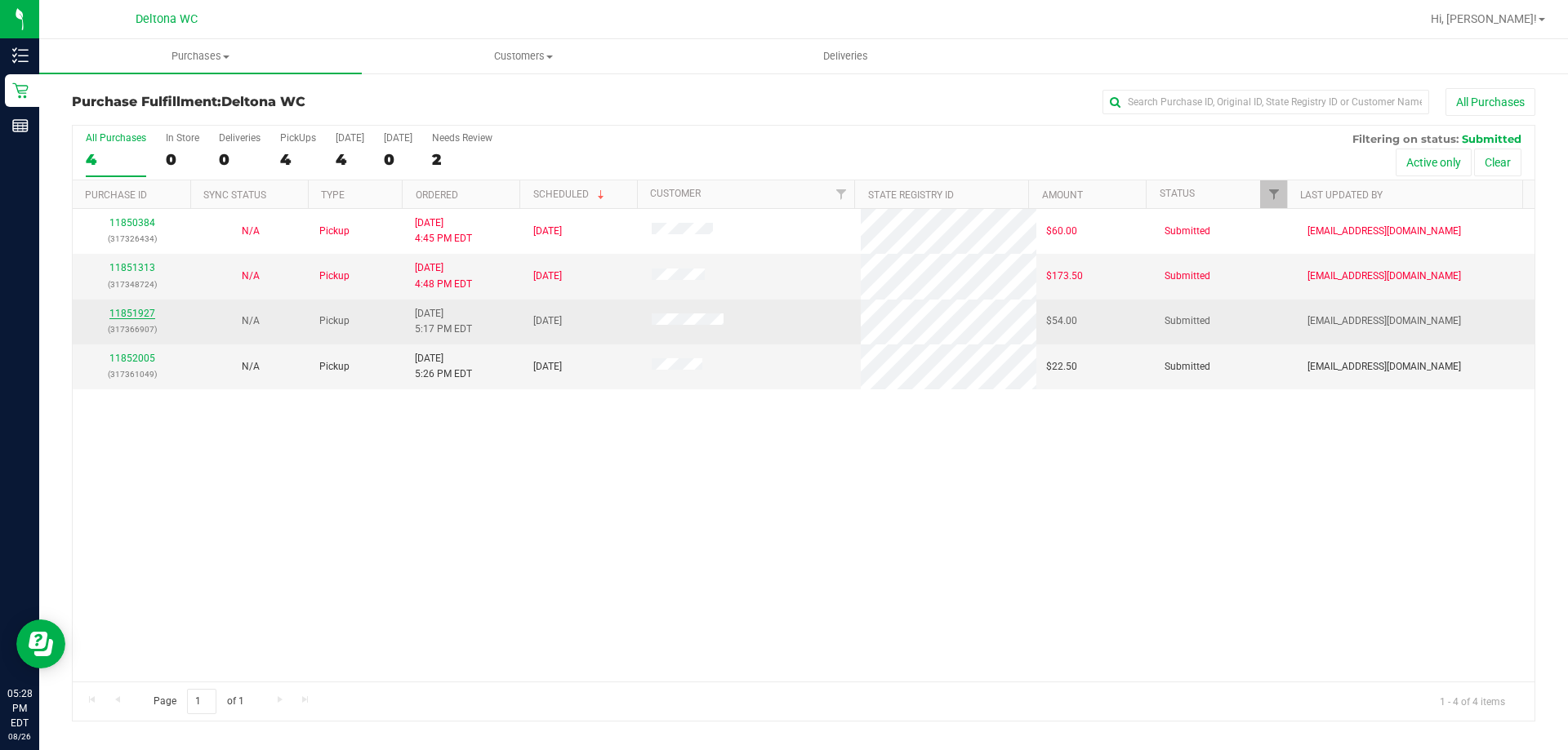
click at [138, 317] on link "11851927" at bounding box center [132, 313] width 45 height 12
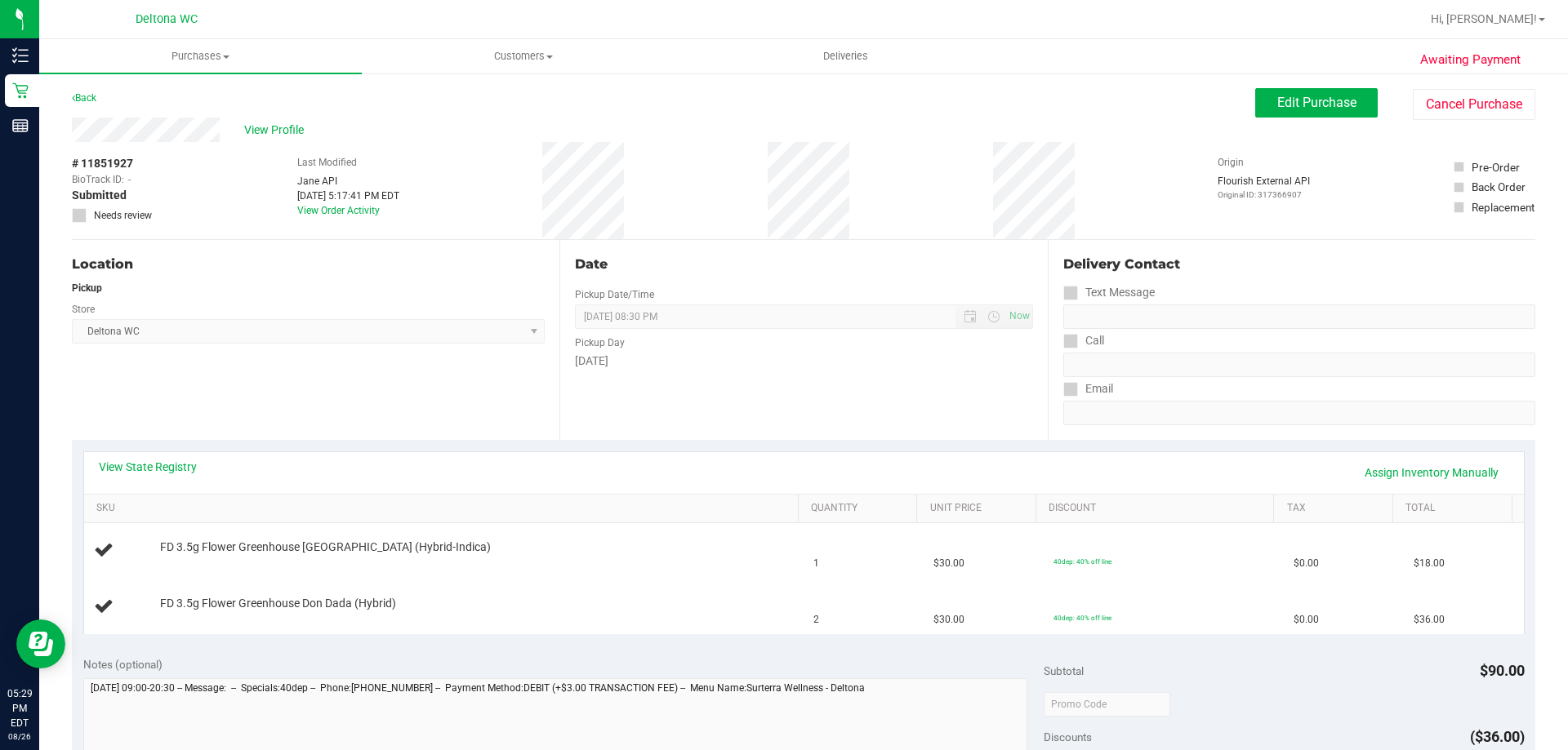
drag, startPoint x: 369, startPoint y: 397, endPoint x: 356, endPoint y: 394, distance: 13.3
click at [359, 392] on div "Location Pickup Store Deltona WC Select Store [PERSON_NAME][GEOGRAPHIC_DATA] [P…" at bounding box center [315, 340] width 487 height 200
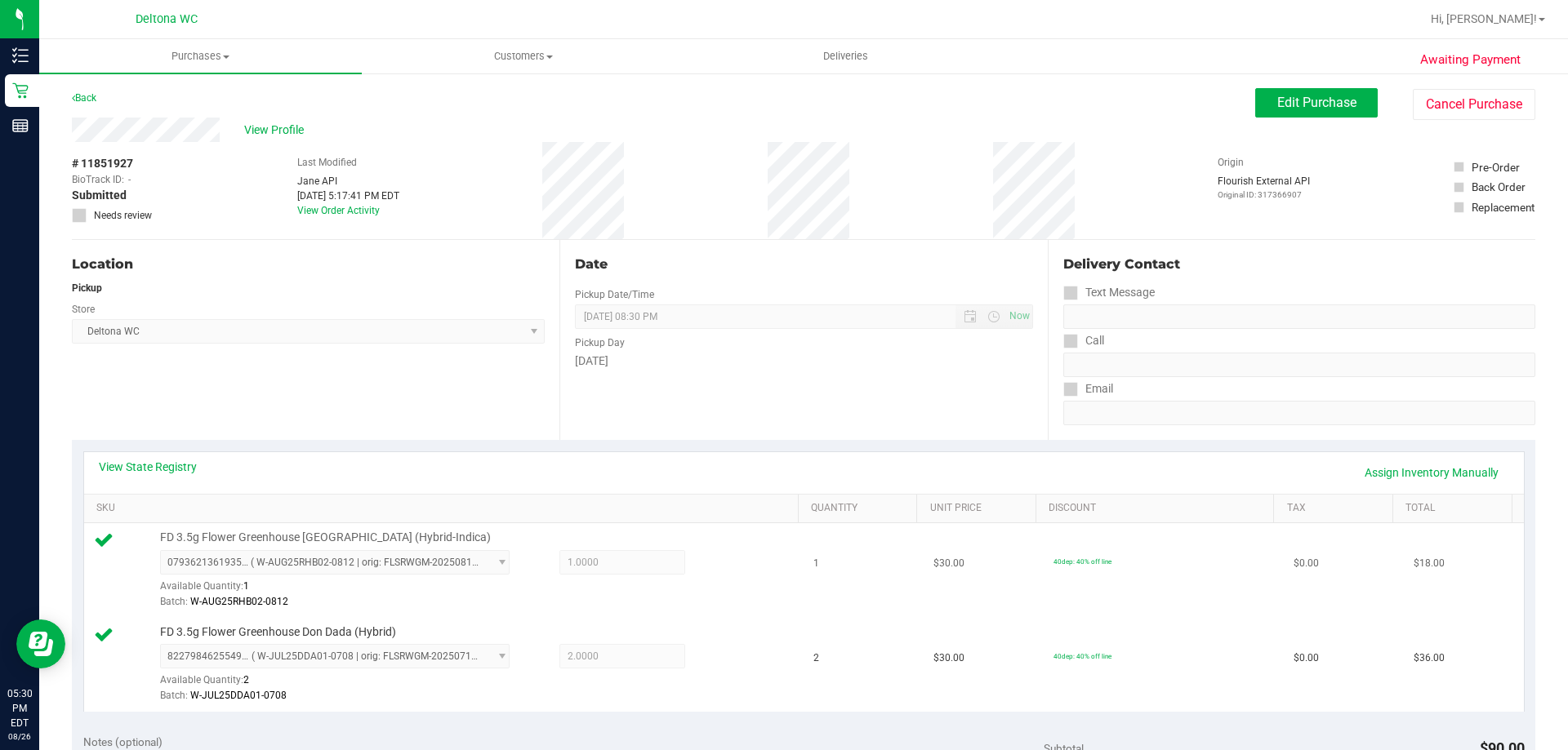
scroll to position [326, 0]
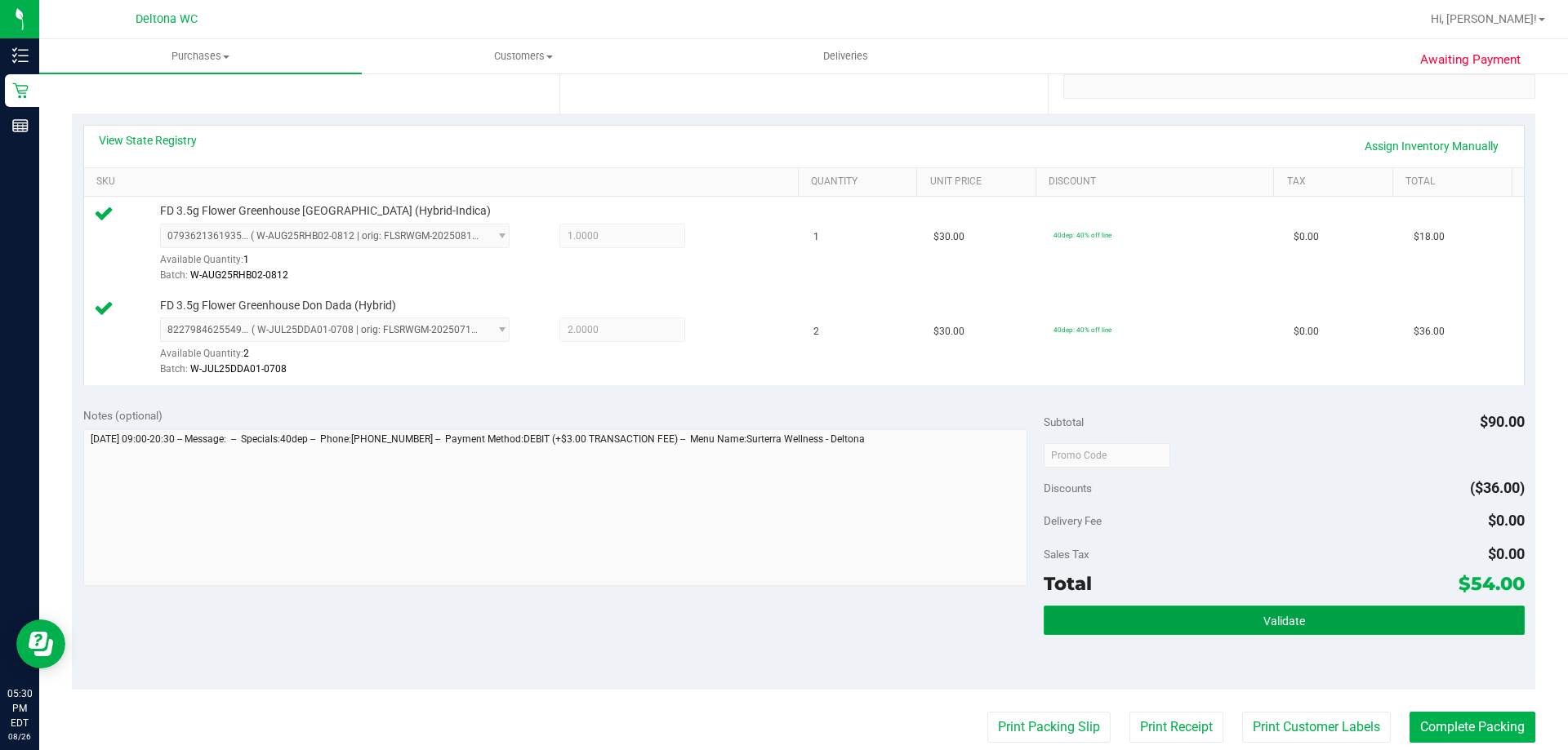
click at [1263, 621] on span "Validate" at bounding box center [1284, 621] width 42 height 13
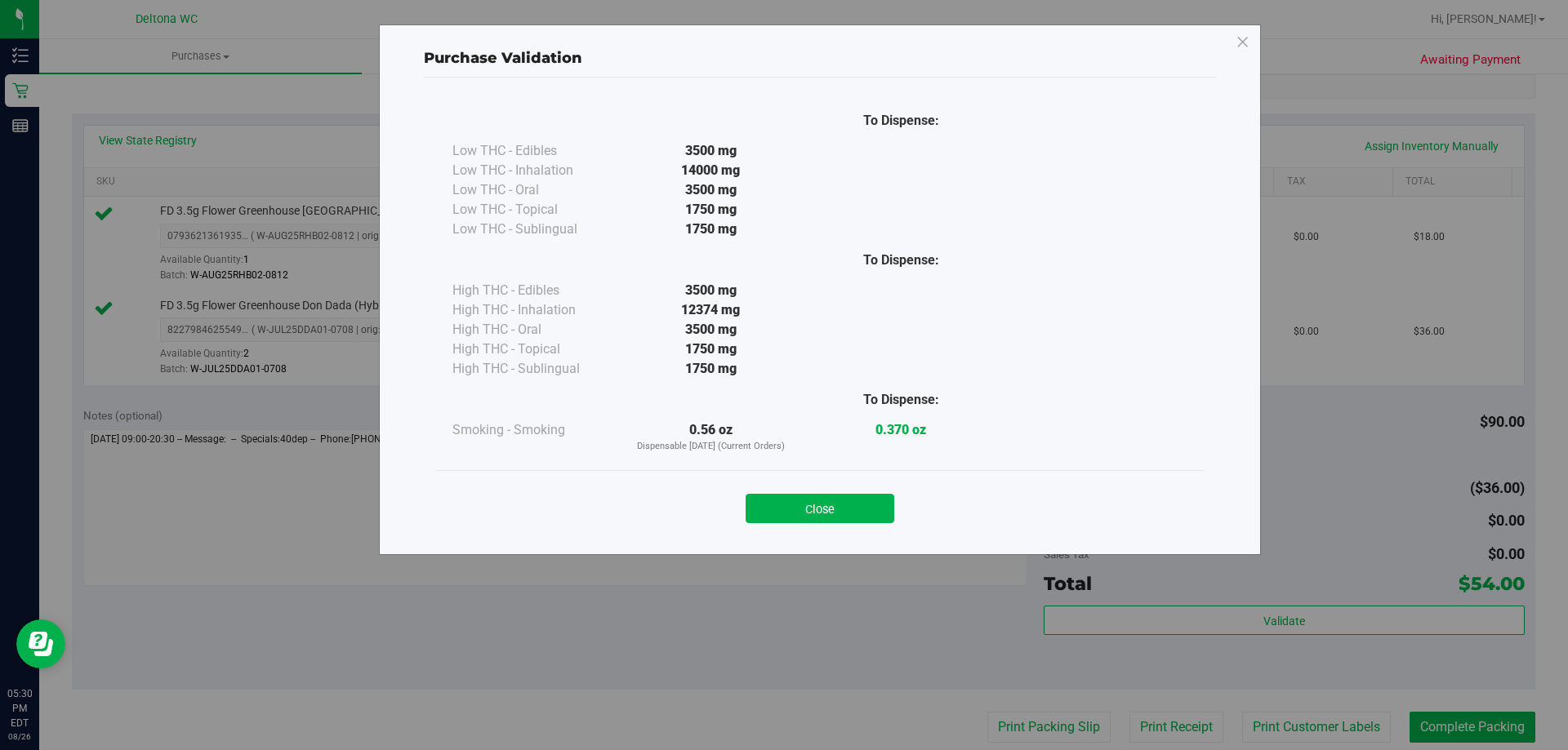
drag, startPoint x: 796, startPoint y: 529, endPoint x: 769, endPoint y: 491, distance: 46.6
click at [769, 492] on div "Close" at bounding box center [820, 503] width 768 height 66
click at [769, 491] on div "Close" at bounding box center [821, 503] width 743 height 41
click at [770, 496] on button "Close" at bounding box center [820, 509] width 148 height 30
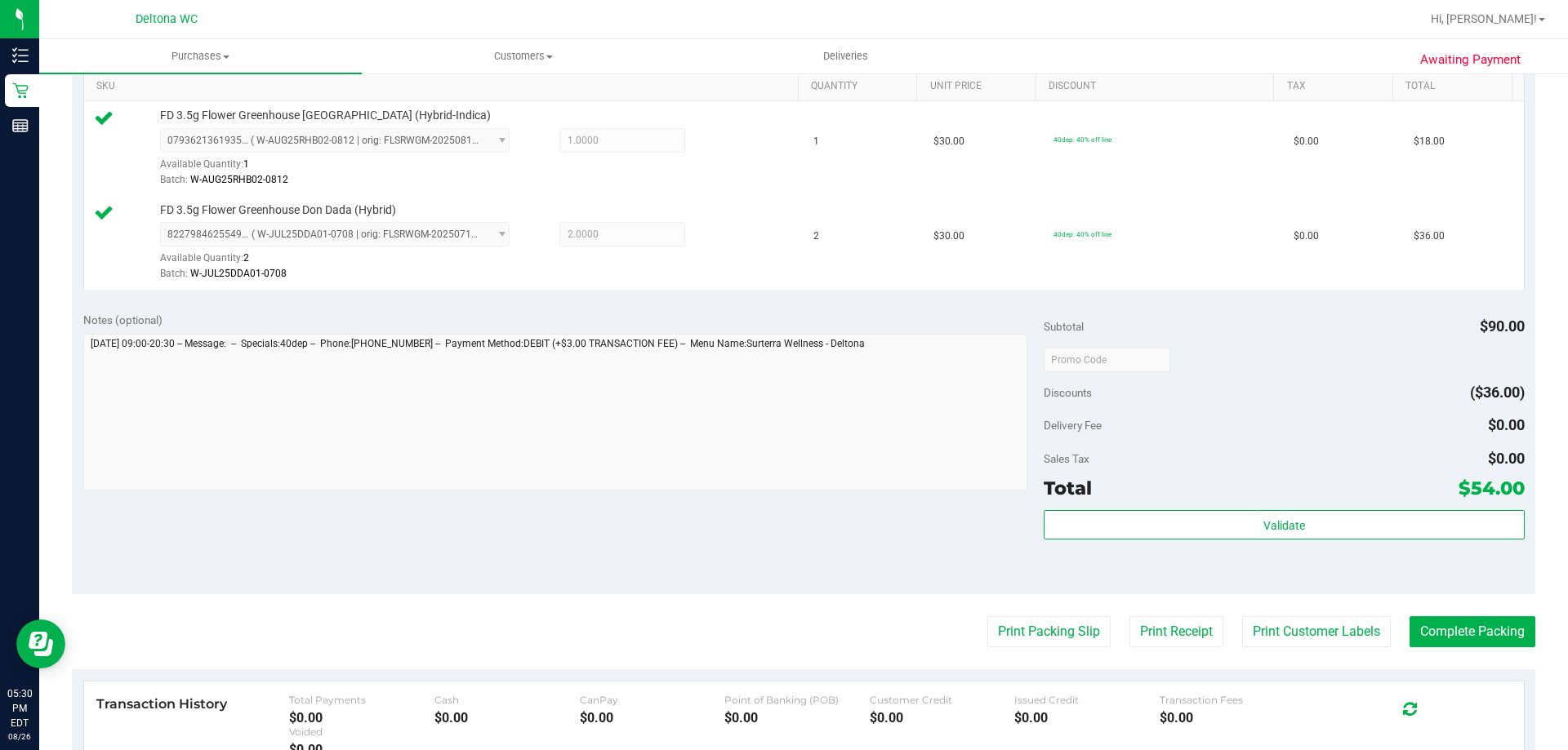
scroll to position [571, 0]
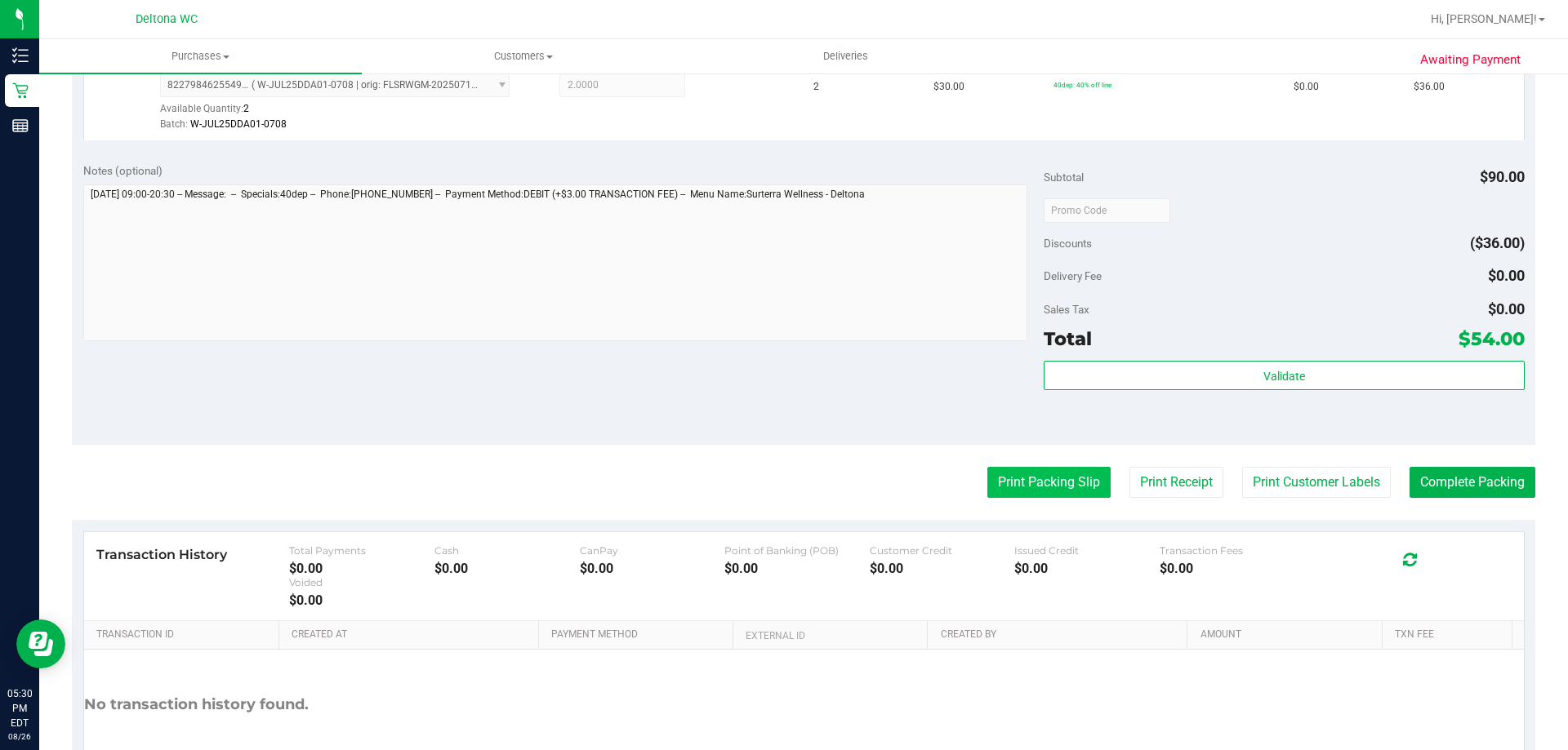
click at [1021, 486] on button "Print Packing Slip" at bounding box center [1049, 482] width 124 height 31
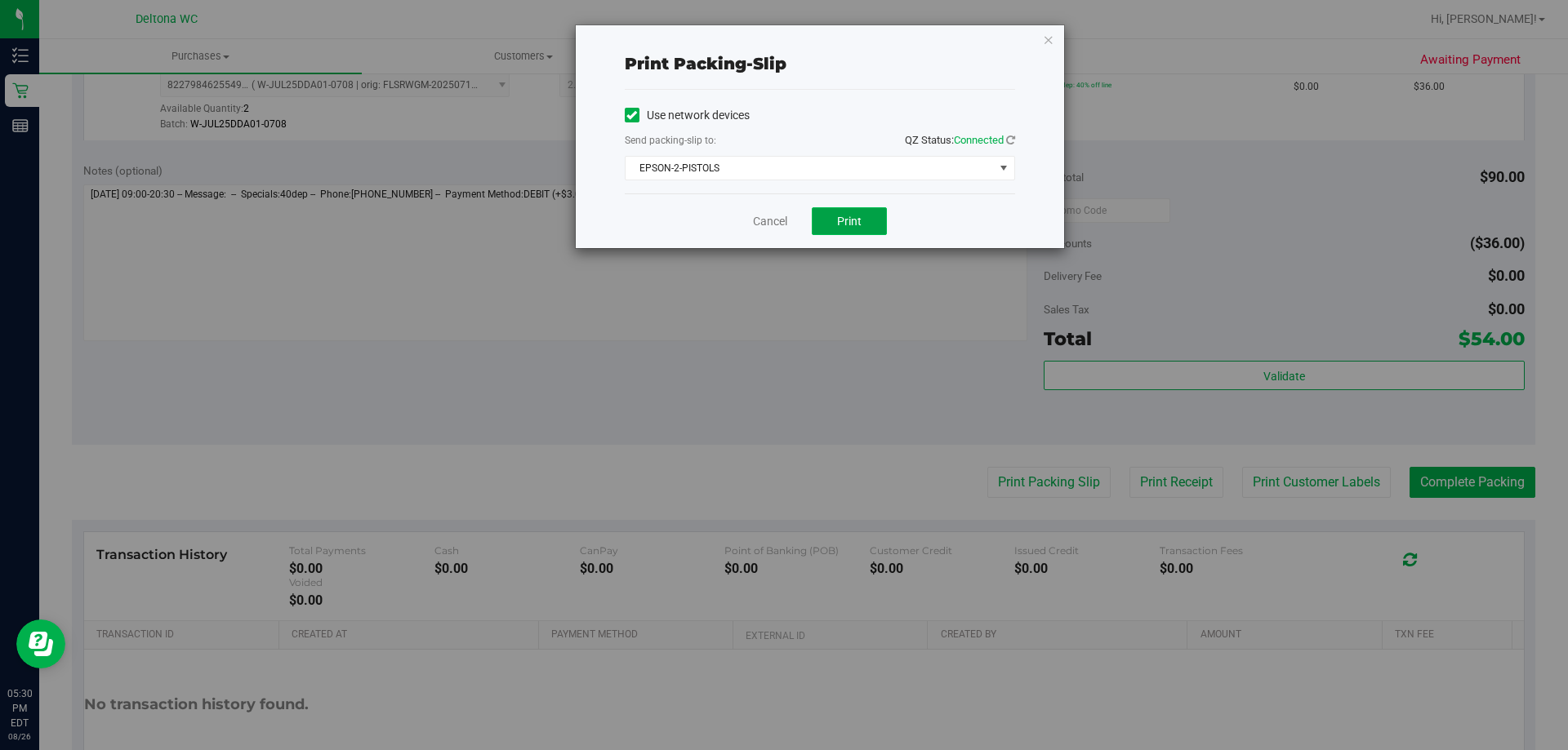
click at [867, 212] on button "Print" at bounding box center [849, 221] width 75 height 28
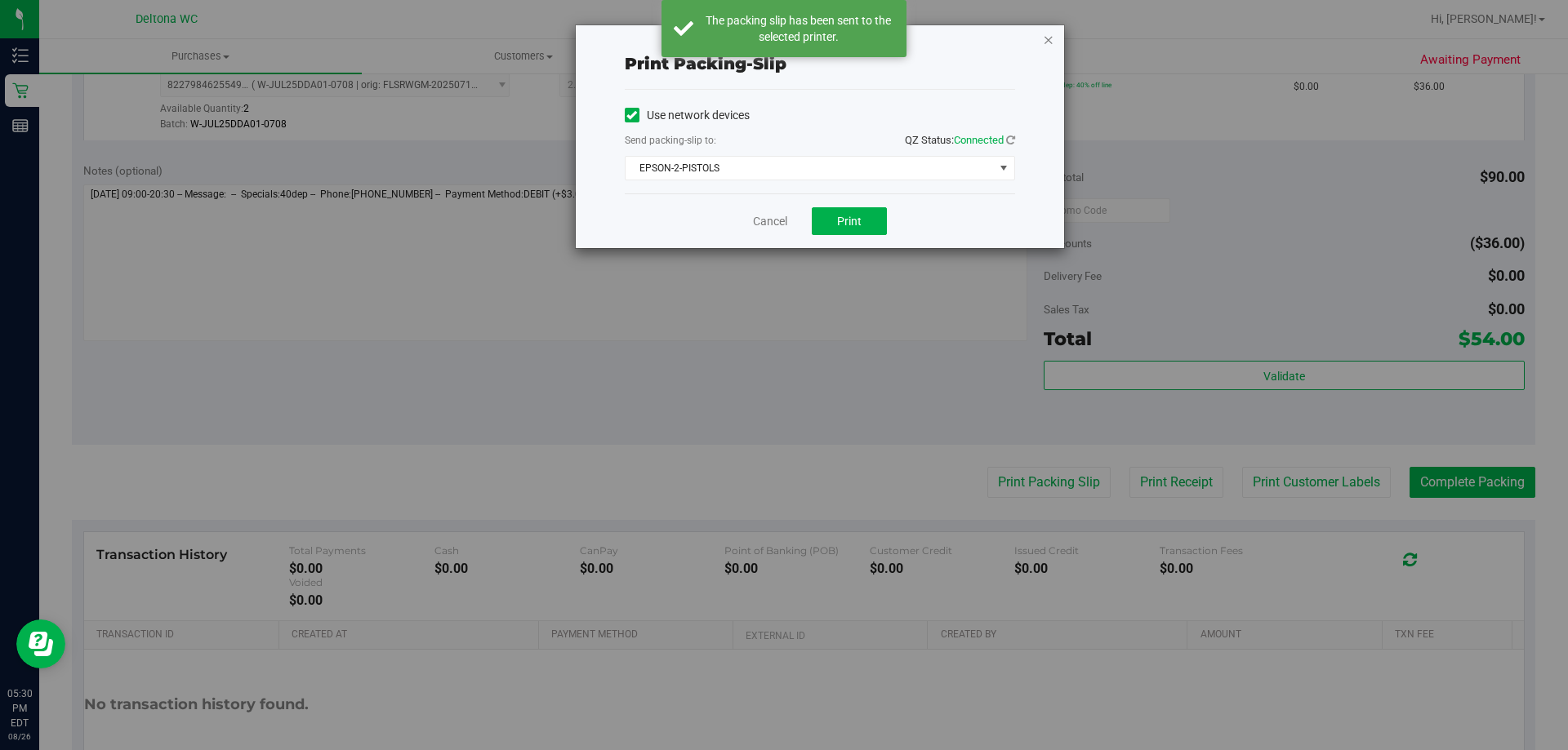
click at [1045, 42] on icon "button" at bounding box center [1049, 40] width 12 height 20
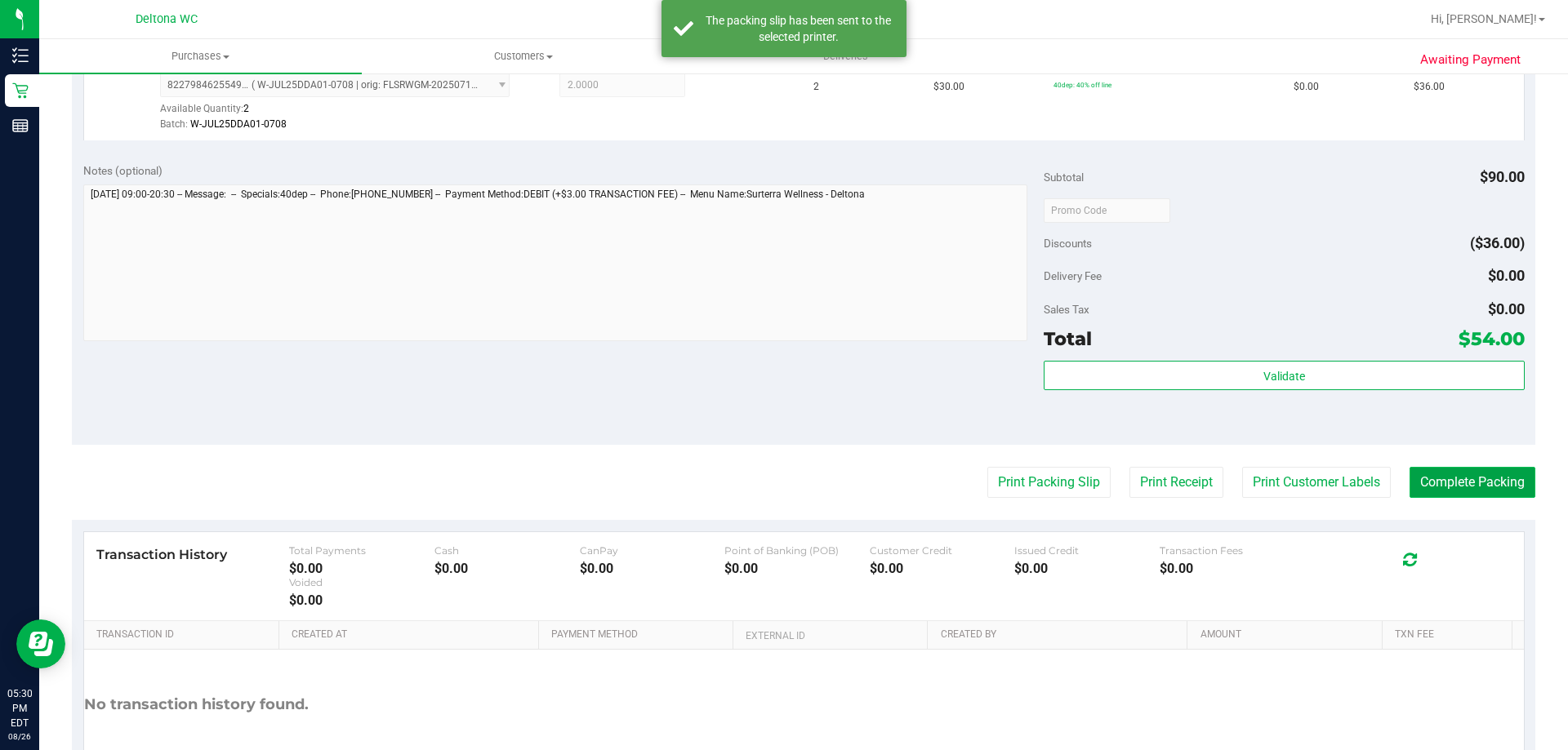
click at [1465, 478] on button "Complete Packing" at bounding box center [1472, 482] width 126 height 31
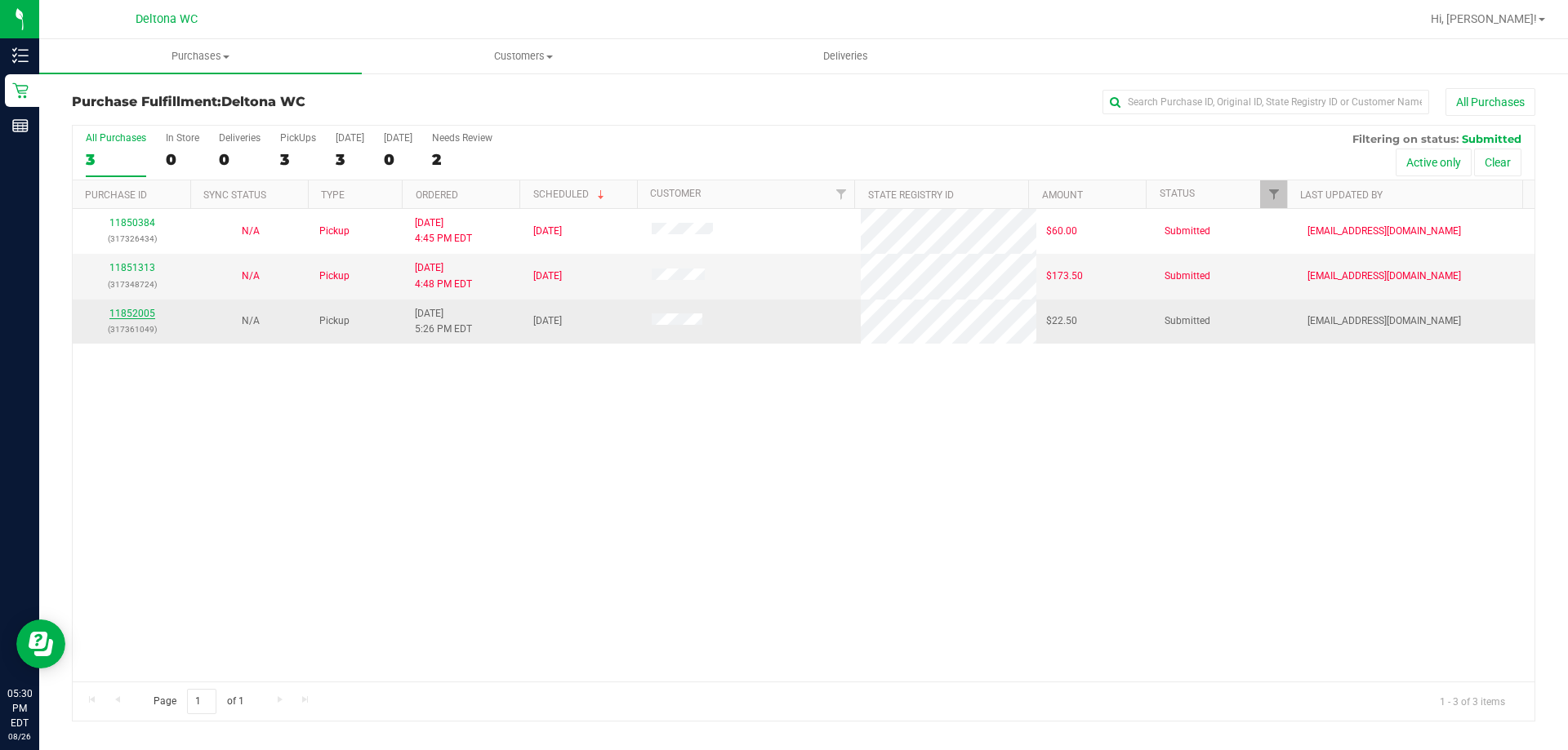
click at [142, 317] on link "11852005" at bounding box center [132, 313] width 45 height 12
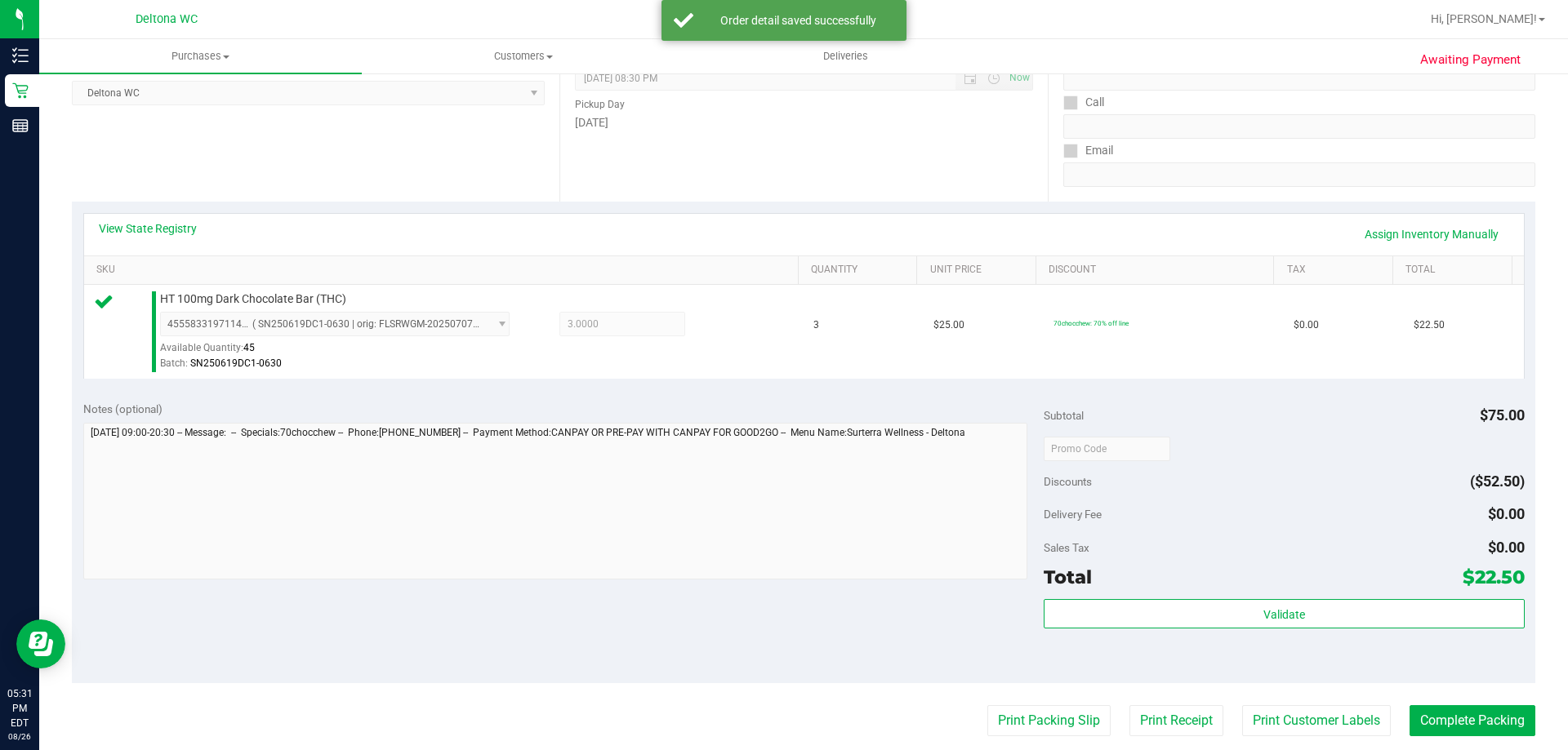
scroll to position [245, 0]
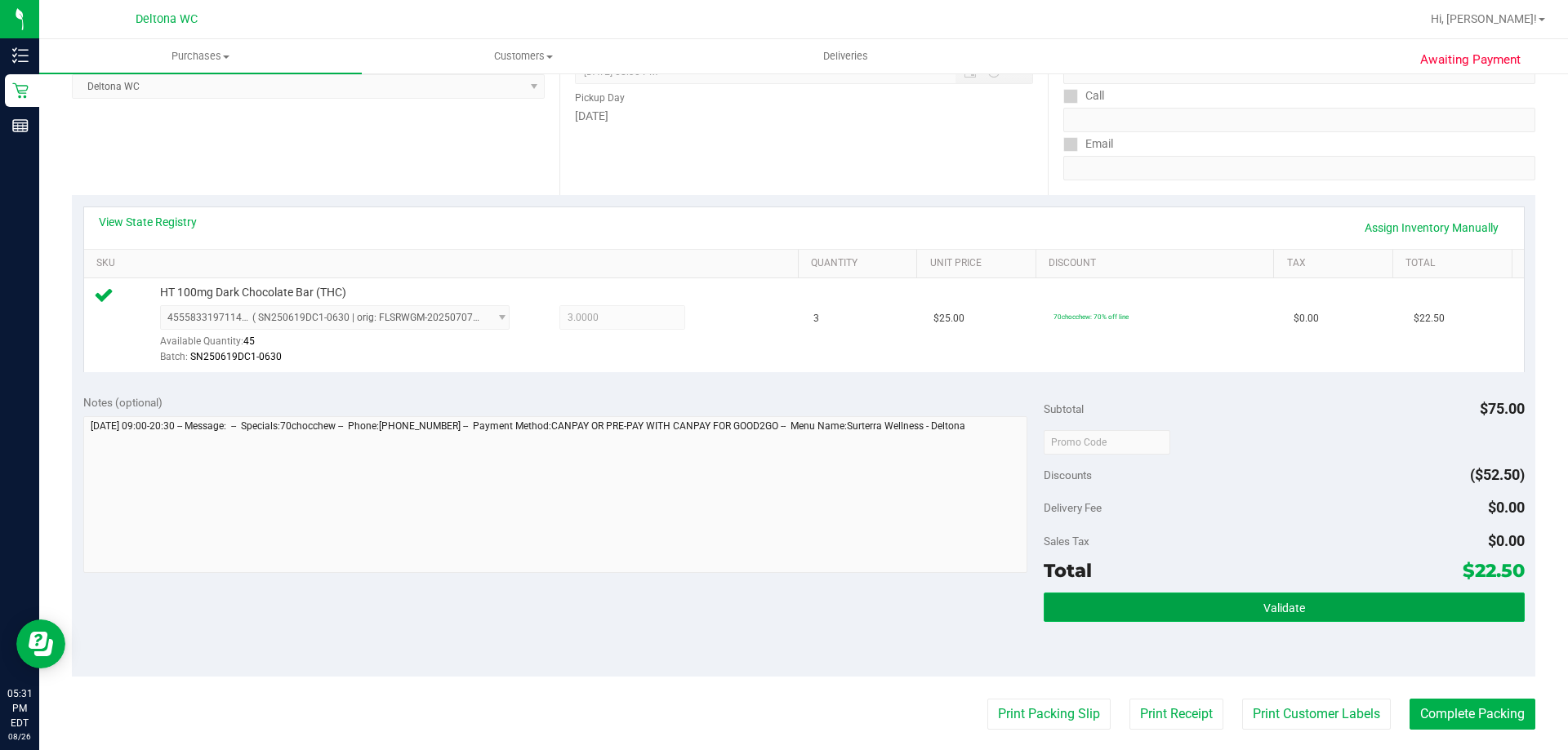
click at [1105, 611] on button "Validate" at bounding box center [1284, 608] width 480 height 30
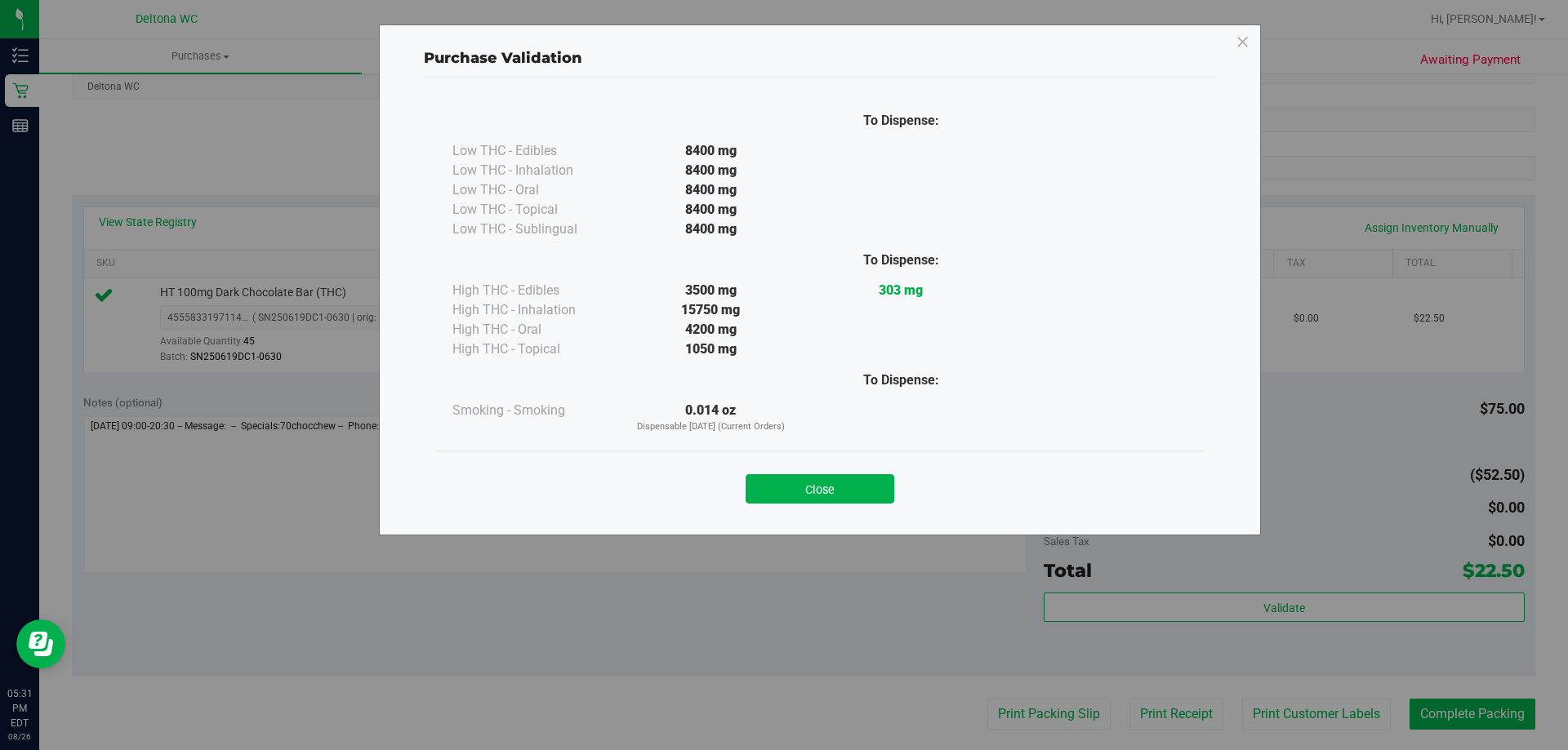
click at [818, 466] on div "Close" at bounding box center [821, 483] width 743 height 41
click at [814, 491] on button "Close" at bounding box center [820, 489] width 148 height 30
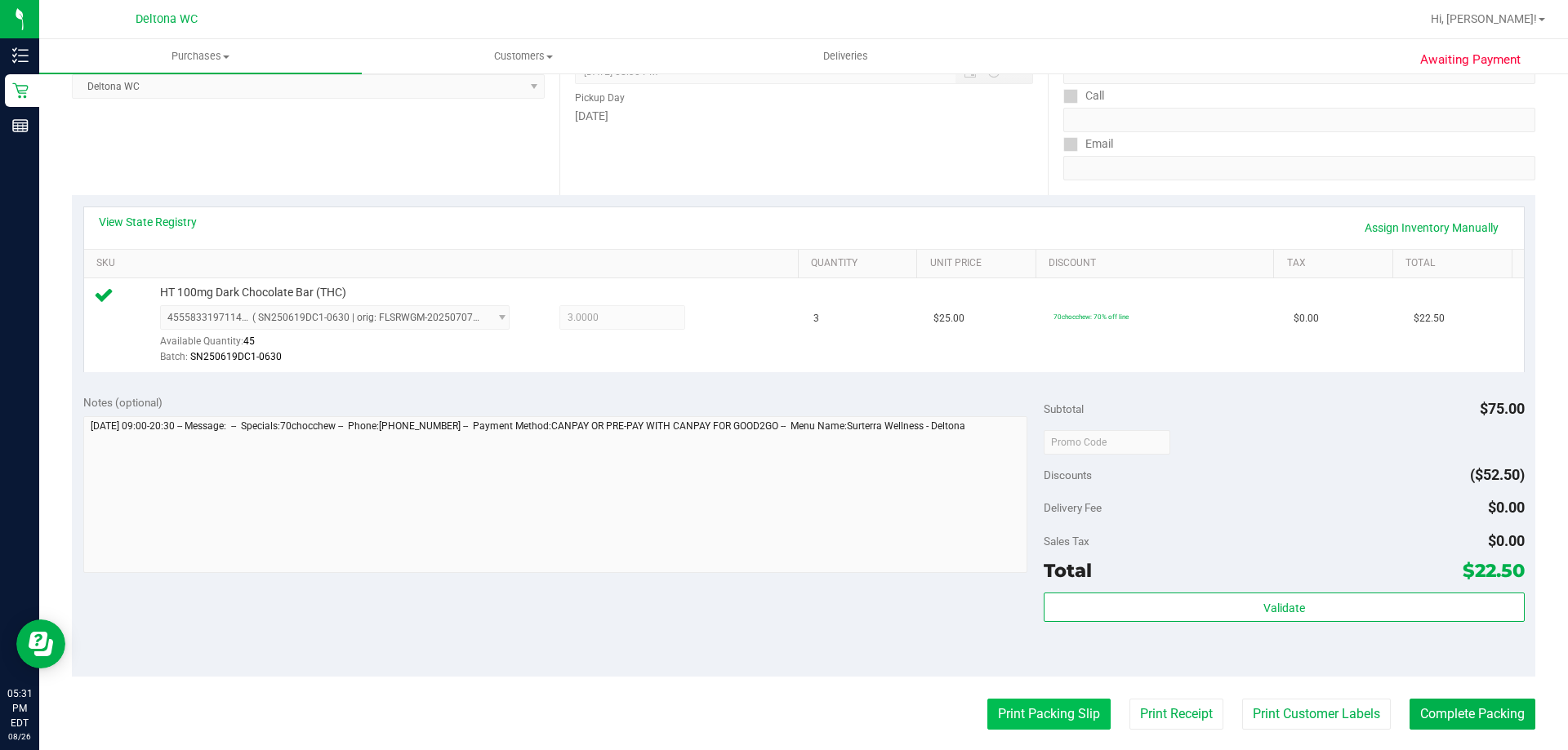
click at [1005, 715] on button "Print Packing Slip" at bounding box center [1049, 713] width 124 height 31
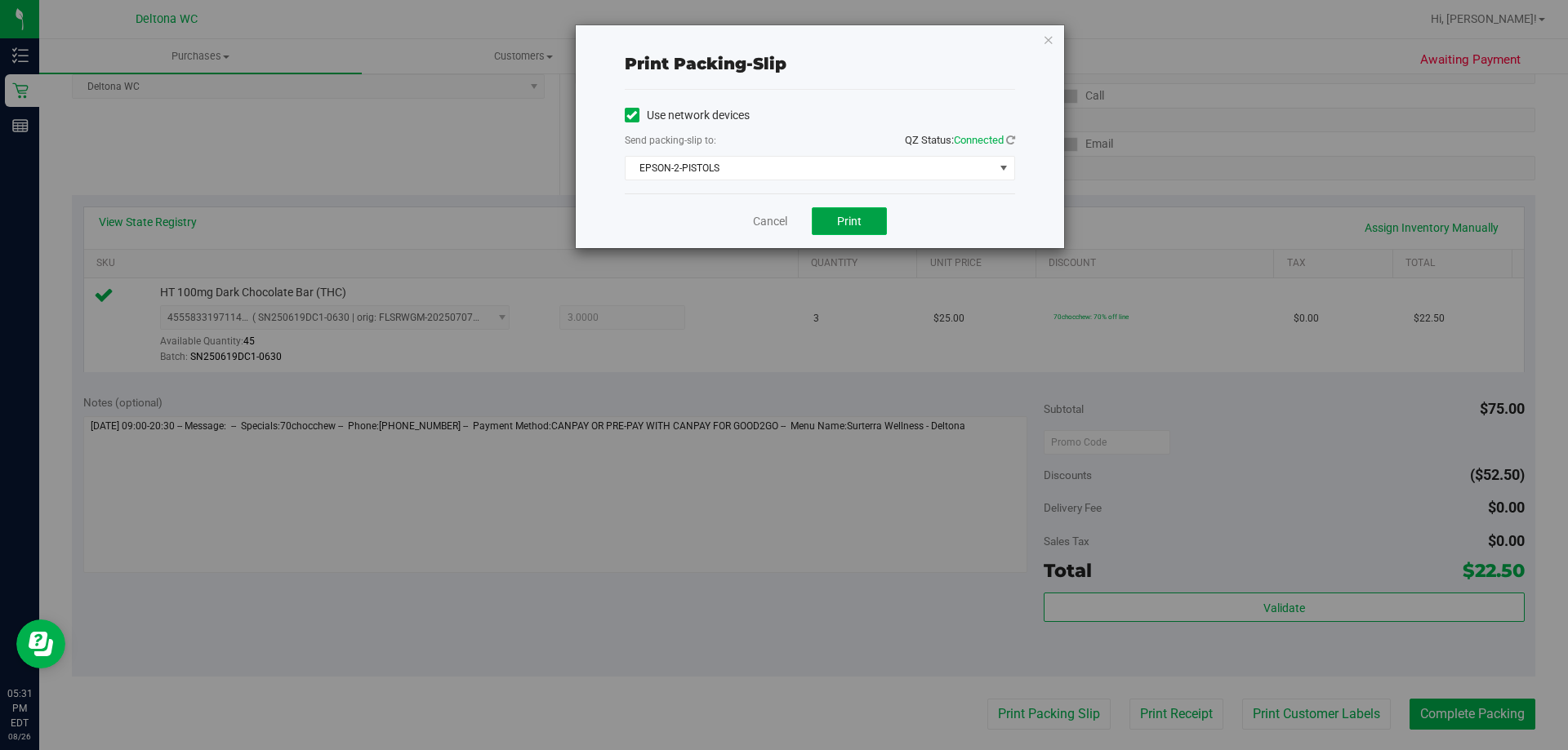
click at [840, 227] on button "Print" at bounding box center [849, 221] width 75 height 28
click at [1050, 42] on icon "button" at bounding box center [1049, 40] width 12 height 20
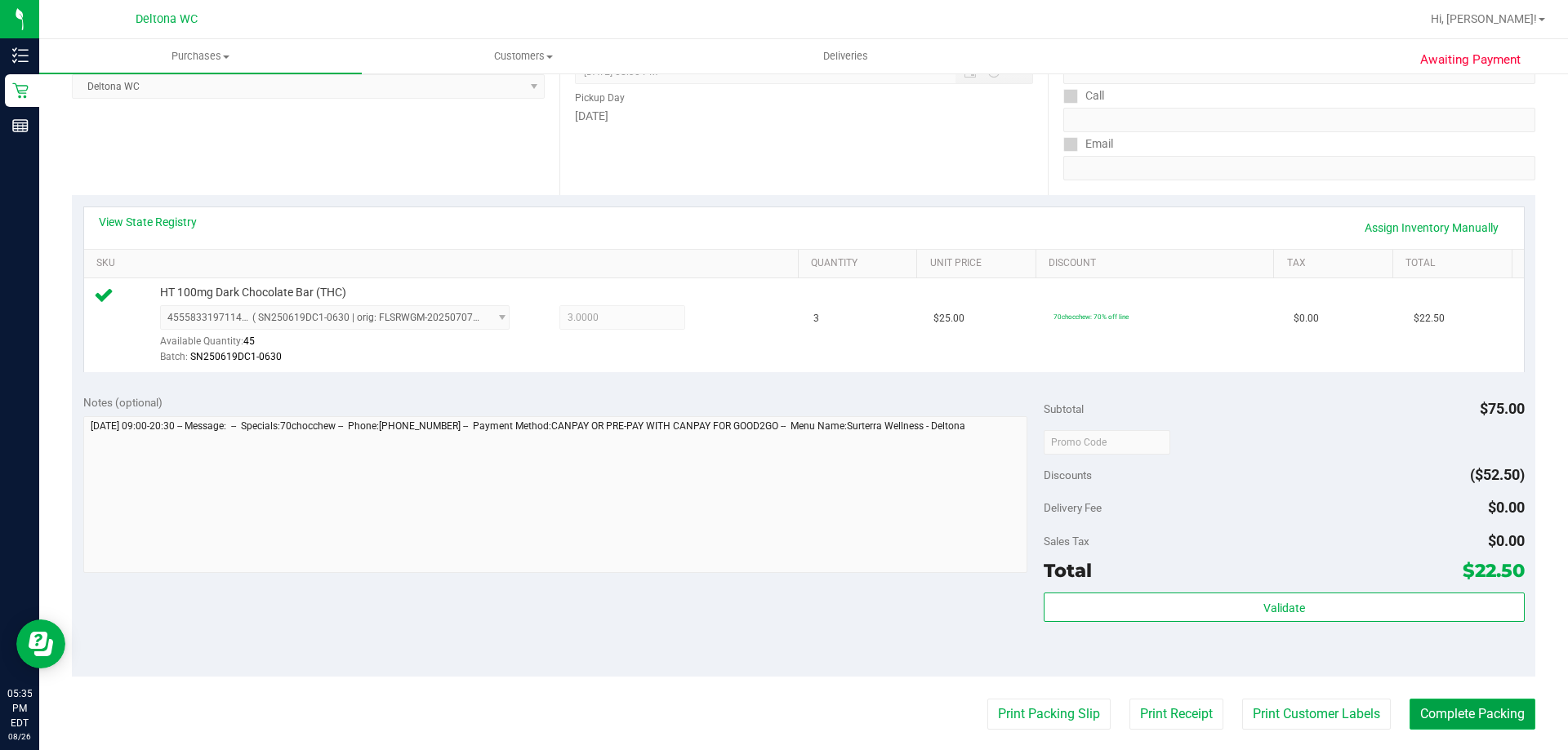
click at [1453, 705] on button "Complete Packing" at bounding box center [1472, 713] width 126 height 31
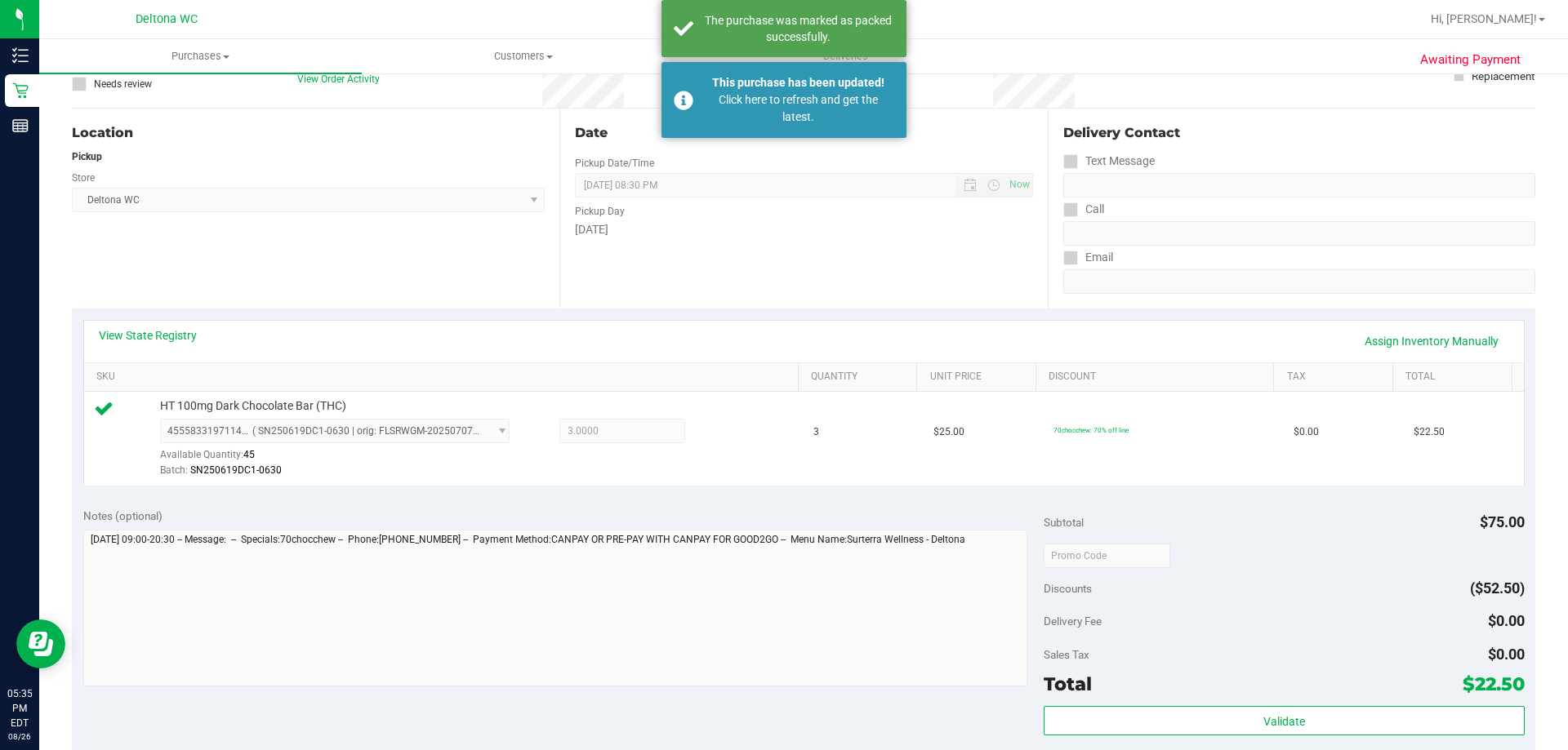
scroll to position [0, 0]
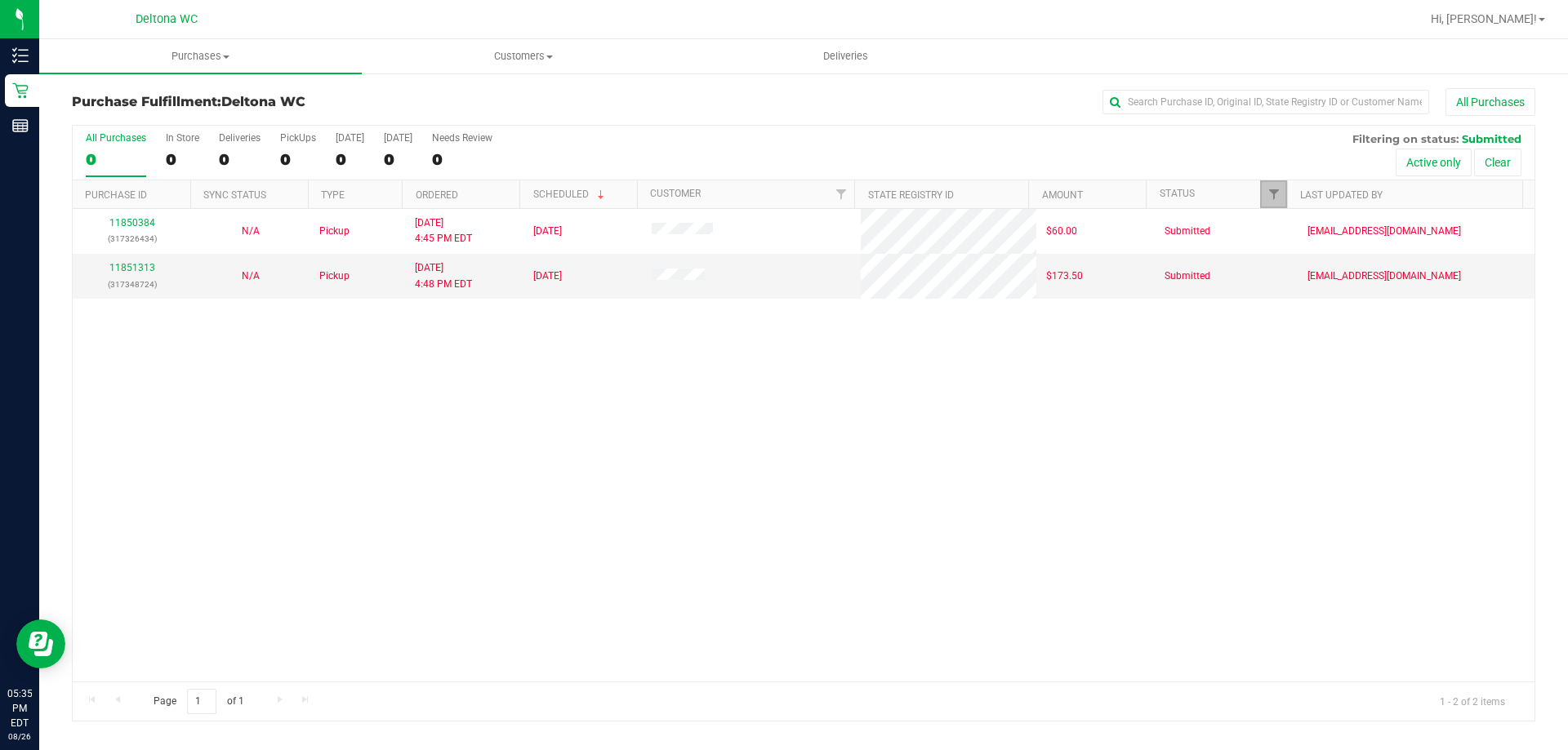
click at [1280, 198] on link "Filter" at bounding box center [1273, 195] width 27 height 28
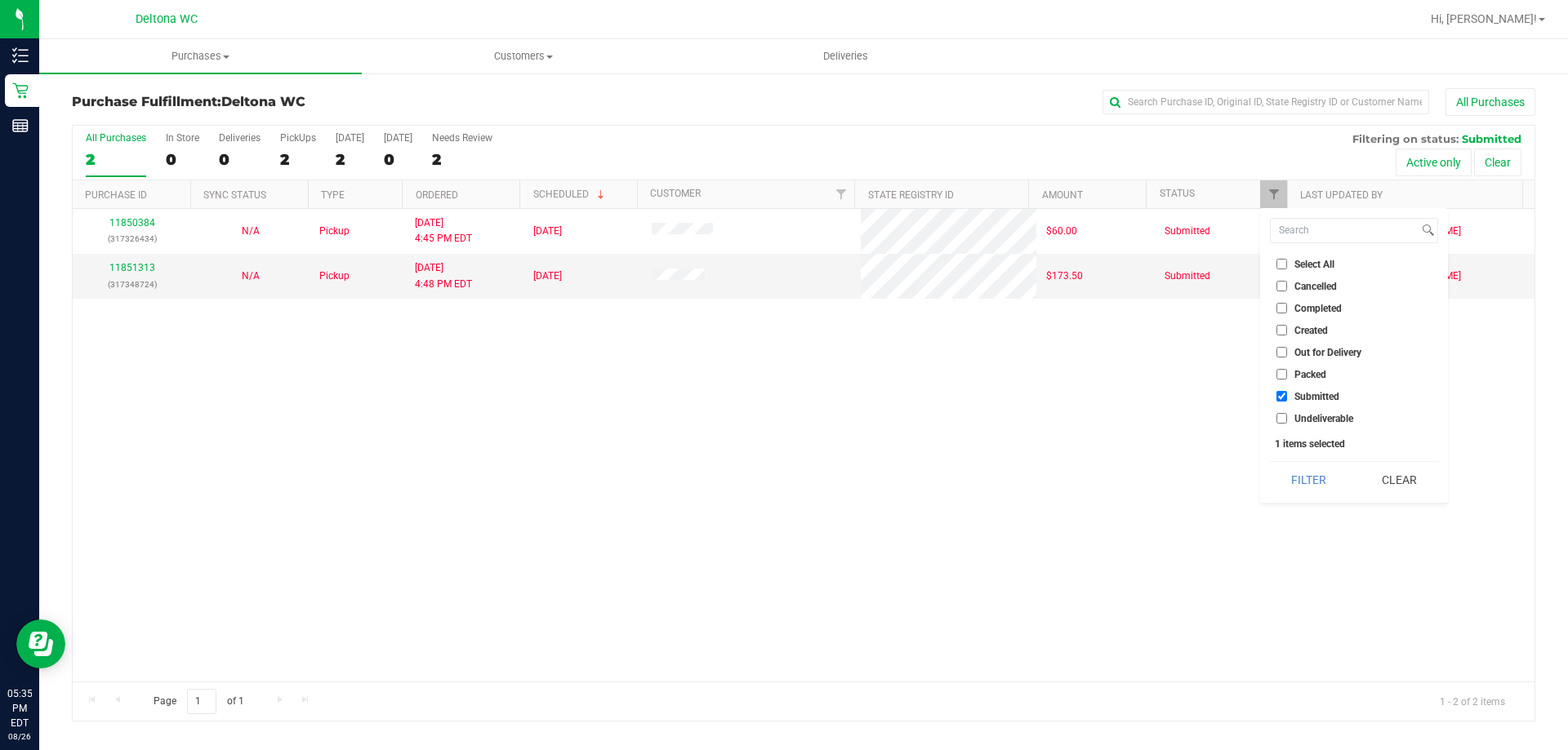
click at [1317, 382] on li "Packed" at bounding box center [1354, 374] width 168 height 17
click at [1281, 371] on input "Packed" at bounding box center [1281, 374] width 11 height 11
checkbox input "true"
click at [1320, 477] on button "Filter" at bounding box center [1309, 480] width 78 height 36
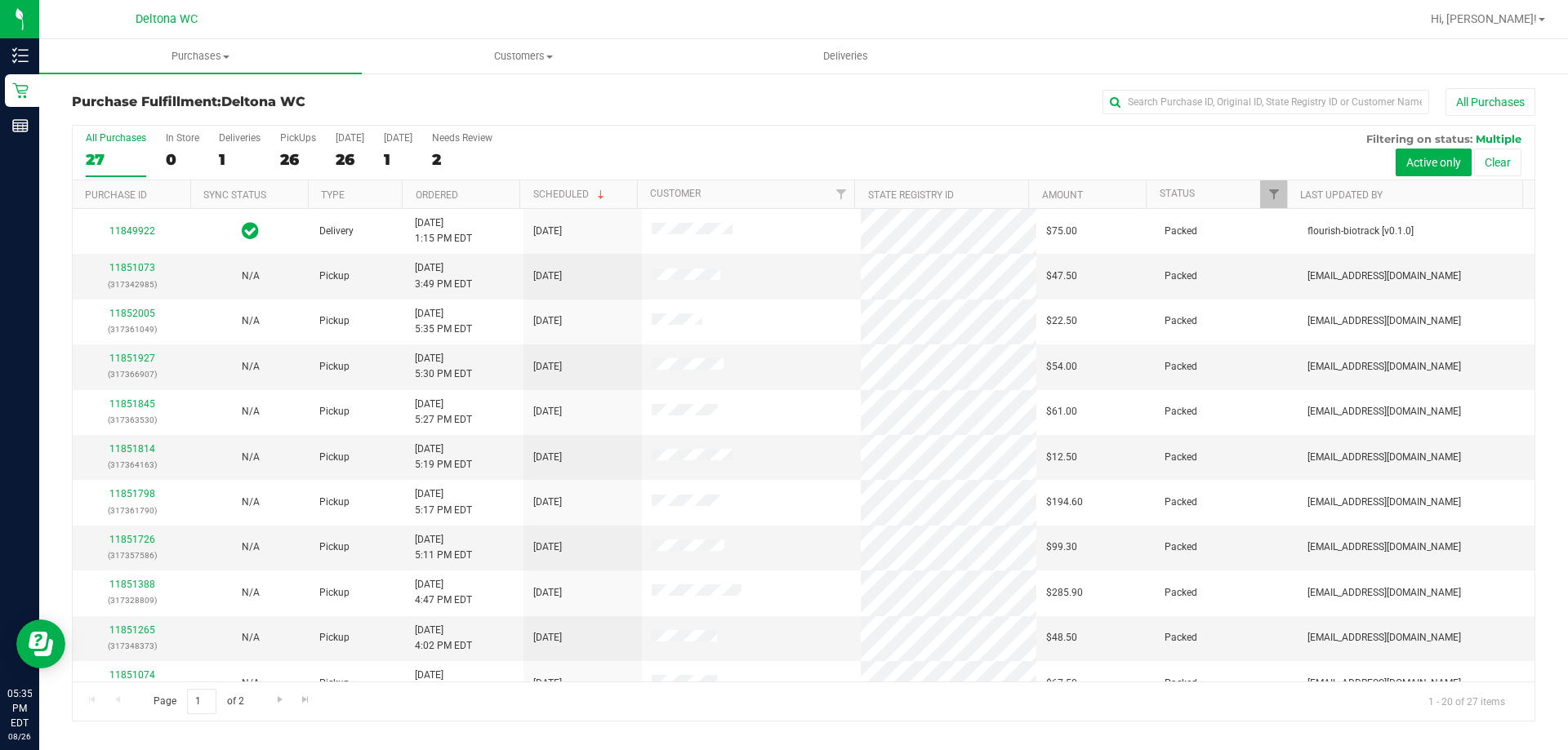
click at [1209, 197] on th "Status" at bounding box center [1216, 195] width 141 height 29
click at [1209, 197] on span at bounding box center [1206, 194] width 13 height 13
click at [150, 361] on link "11851927" at bounding box center [132, 359] width 45 height 12
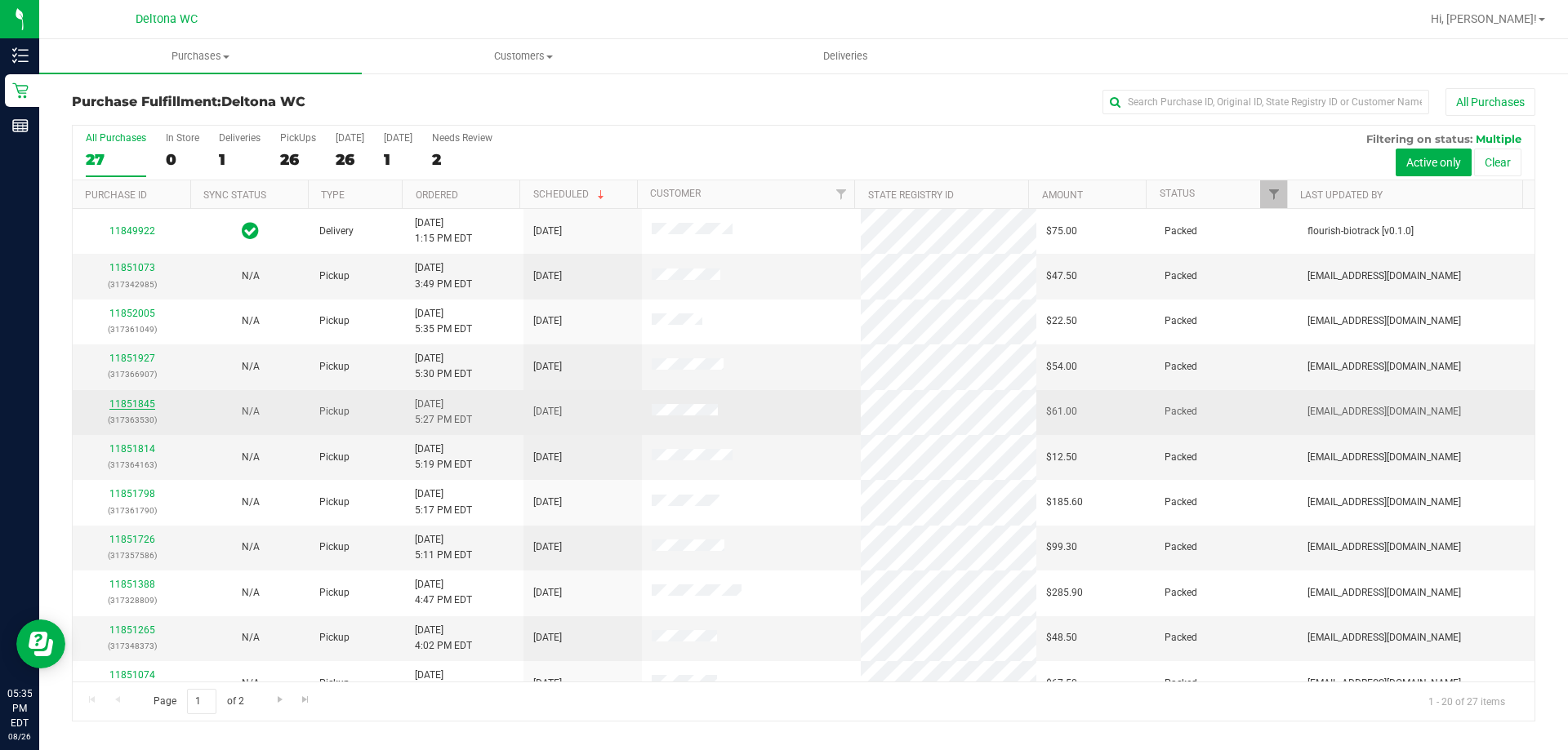
click at [118, 406] on link "11851845" at bounding box center [132, 404] width 45 height 12
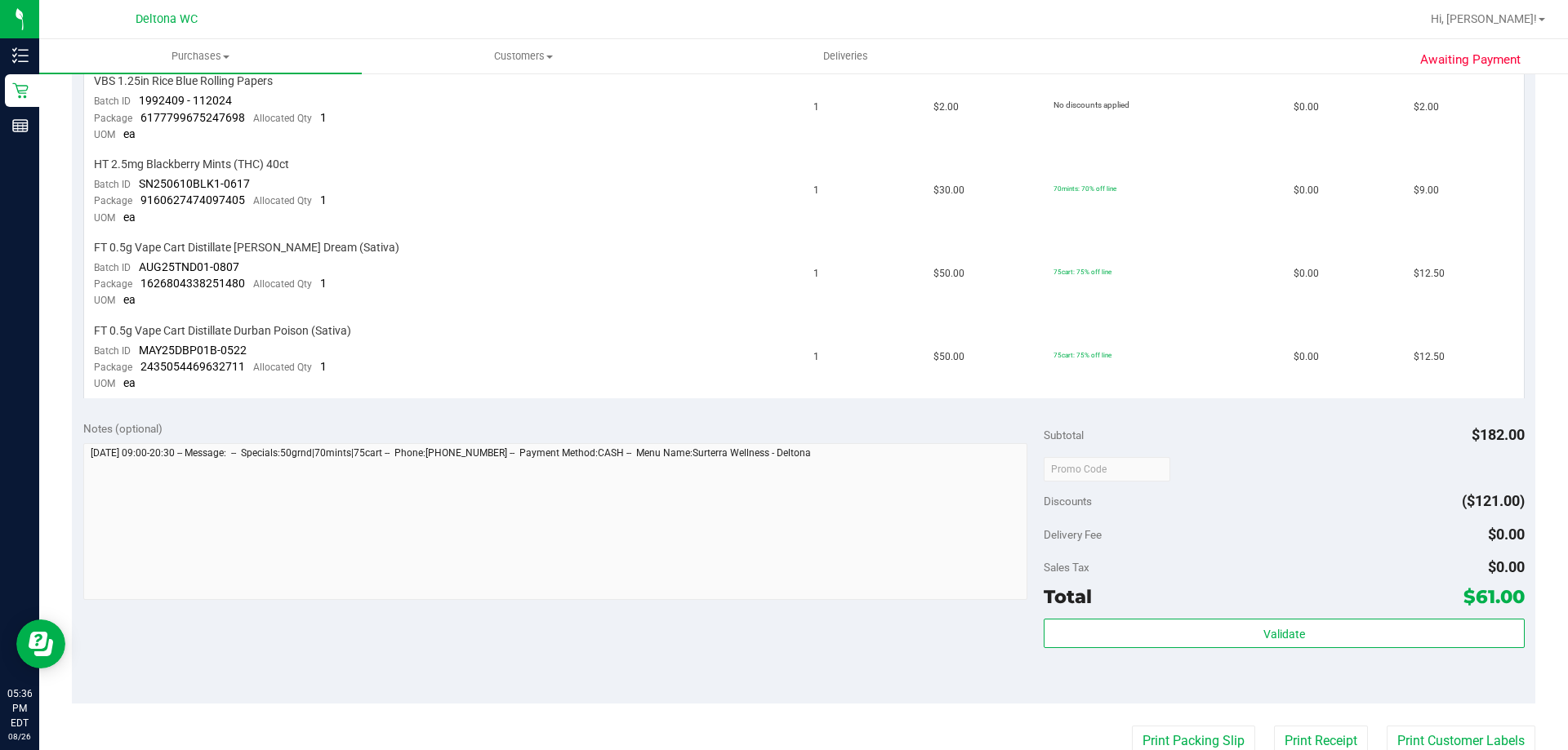
scroll to position [653, 0]
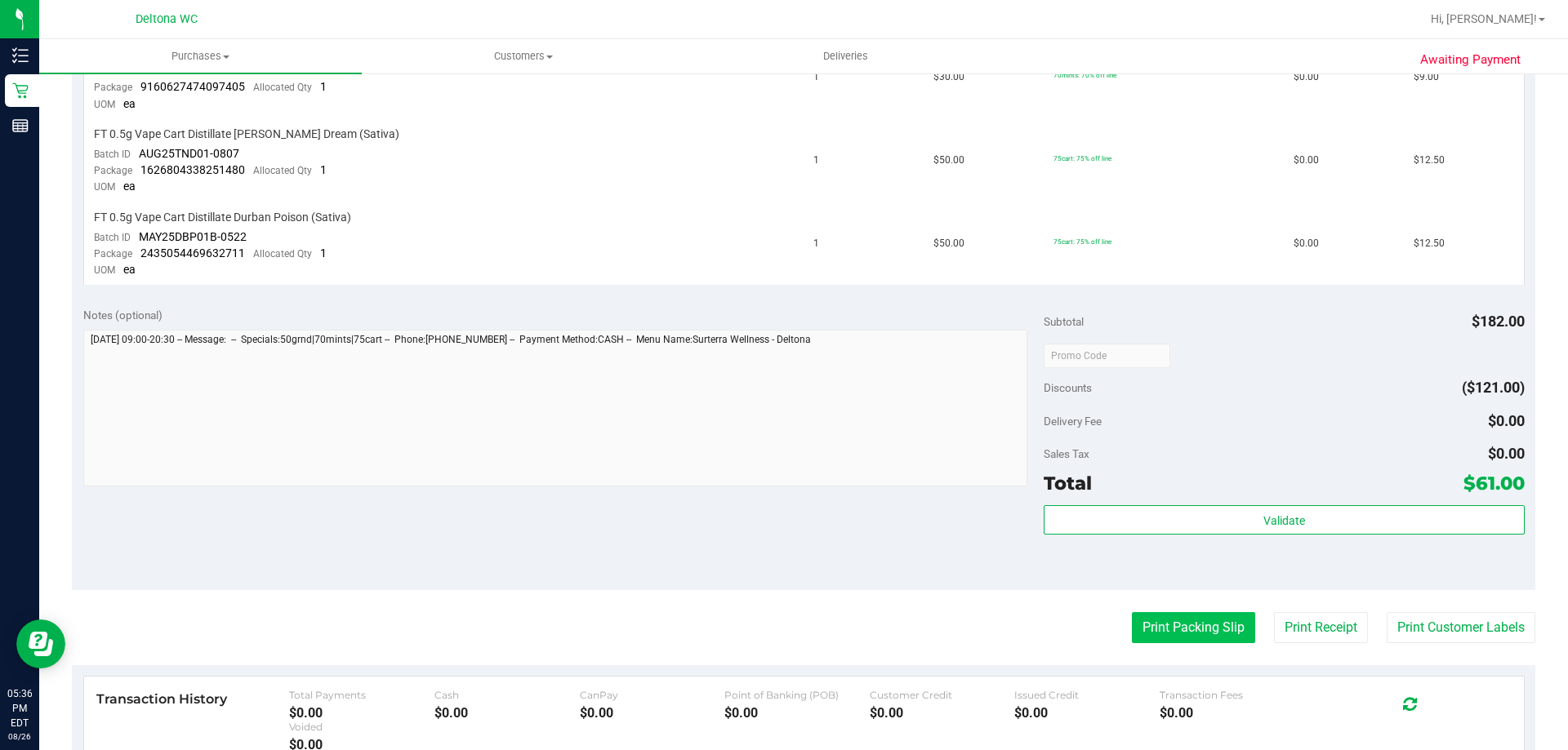
click at [1182, 624] on button "Print Packing Slip" at bounding box center [1193, 627] width 124 height 31
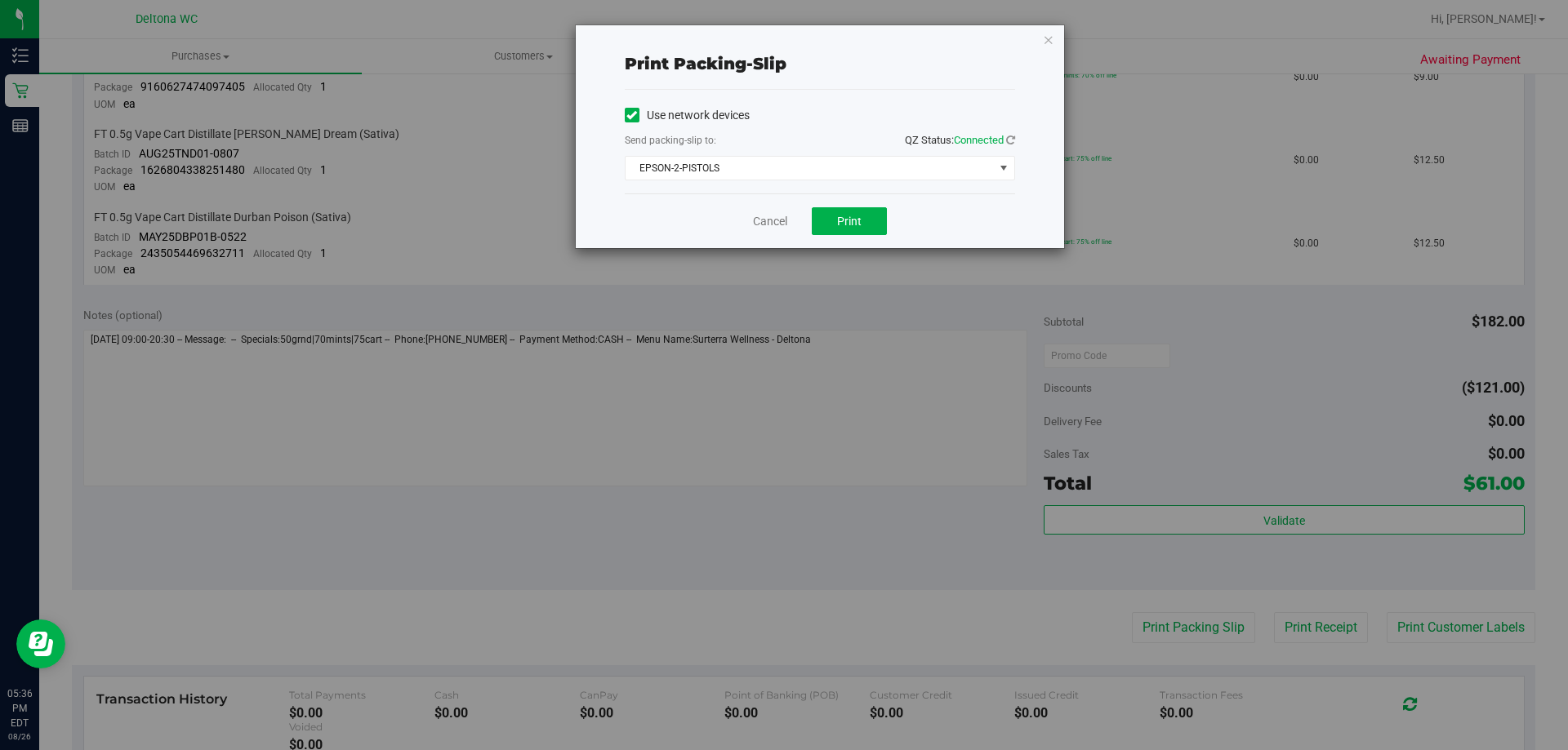
click at [847, 207] on div "Cancel Print" at bounding box center [820, 220] width 391 height 54
click at [848, 209] on button "Print" at bounding box center [849, 221] width 75 height 28
click at [1047, 36] on icon "button" at bounding box center [1049, 40] width 12 height 20
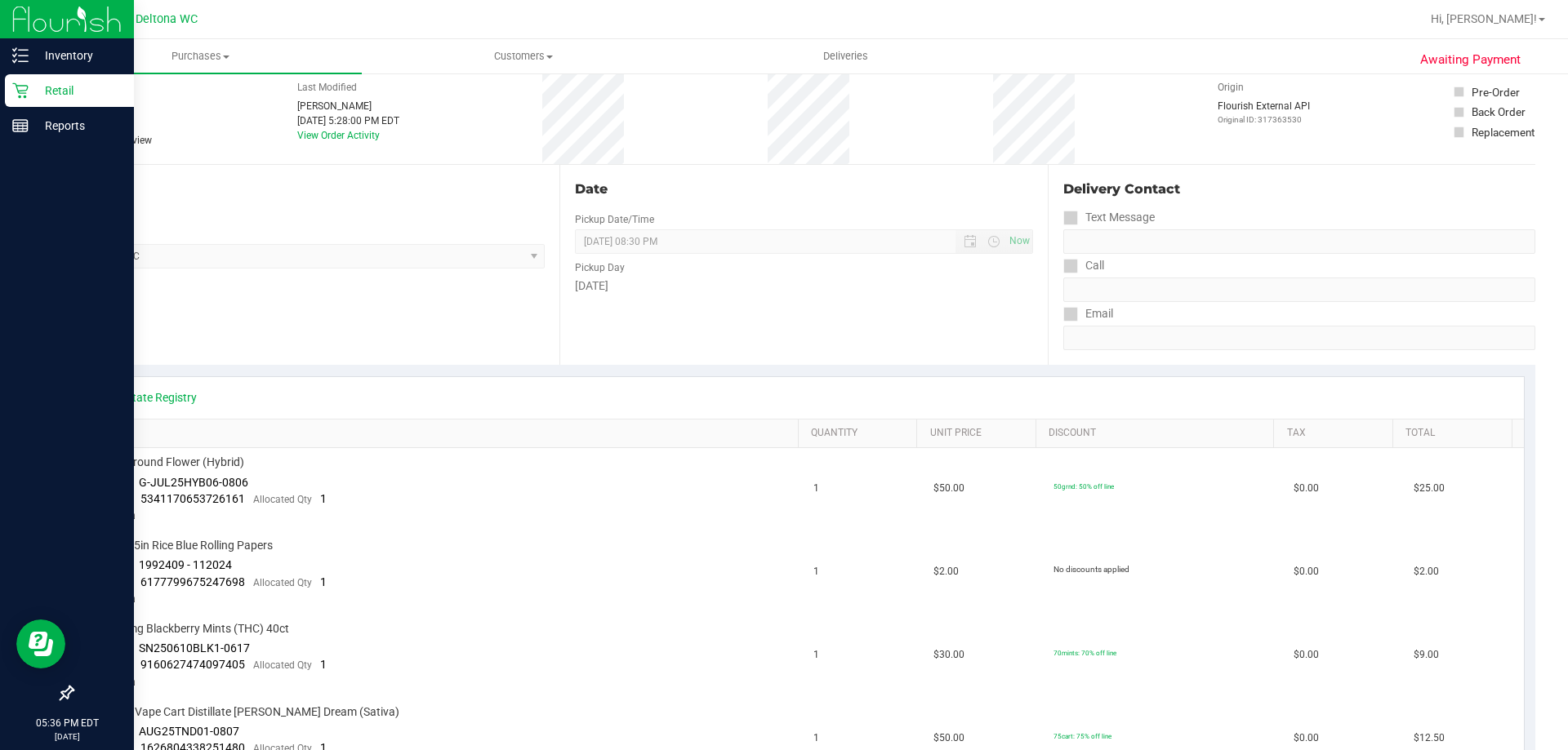
scroll to position [0, 0]
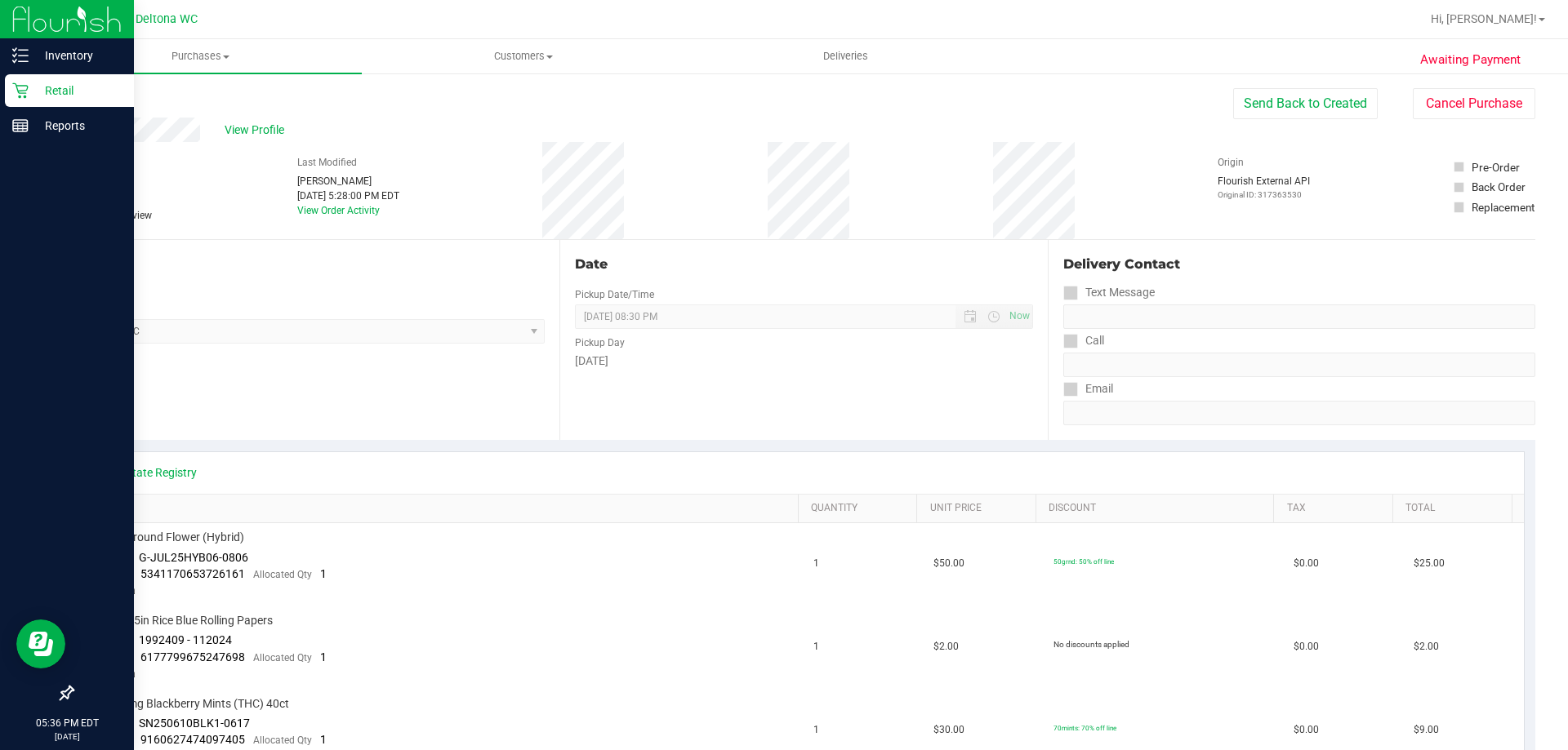
click at [31, 90] on p "Retail" at bounding box center [77, 91] width 98 height 20
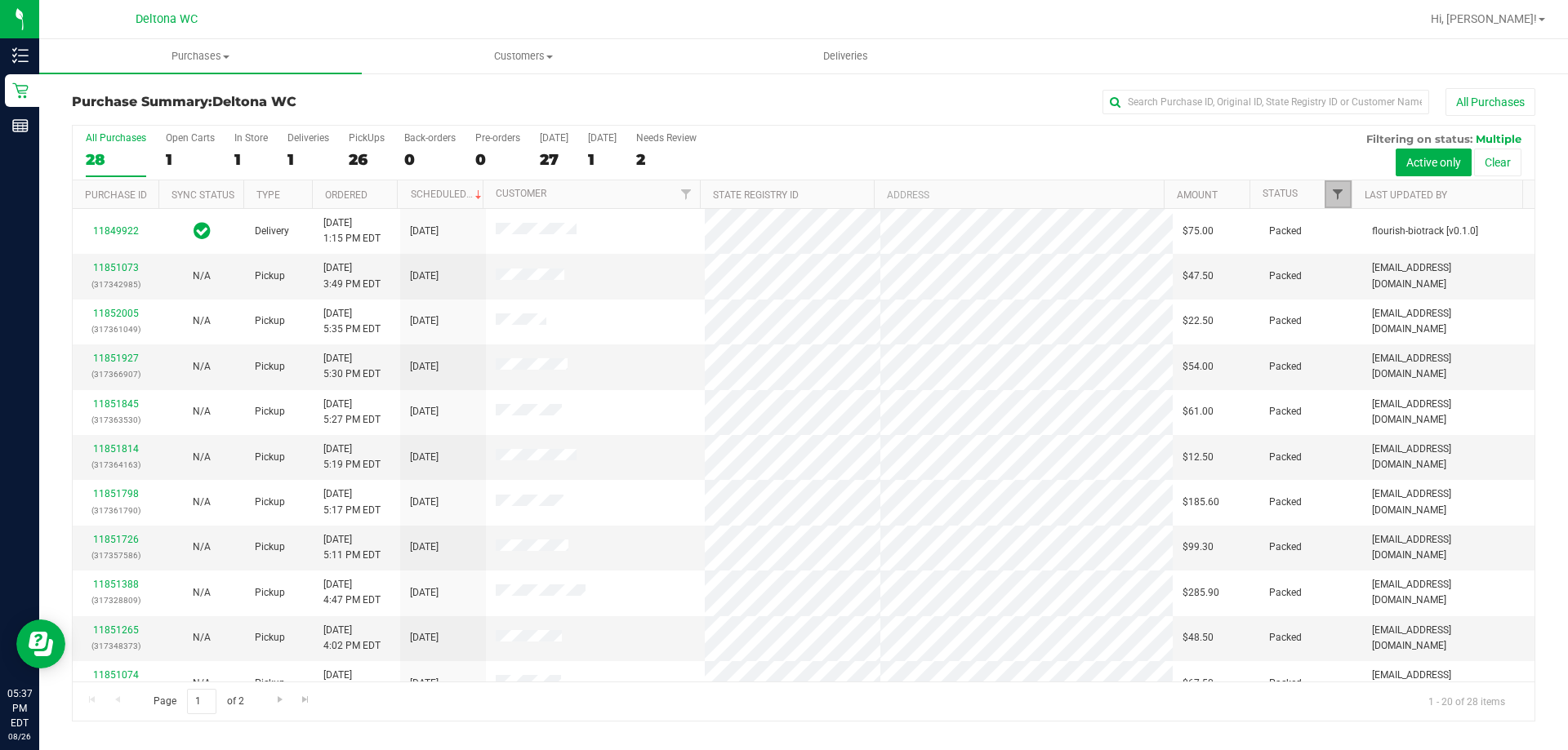
click at [1336, 198] on span "Filter" at bounding box center [1338, 194] width 13 height 13
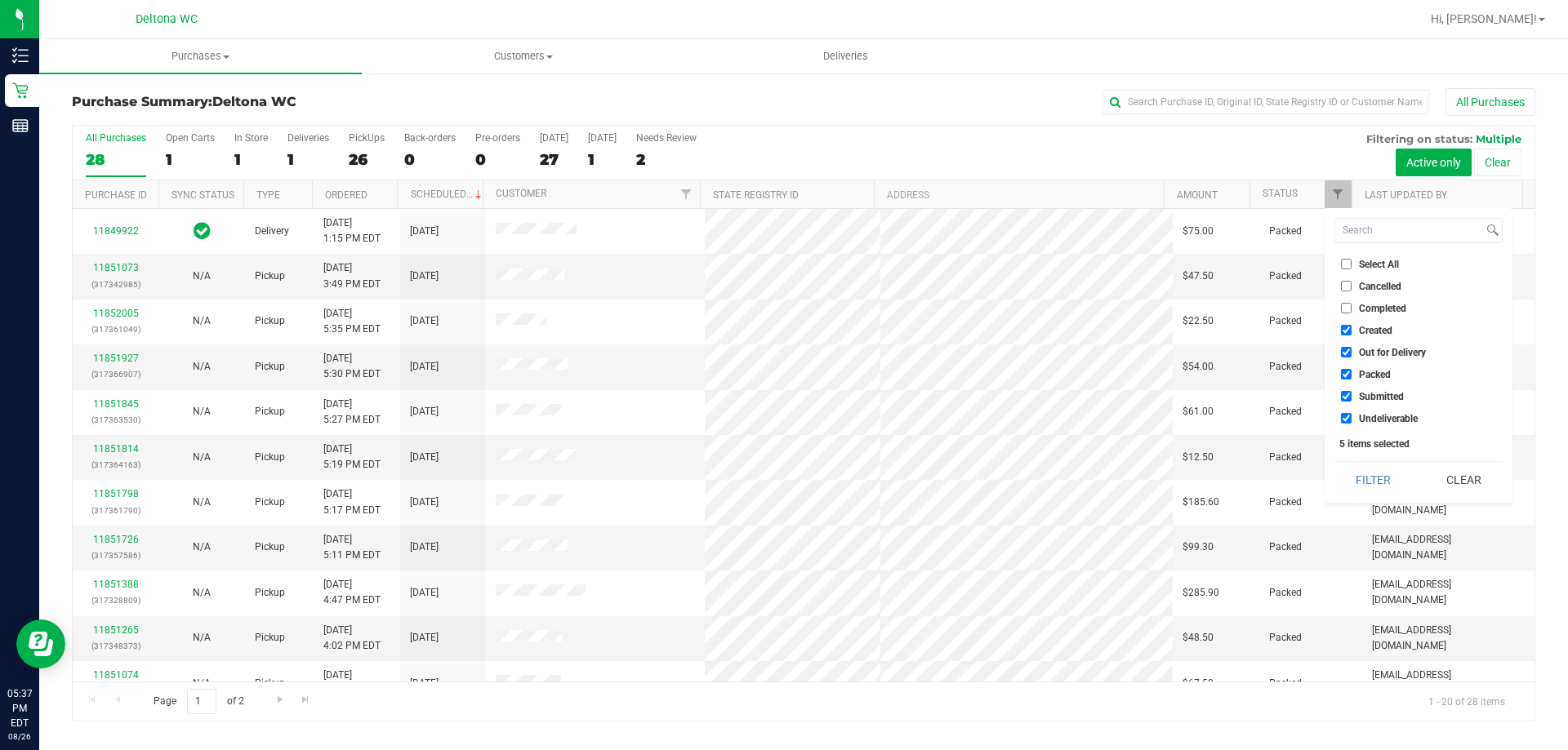
click at [1363, 414] on span "Undeliverable" at bounding box center [1388, 419] width 58 height 10
click at [1351, 414] on input "Undeliverable" at bounding box center [1346, 418] width 11 height 11
checkbox input "false"
click at [1362, 371] on span "Packed" at bounding box center [1375, 375] width 32 height 10
click at [1351, 371] on input "Packed" at bounding box center [1346, 374] width 11 height 11
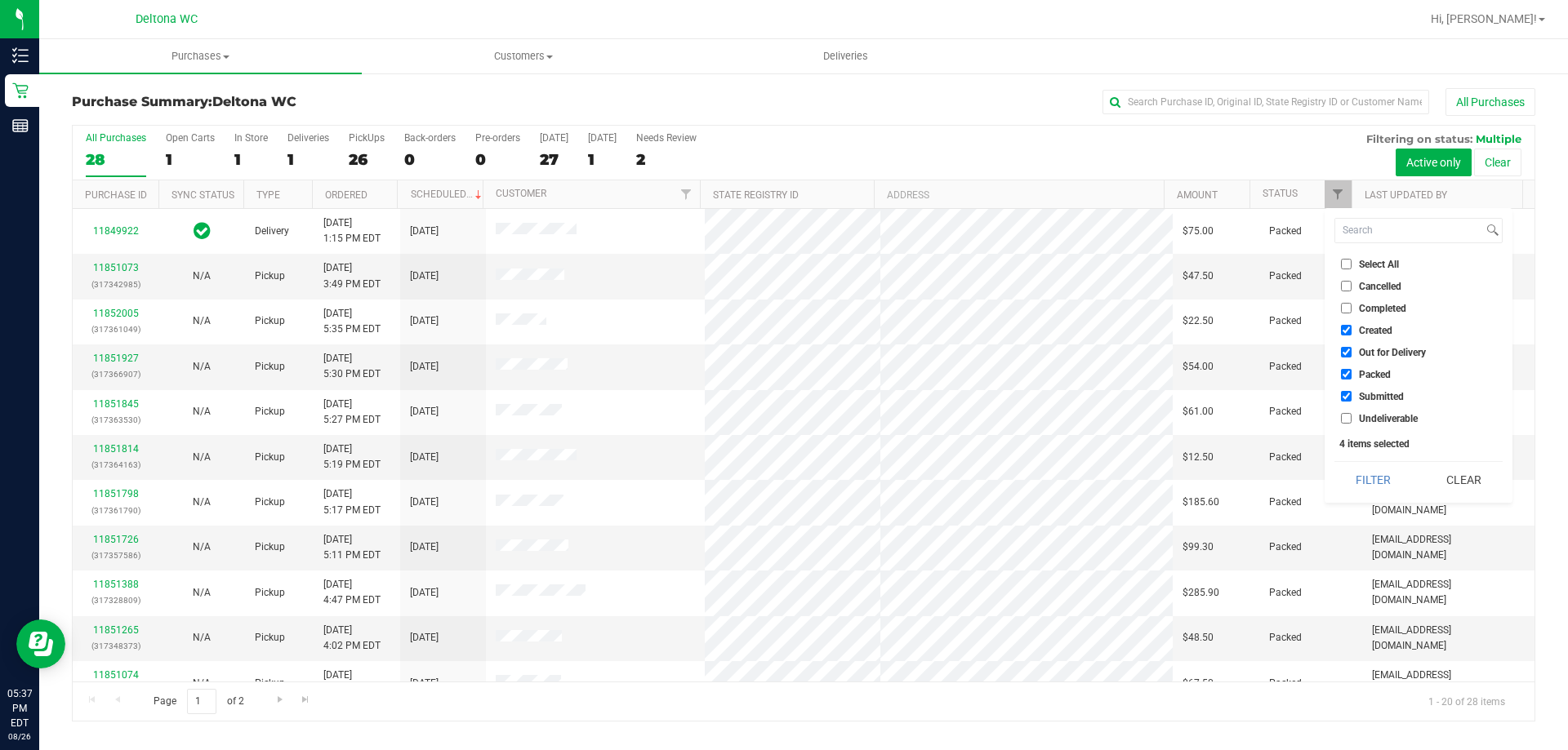
checkbox input "false"
click at [1356, 347] on label "Out for Delivery" at bounding box center [1383, 352] width 85 height 11
click at [1351, 347] on input "Out for Delivery" at bounding box center [1346, 352] width 11 height 11
checkbox input "false"
click at [1350, 324] on li "Created" at bounding box center [1419, 329] width 168 height 17
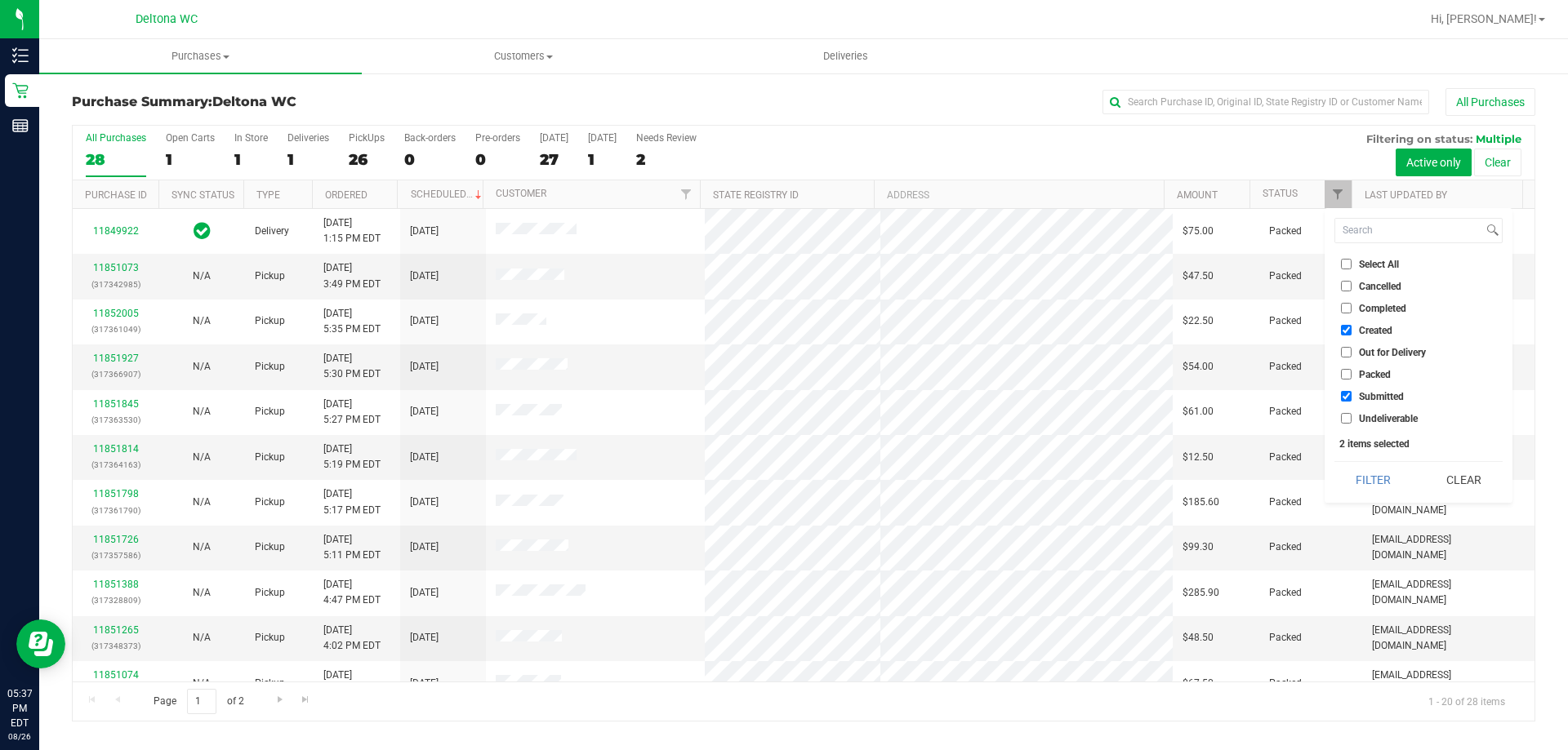
click at [1351, 333] on label "Created" at bounding box center [1366, 330] width 51 height 11
click at [1351, 333] on input "Created" at bounding box center [1346, 330] width 11 height 11
checkbox input "false"
click at [1397, 468] on button "Filter" at bounding box center [1373, 480] width 78 height 36
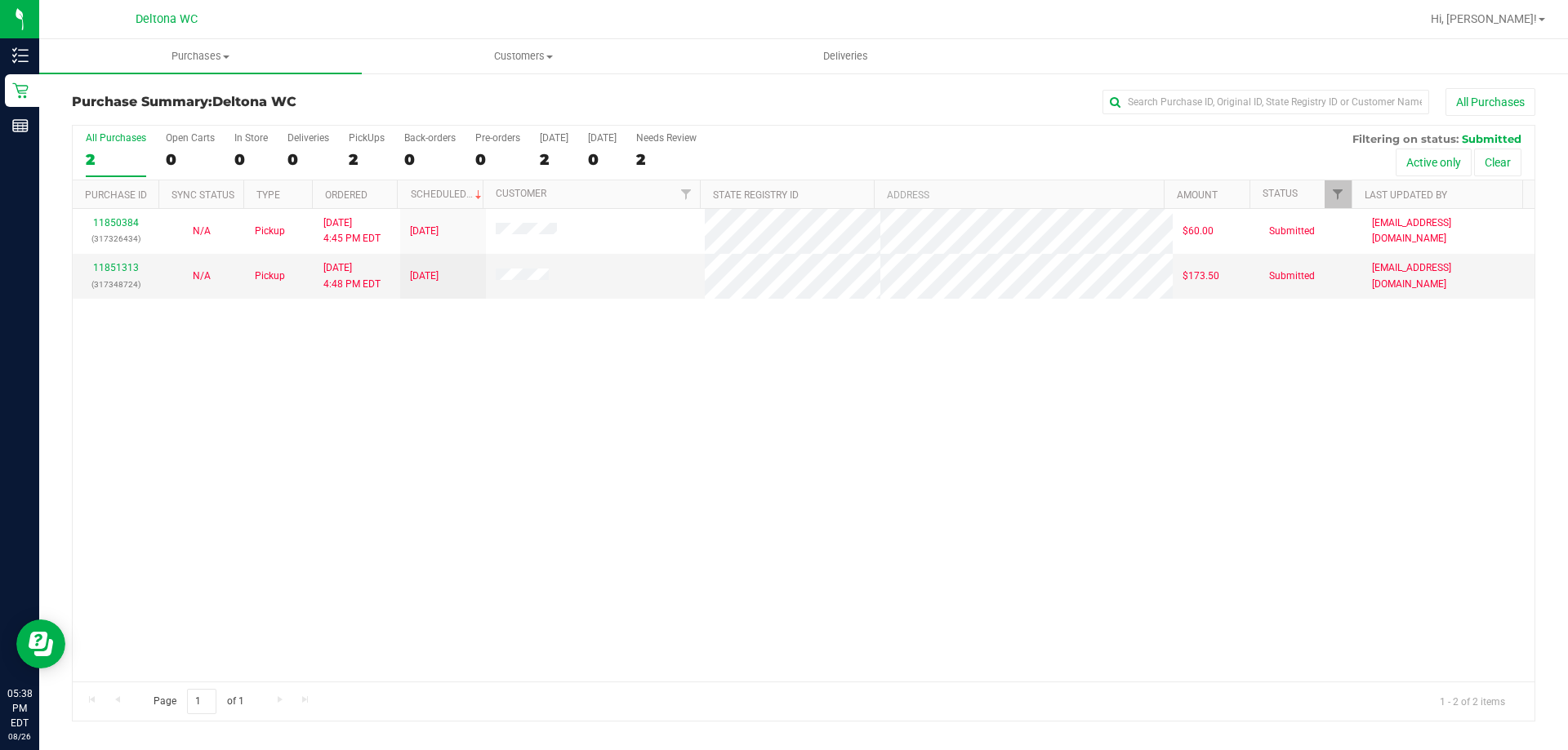
click at [305, 409] on div "11850384 (317326434) N/A Pickup [DATE] 4:45 PM EDT 8/26/2025 $60.00 Submitted […" at bounding box center [804, 445] width 1462 height 472
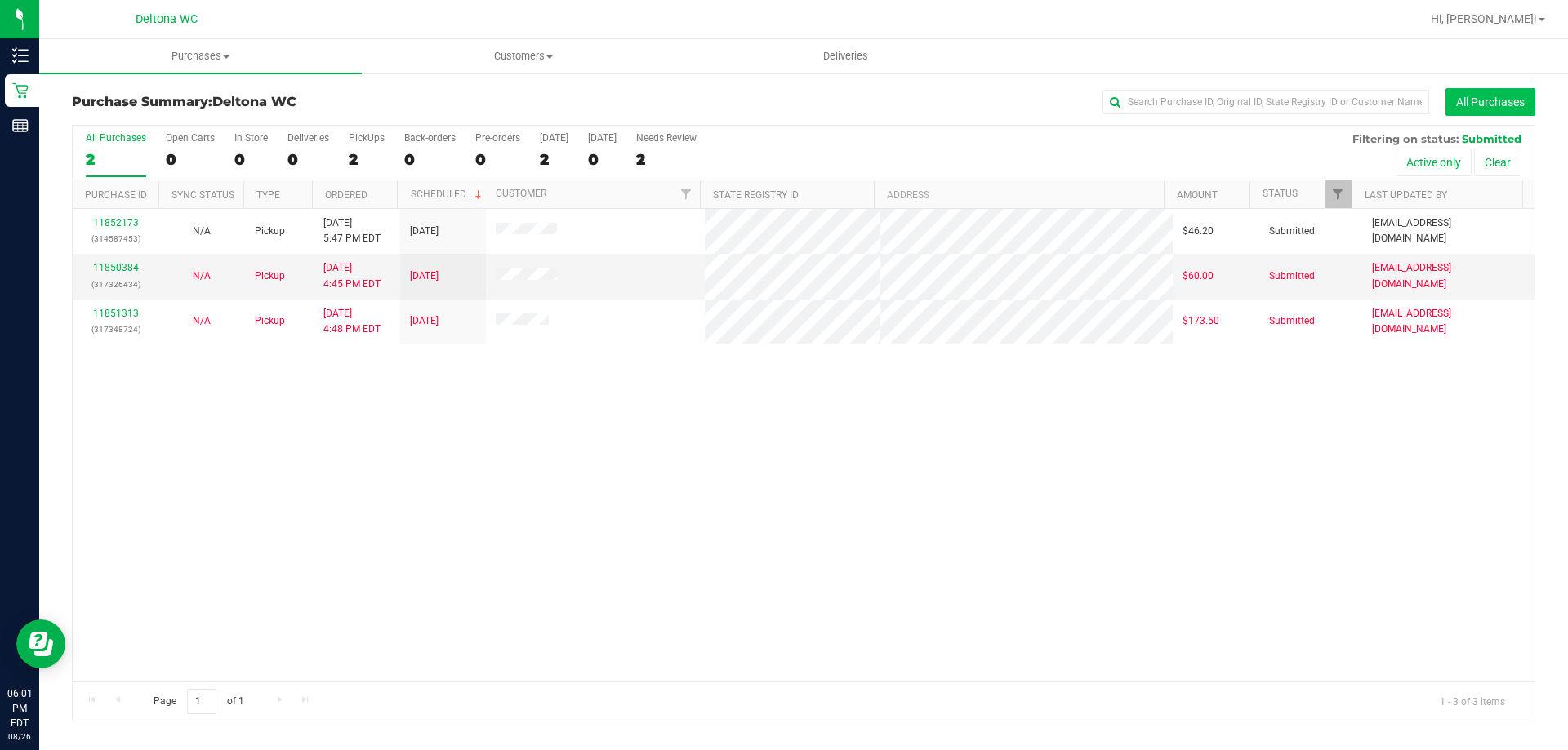
click at [1498, 106] on button "All Purchases" at bounding box center [1490, 102] width 90 height 28
click at [1467, 108] on button "All Purchases" at bounding box center [1490, 102] width 90 height 28
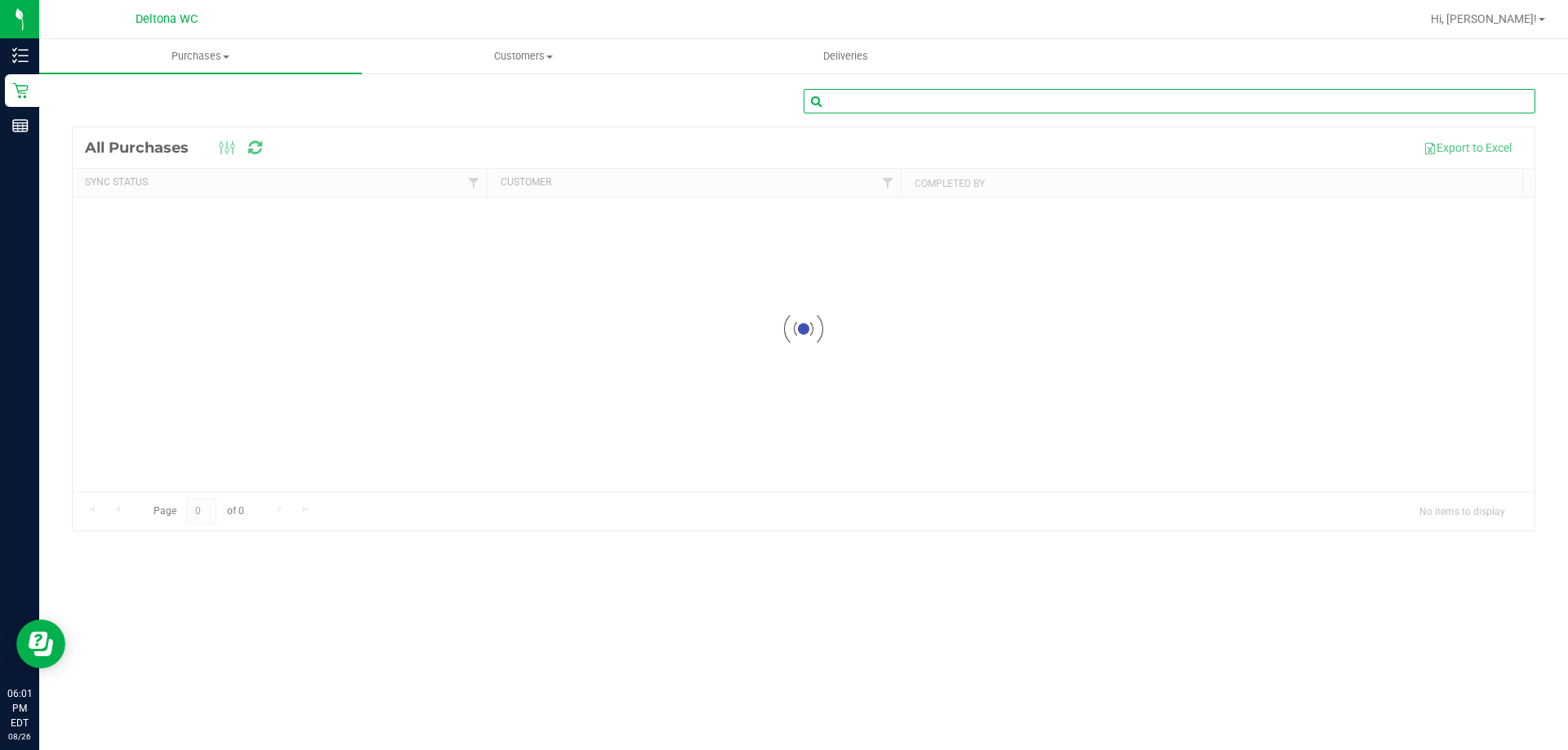
click at [977, 100] on input "text" at bounding box center [1170, 101] width 732 height 25
paste input "11851388"
type input "11851388"
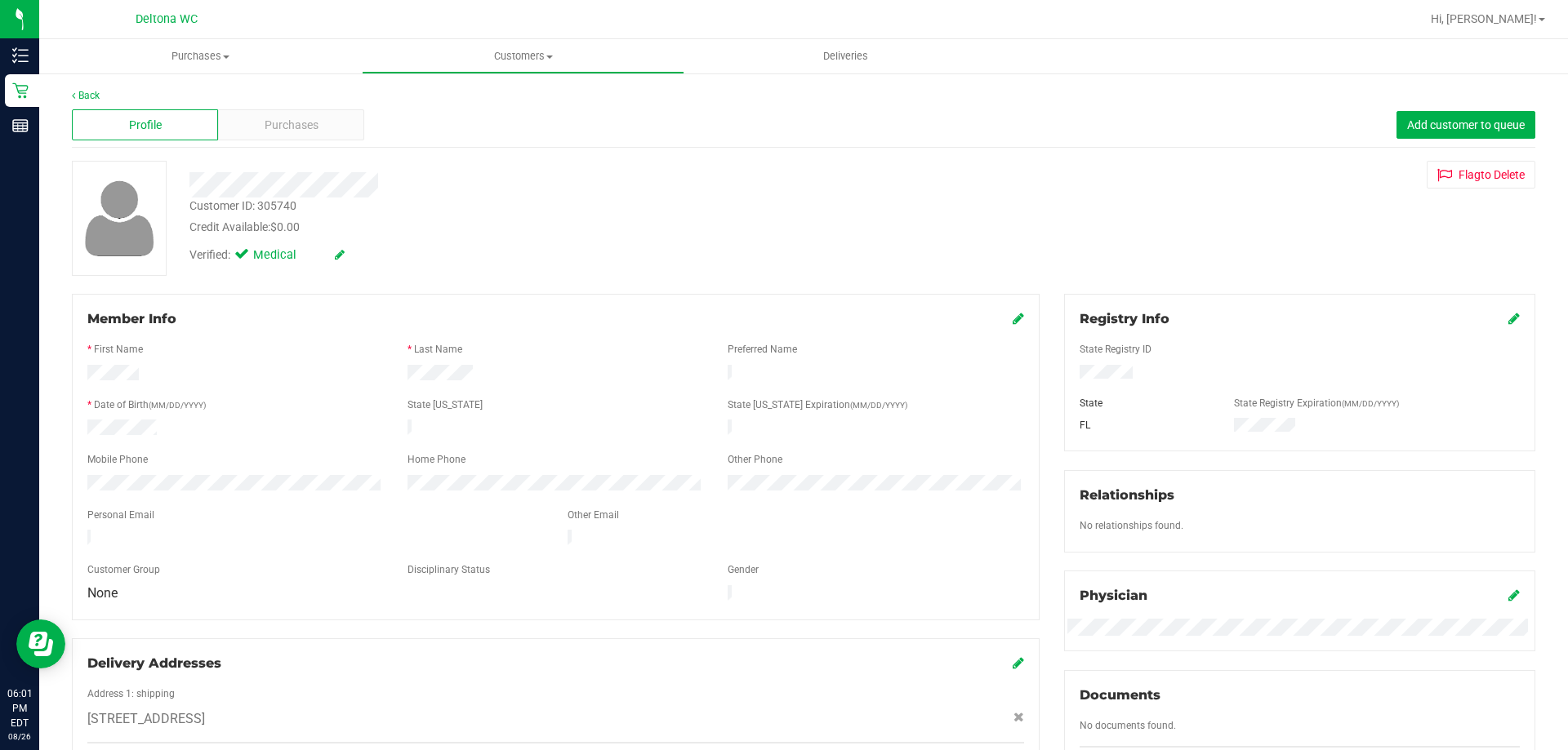
click at [294, 100] on div "Back" at bounding box center [804, 95] width 1463 height 15
click at [290, 120] on span "Purchases" at bounding box center [292, 125] width 54 height 17
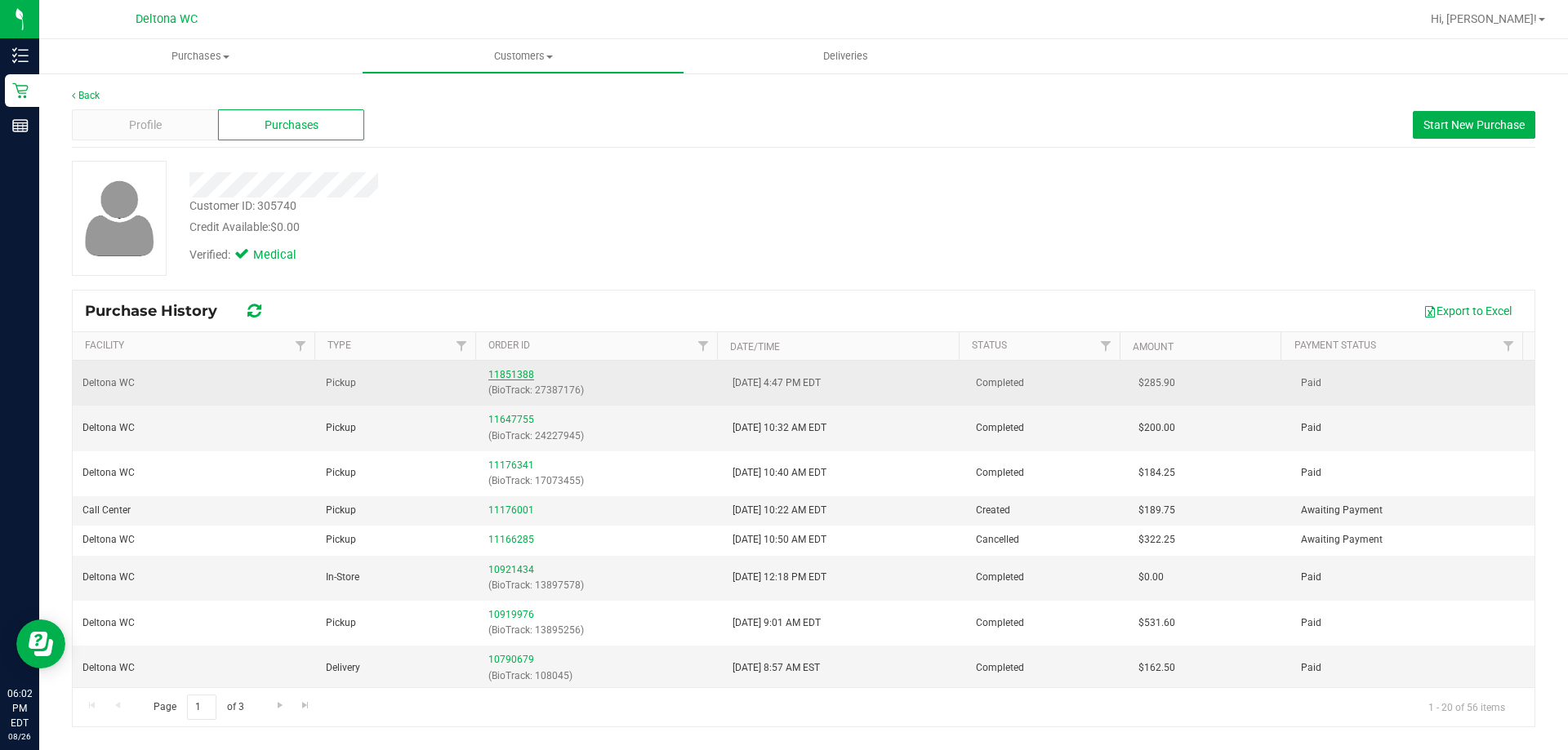
click at [509, 374] on link "11851388" at bounding box center [511, 375] width 45 height 12
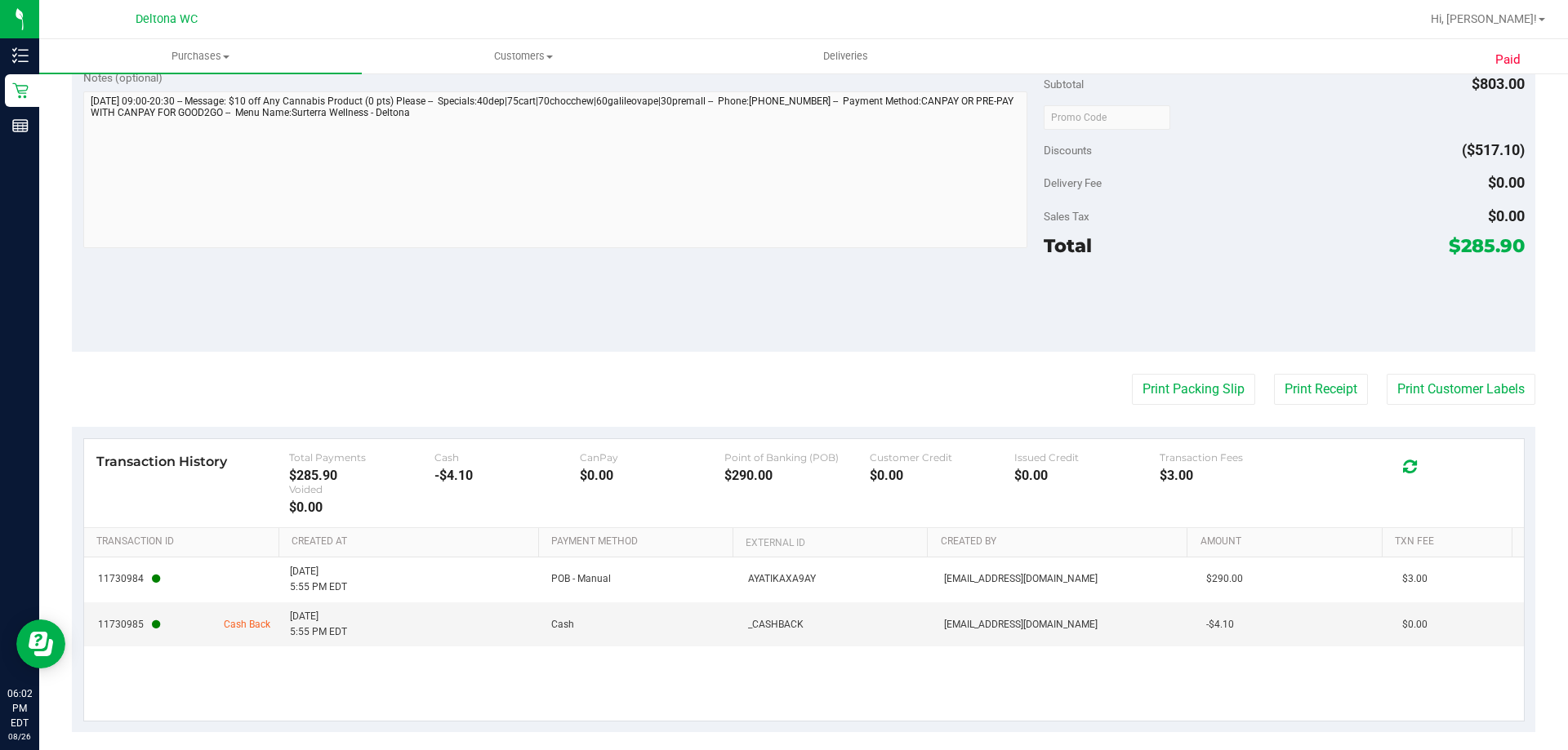
scroll to position [1673, 0]
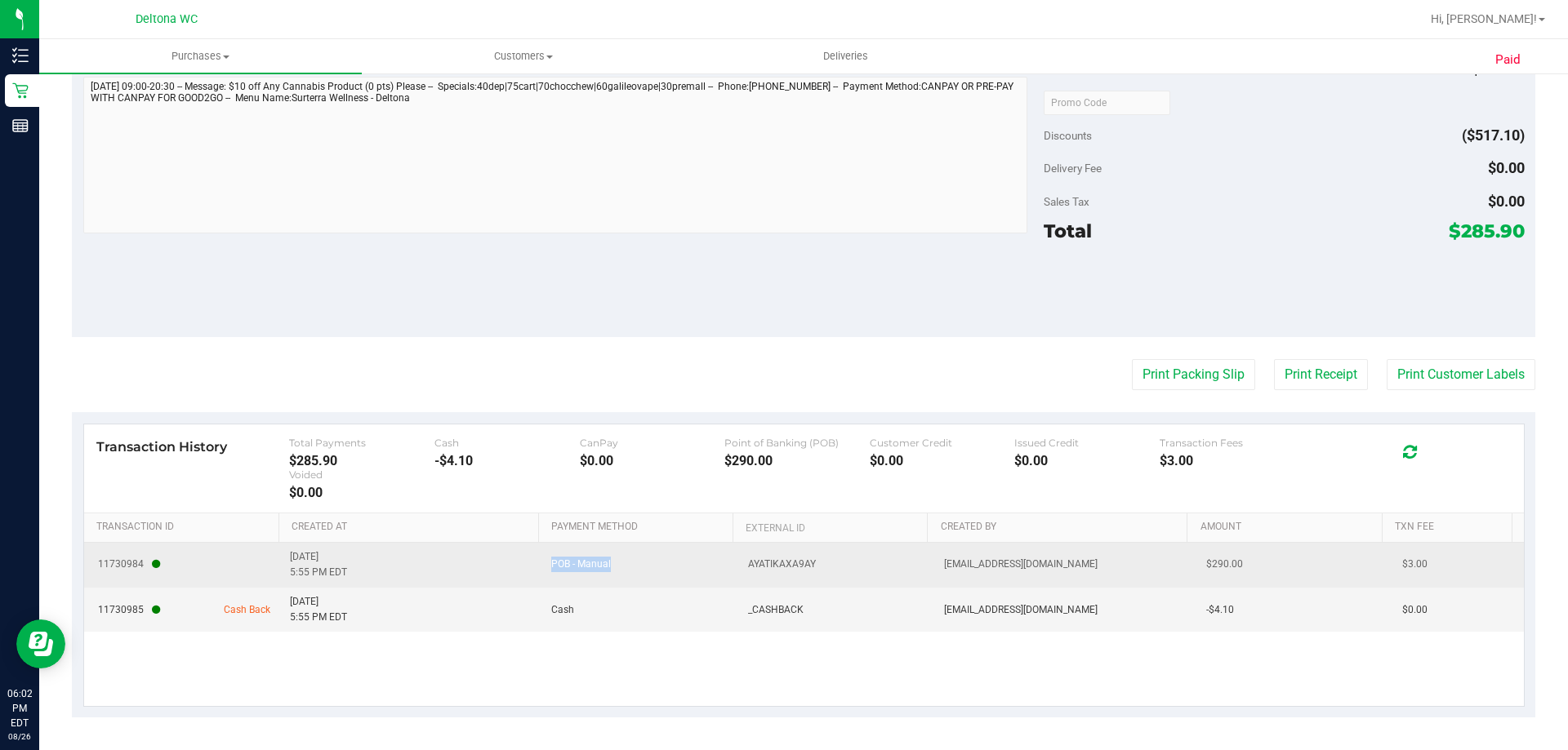
drag, startPoint x: 635, startPoint y: 560, endPoint x: 451, endPoint y: 565, distance: 184.1
click at [452, 565] on tr "11730984 [DATE] 5:55 PM EDT POB - Manual AYATIKAXA9AY [EMAIL_ADDRESS][DOMAIN_NA…" at bounding box center [804, 564] width 1439 height 44
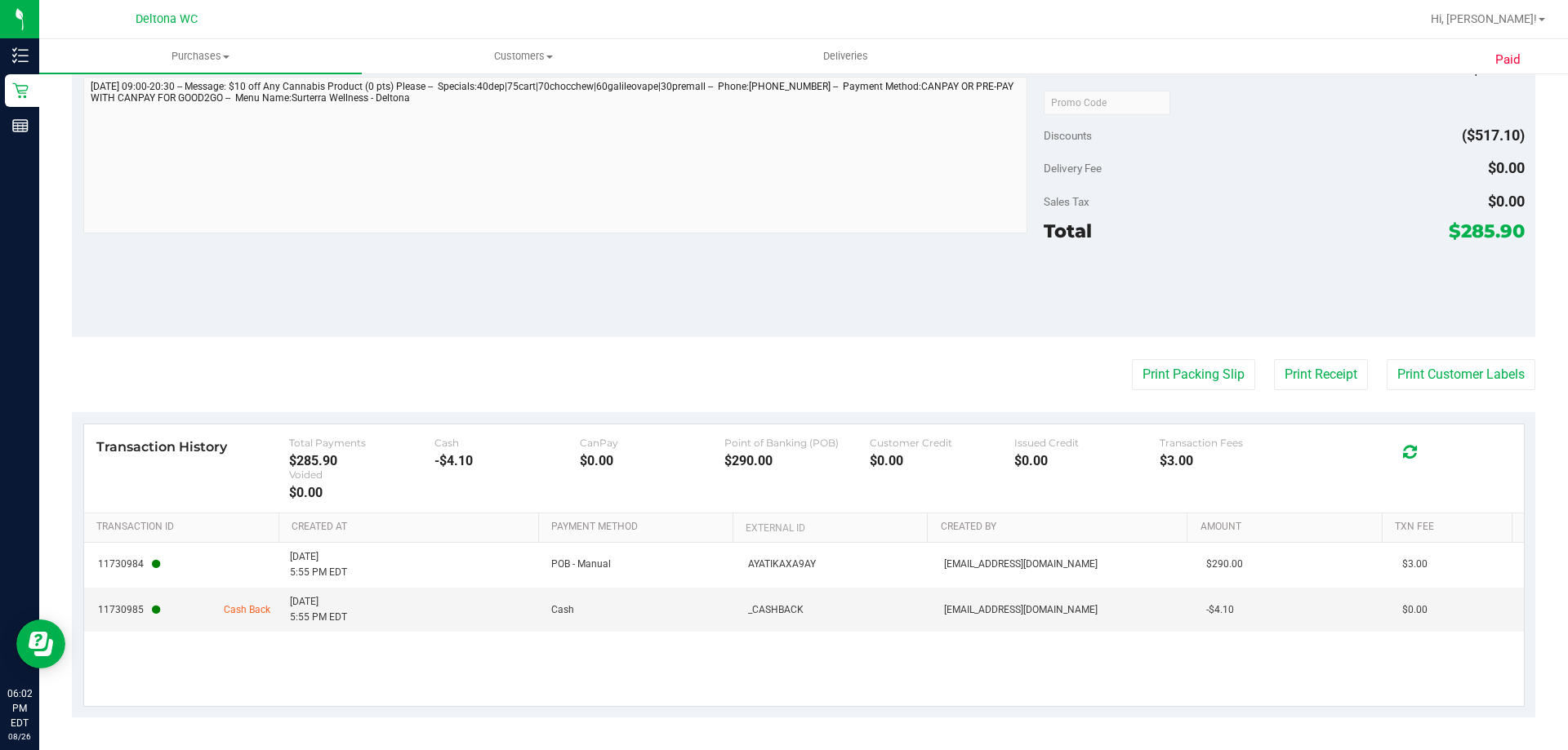
click at [659, 641] on div "11730984 [DATE] 5:55 PM EDT POB - Manual AYATIKAXA9AY [EMAIL_ADDRESS][DOMAIN_NA…" at bounding box center [804, 624] width 1439 height 163
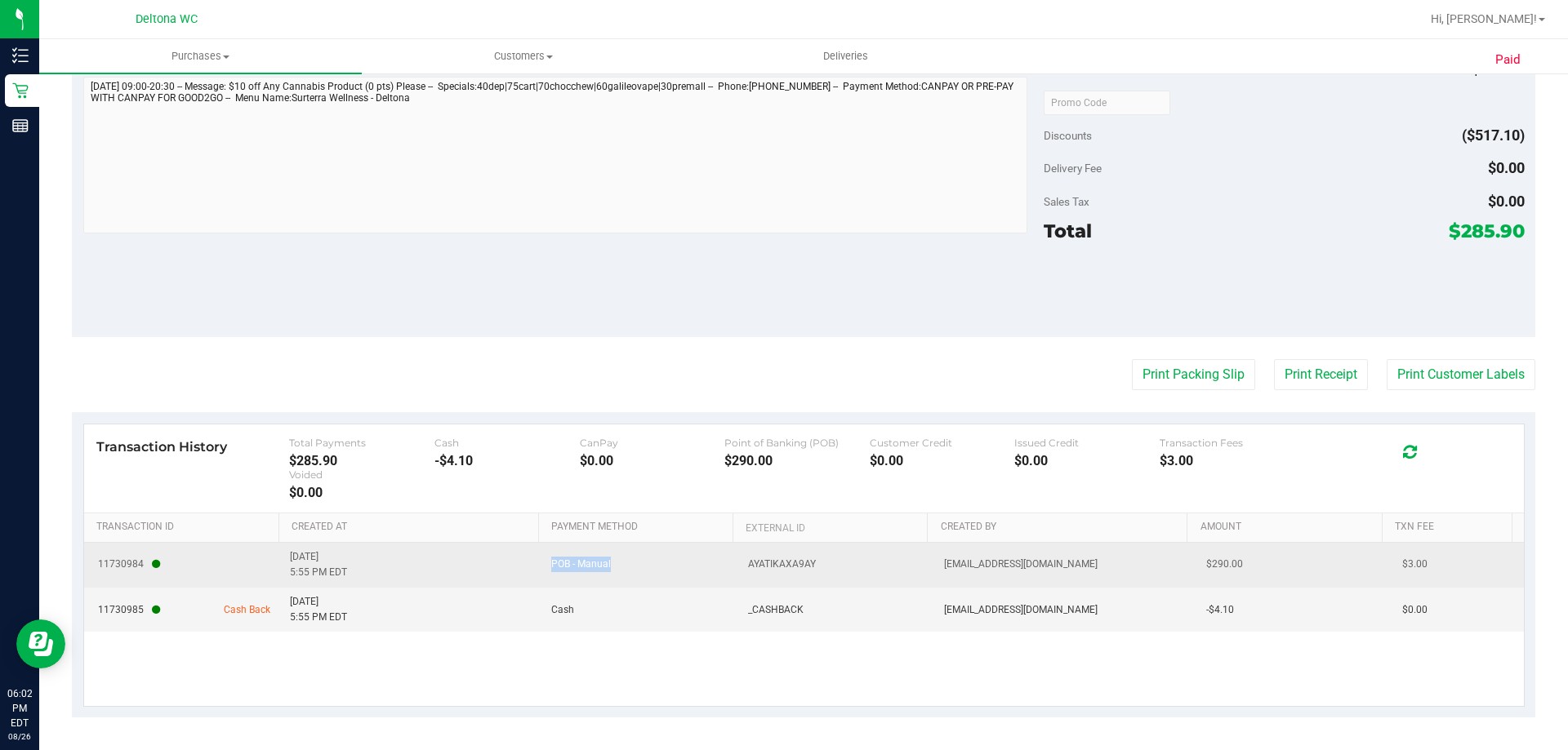
drag, startPoint x: 613, startPoint y: 559, endPoint x: 491, endPoint y: 545, distance: 122.8
click at [491, 545] on tr "11730984 [DATE] 5:55 PM EDT POB - Manual AYATIKAXA9AY [EMAIL_ADDRESS][DOMAIN_NA…" at bounding box center [804, 564] width 1439 height 44
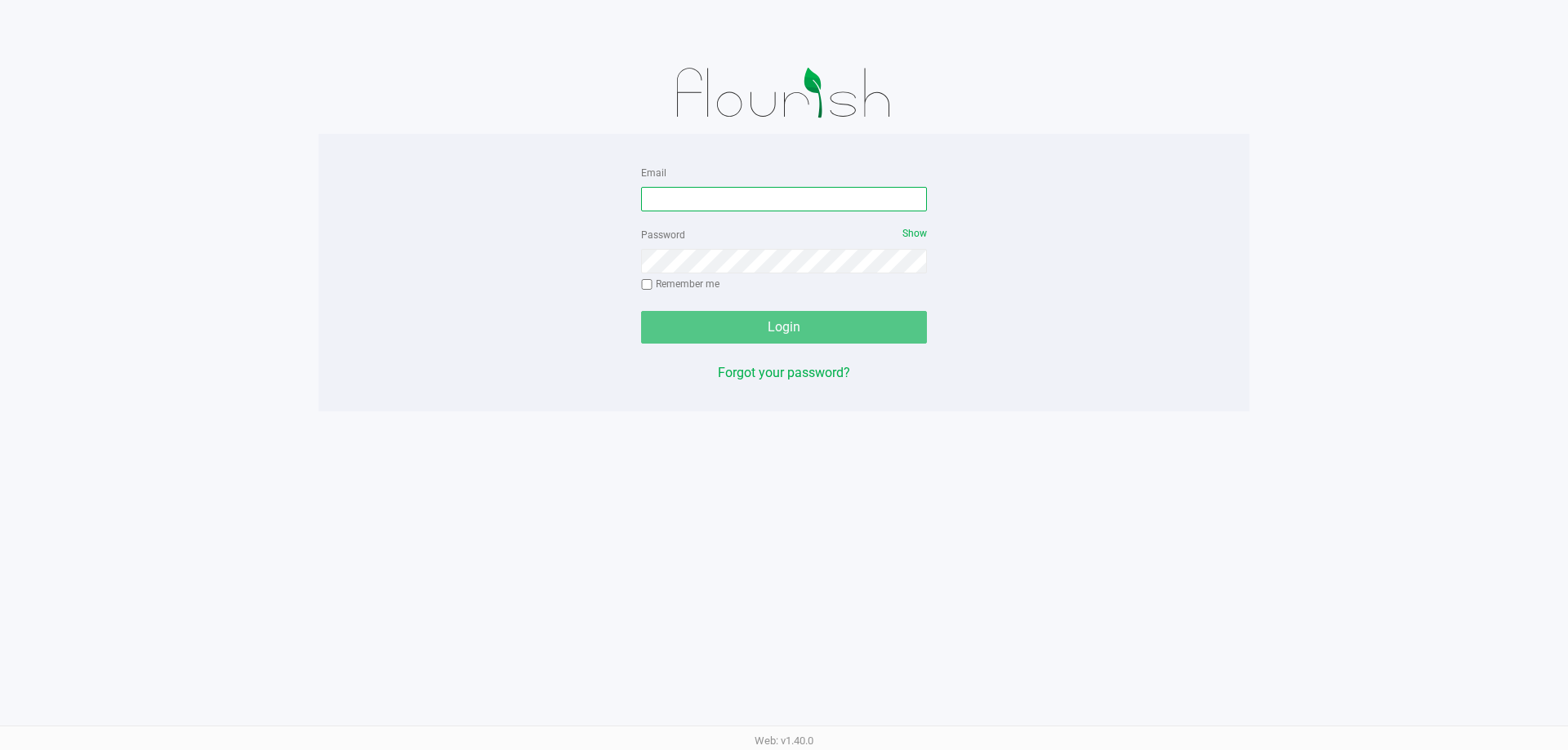
click at [777, 195] on input "Email" at bounding box center [783, 199] width 286 height 25
type input "[EMAIL_ADDRESS][DOMAIN_NAME]"
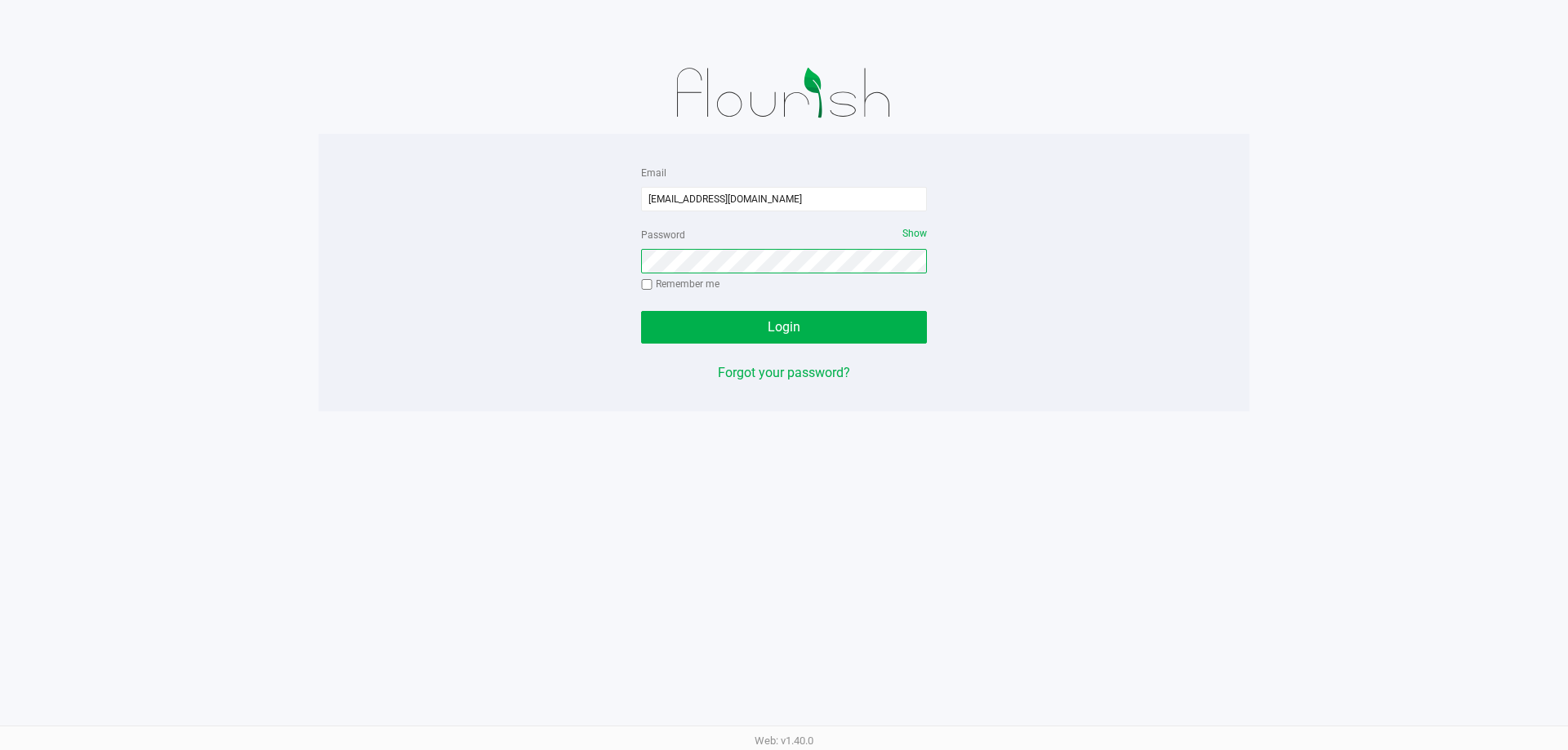
click at [641, 311] on button "Login" at bounding box center [783, 327] width 286 height 33
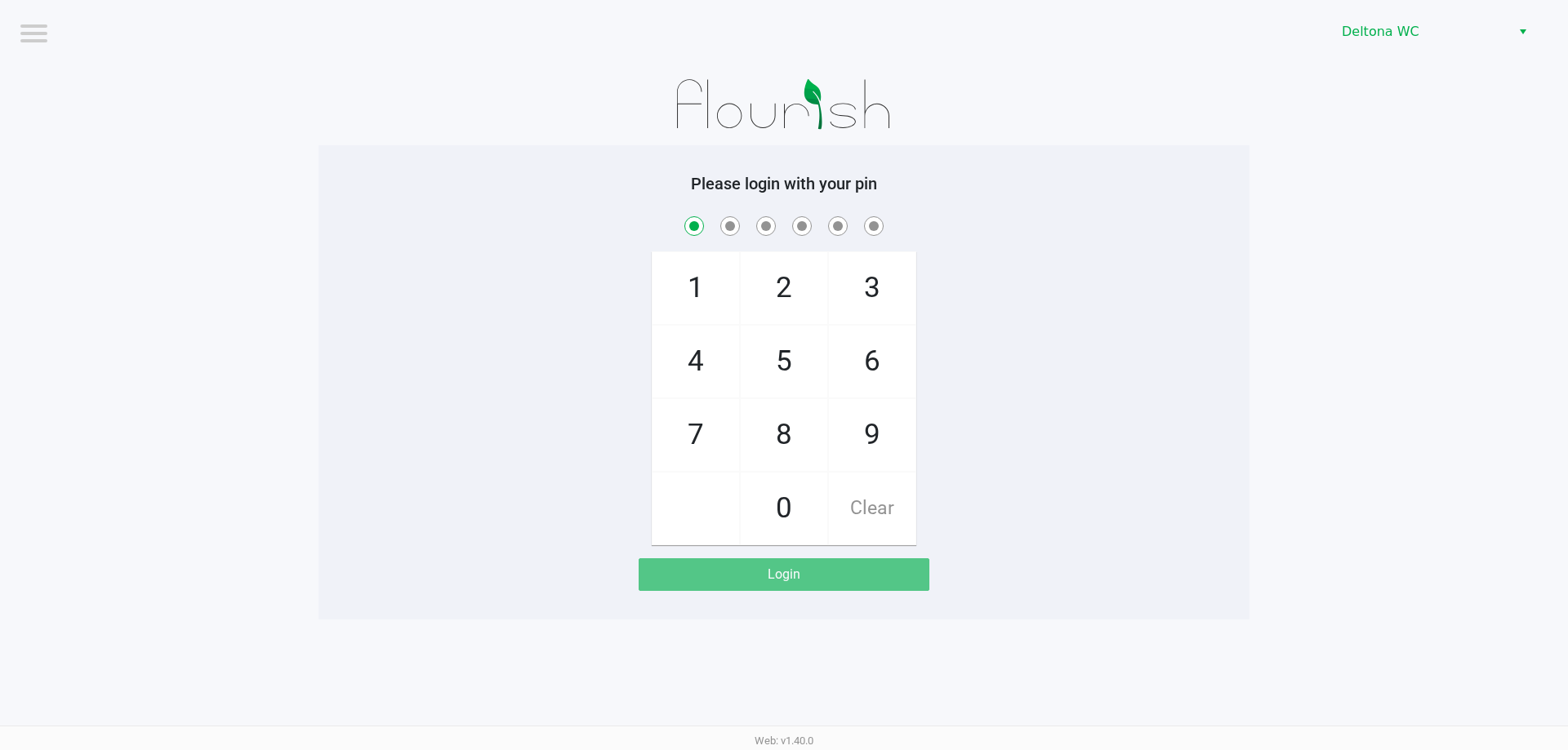
checkbox input "true"
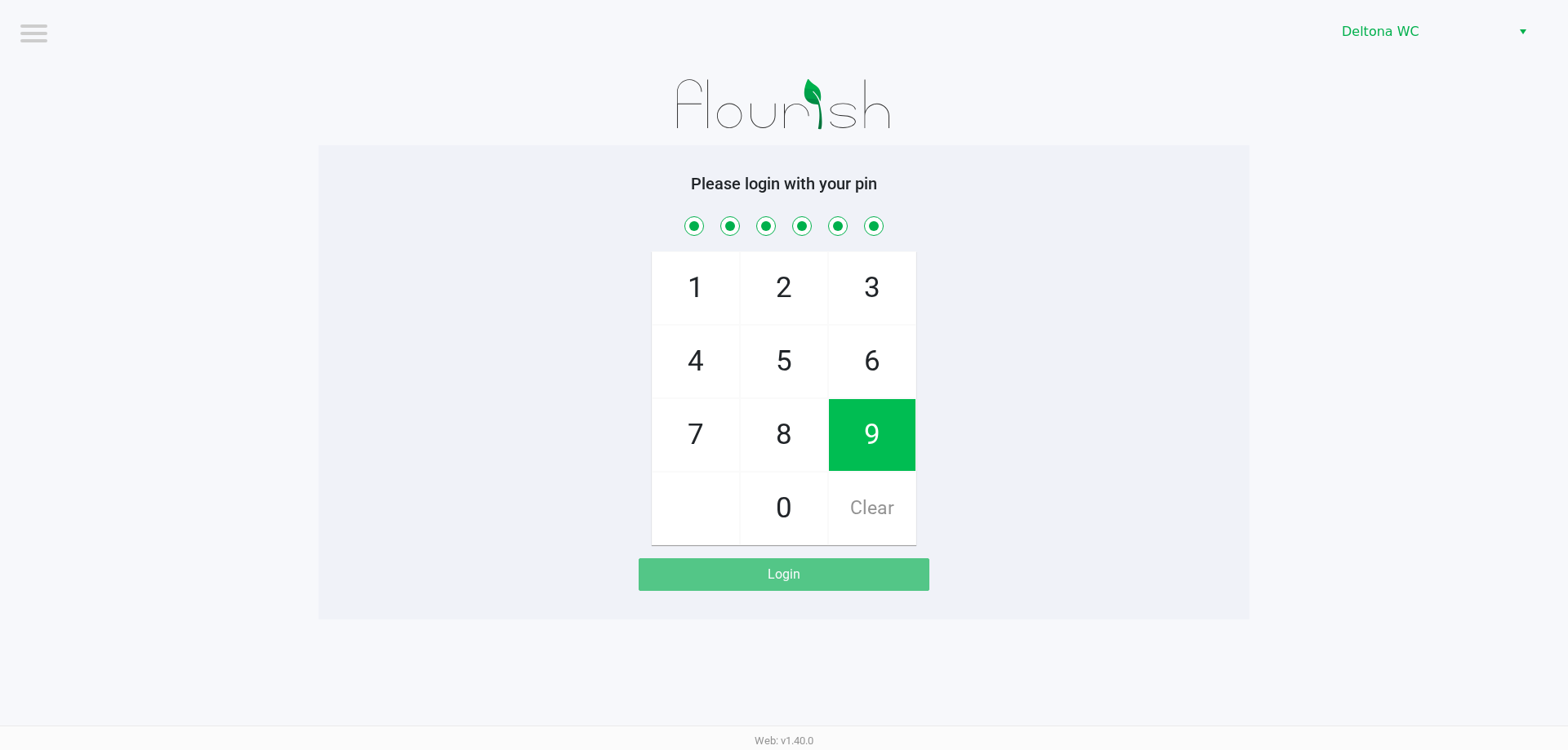
checkbox input "true"
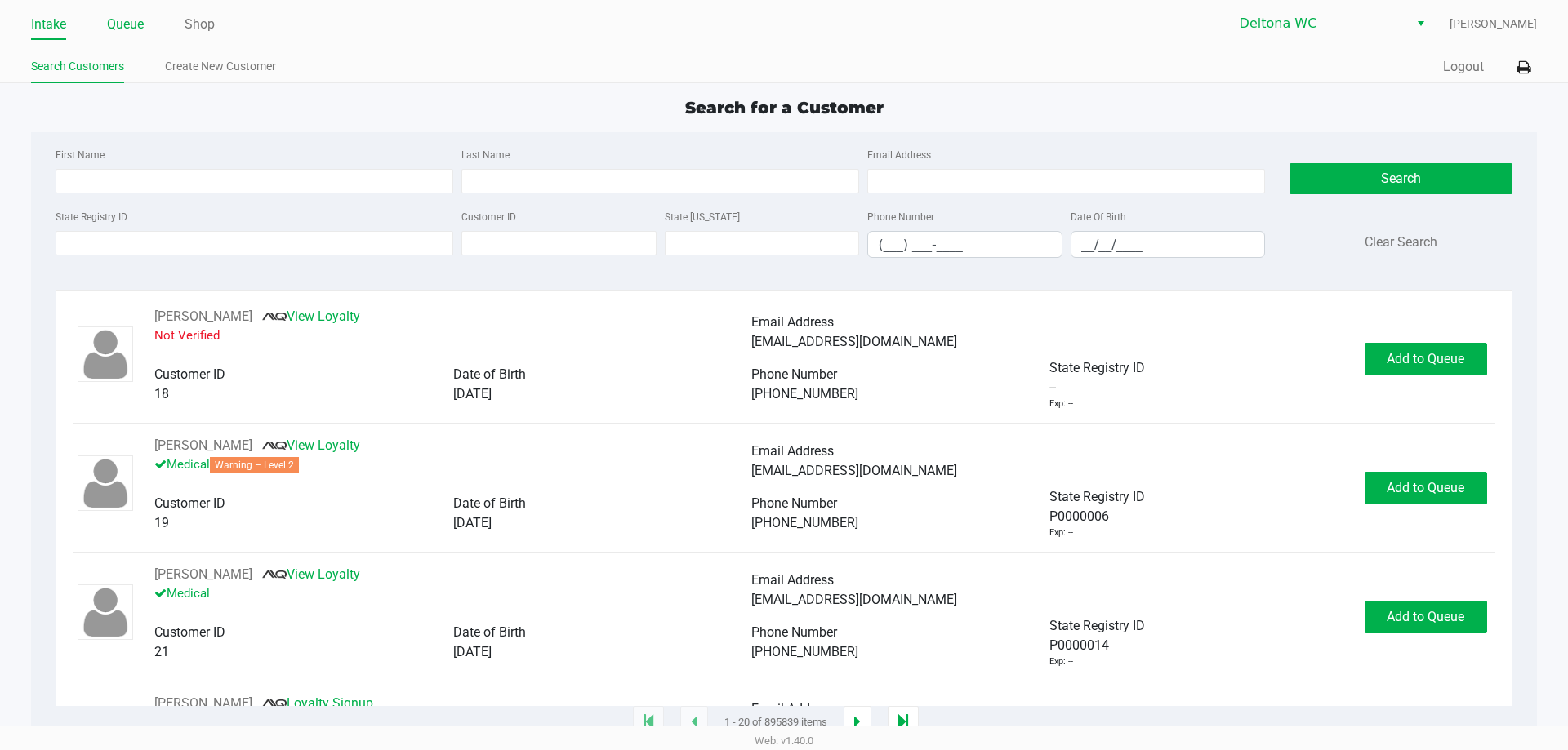
click at [132, 31] on link "Queue" at bounding box center [125, 24] width 37 height 23
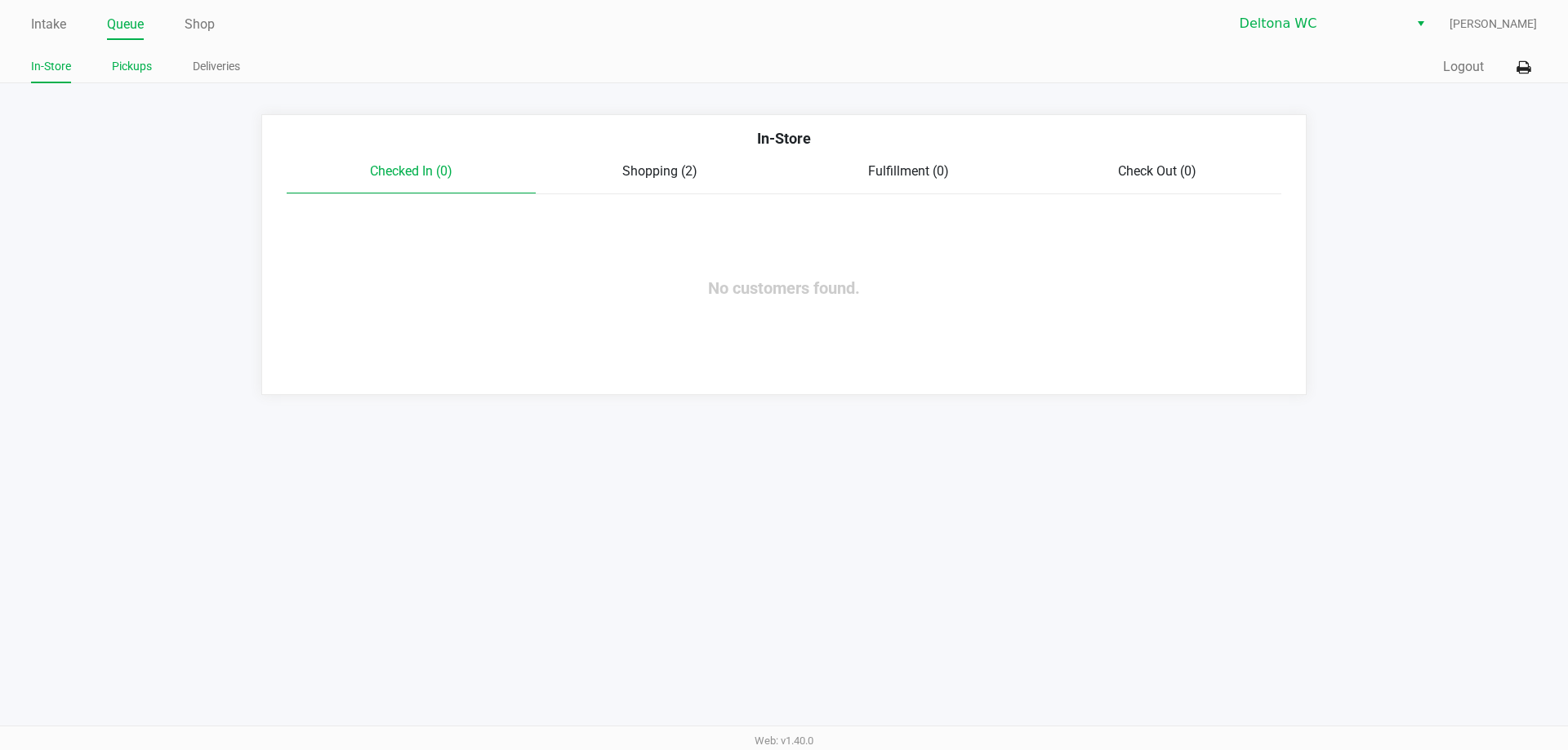
click at [141, 72] on link "Pickups" at bounding box center [131, 66] width 40 height 21
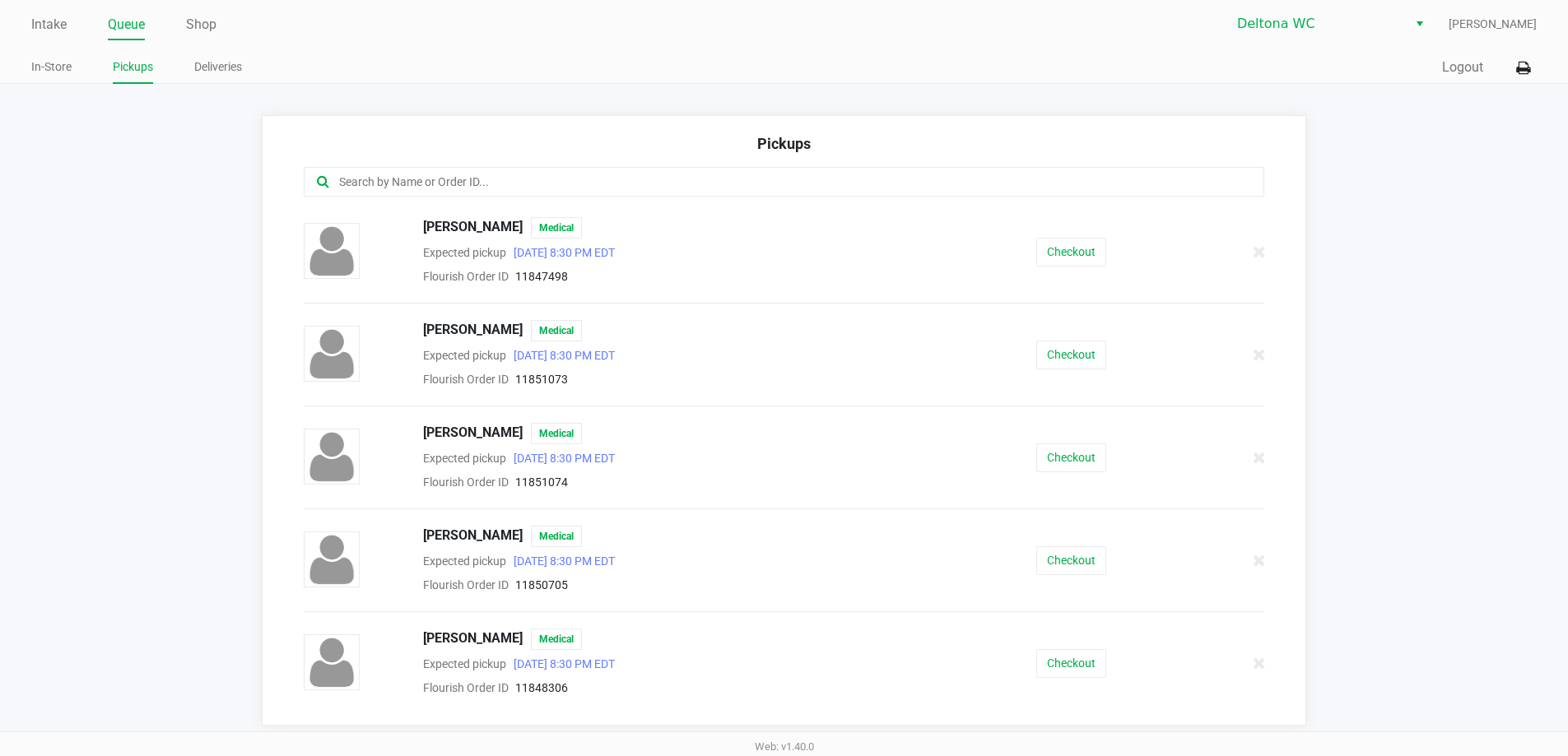
click at [432, 176] on input "text" at bounding box center [758, 181] width 841 height 19
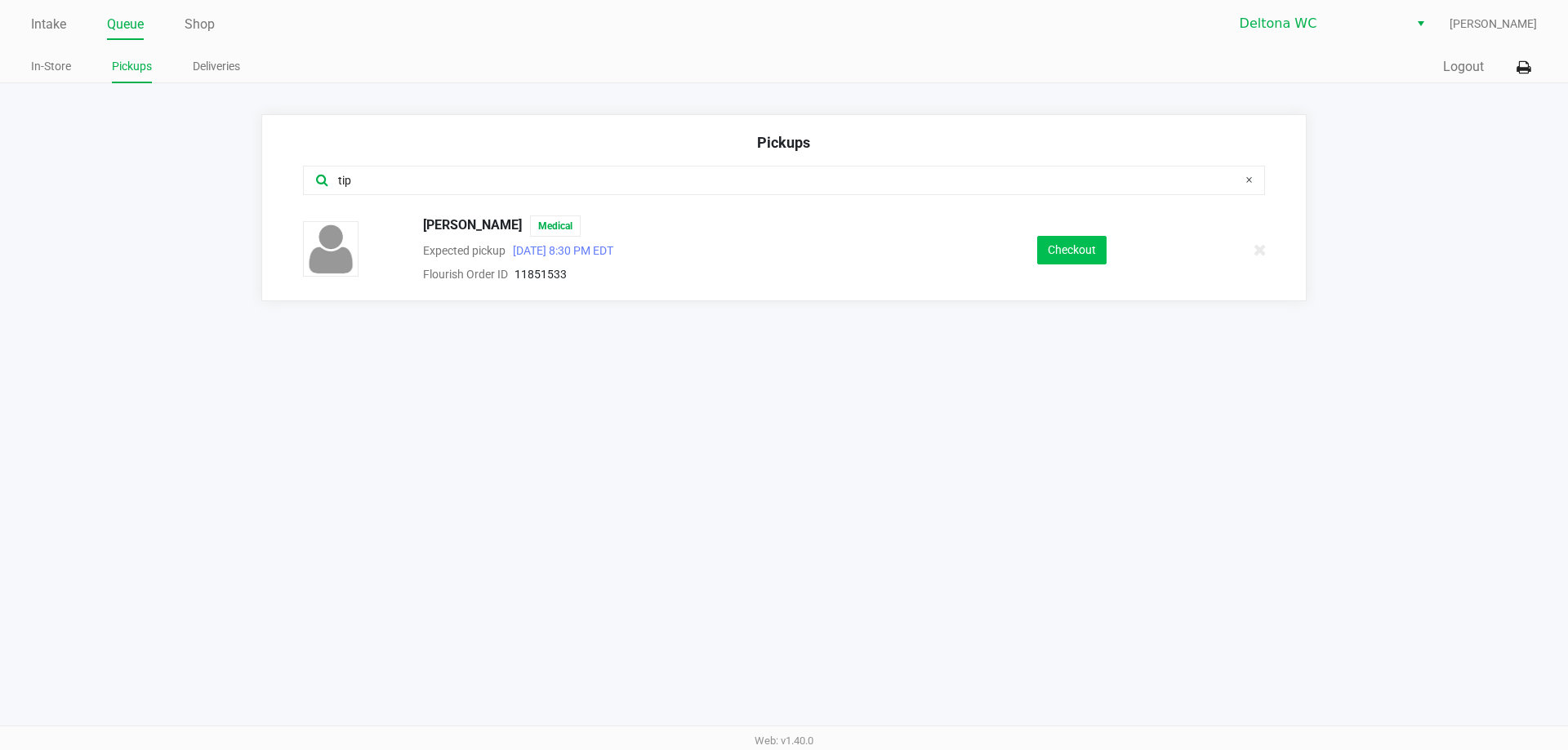
type input "tip"
click at [1050, 249] on button "Checkout" at bounding box center [1072, 250] width 69 height 29
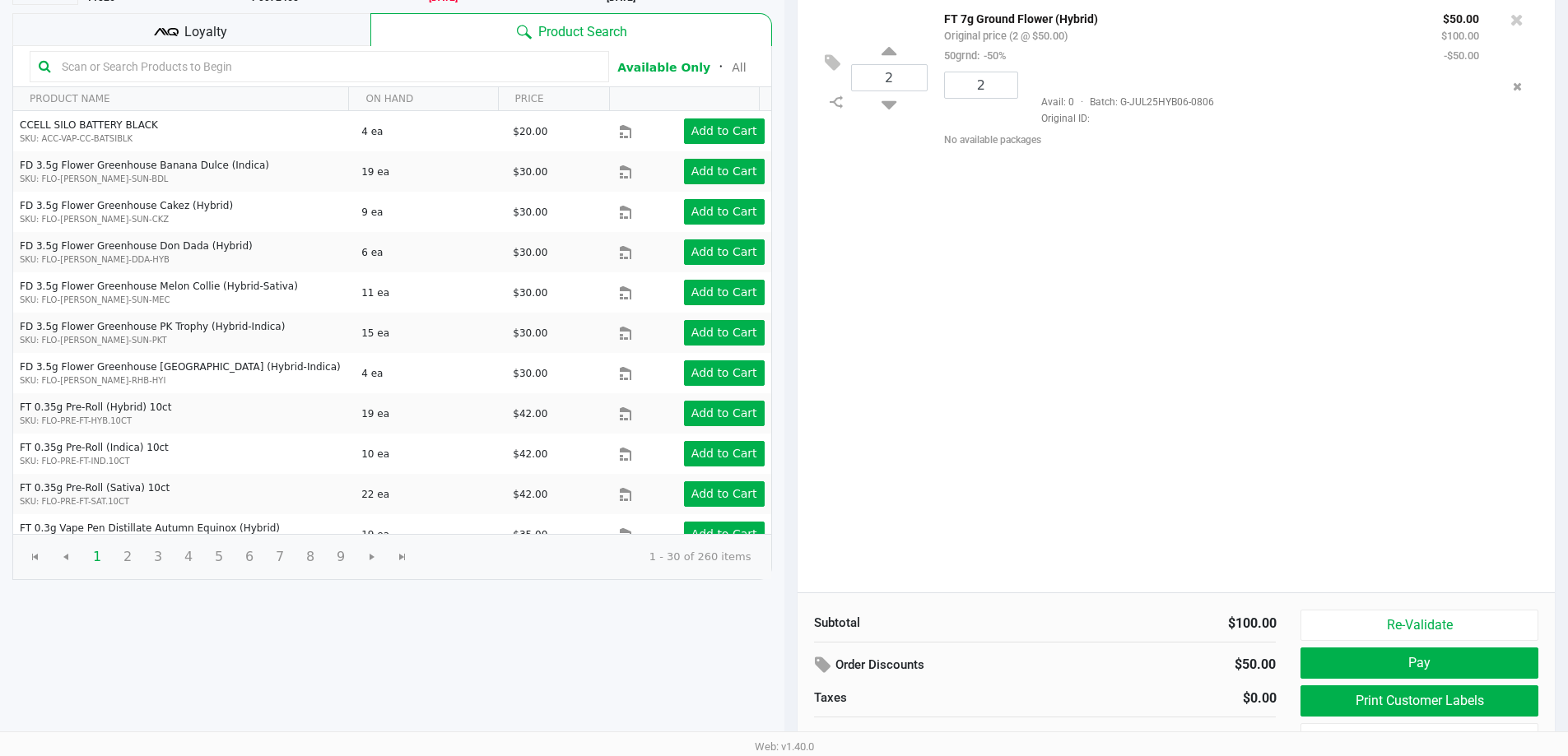
scroll to position [168, 0]
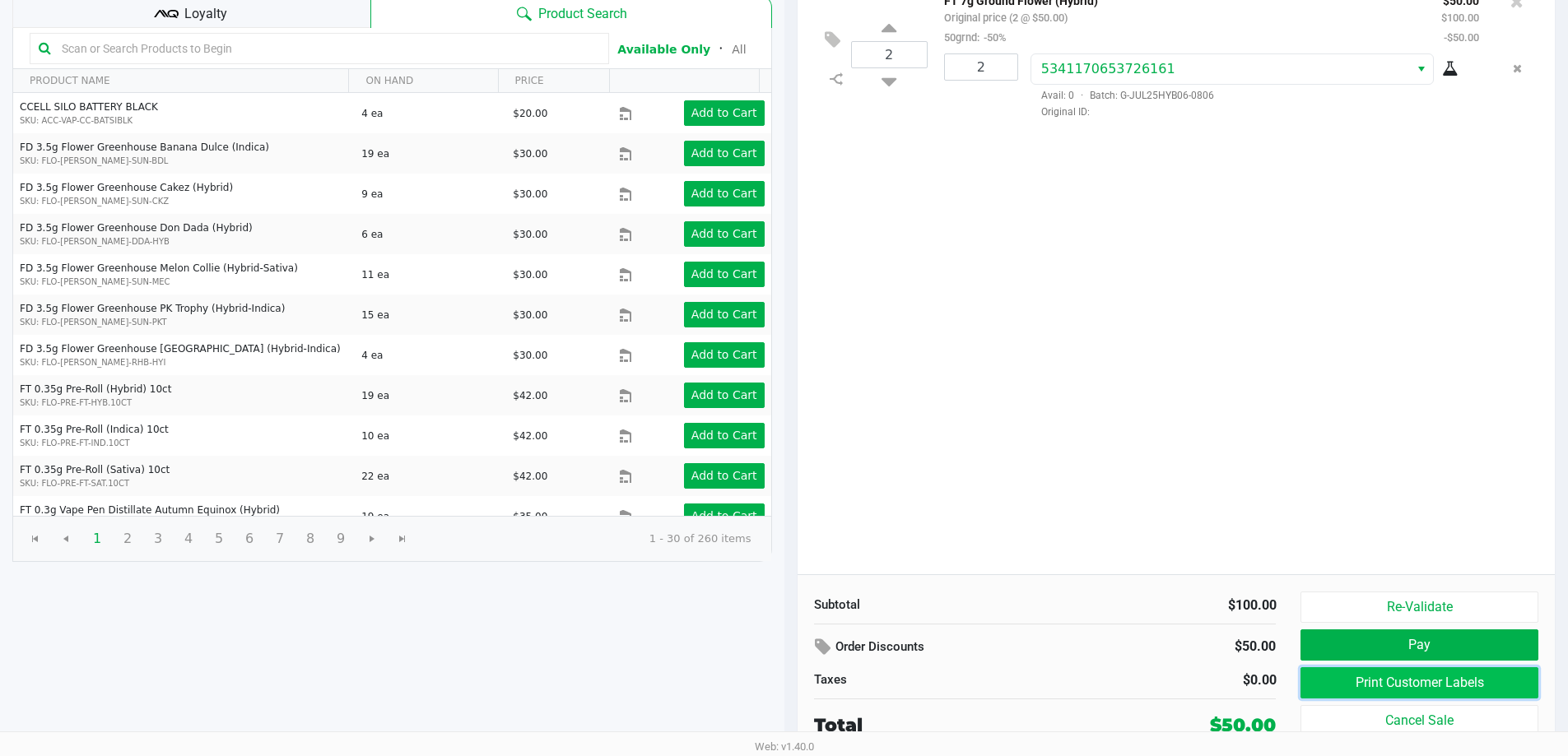
click at [1382, 673] on button "Print Customer Labels" at bounding box center [1419, 682] width 237 height 31
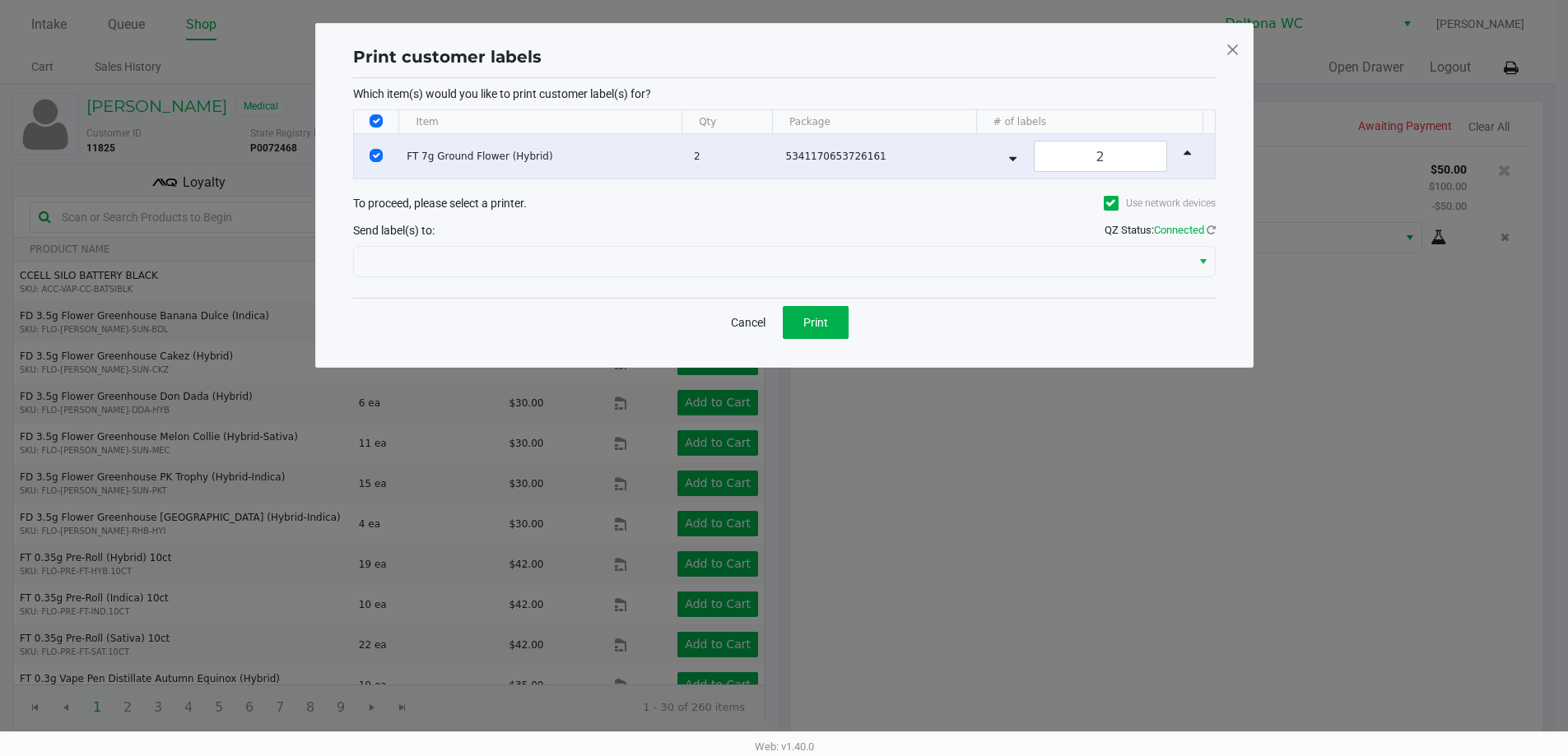
scroll to position [0, 0]
click at [821, 325] on span "Print" at bounding box center [821, 322] width 25 height 13
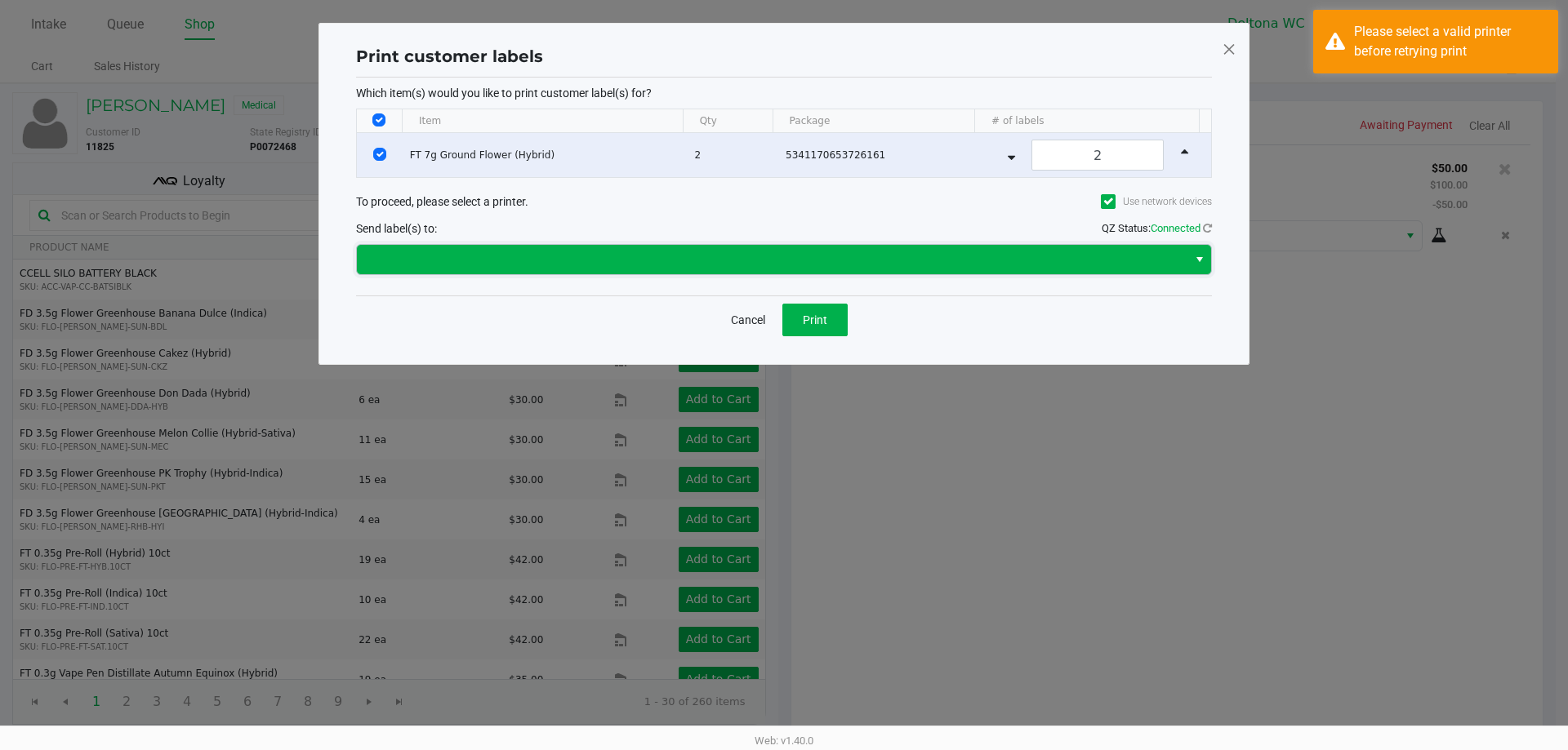
click at [1178, 255] on span at bounding box center [772, 260] width 830 height 30
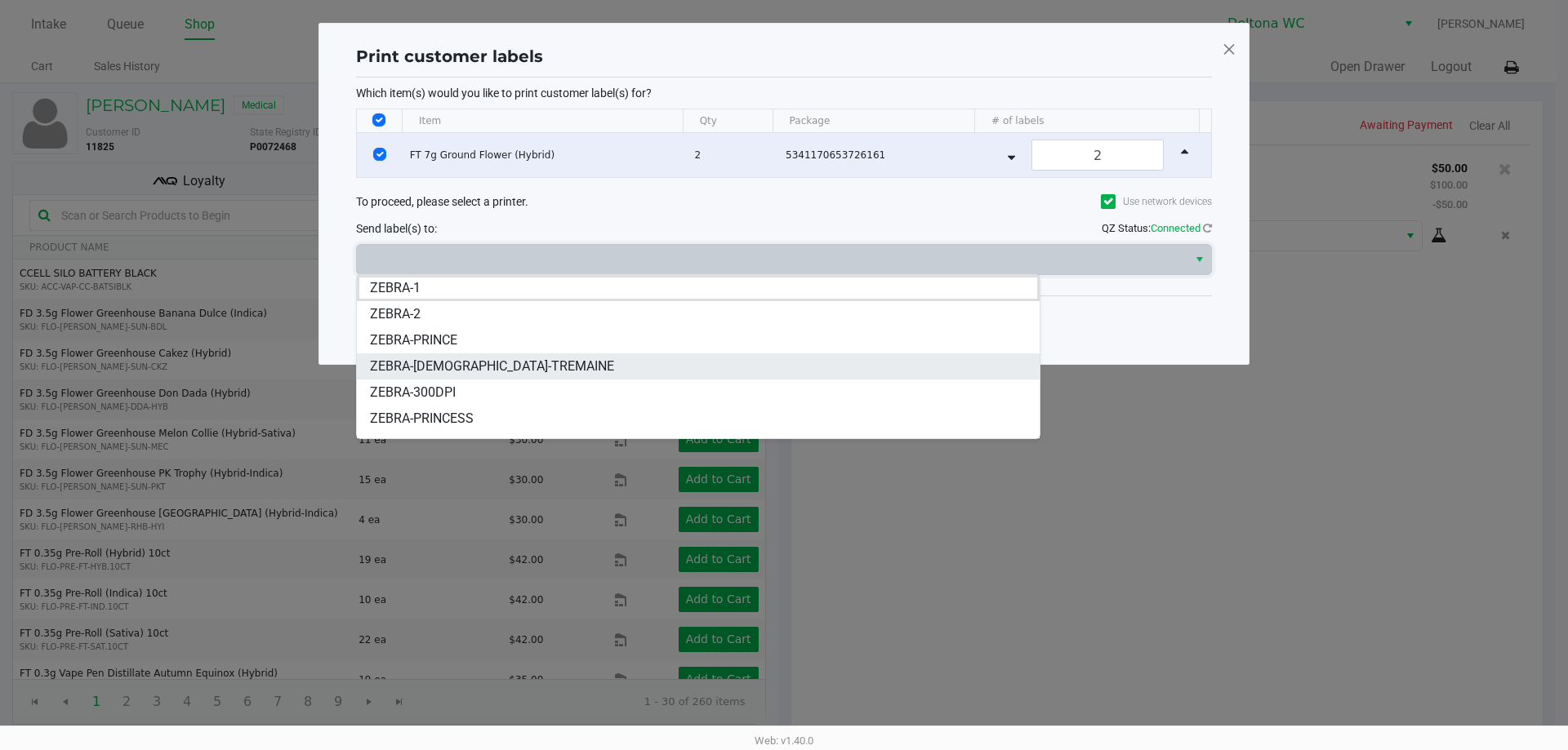
click at [522, 368] on li "ZEBRA-LADY-TREMAINE" at bounding box center [698, 367] width 683 height 26
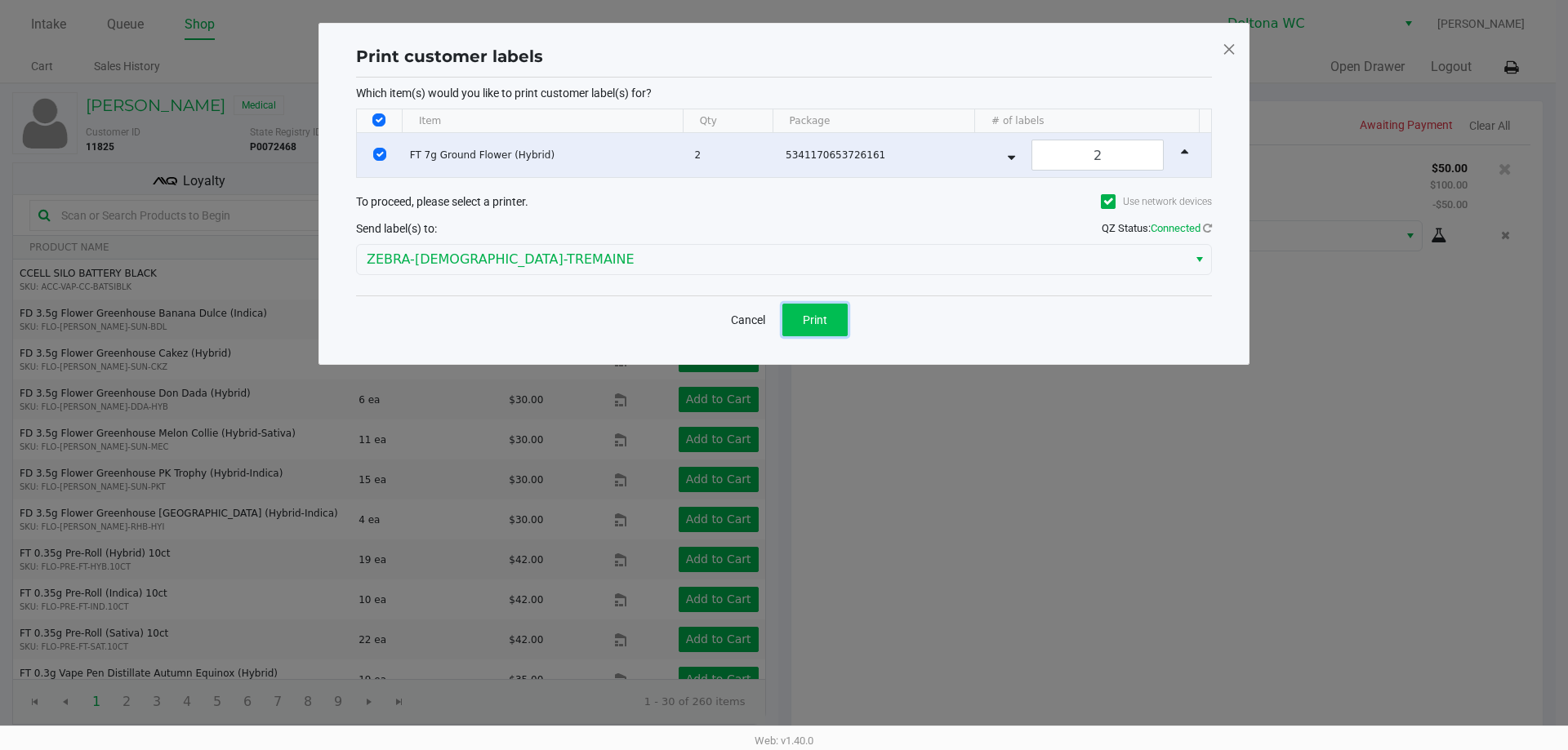
click at [790, 327] on button "Print" at bounding box center [815, 319] width 65 height 33
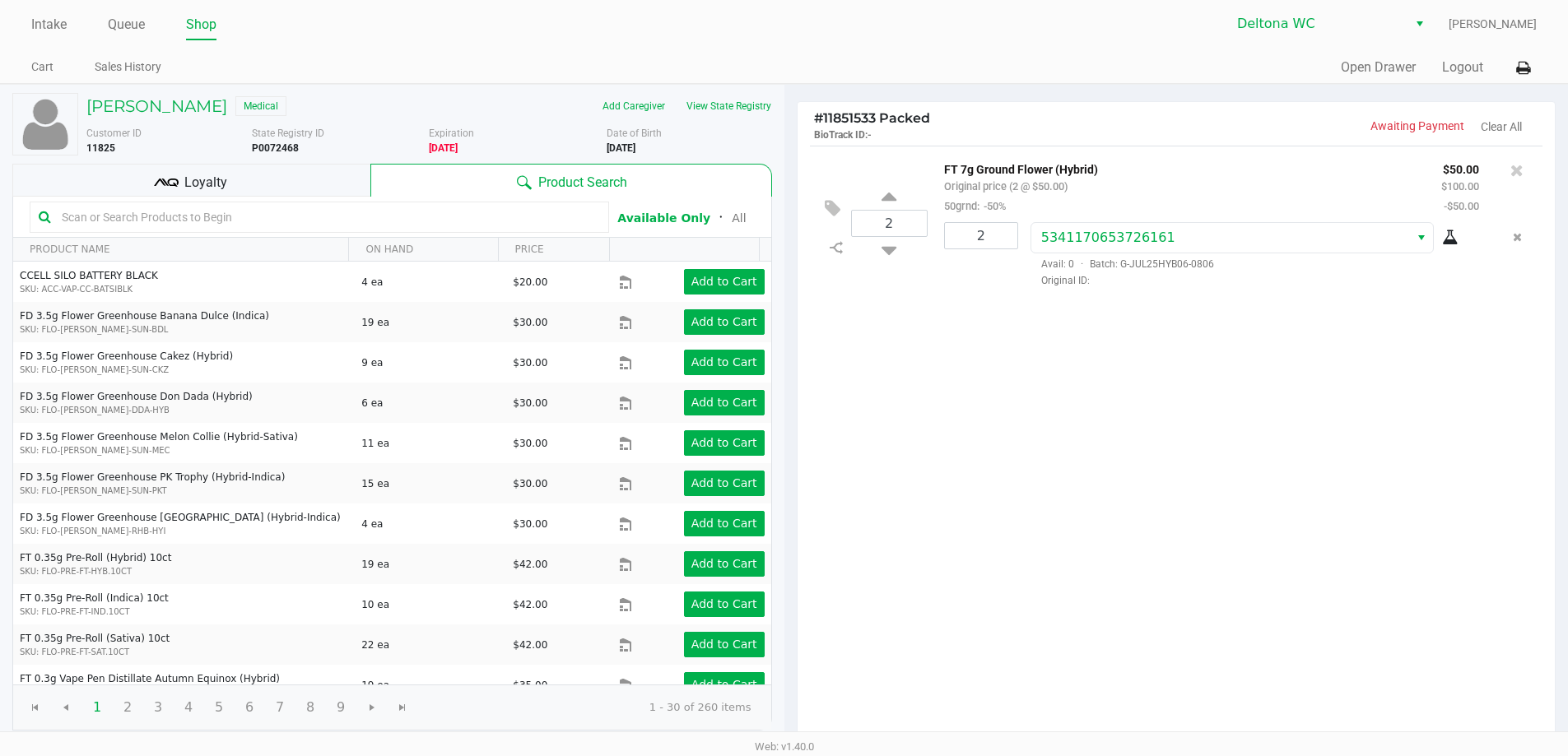
click at [1129, 370] on div "2 FT 7g Ground Flower (Hybrid) Original price (2 @ $50.00) 50grnd: -50% $50.00 …" at bounding box center [1176, 444] width 758 height 598
drag, startPoint x: 1427, startPoint y: 570, endPoint x: 1387, endPoint y: 585, distance: 42.7
click at [1423, 569] on div "2 FT 7g Ground Flower (Hybrid) Original price (2 @ $50.00) 50grnd: -50% $50.00 …" at bounding box center [1176, 444] width 758 height 598
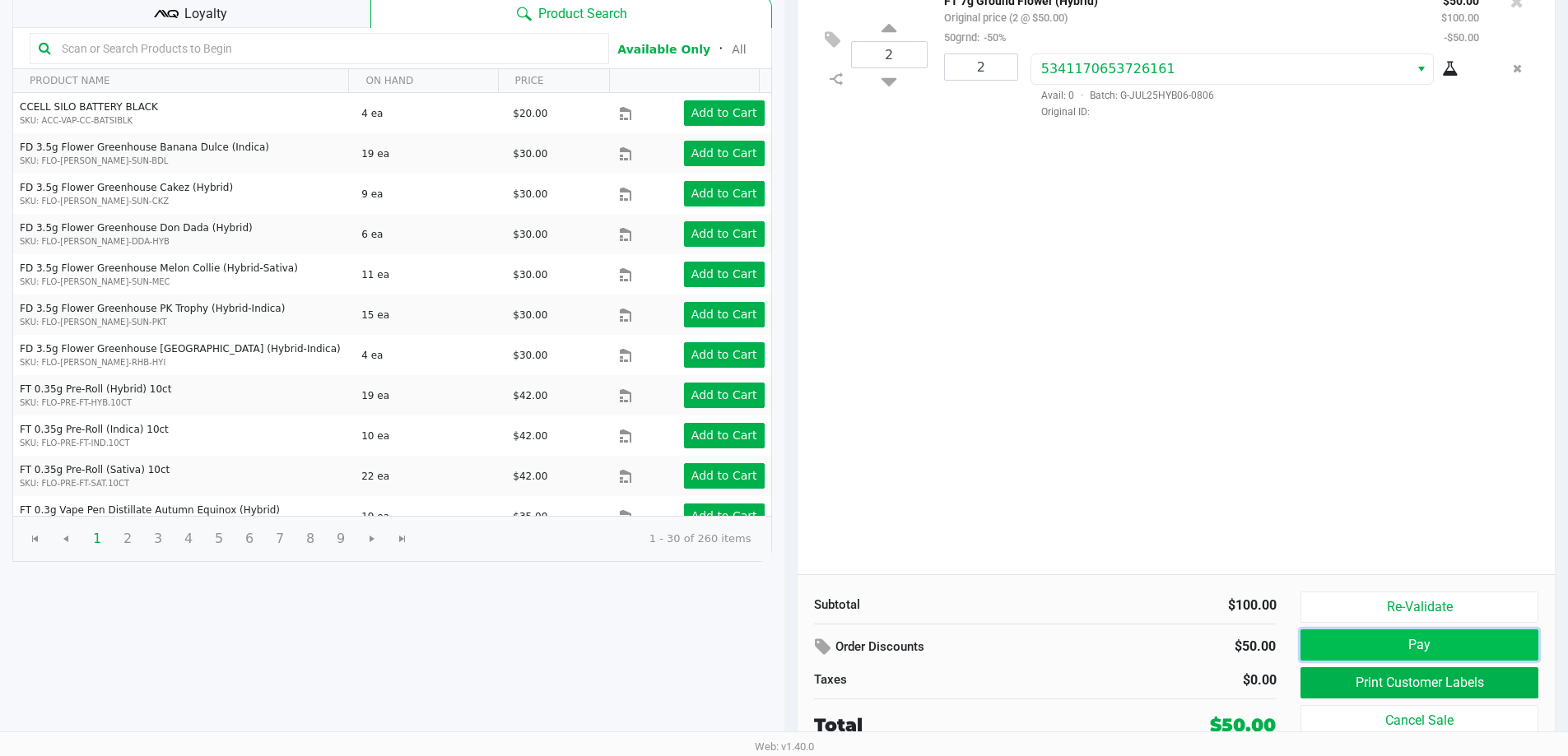
click at [1408, 638] on button "Pay" at bounding box center [1419, 644] width 237 height 31
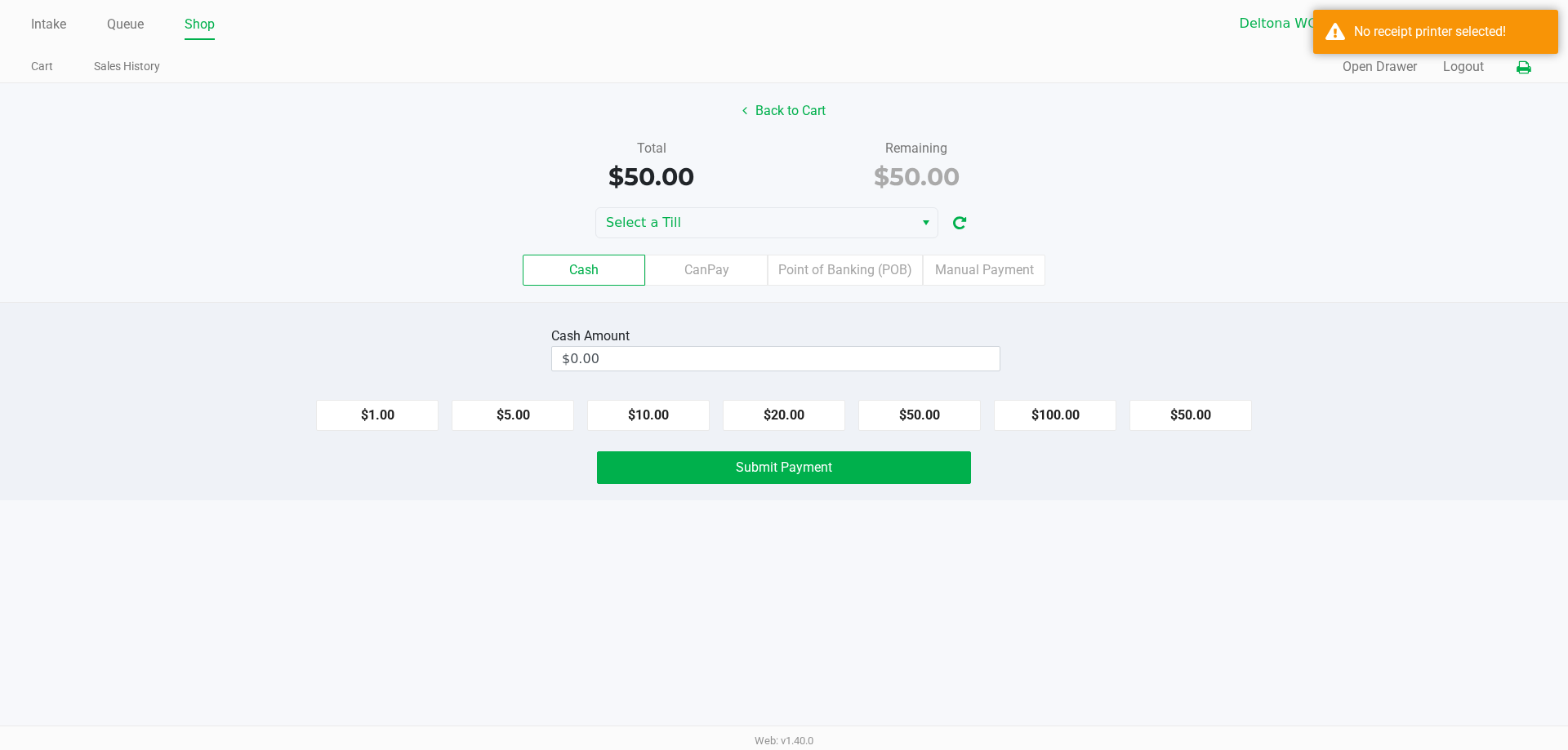
click at [1523, 65] on icon at bounding box center [1524, 68] width 14 height 12
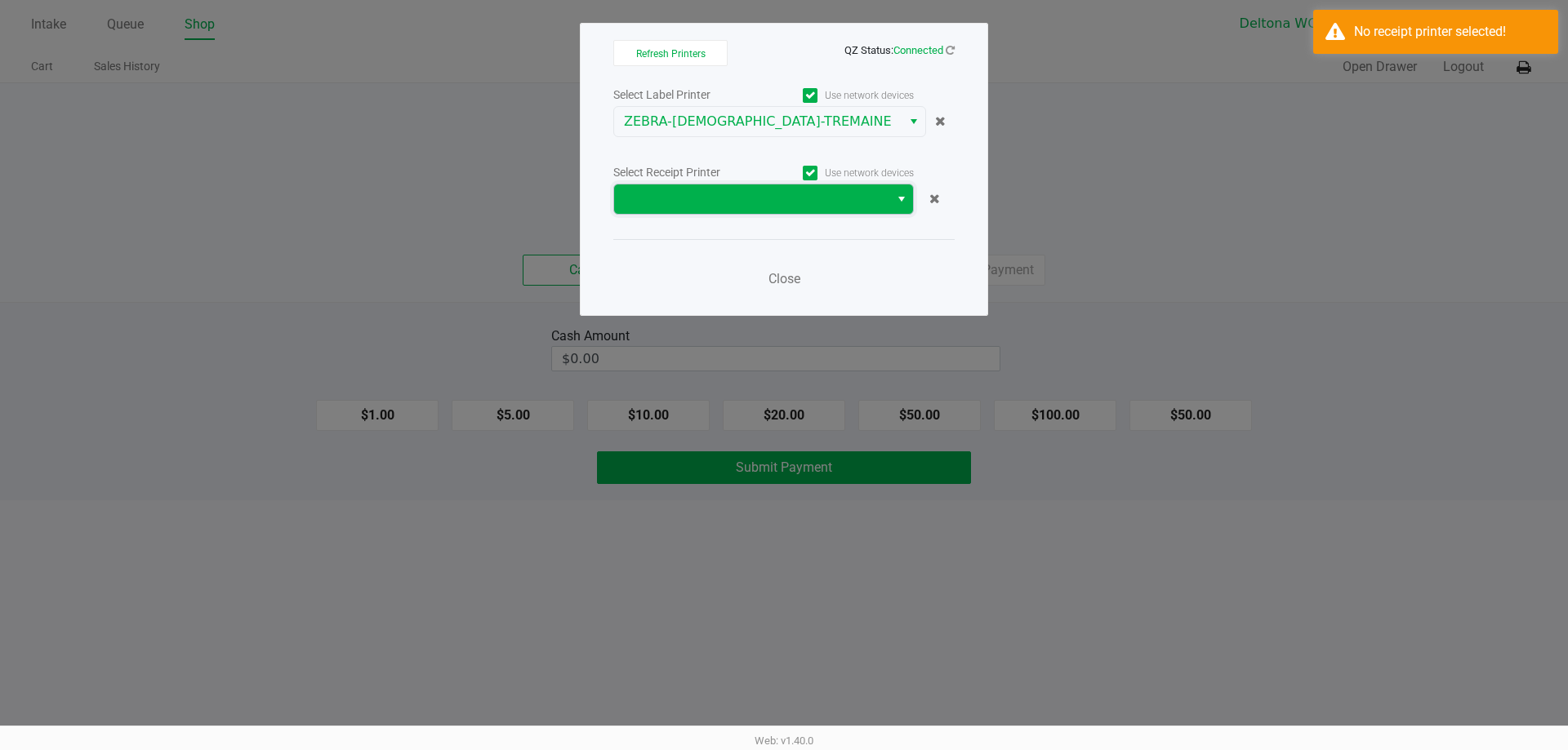
click at [748, 202] on span at bounding box center [751, 200] width 256 height 20
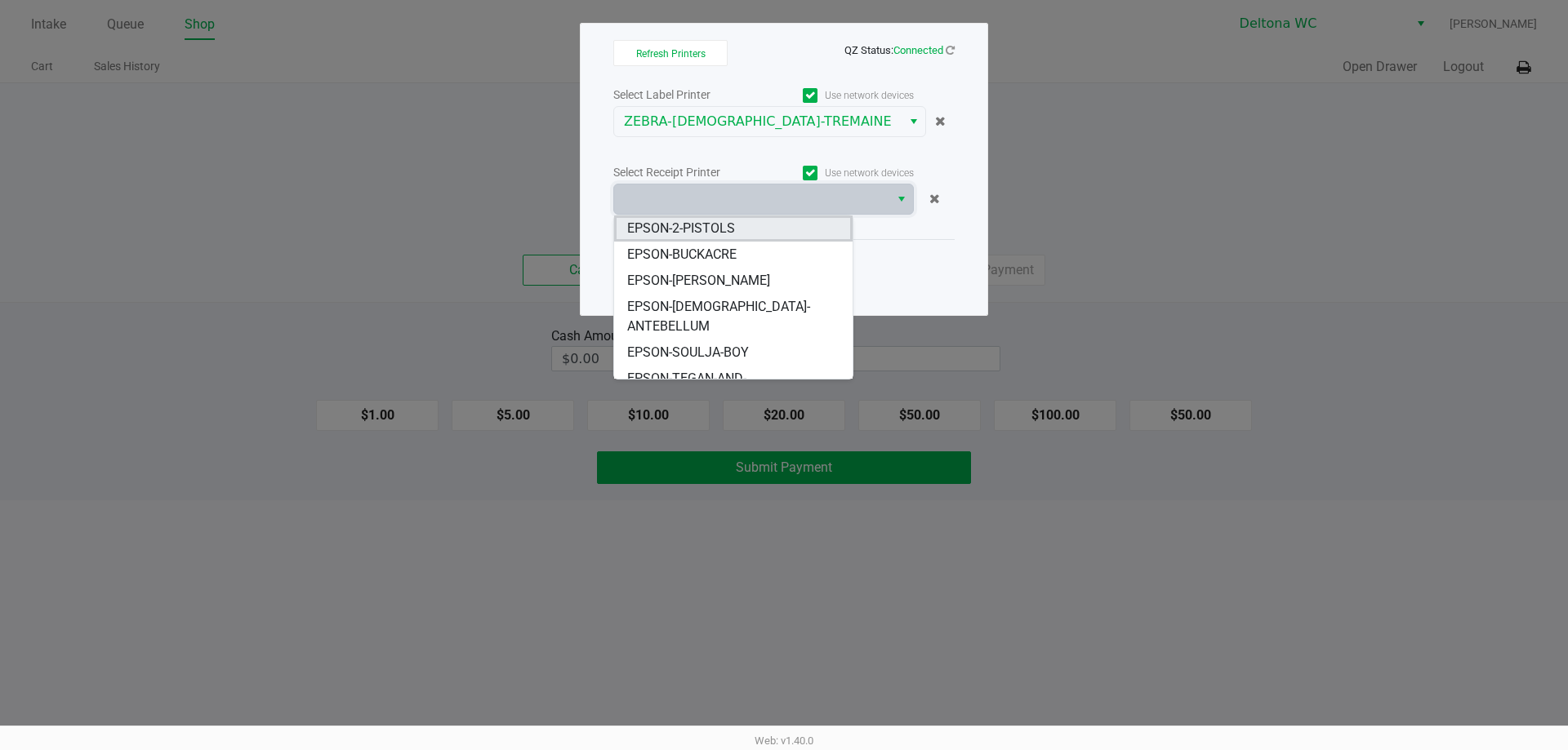
click at [719, 227] on span "EPSON-2-PISTOLS" at bounding box center [680, 228] width 108 height 20
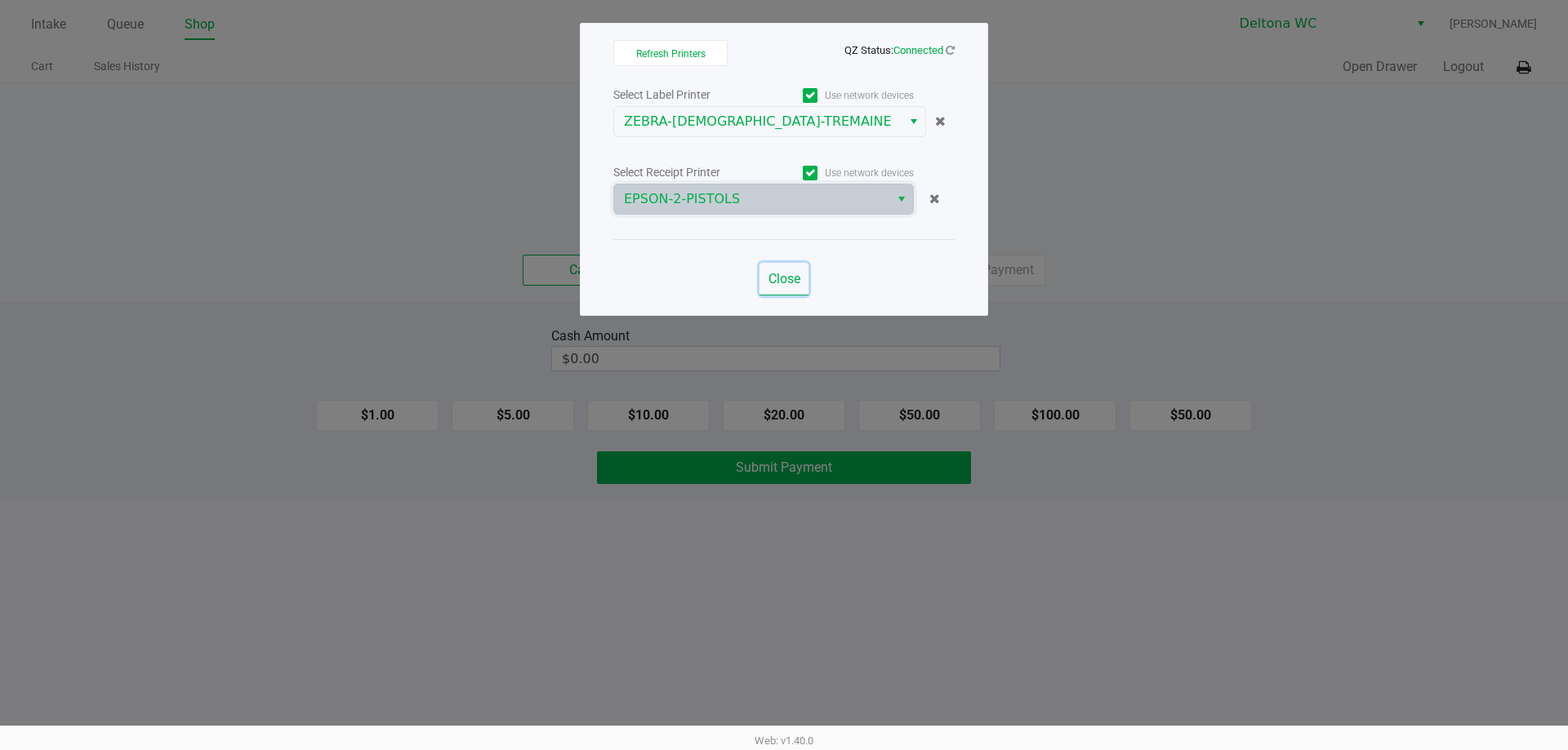
click at [791, 277] on span "Close" at bounding box center [784, 279] width 32 height 16
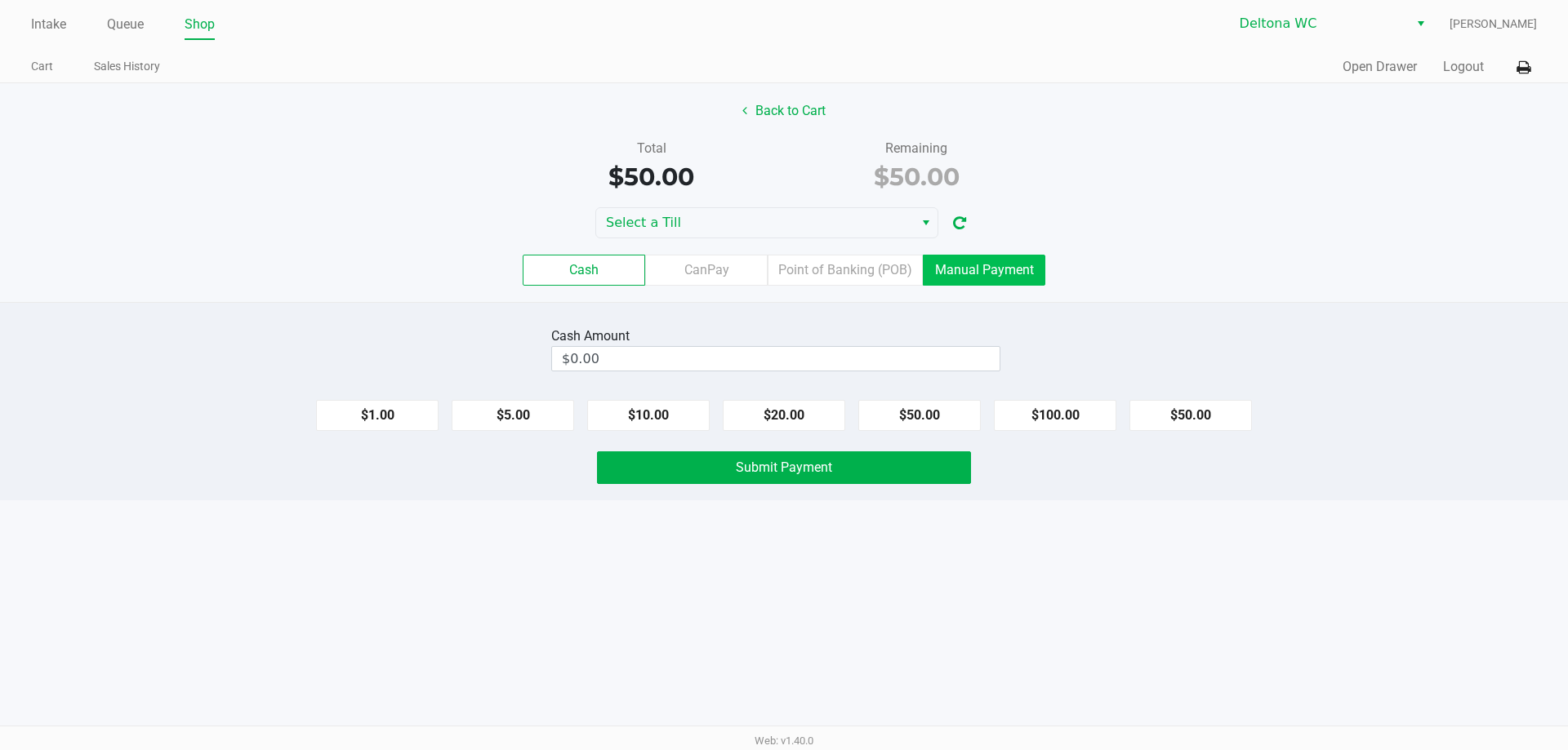
drag, startPoint x: 981, startPoint y: 266, endPoint x: 952, endPoint y: 285, distance: 34.7
click at [980, 266] on label "Manual Payment" at bounding box center [984, 270] width 123 height 31
click at [0, 0] on 8 "Manual Payment" at bounding box center [0, 0] width 0 height 0
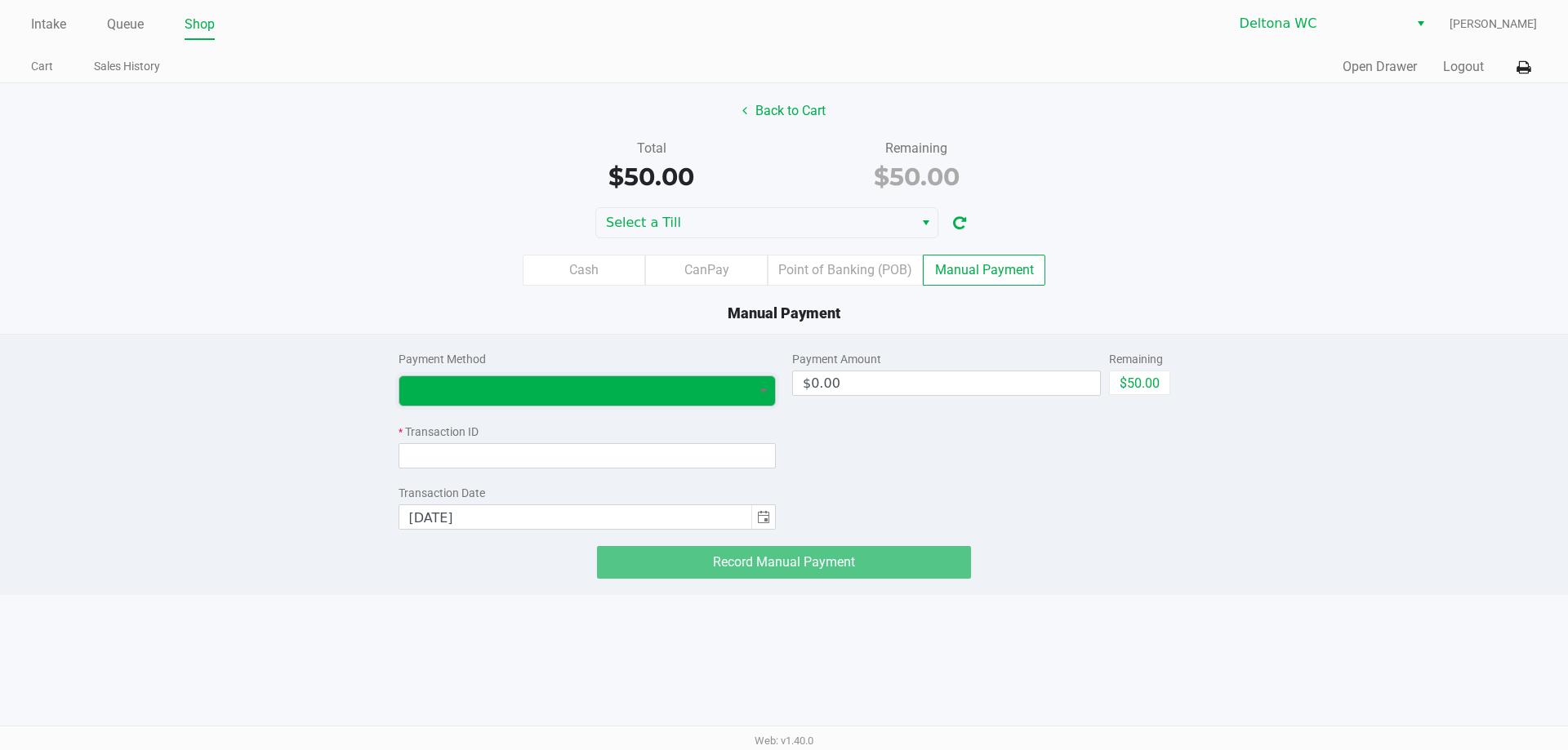
click at [583, 401] on span at bounding box center [575, 391] width 333 height 20
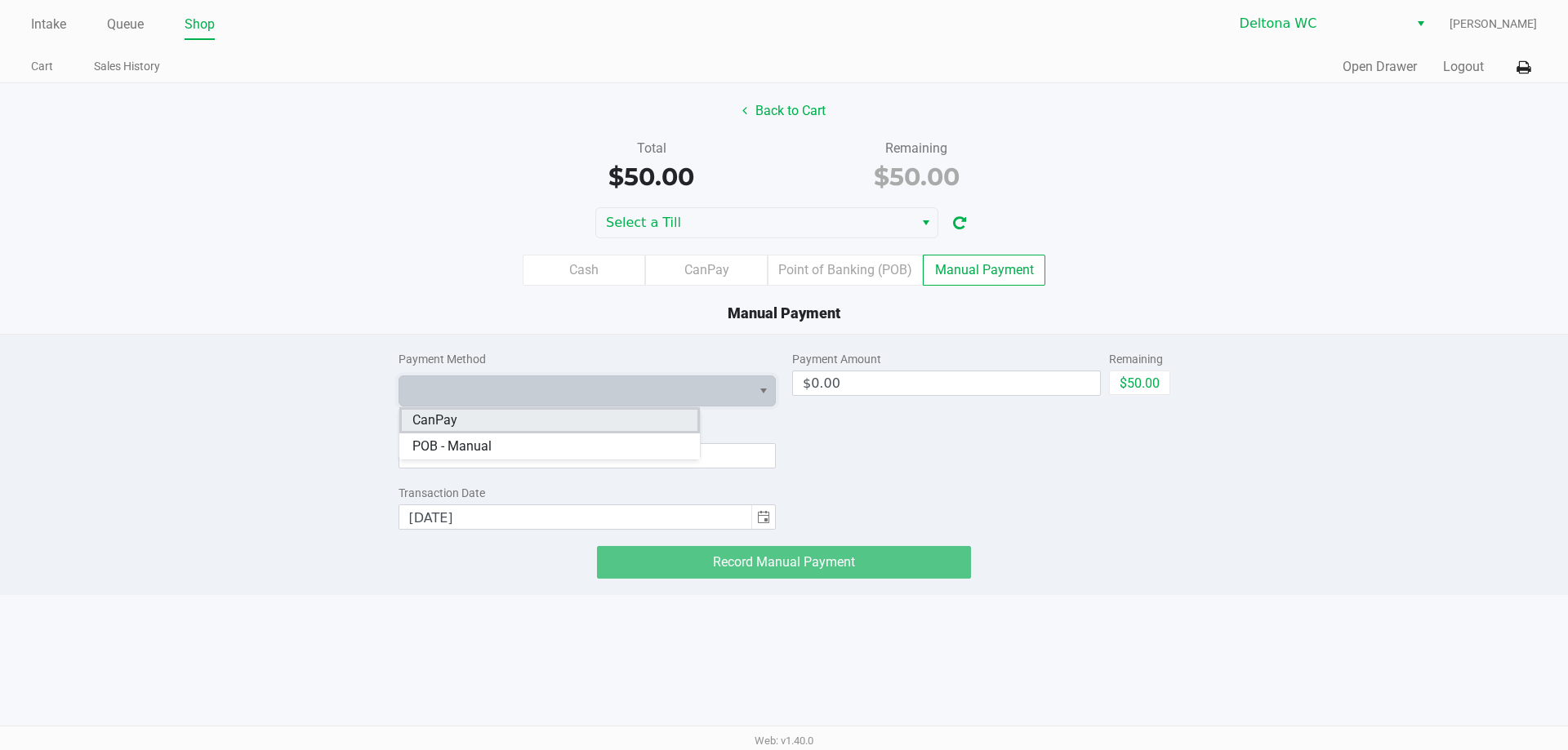
click at [528, 428] on li "CanPay" at bounding box center [550, 420] width 301 height 26
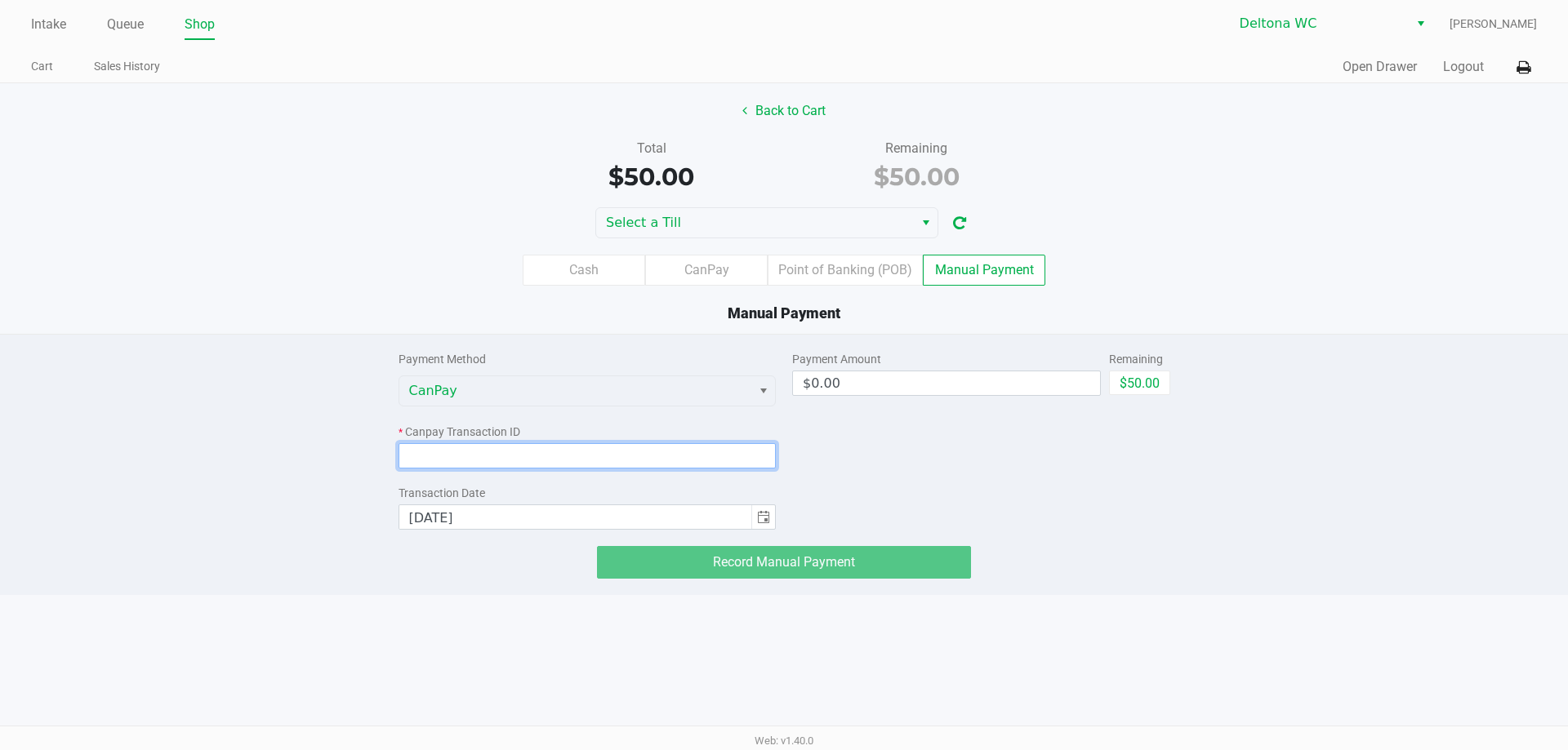
click at [526, 454] on input at bounding box center [587, 457] width 378 height 26
click at [750, 617] on div "Intake Queue Shop Deltona WC Kaylee Barrena Cart Sales History Quick Sale Open …" at bounding box center [784, 375] width 1568 height 750
click at [594, 460] on input at bounding box center [587, 457] width 378 height 26
paste input "AFI5ERIGEFET"
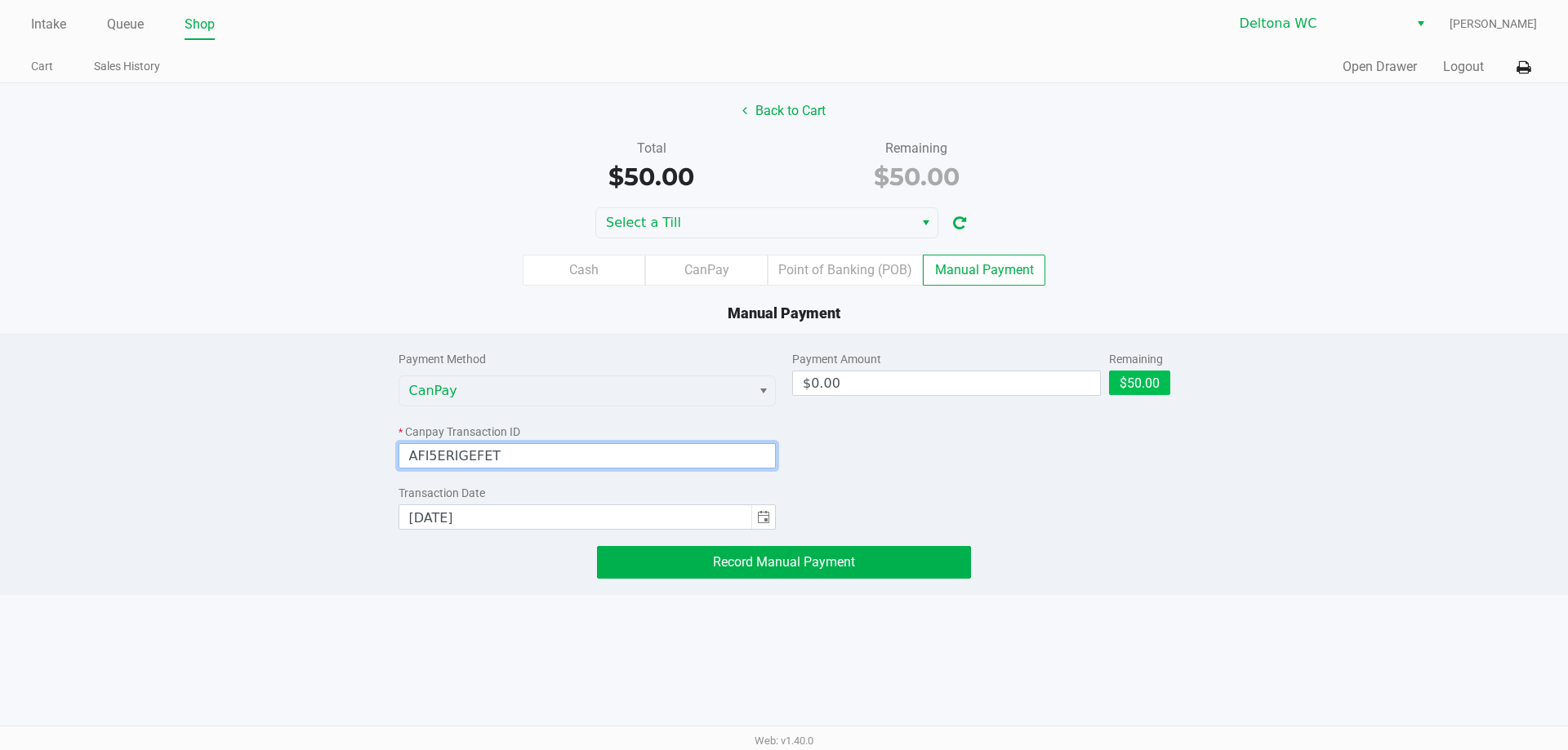
type input "AFI5ERIGEFET"
click at [1126, 379] on button "$50.00" at bounding box center [1140, 382] width 61 height 25
type input "$50.00"
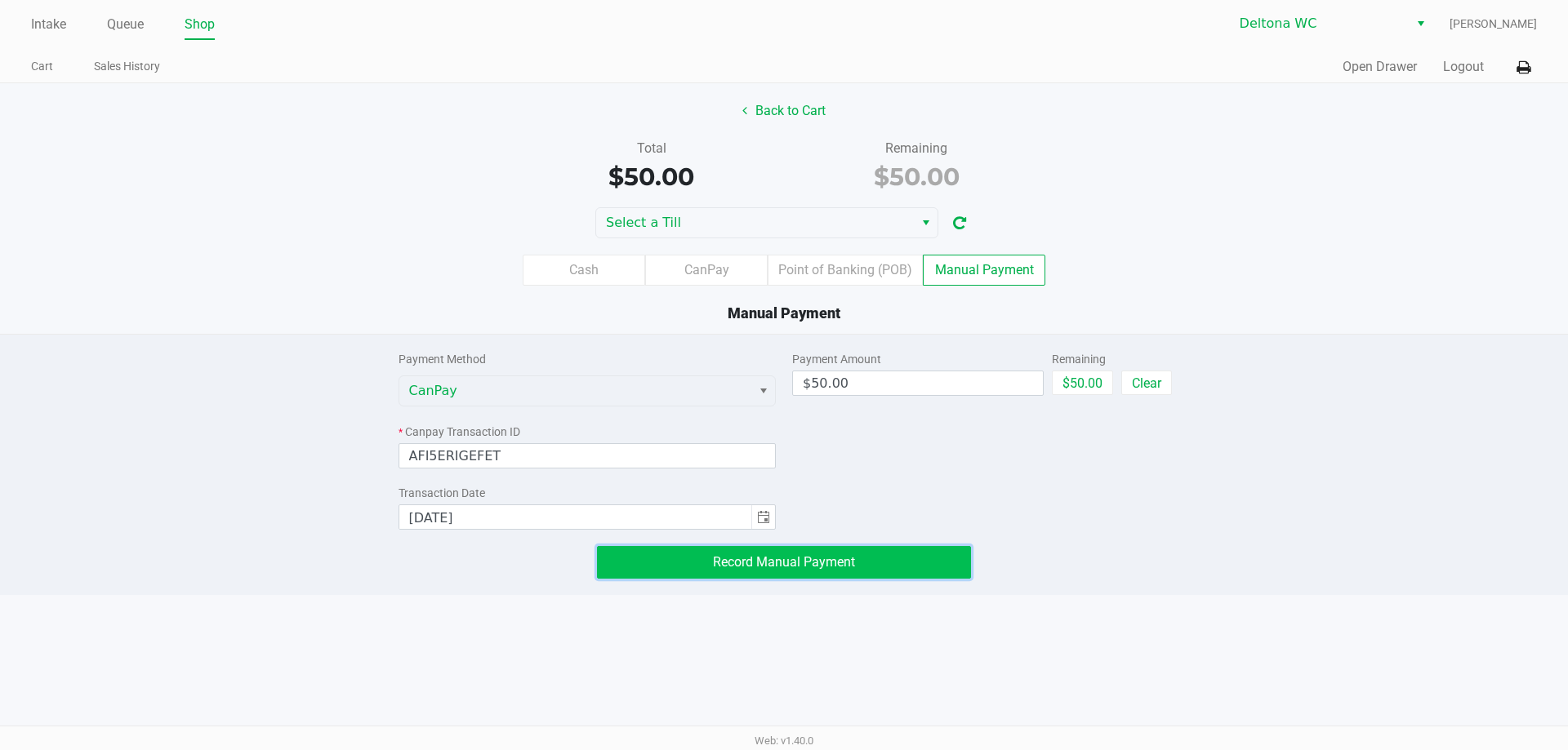
click at [818, 570] on button "Record Manual Payment" at bounding box center [784, 562] width 374 height 33
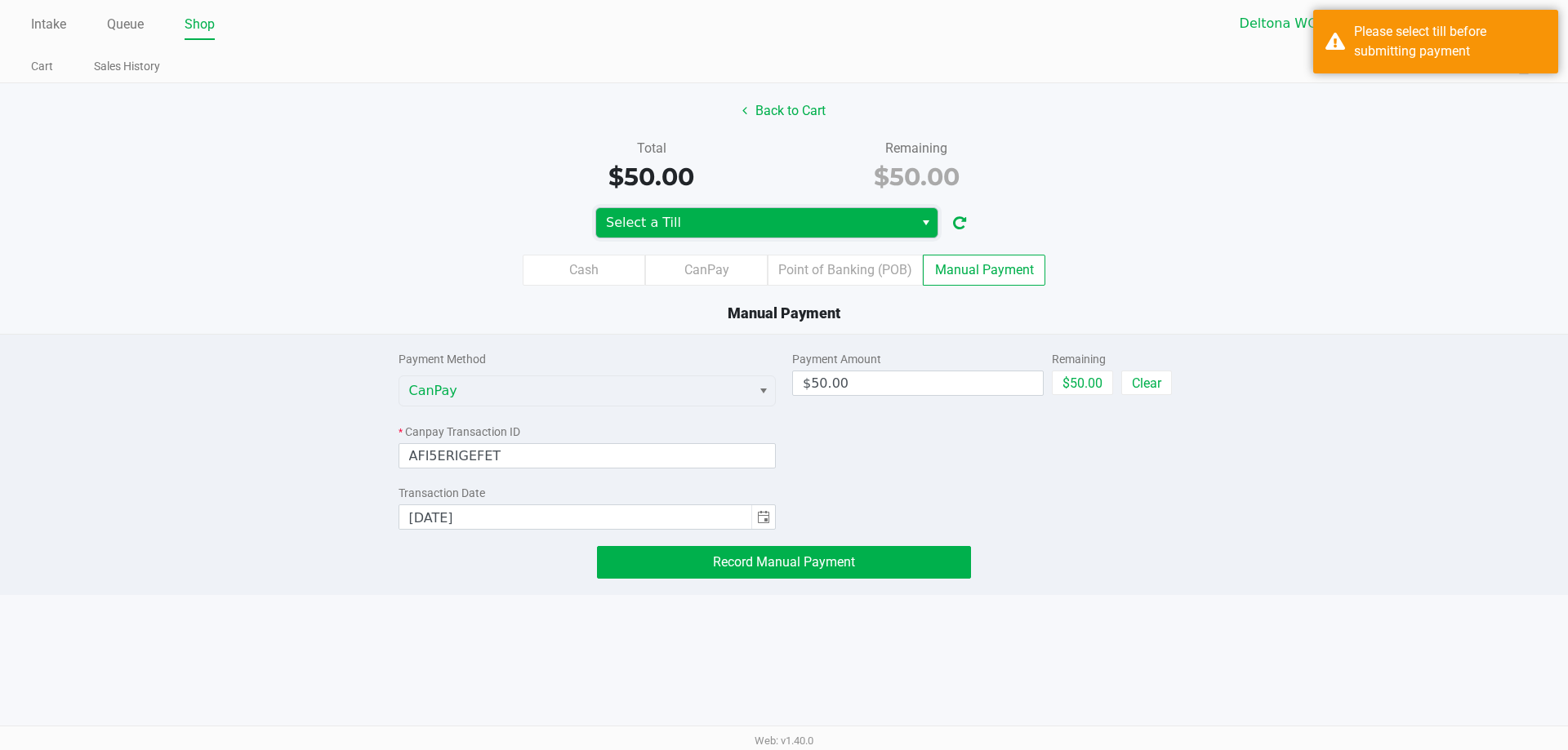
click at [801, 210] on span "Select a Till" at bounding box center [754, 223] width 317 height 30
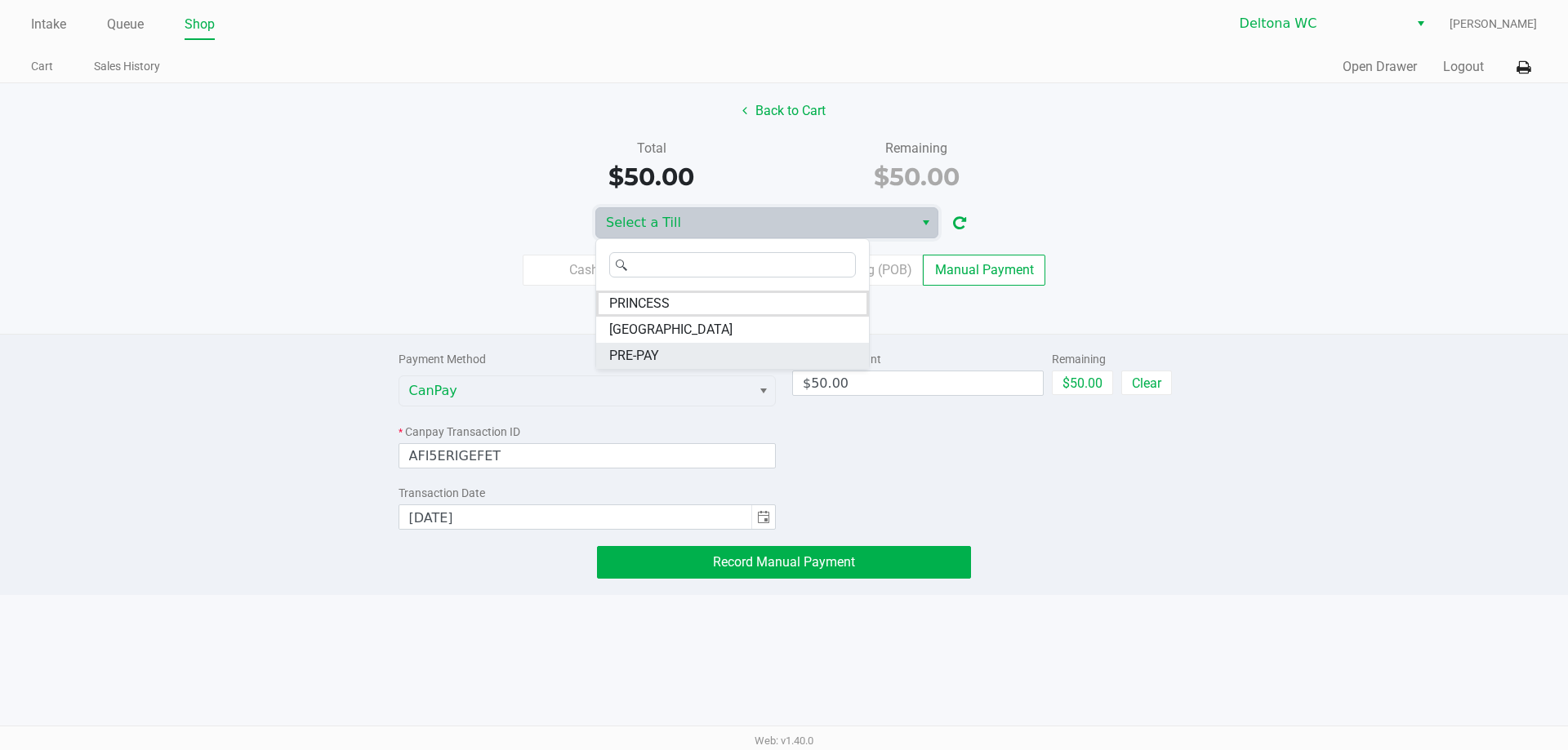
click at [617, 364] on span "PRE-PAY" at bounding box center [634, 356] width 49 height 20
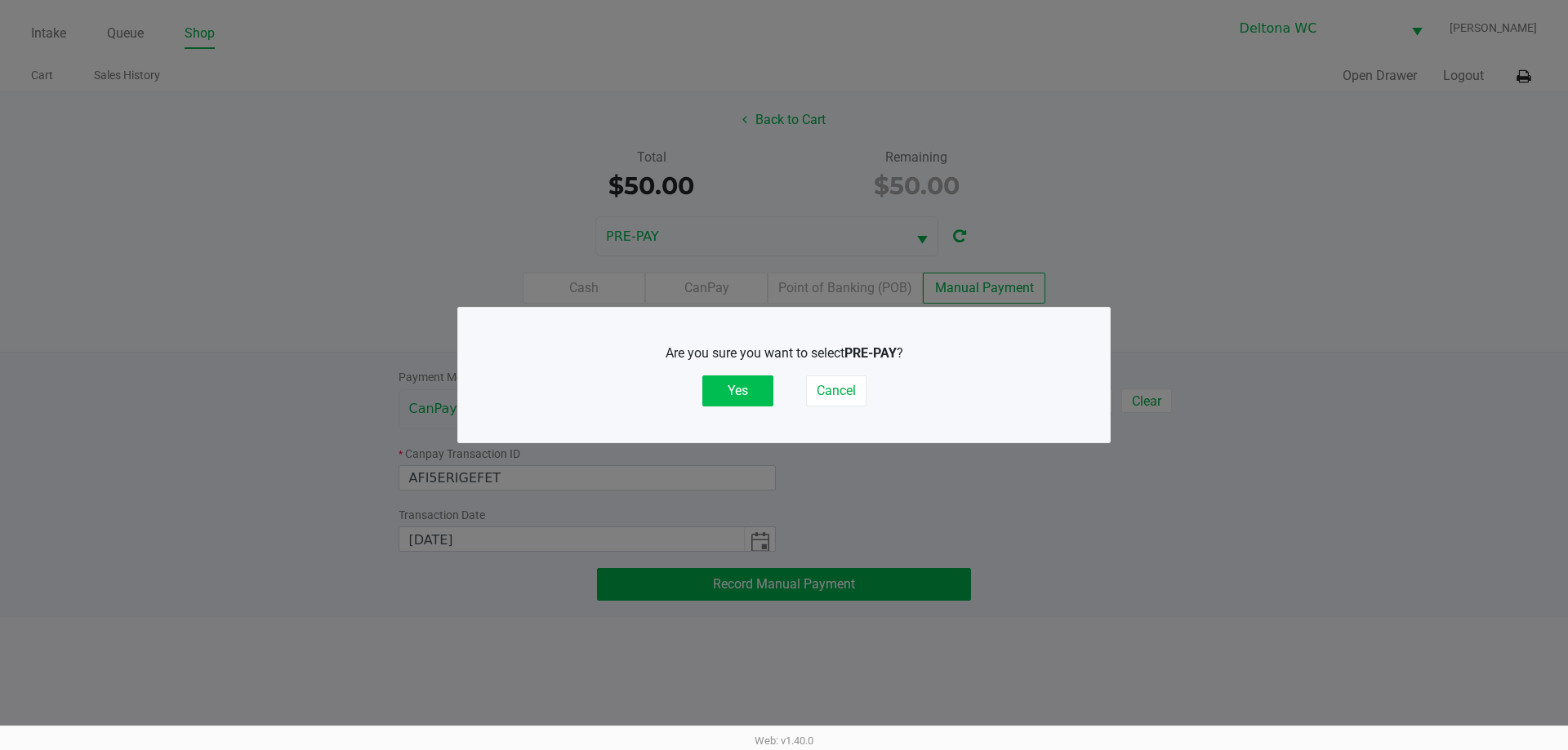
click at [731, 389] on button "Yes" at bounding box center [738, 390] width 71 height 31
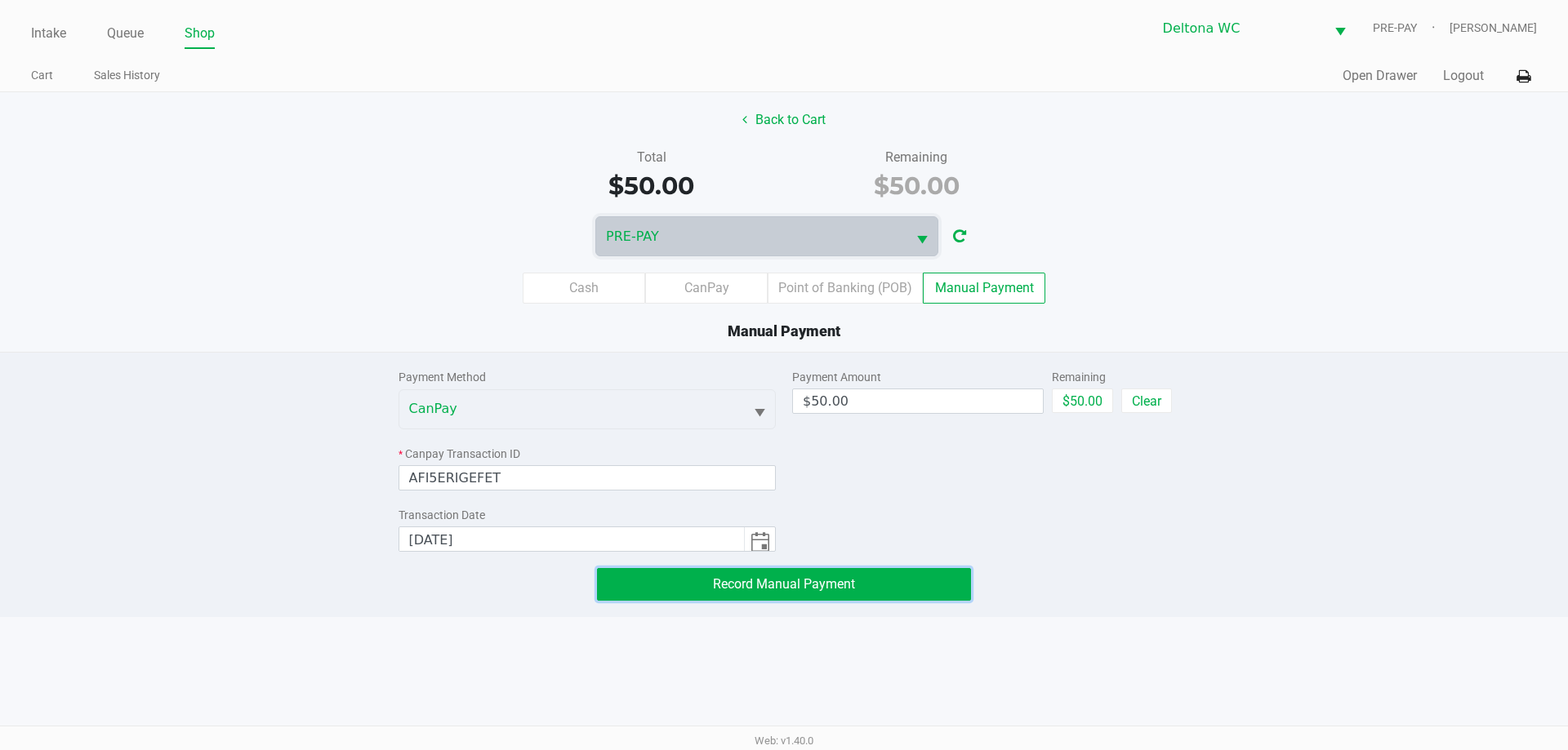
click at [783, 583] on span "Record Manual Payment" at bounding box center [784, 584] width 142 height 16
